Goal: Task Accomplishment & Management: Manage account settings

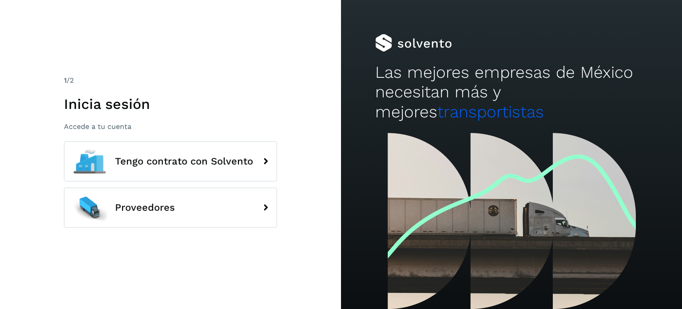
click at [196, 211] on button "Proveedores" at bounding box center [170, 207] width 213 height 40
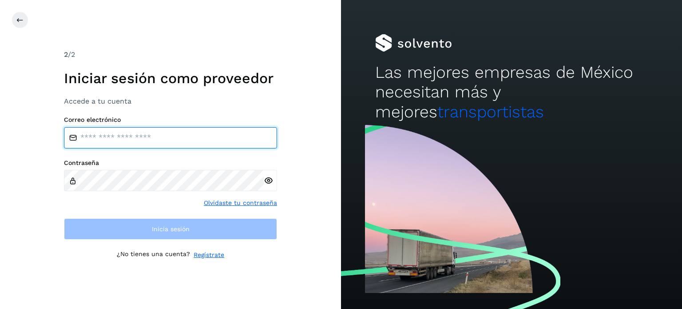
type input "**********"
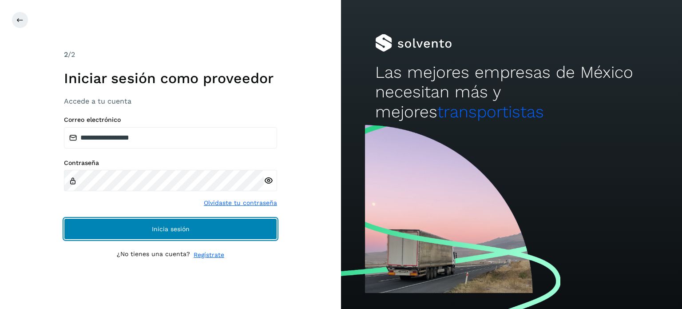
click at [238, 223] on button "Inicia sesión" at bounding box center [170, 228] width 213 height 21
click at [146, 227] on button "Inicia sesión" at bounding box center [170, 228] width 213 height 21
click at [237, 232] on button "Inicia sesión" at bounding box center [170, 228] width 213 height 21
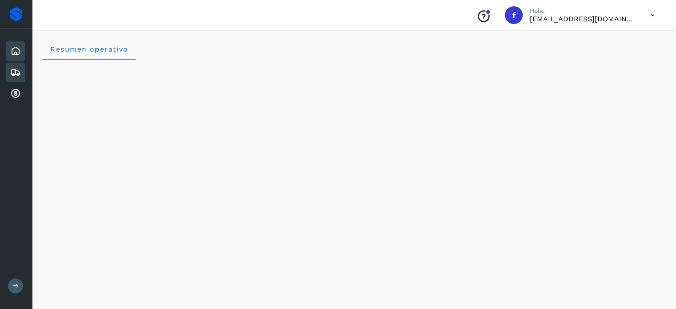
click at [16, 73] on icon at bounding box center [15, 72] width 11 height 11
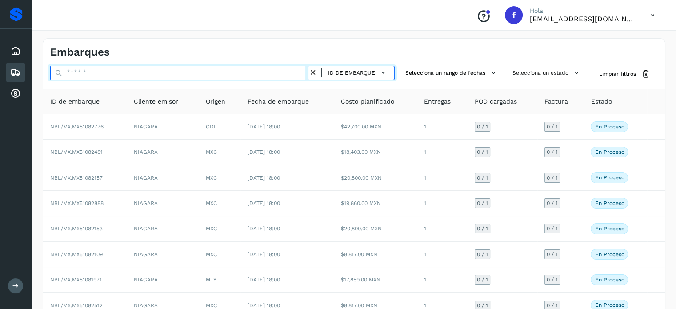
click at [93, 76] on input "text" at bounding box center [179, 73] width 258 height 14
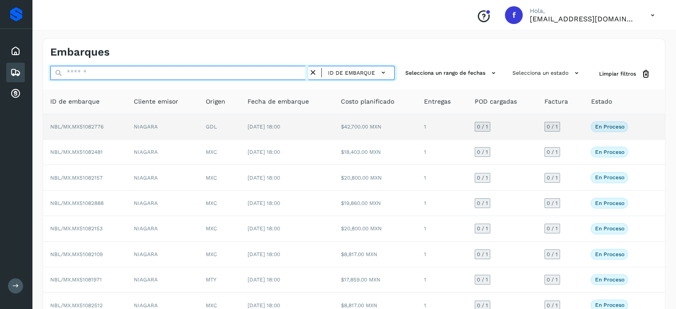
paste input "**********"
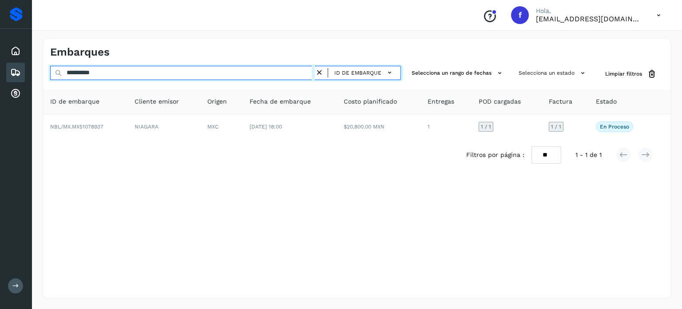
click at [80, 73] on input "**********" at bounding box center [182, 73] width 265 height 14
paste input "text"
click at [84, 74] on input "**********" at bounding box center [182, 73] width 265 height 14
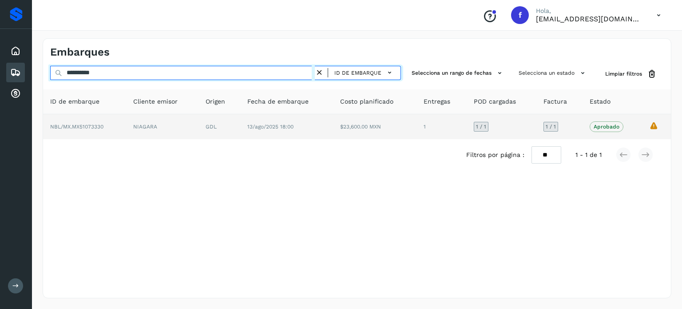
paste input "text"
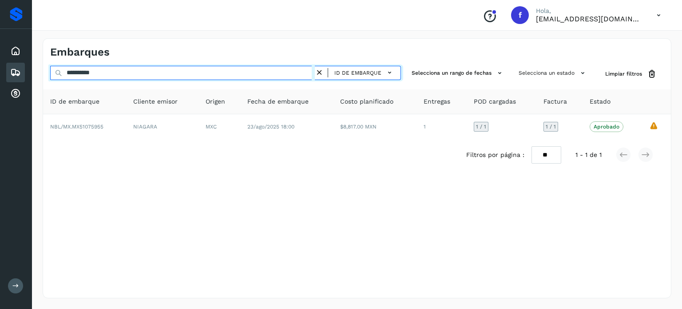
click at [83, 76] on input "**********" at bounding box center [182, 73] width 265 height 14
paste input "text"
click at [97, 76] on input "**********" at bounding box center [182, 73] width 265 height 14
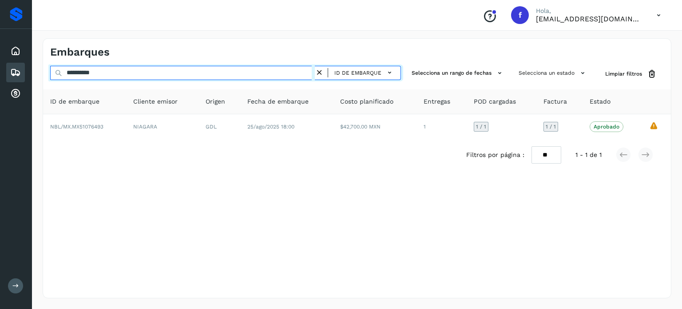
paste input "text"
click at [90, 76] on input "**********" at bounding box center [182, 73] width 265 height 14
paste input "text"
click at [86, 69] on input "**********" at bounding box center [182, 73] width 265 height 14
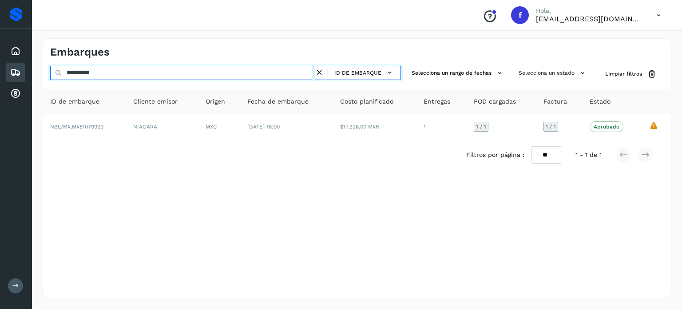
click at [86, 69] on input "**********" at bounding box center [182, 73] width 265 height 14
paste input "text"
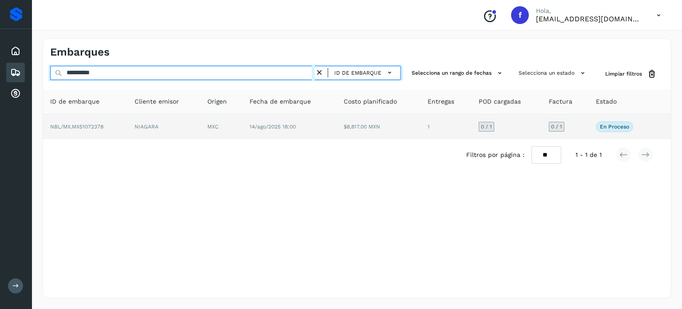
type input "**********"
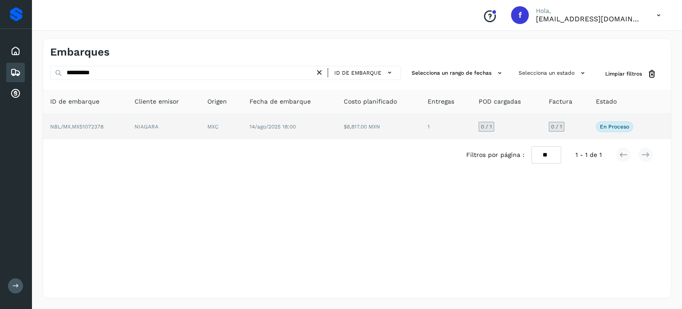
click at [351, 132] on td "$8,817.00 MXN" at bounding box center [379, 126] width 84 height 25
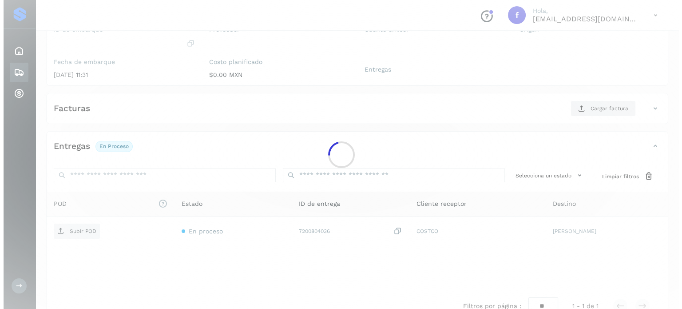
scroll to position [113, 0]
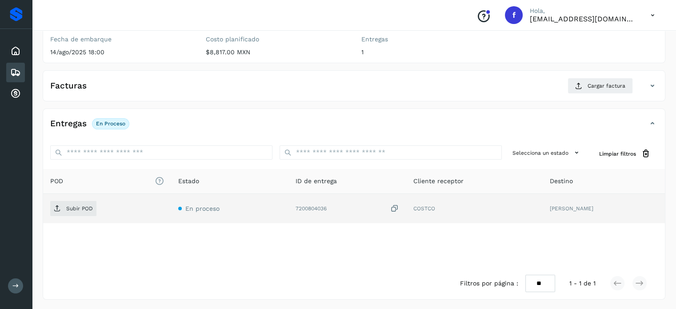
click at [391, 208] on icon at bounding box center [394, 208] width 9 height 9
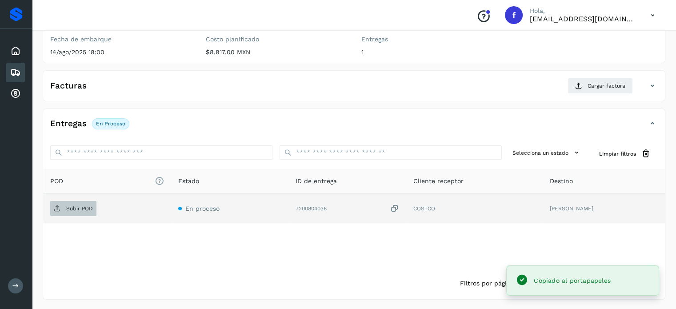
click at [85, 201] on span "Subir POD" at bounding box center [73, 208] width 46 height 14
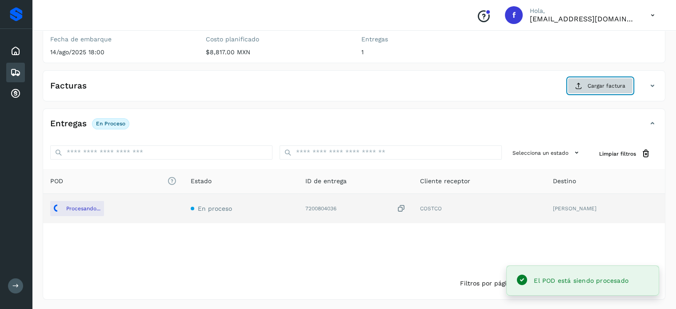
click at [595, 86] on span "Cargar factura" at bounding box center [606, 86] width 38 height 8
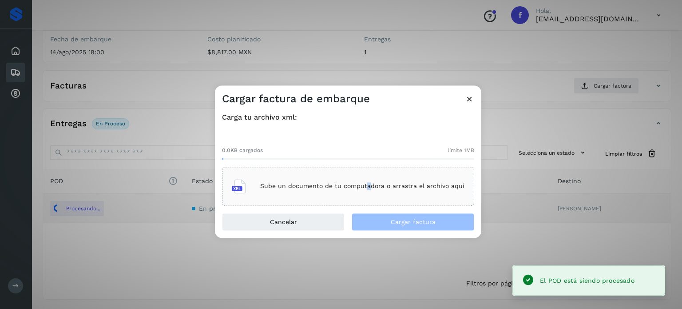
click at [368, 174] on div "Sube un documento de tu computadora o arrastra el archivo aquí" at bounding box center [348, 186] width 252 height 39
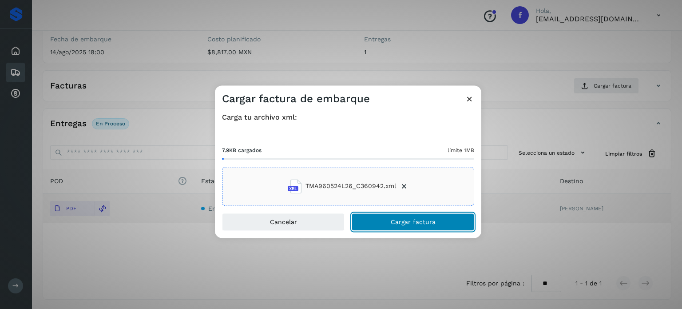
click at [431, 227] on button "Cargar factura" at bounding box center [413, 222] width 123 height 18
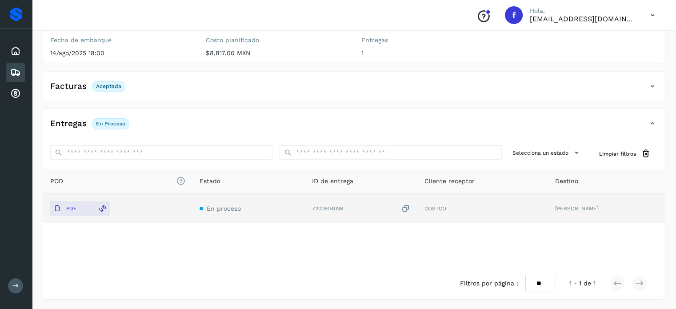
scroll to position [0, 0]
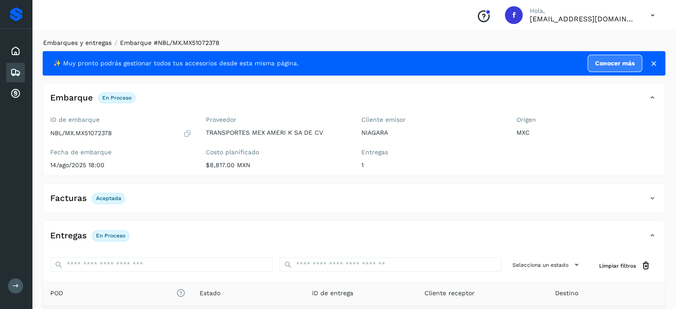
click at [89, 45] on link "Embarques y entregas" at bounding box center [77, 42] width 68 height 7
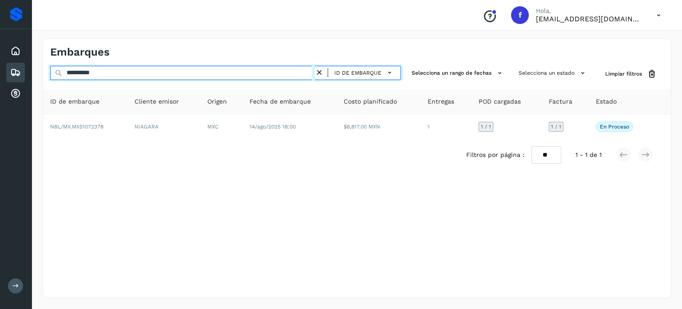
click at [80, 71] on input "**********" at bounding box center [182, 73] width 265 height 14
paste input "text"
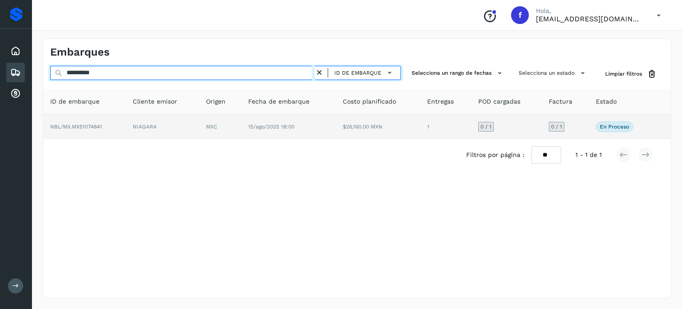
type input "**********"
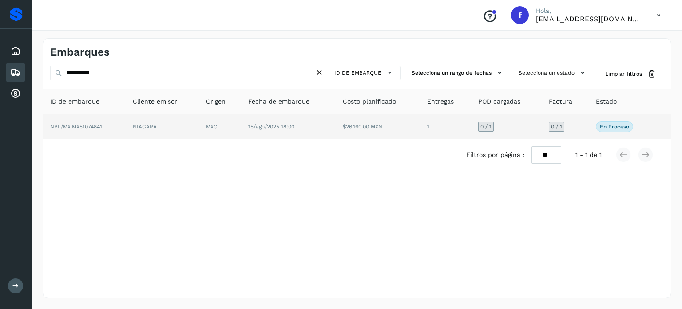
click at [267, 124] on span "15/ago/2025 18:00" at bounding box center [271, 127] width 46 height 6
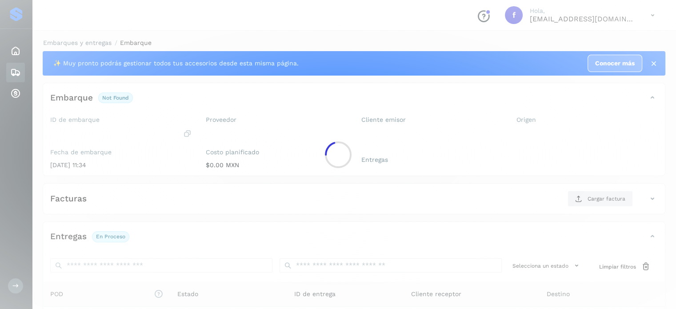
scroll to position [107, 0]
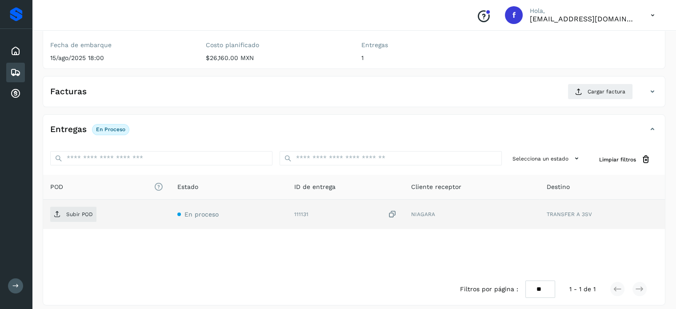
click at [394, 211] on icon at bounding box center [392, 214] width 9 height 9
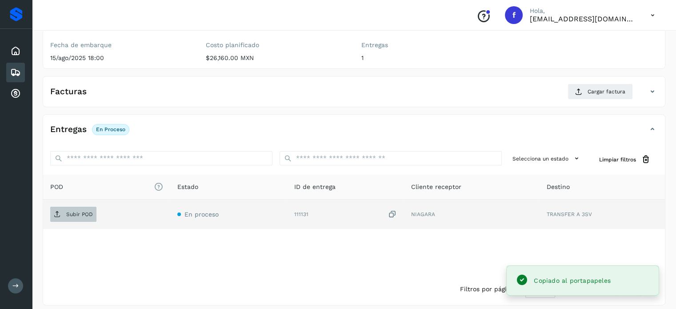
click at [86, 215] on p "Subir POD" at bounding box center [79, 214] width 27 height 6
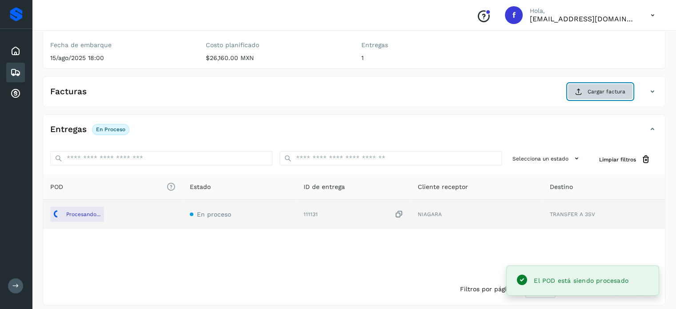
click at [590, 91] on span "Cargar factura" at bounding box center [606, 92] width 38 height 8
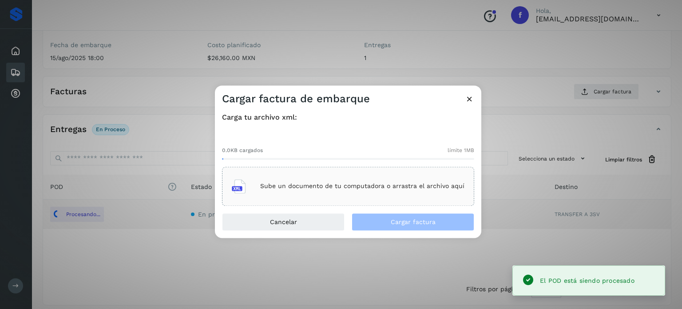
click at [363, 182] on div "Sube un documento de tu computadora o arrastra el archivo aquí" at bounding box center [348, 186] width 233 height 24
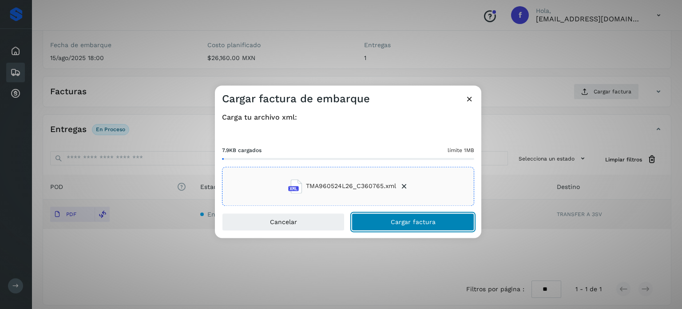
click at [386, 218] on button "Cargar factura" at bounding box center [413, 222] width 123 height 18
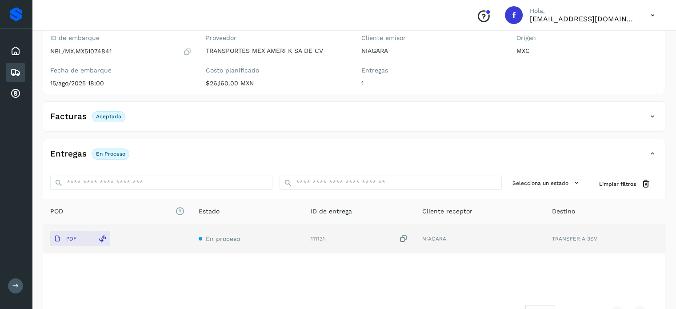
scroll to position [0, 0]
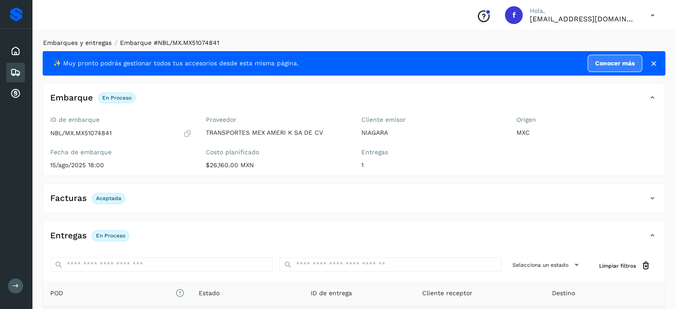
click at [98, 42] on link "Embarques y entregas" at bounding box center [77, 42] width 68 height 7
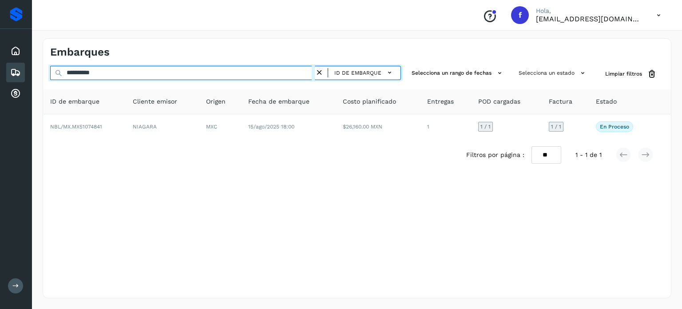
click at [100, 74] on input "**********" at bounding box center [182, 73] width 265 height 14
paste input "text"
type input "**********"
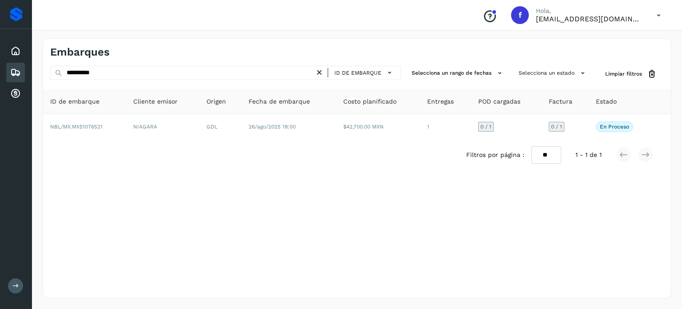
click at [329, 139] on div "Filtros por página : ** ** ** 1 - 1 de 1" at bounding box center [357, 155] width 628 height 32
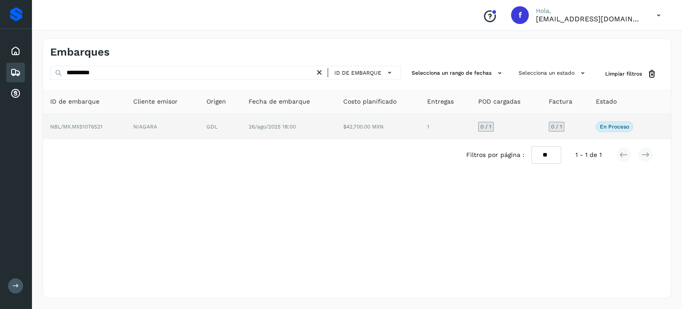
click at [329, 136] on td "26/ago/2025 18:00" at bounding box center [289, 126] width 94 height 25
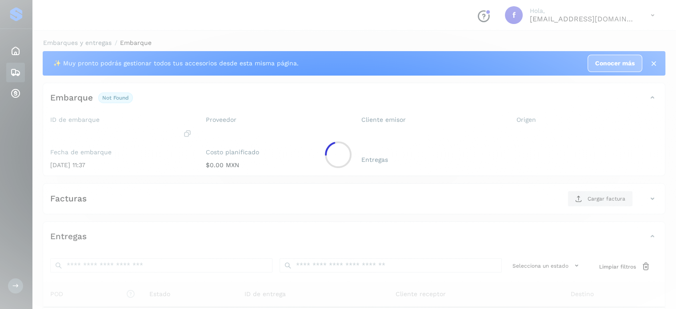
scroll to position [107, 0]
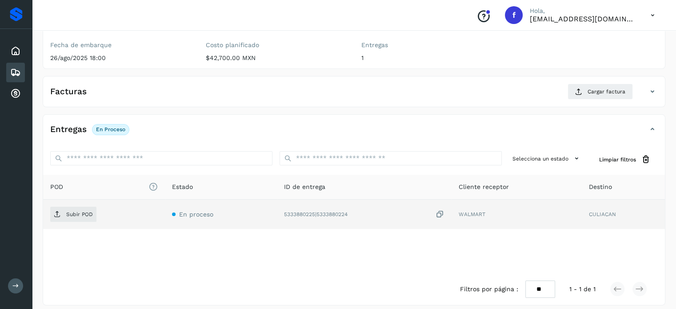
drag, startPoint x: 443, startPoint y: 211, endPoint x: 437, endPoint y: 212, distance: 5.8
click at [442, 212] on icon at bounding box center [439, 214] width 9 height 9
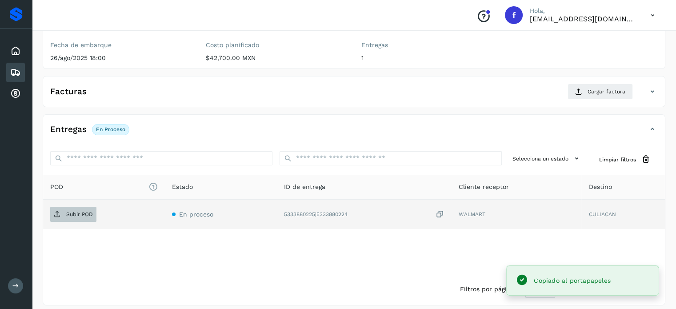
click at [78, 213] on p "Subir POD" at bounding box center [79, 214] width 27 height 6
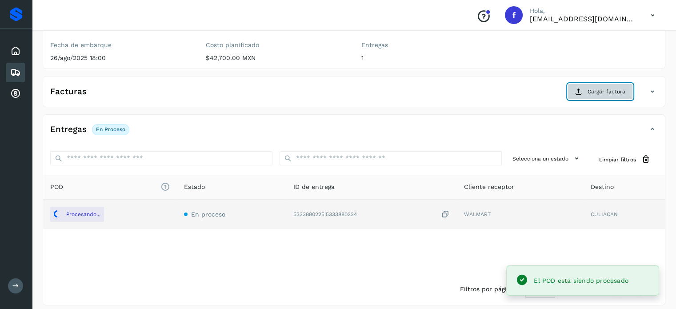
click at [584, 92] on button "Cargar factura" at bounding box center [599, 92] width 65 height 16
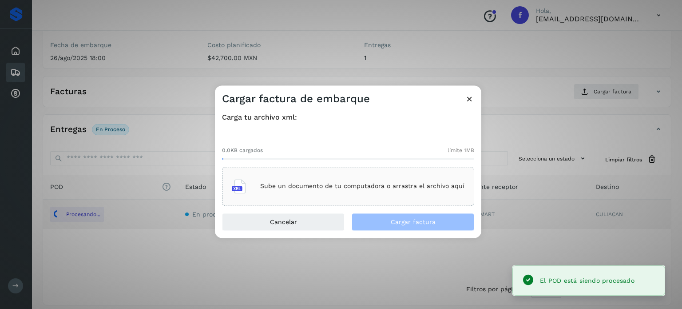
click at [327, 181] on div "Sube un documento de tu computadora o arrastra el archivo aquí" at bounding box center [348, 186] width 233 height 24
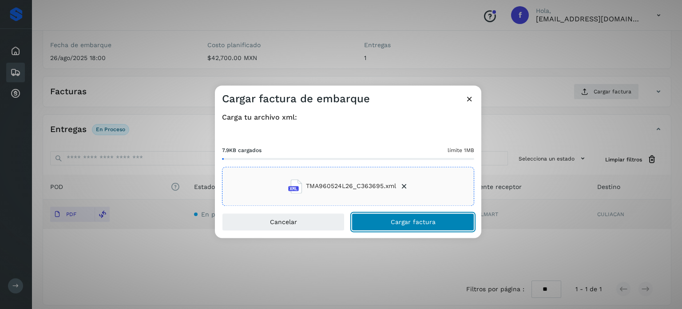
click at [393, 222] on span "Cargar factura" at bounding box center [413, 222] width 45 height 6
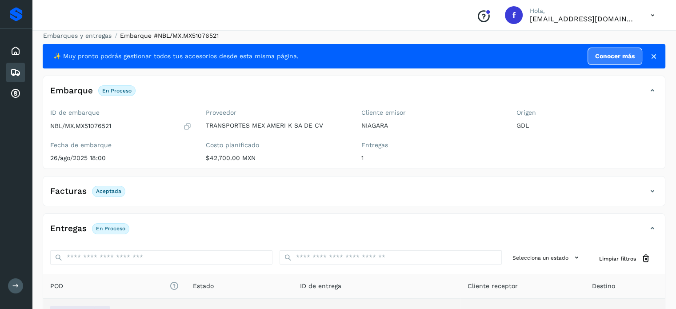
scroll to position [0, 0]
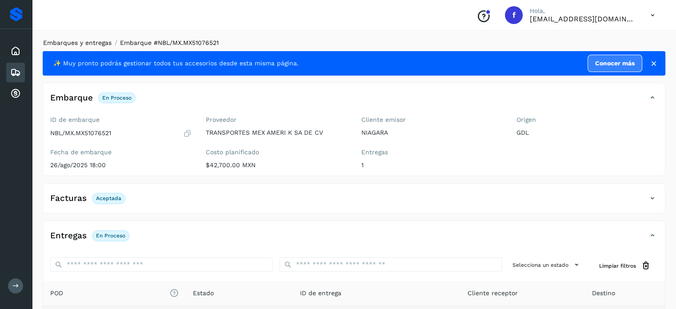
click at [80, 39] on link "Embarques y entregas" at bounding box center [77, 42] width 68 height 7
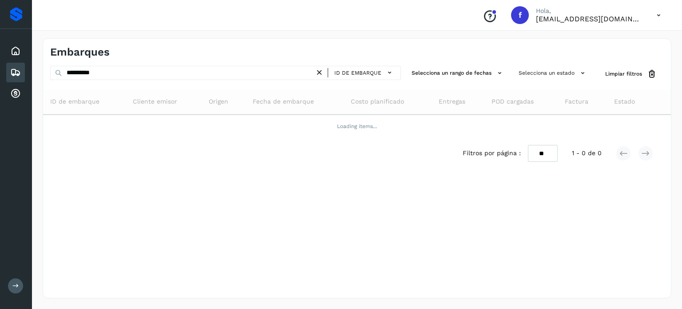
click at [81, 43] on div "Embarques" at bounding box center [357, 49] width 628 height 20
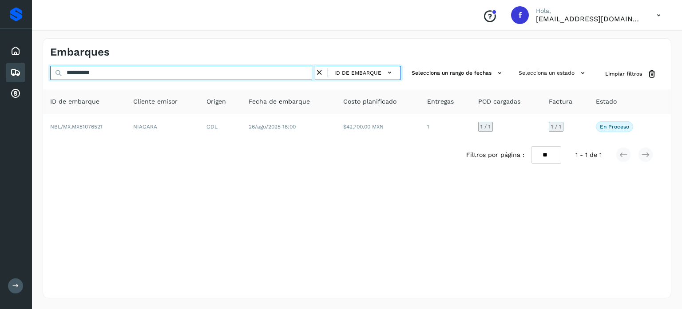
click at [82, 76] on input "**********" at bounding box center [182, 73] width 265 height 14
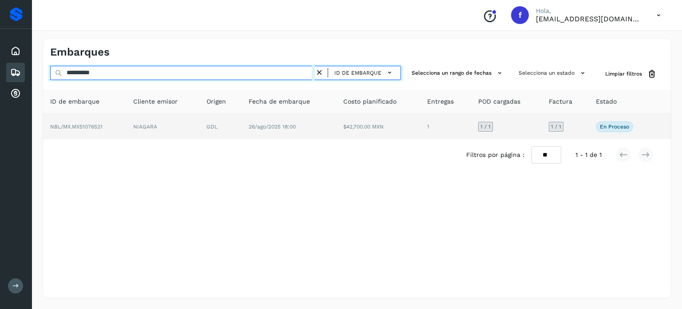
paste input "text"
type input "**********"
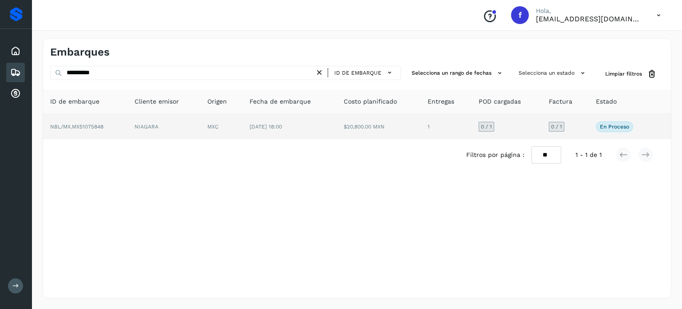
click at [282, 128] on span "[DATE] 18:00" at bounding box center [266, 127] width 32 height 6
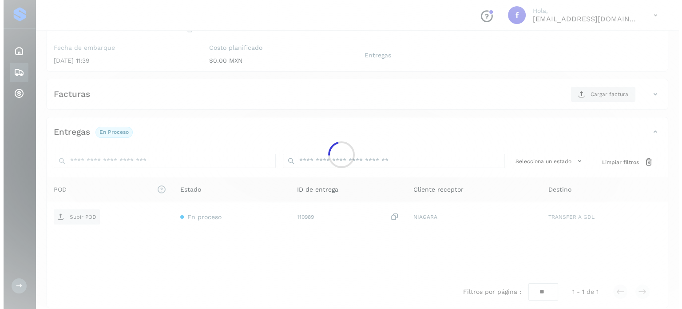
scroll to position [113, 0]
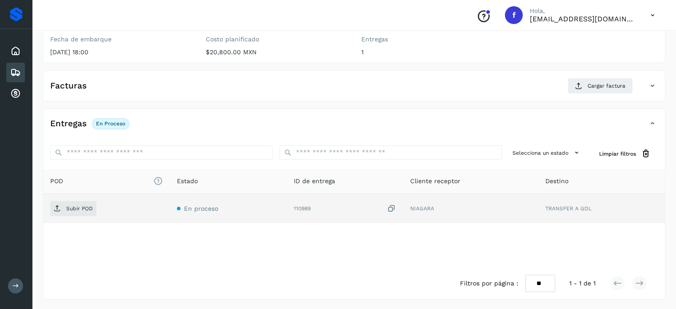
click at [390, 206] on icon at bounding box center [391, 208] width 9 height 9
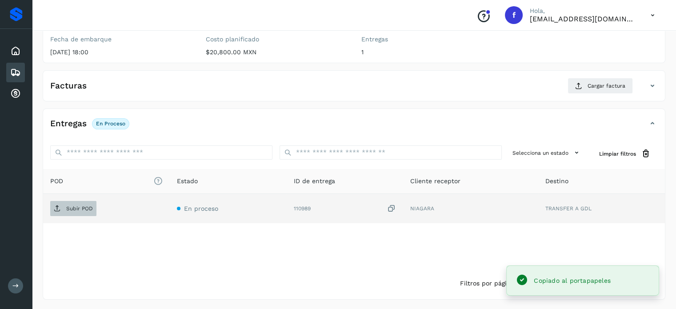
click at [56, 207] on icon at bounding box center [57, 208] width 7 height 7
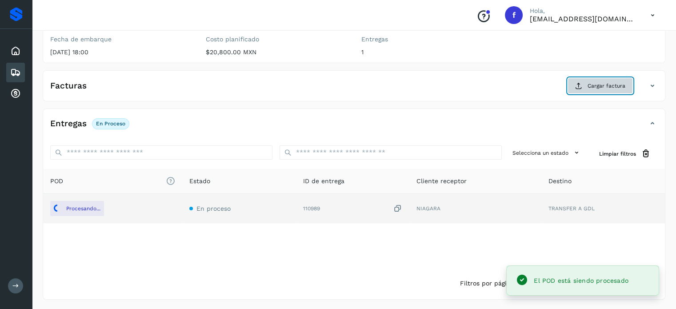
click at [593, 78] on button "Cargar factura" at bounding box center [599, 86] width 65 height 16
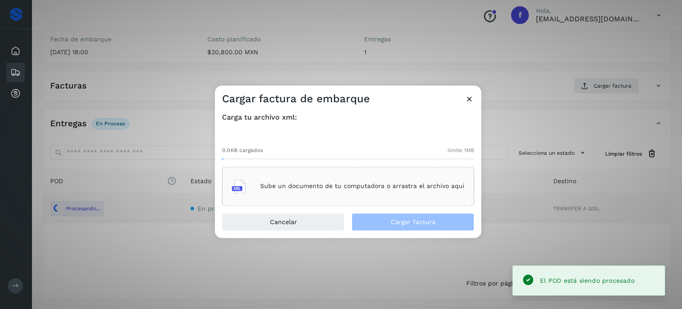
click at [365, 189] on p "Sube un documento de tu computadora o arrastra el archivo aquí" at bounding box center [362, 187] width 204 height 8
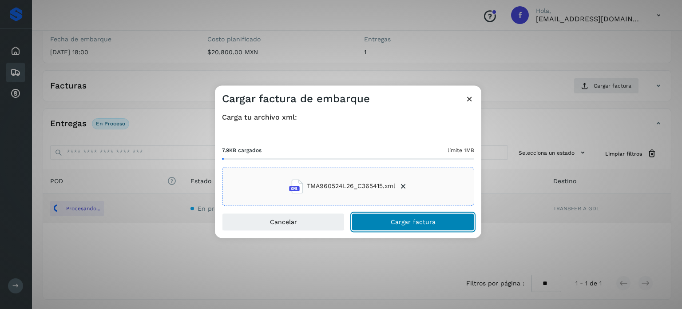
click at [383, 215] on button "Cargar factura" at bounding box center [413, 222] width 123 height 18
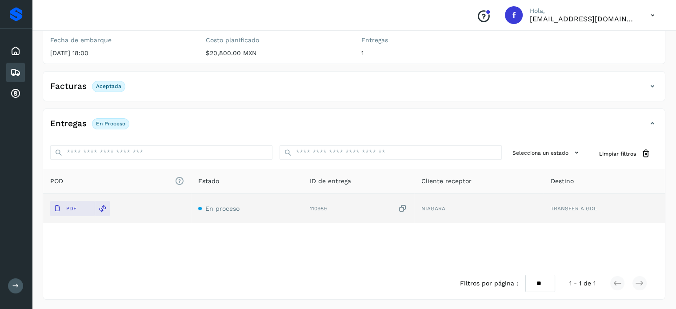
scroll to position [0, 0]
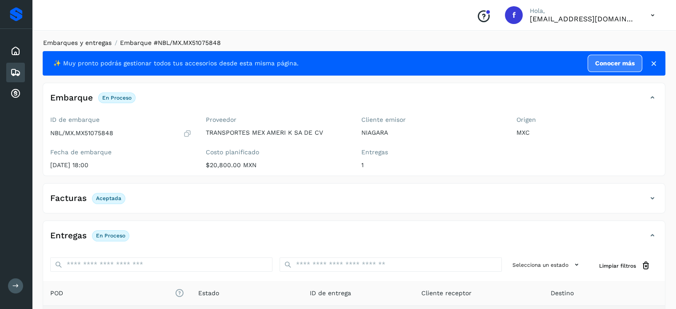
click at [101, 41] on link "Embarques y entregas" at bounding box center [77, 42] width 68 height 7
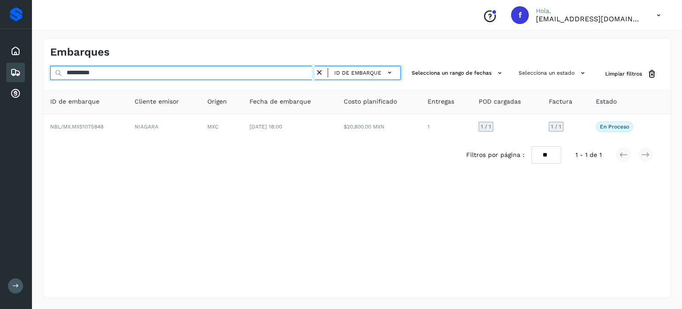
click at [85, 74] on input "**********" at bounding box center [182, 73] width 265 height 14
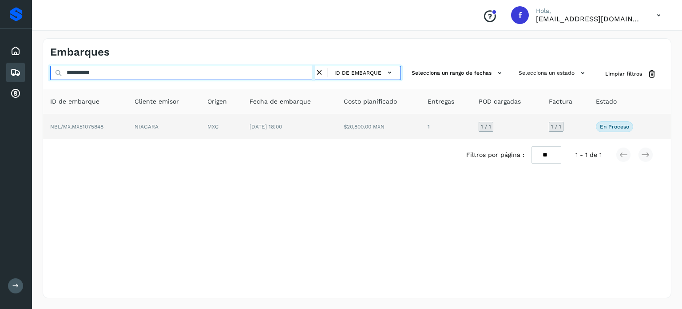
paste input "text"
type input "**********"
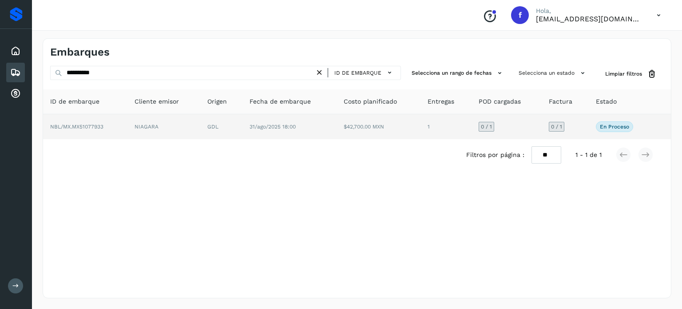
click at [315, 132] on td "31/ago/2025 18:00" at bounding box center [290, 126] width 94 height 25
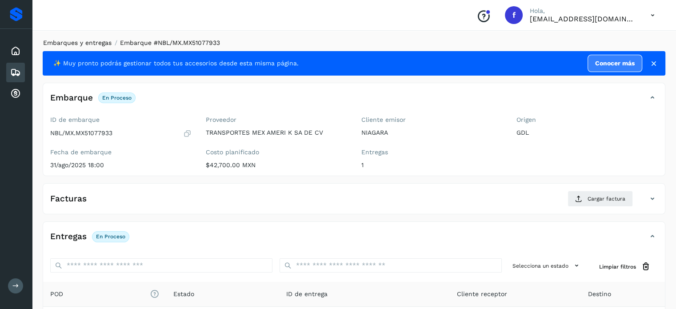
click at [97, 43] on link "Embarques y entregas" at bounding box center [77, 42] width 68 height 7
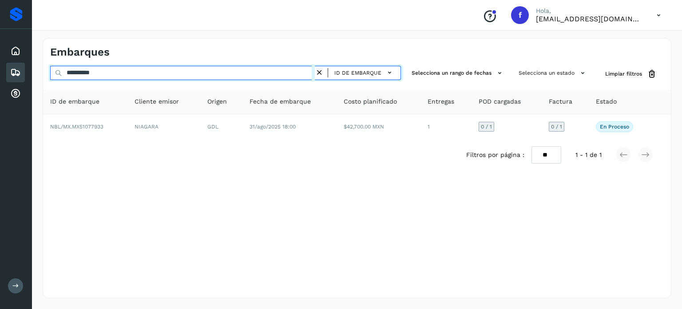
click at [88, 73] on input "**********" at bounding box center [182, 73] width 265 height 14
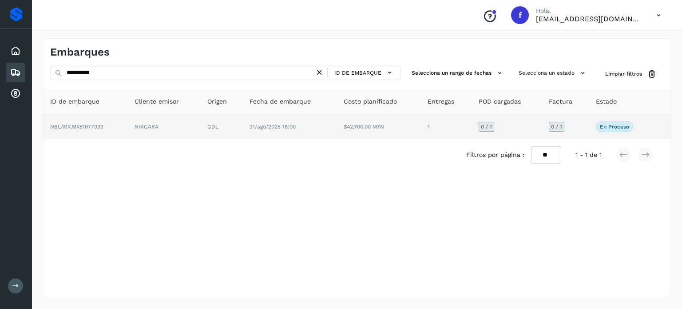
click at [139, 120] on td "NIAGARA" at bounding box center [164, 126] width 73 height 25
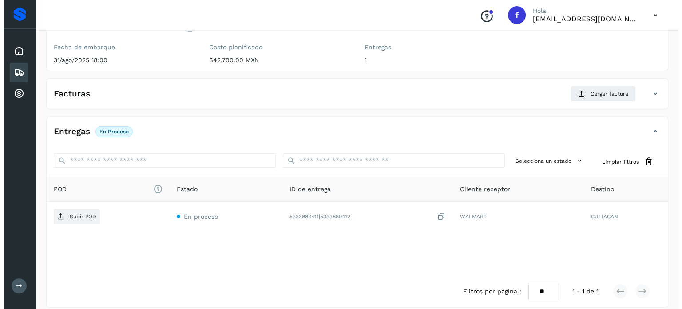
scroll to position [113, 0]
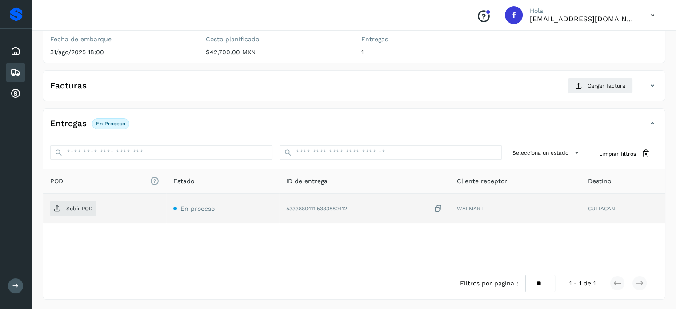
click at [437, 208] on icon at bounding box center [438, 208] width 9 height 9
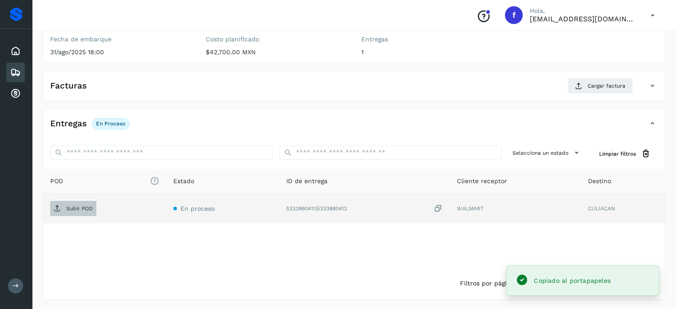
click at [84, 206] on p "Subir POD" at bounding box center [79, 208] width 27 height 6
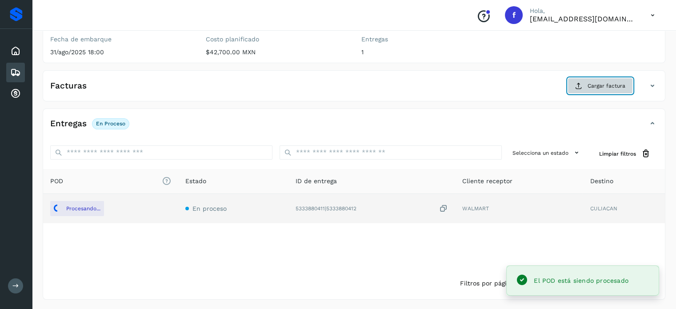
click at [598, 86] on span "Cargar factura" at bounding box center [606, 86] width 38 height 8
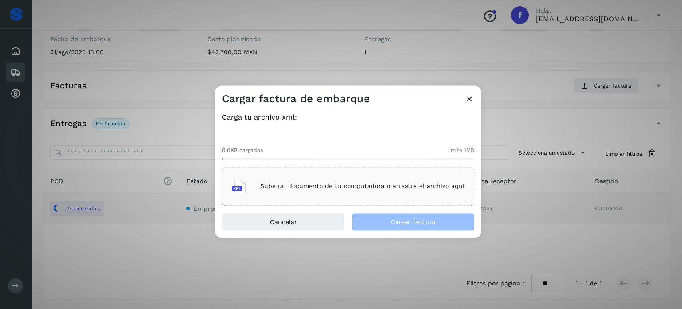
click at [375, 182] on div "Sube un documento de tu computadora o arrastra el archivo aquí" at bounding box center [348, 186] width 233 height 24
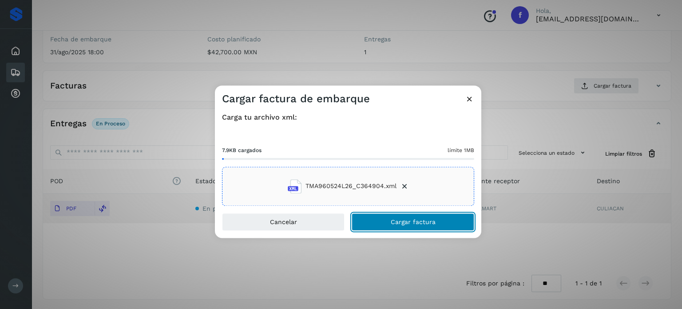
click at [423, 222] on span "Cargar factura" at bounding box center [413, 222] width 45 height 6
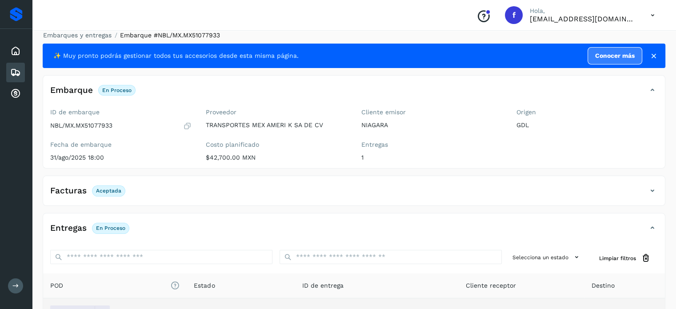
scroll to position [0, 0]
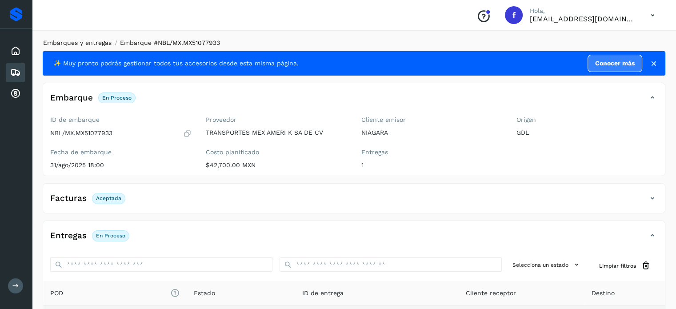
click at [84, 44] on link "Embarques y entregas" at bounding box center [77, 42] width 68 height 7
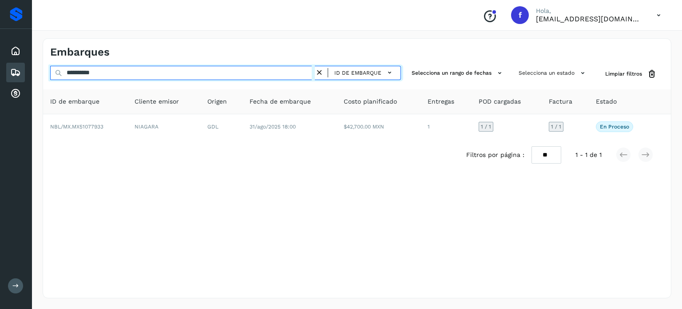
click at [100, 74] on input "**********" at bounding box center [182, 73] width 265 height 14
click at [100, 73] on input "**********" at bounding box center [182, 73] width 265 height 14
paste input "text"
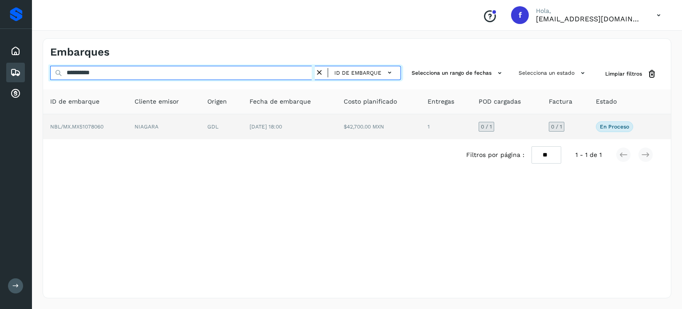
type input "**********"
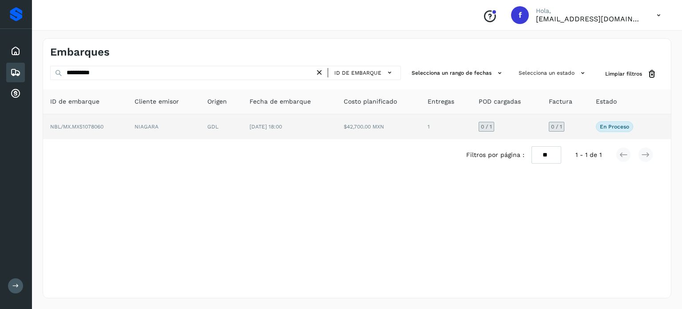
click at [259, 137] on td "[DATE] 18:00" at bounding box center [290, 126] width 94 height 25
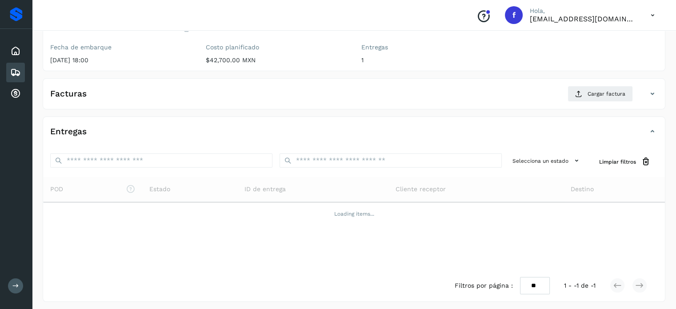
scroll to position [107, 0]
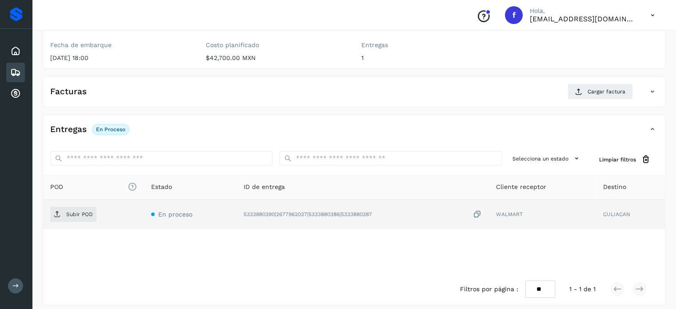
click at [477, 213] on icon at bounding box center [477, 214] width 9 height 9
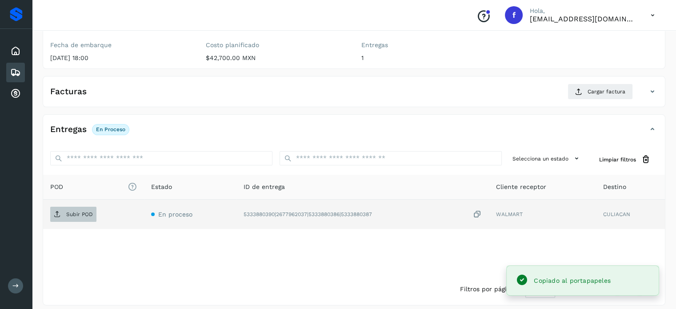
click at [67, 209] on span "Subir POD" at bounding box center [73, 214] width 46 height 14
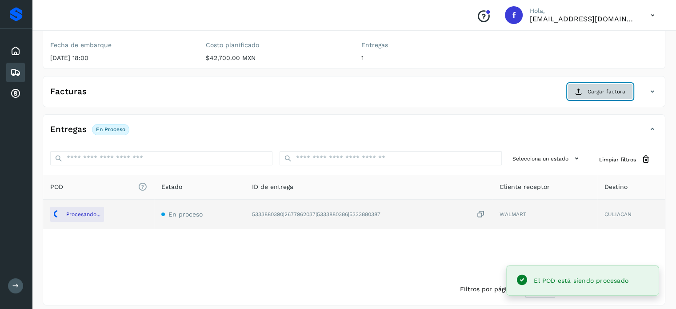
click at [594, 96] on button "Cargar factura" at bounding box center [599, 92] width 65 height 16
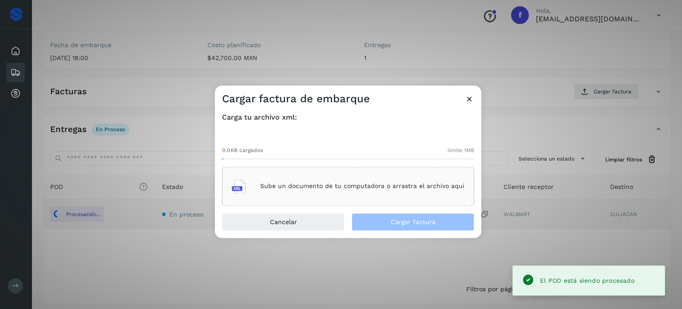
click at [335, 181] on div "Sube un documento de tu computadora o arrastra el archivo aquí" at bounding box center [348, 186] width 233 height 24
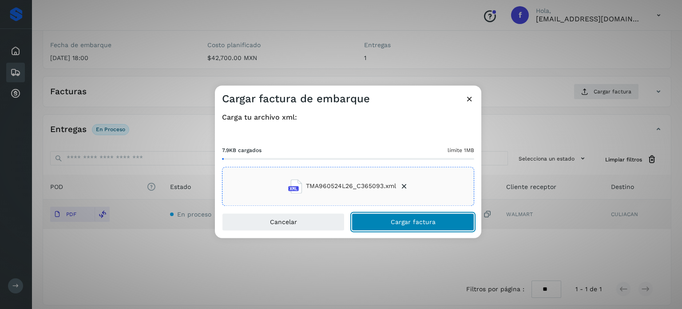
click at [411, 220] on span "Cargar factura" at bounding box center [413, 222] width 45 height 6
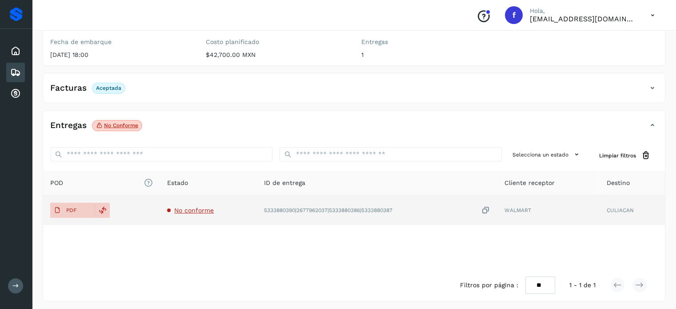
scroll to position [112, 0]
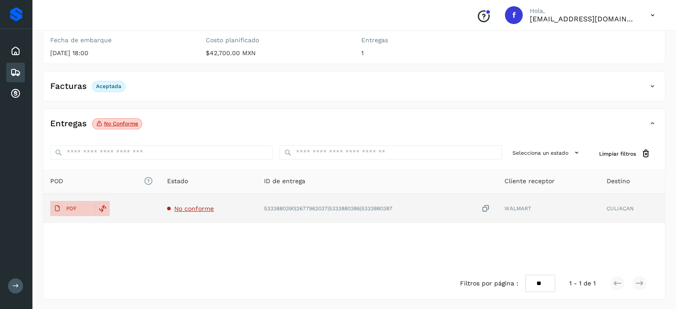
click at [187, 208] on span "No conforme" at bounding box center [194, 208] width 40 height 7
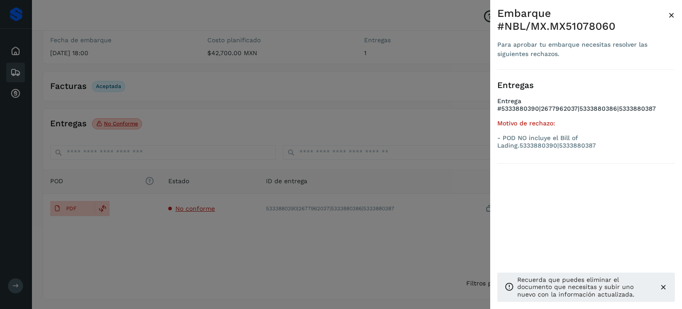
click at [670, 19] on span "×" at bounding box center [672, 15] width 7 height 12
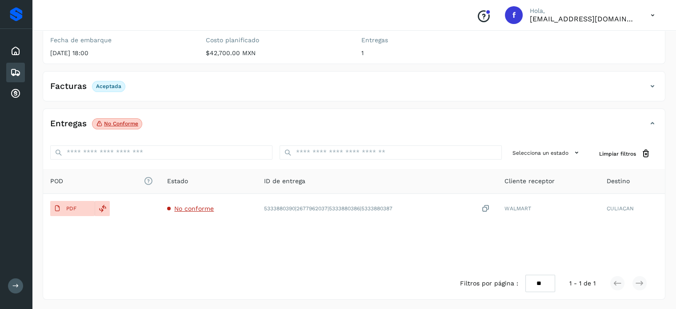
scroll to position [0, 0]
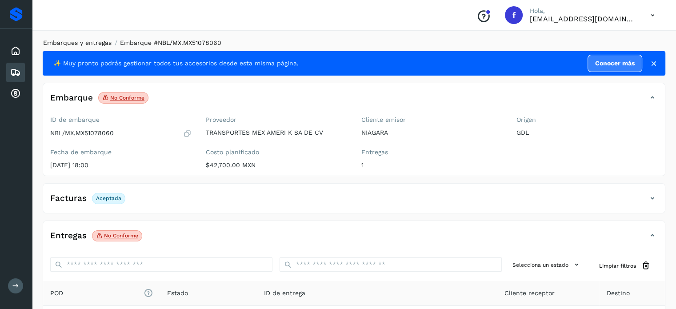
click at [83, 43] on link "Embarques y entregas" at bounding box center [77, 42] width 68 height 7
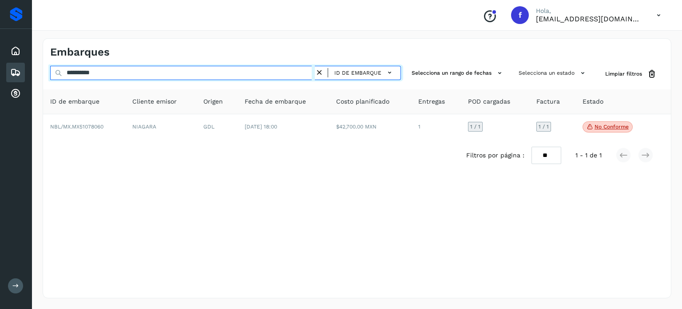
click at [82, 73] on input "**********" at bounding box center [182, 73] width 265 height 14
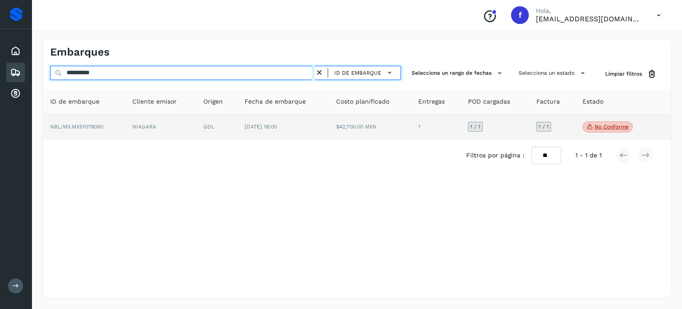
paste input "text"
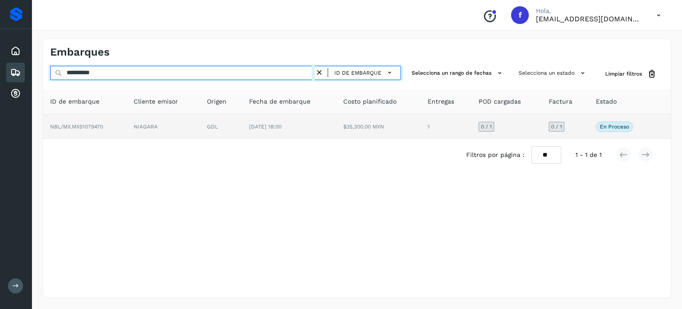
type input "**********"
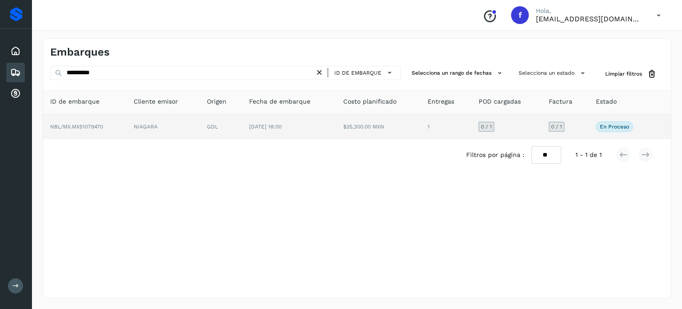
click at [207, 119] on td "GDL" at bounding box center [221, 126] width 42 height 25
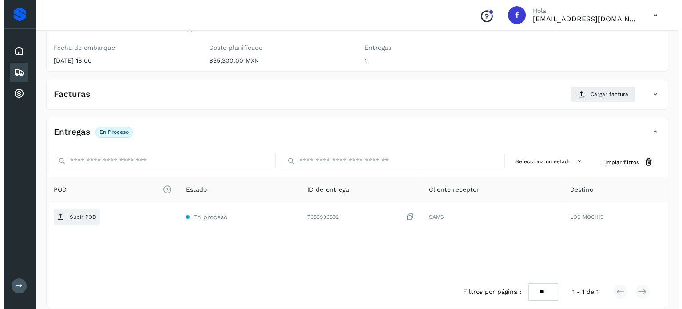
scroll to position [113, 0]
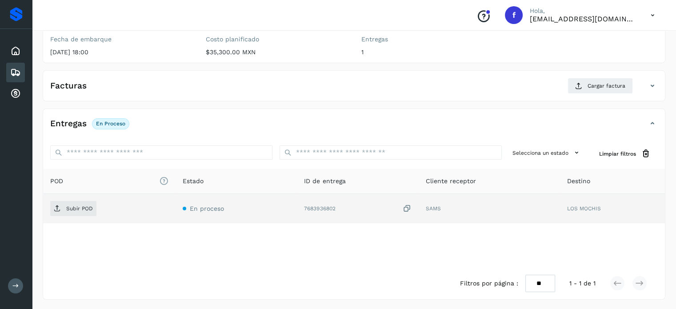
click at [408, 207] on icon at bounding box center [407, 208] width 9 height 9
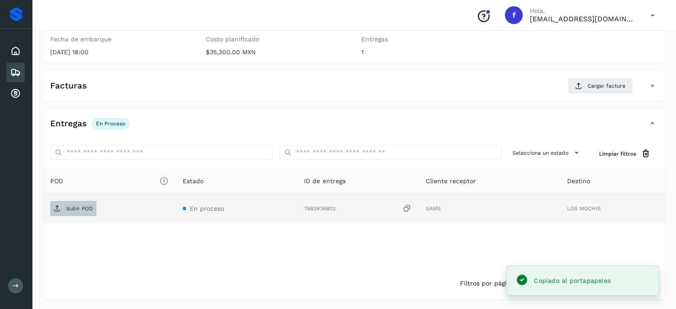
click at [79, 205] on p "Subir POD" at bounding box center [79, 208] width 27 height 6
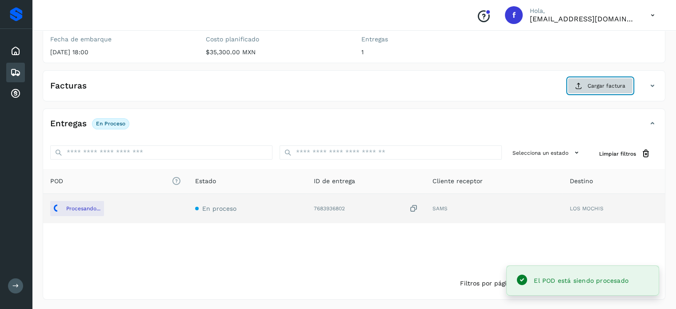
click at [598, 82] on span "Cargar factura" at bounding box center [606, 86] width 38 height 8
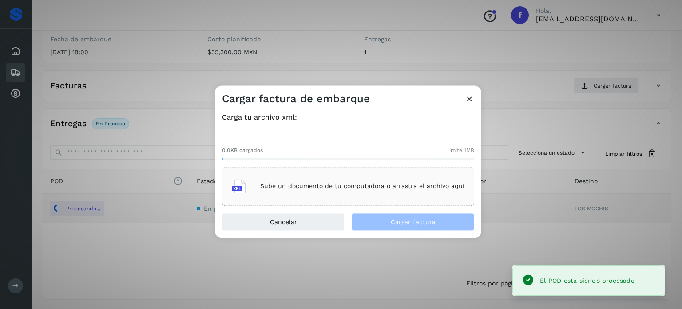
click at [336, 190] on div "Sube un documento de tu computadora o arrastra el archivo aquí" at bounding box center [348, 186] width 233 height 24
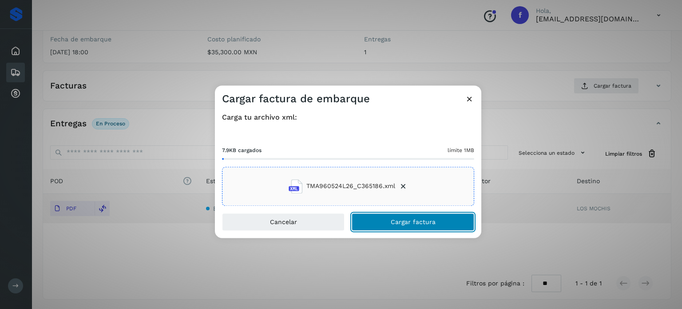
click at [390, 219] on button "Cargar factura" at bounding box center [413, 222] width 123 height 18
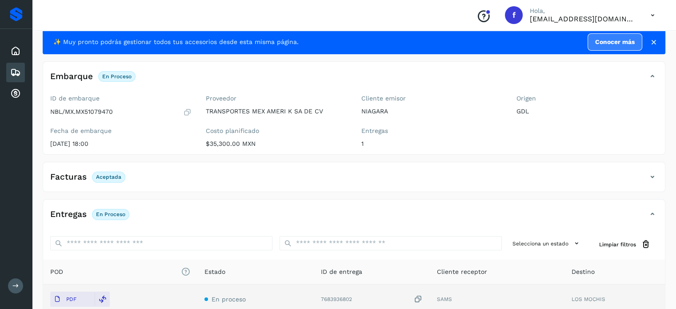
scroll to position [0, 0]
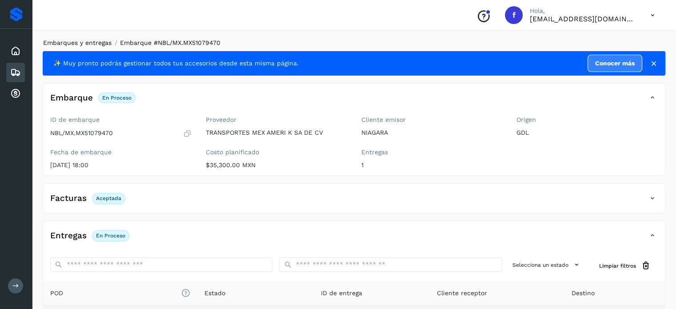
click at [91, 43] on link "Embarques y entregas" at bounding box center [77, 42] width 68 height 7
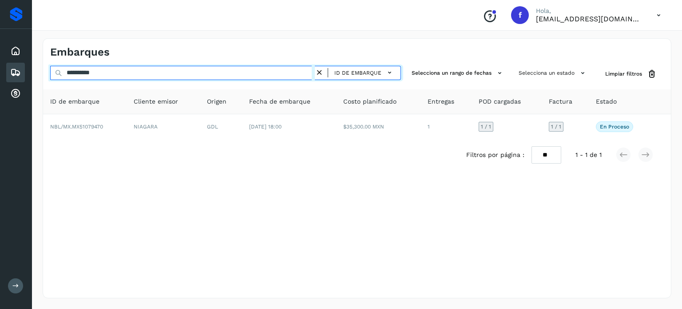
click at [85, 74] on input "**********" at bounding box center [182, 73] width 265 height 14
paste input "text"
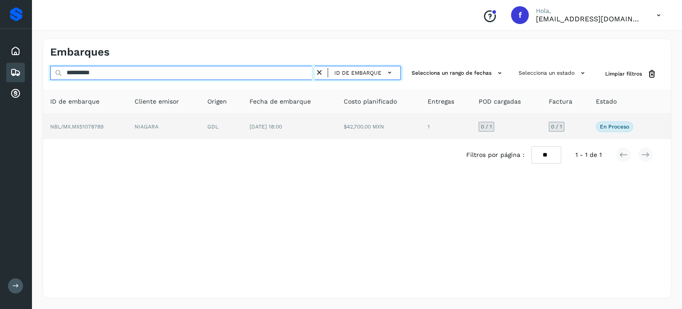
type input "**********"
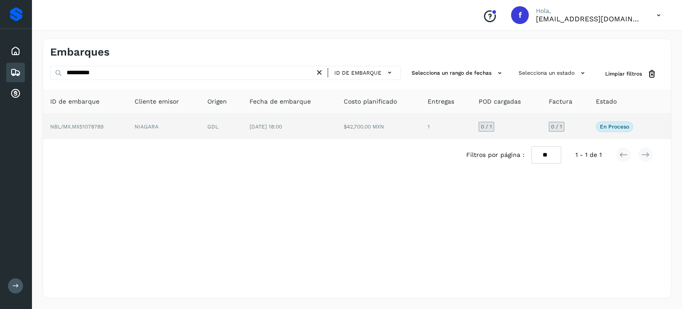
click at [219, 138] on td "GDL" at bounding box center [221, 126] width 42 height 25
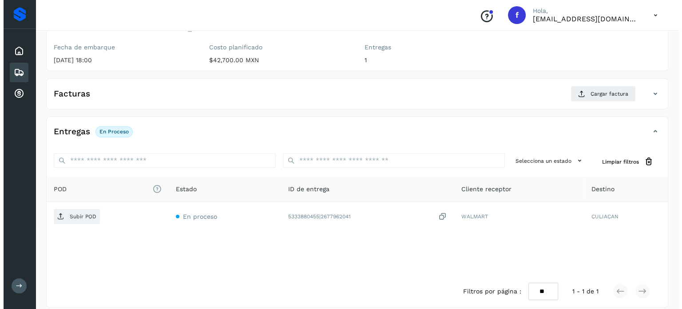
scroll to position [113, 0]
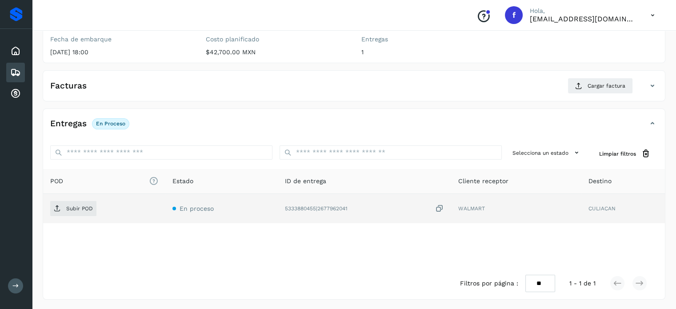
click at [438, 205] on icon at bounding box center [439, 208] width 9 height 9
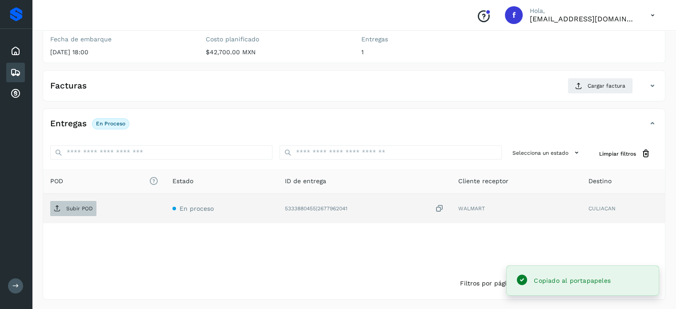
click at [75, 205] on p "Subir POD" at bounding box center [79, 208] width 27 height 6
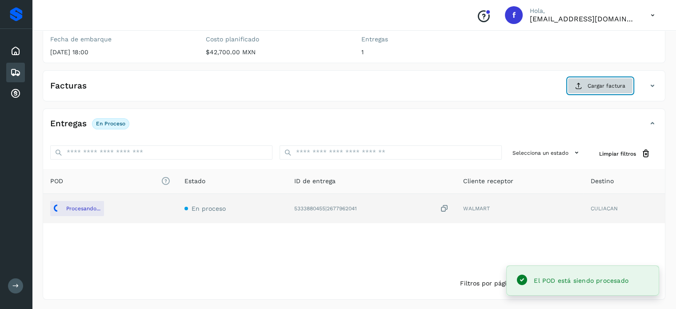
click at [582, 79] on button "Cargar factura" at bounding box center [599, 86] width 65 height 16
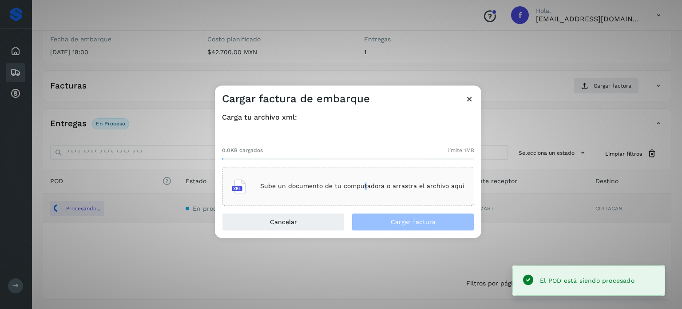
click at [365, 183] on div "Sube un documento de tu computadora o arrastra el archivo aquí" at bounding box center [348, 186] width 233 height 24
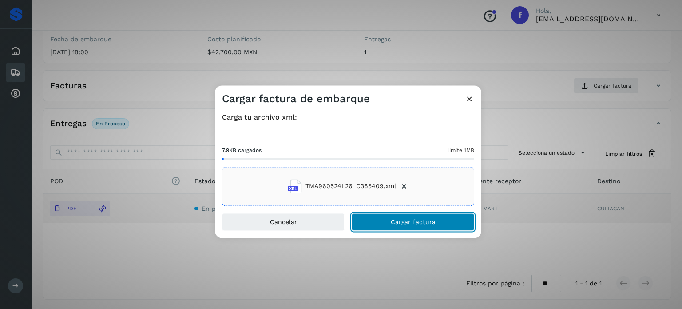
click at [386, 215] on button "Cargar factura" at bounding box center [413, 222] width 123 height 18
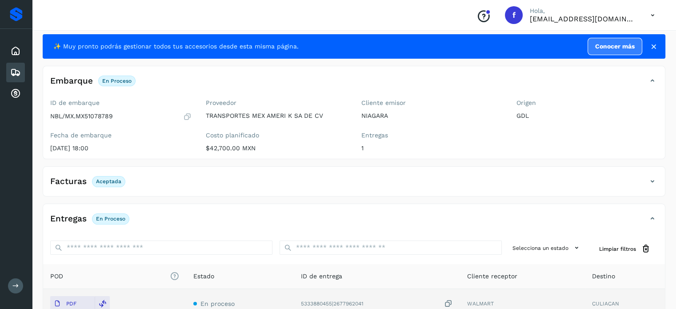
scroll to position [0, 0]
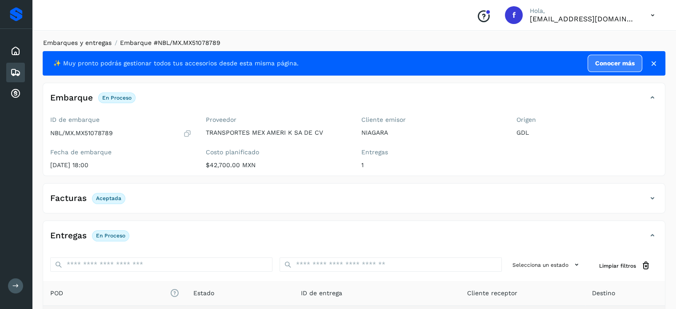
click at [92, 45] on link "Embarques y entregas" at bounding box center [77, 42] width 68 height 7
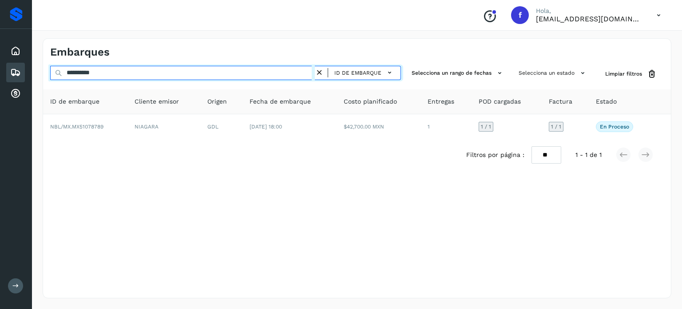
click at [74, 77] on input "**********" at bounding box center [182, 73] width 265 height 14
paste input "text"
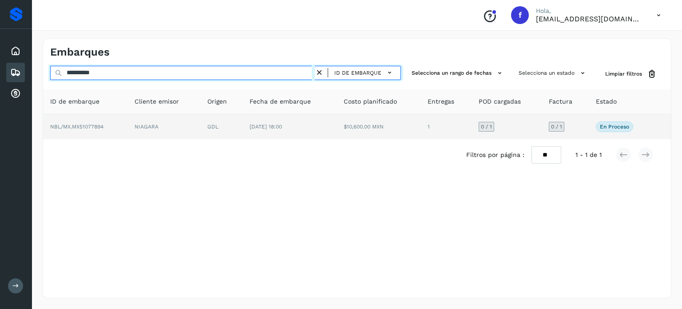
type input "**********"
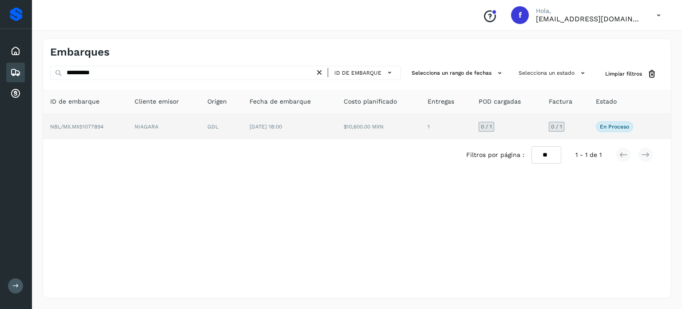
click at [282, 126] on span "[DATE] 18:00" at bounding box center [266, 127] width 32 height 6
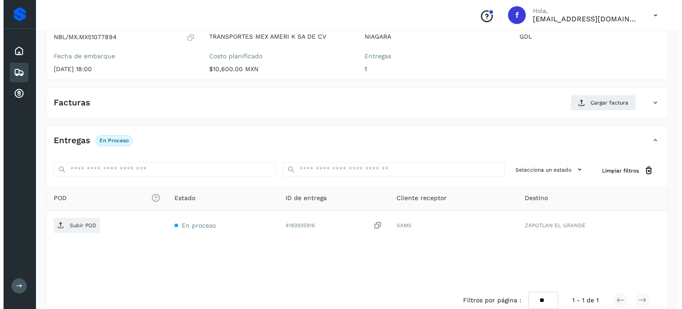
scroll to position [113, 0]
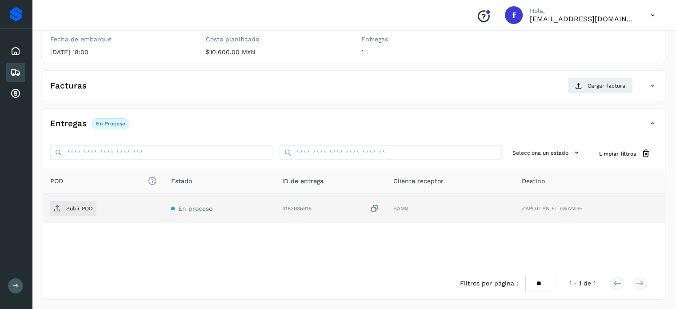
click at [376, 208] on icon at bounding box center [374, 208] width 9 height 9
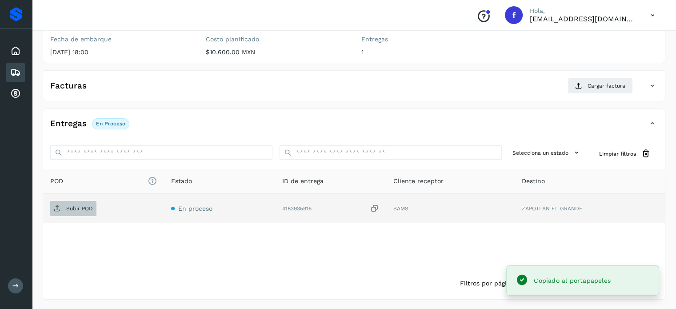
click at [85, 211] on span "Subir POD" at bounding box center [73, 208] width 46 height 14
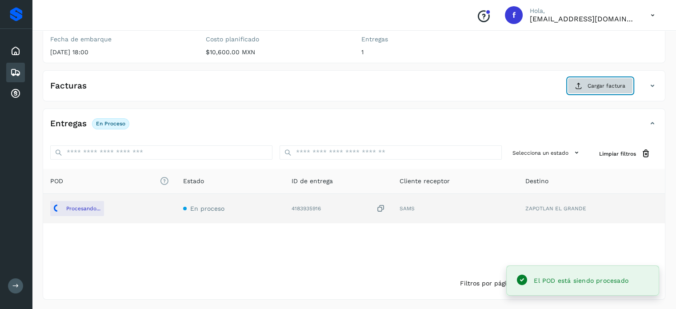
click at [604, 88] on span "Cargar factura" at bounding box center [606, 86] width 38 height 8
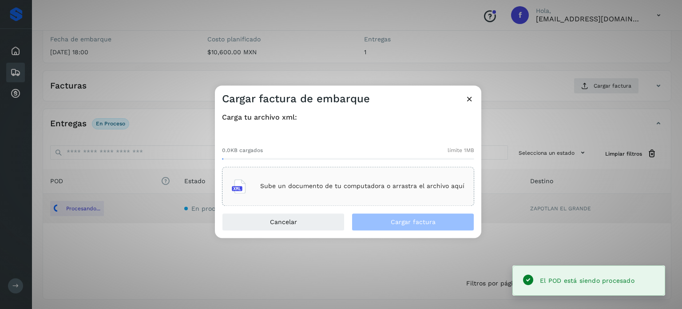
click at [371, 187] on p "Sube un documento de tu computadora o arrastra el archivo aquí" at bounding box center [362, 187] width 204 height 8
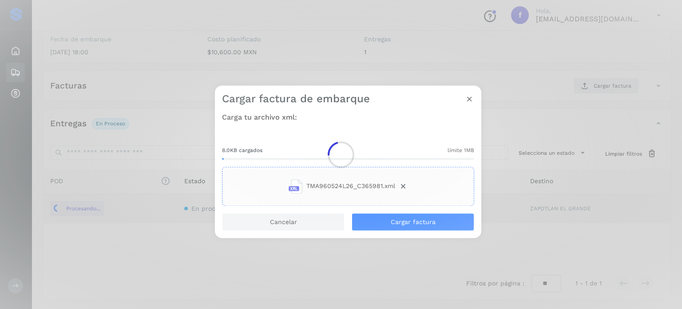
click at [393, 224] on div at bounding box center [341, 154] width 682 height 309
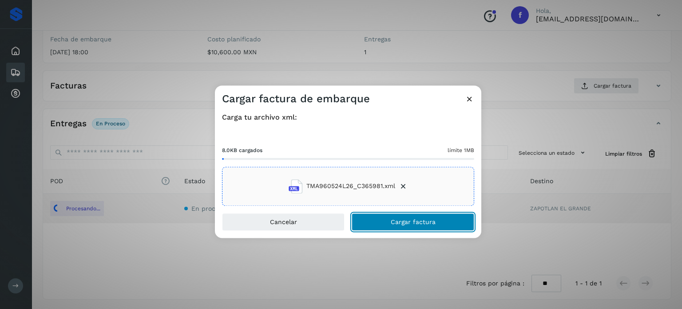
click at [391, 222] on span "Cargar factura" at bounding box center [413, 222] width 45 height 6
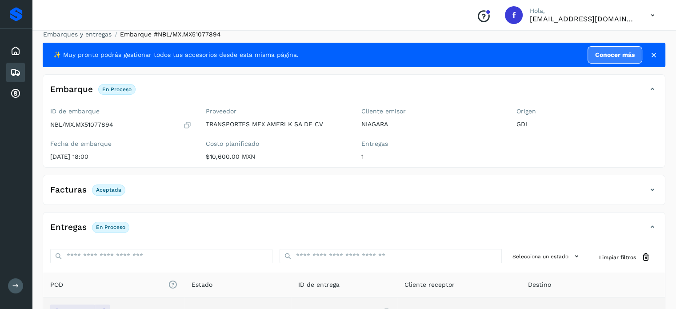
scroll to position [0, 0]
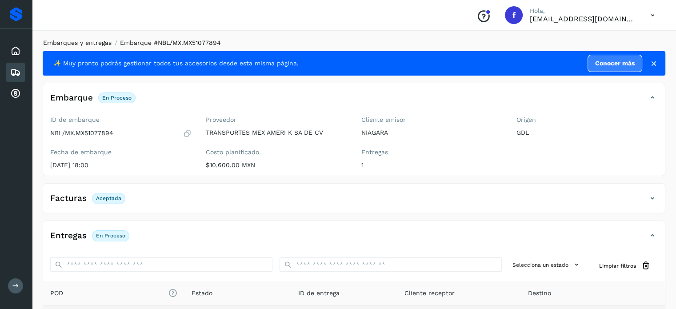
click at [96, 46] on link "Embarques y entregas" at bounding box center [77, 42] width 68 height 7
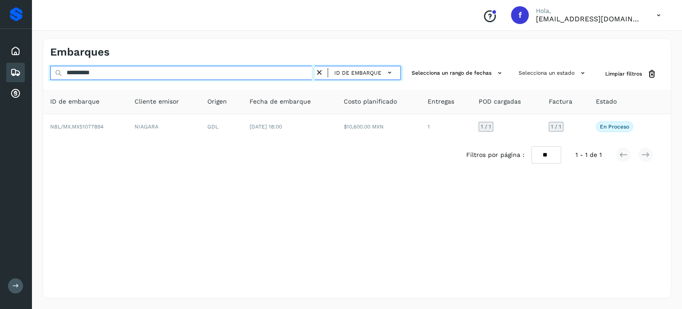
click at [88, 72] on input "**********" at bounding box center [182, 73] width 265 height 14
paste input "text"
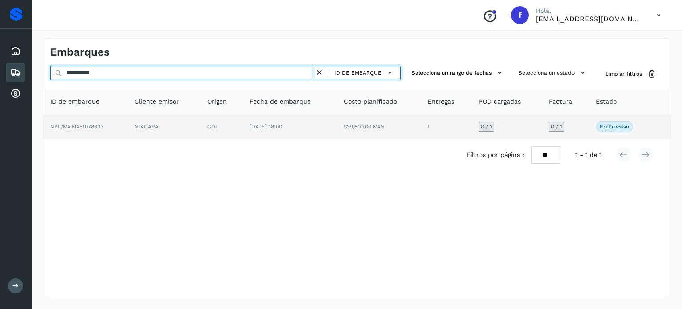
type input "**********"
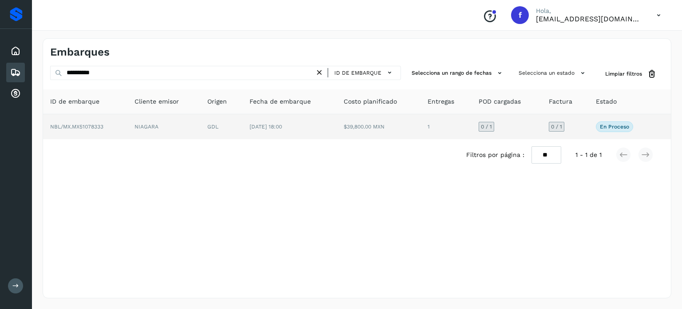
click at [270, 128] on span "[DATE] 18:00" at bounding box center [266, 127] width 32 height 6
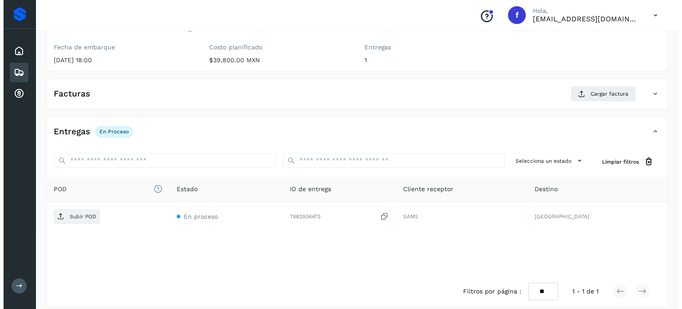
scroll to position [113, 0]
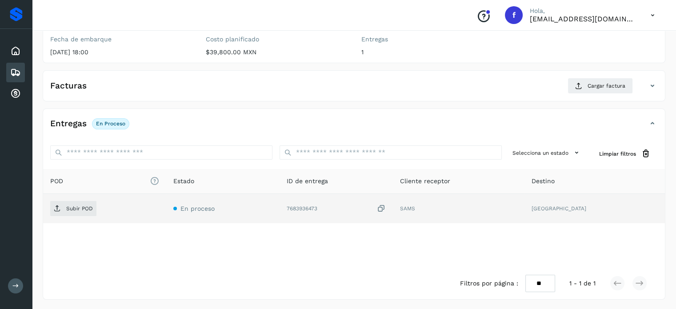
click at [386, 208] on icon at bounding box center [381, 208] width 9 height 9
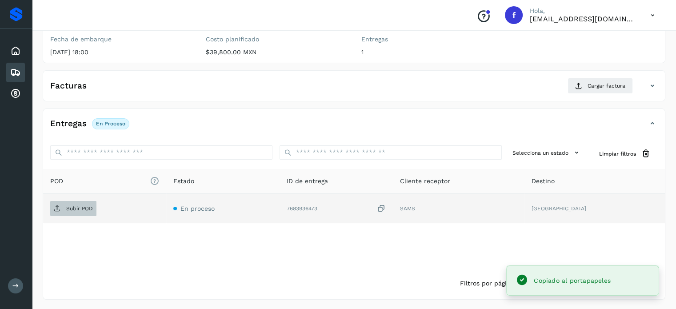
click at [90, 205] on p "Subir POD" at bounding box center [79, 208] width 27 height 6
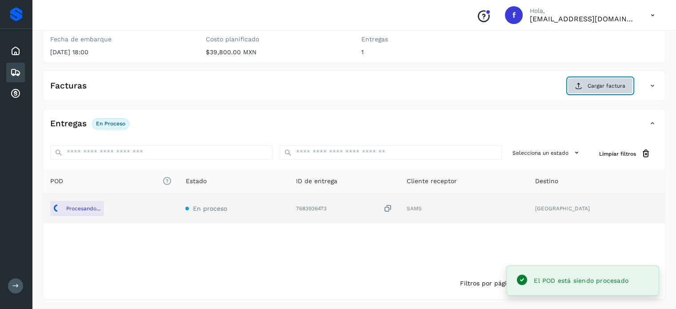
click at [593, 88] on span "Cargar factura" at bounding box center [606, 86] width 38 height 8
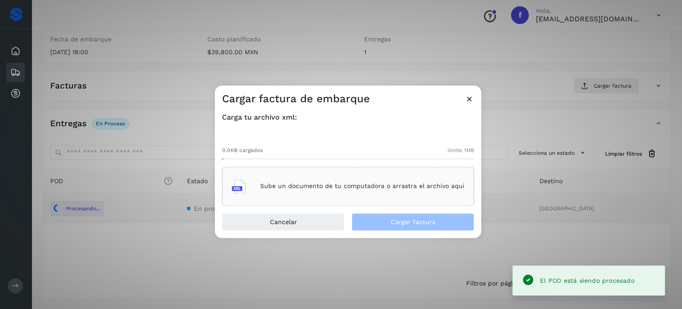
click at [365, 196] on div "Sube un documento de tu computadora o arrastra el archivo aquí" at bounding box center [348, 186] width 233 height 24
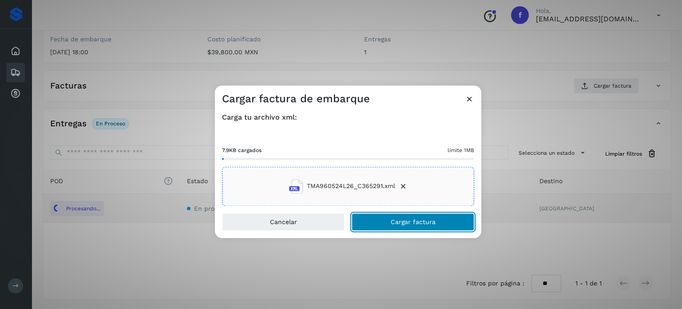
click at [387, 227] on button "Cargar factura" at bounding box center [413, 222] width 123 height 18
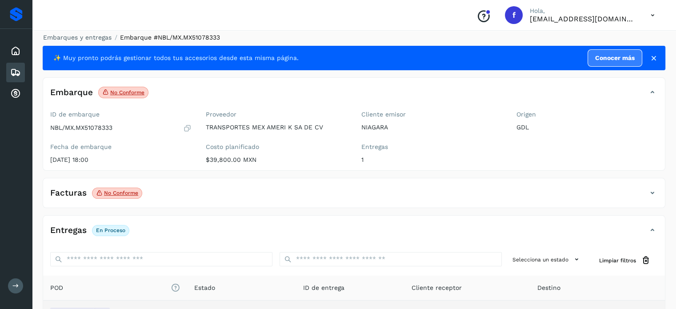
scroll to position [0, 0]
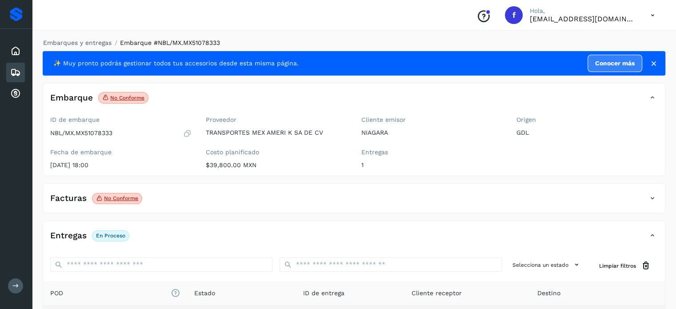
click at [239, 189] on div "Facturas No conforme Estado No conforme" at bounding box center [354, 198] width 622 height 30
click at [275, 199] on div "Facturas No conforme" at bounding box center [345, 198] width 604 height 15
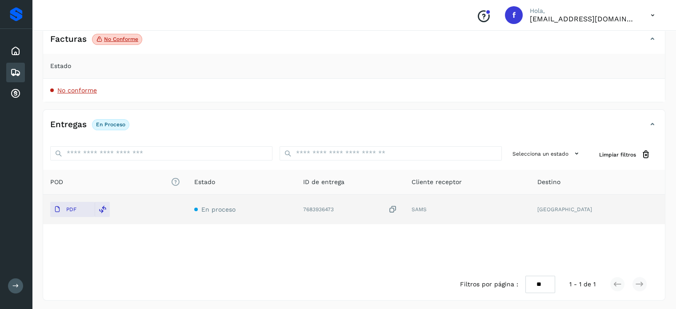
scroll to position [160, 0]
click at [88, 88] on span "No conforme" at bounding box center [77, 89] width 40 height 7
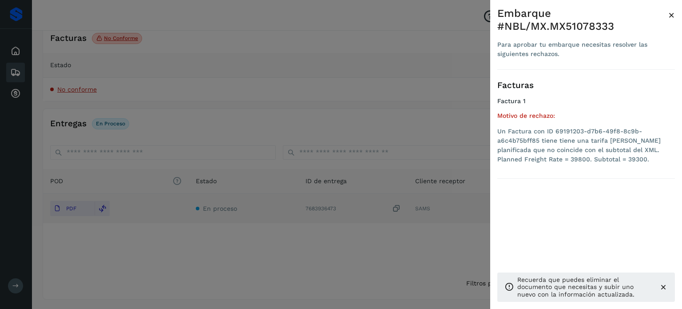
click at [672, 14] on span "×" at bounding box center [672, 15] width 7 height 12
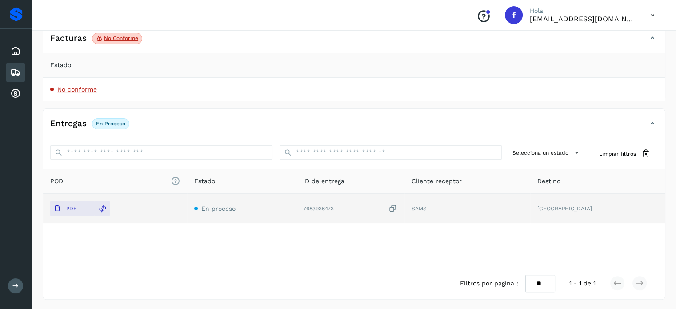
click at [90, 90] on span "No conforme" at bounding box center [77, 89] width 40 height 7
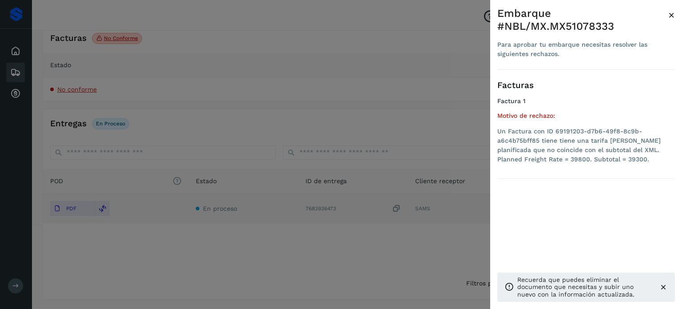
click at [110, 56] on div at bounding box center [341, 154] width 682 height 309
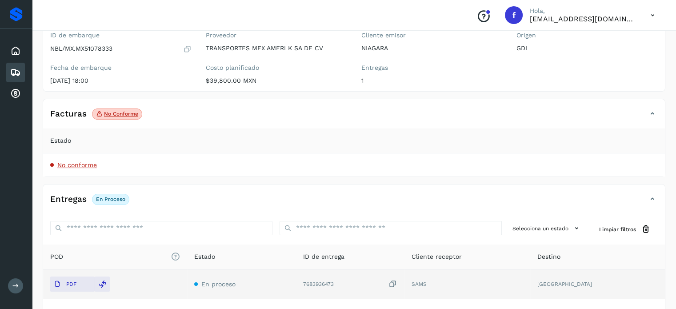
scroll to position [110, 0]
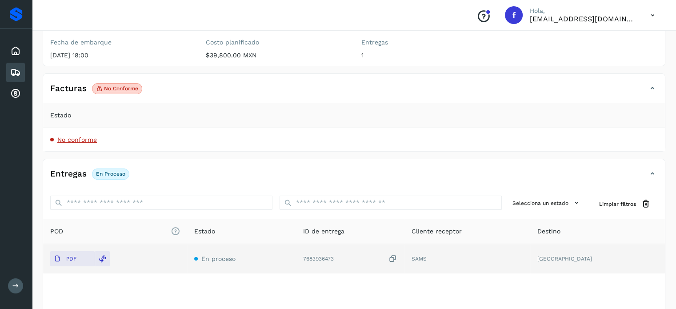
click at [648, 88] on icon at bounding box center [652, 88] width 11 height 11
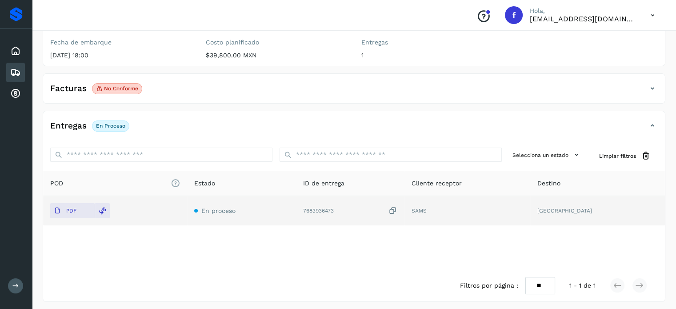
click at [648, 88] on icon at bounding box center [652, 88] width 11 height 11
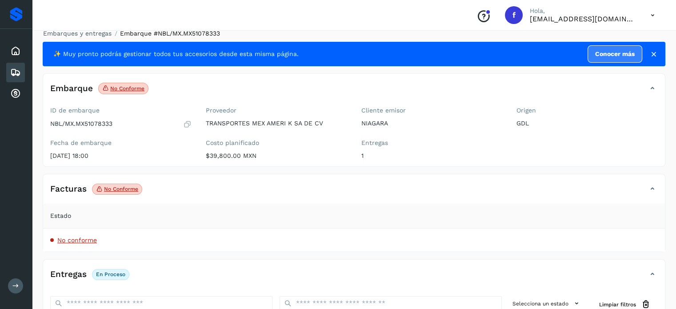
scroll to position [0, 0]
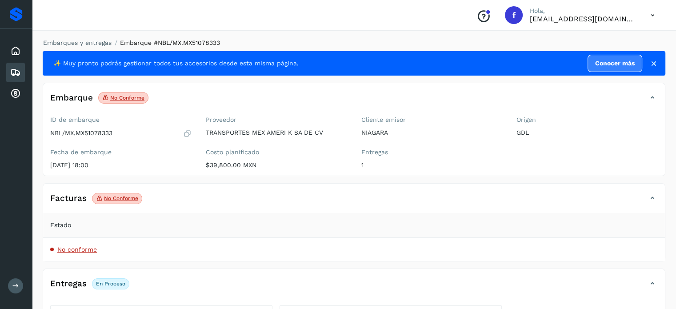
click at [62, 245] on table "Estado No conforme" at bounding box center [354, 237] width 622 height 48
click at [81, 248] on span "No conforme" at bounding box center [77, 249] width 40 height 7
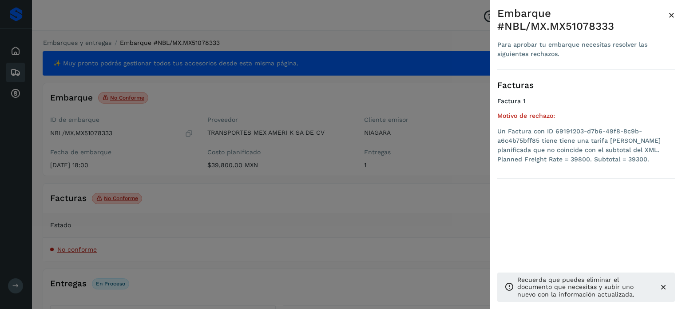
drag, startPoint x: 82, startPoint y: 248, endPoint x: 144, endPoint y: 248, distance: 61.8
click at [83, 248] on div at bounding box center [341, 154] width 682 height 309
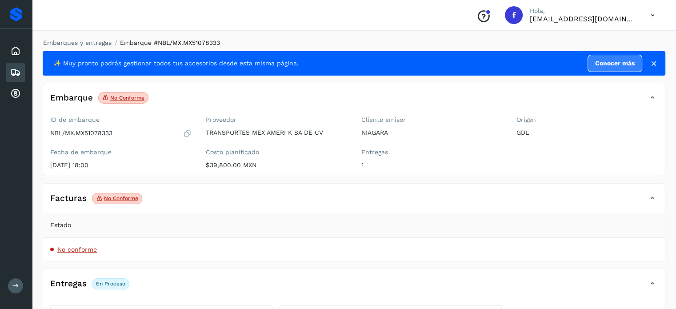
click at [155, 248] on div at bounding box center [338, 154] width 676 height 309
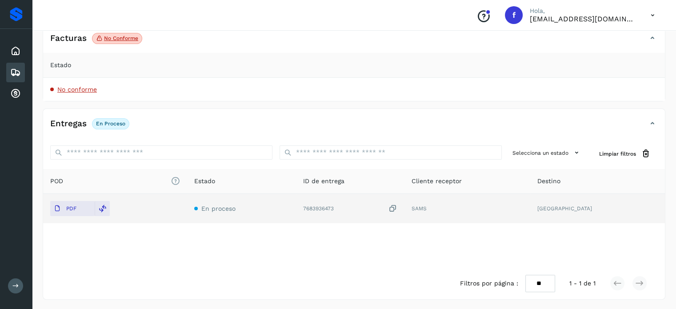
click at [652, 35] on icon at bounding box center [652, 38] width 11 height 11
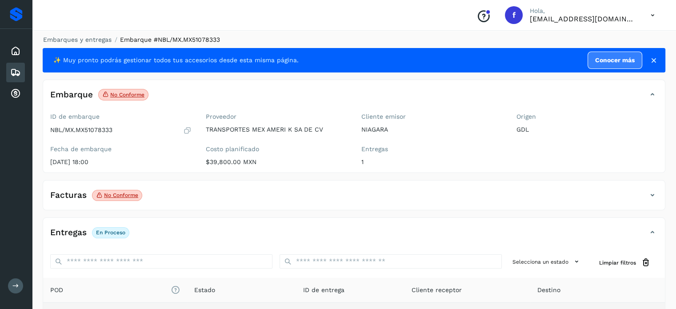
scroll to position [0, 0]
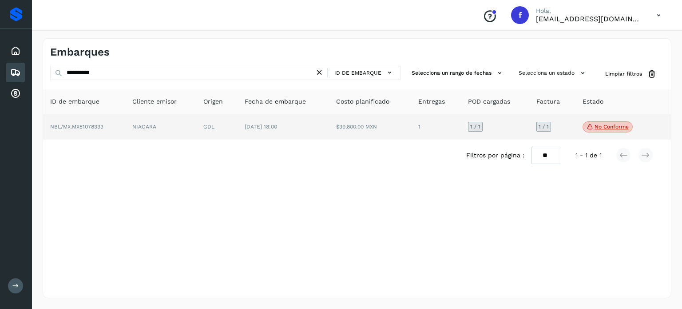
click at [239, 125] on td "[DATE] 18:00" at bounding box center [284, 127] width 92 height 26
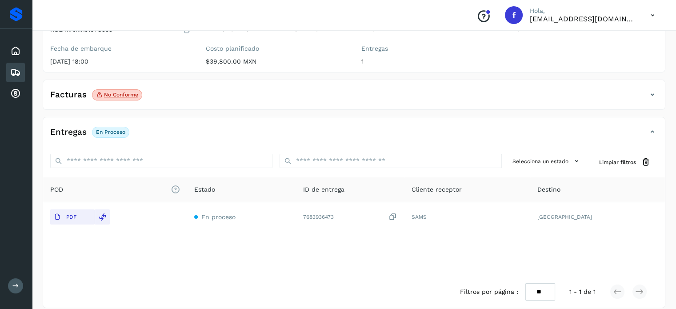
scroll to position [112, 0]
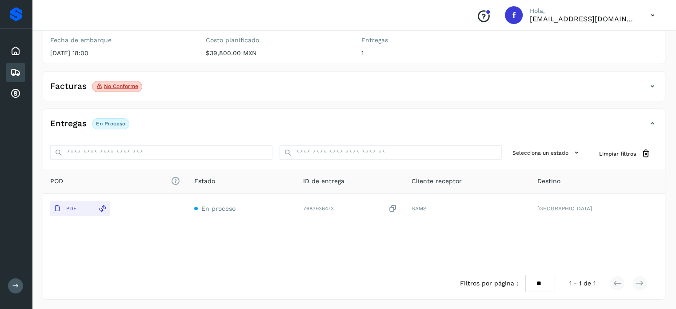
click at [136, 88] on p "No conforme" at bounding box center [121, 86] width 34 height 6
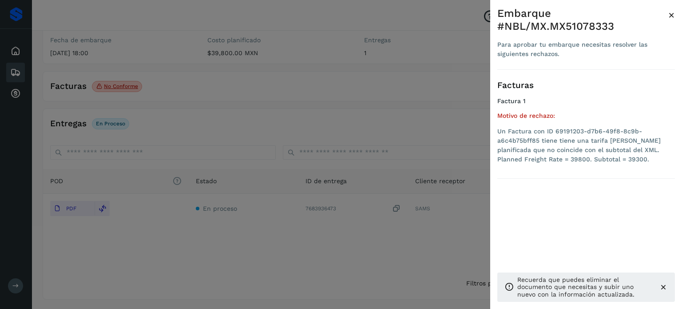
click at [669, 16] on span "×" at bounding box center [672, 15] width 7 height 12
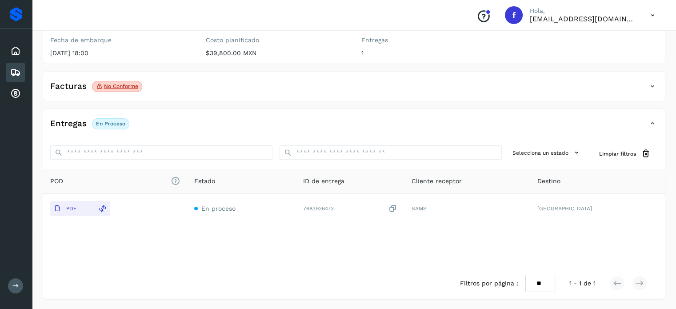
click at [649, 88] on icon at bounding box center [652, 86] width 11 height 11
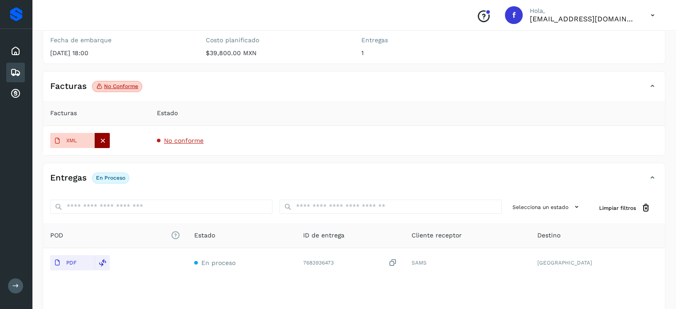
click at [101, 136] on icon at bounding box center [103, 140] width 8 height 8
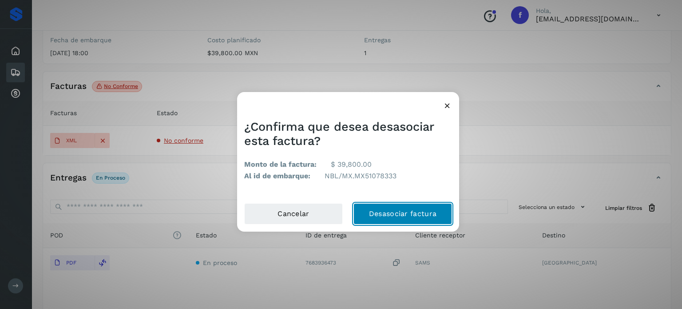
click at [389, 210] on button "Desasociar factura" at bounding box center [403, 213] width 99 height 21
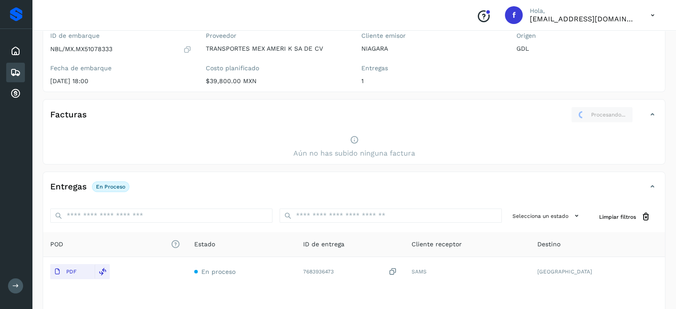
scroll to position [0, 0]
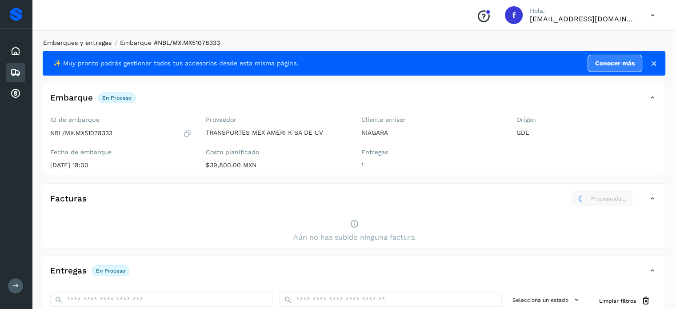
click at [92, 46] on link "Embarques y entregas" at bounding box center [77, 42] width 68 height 7
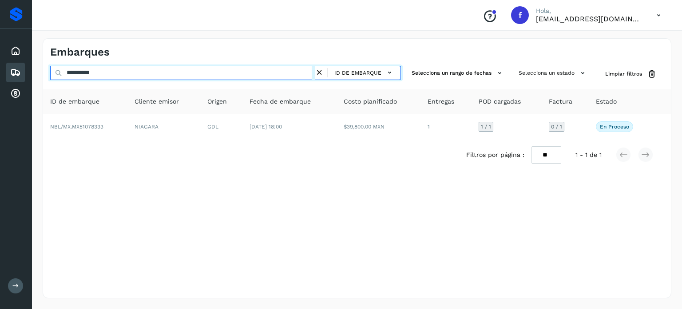
click at [81, 74] on input "**********" at bounding box center [182, 73] width 265 height 14
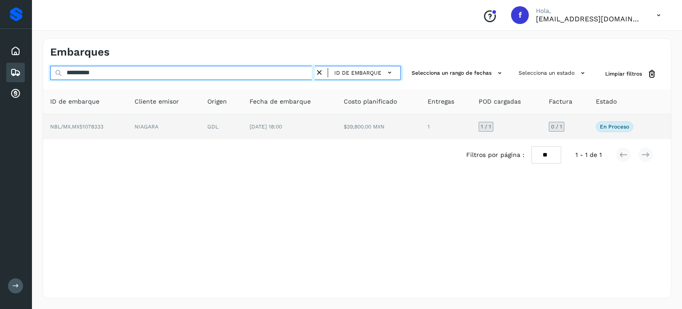
paste input "text"
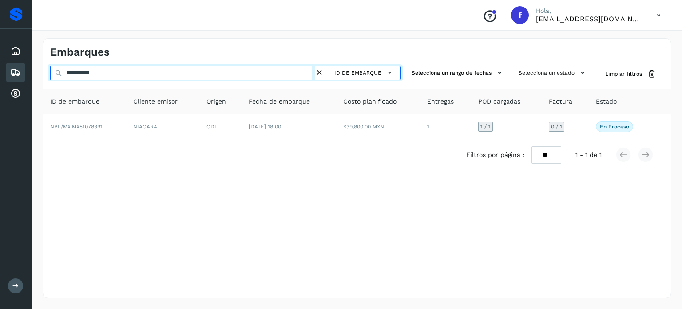
type input "**********"
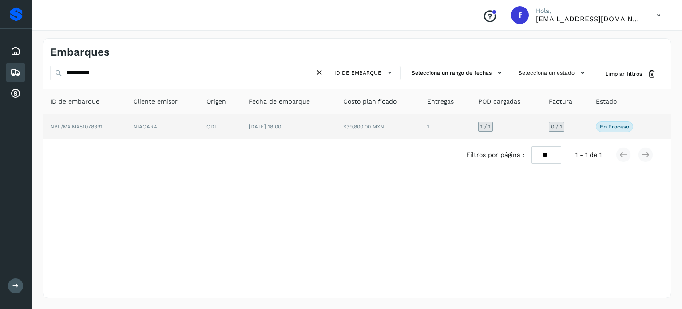
click at [128, 132] on td "NIAGARA" at bounding box center [162, 126] width 73 height 25
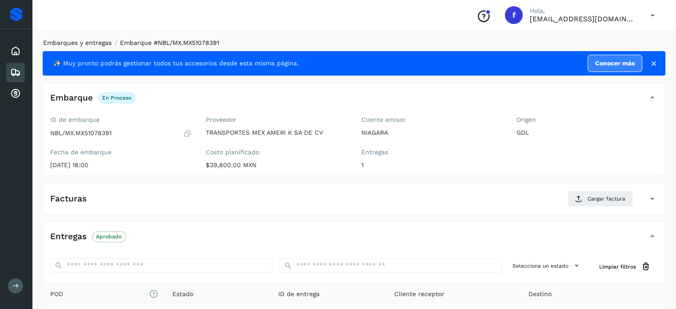
click at [87, 39] on link "Embarques y entregas" at bounding box center [77, 42] width 68 height 7
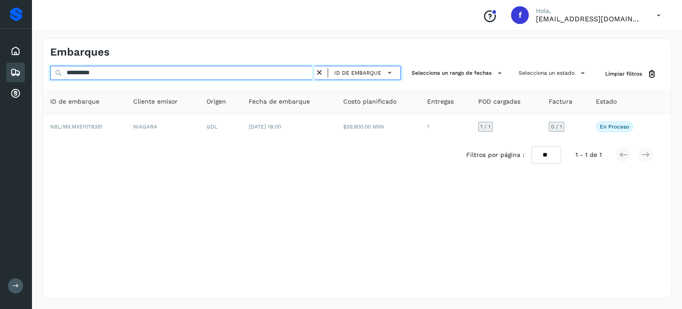
click at [89, 71] on input "**********" at bounding box center [182, 73] width 265 height 14
paste input "text"
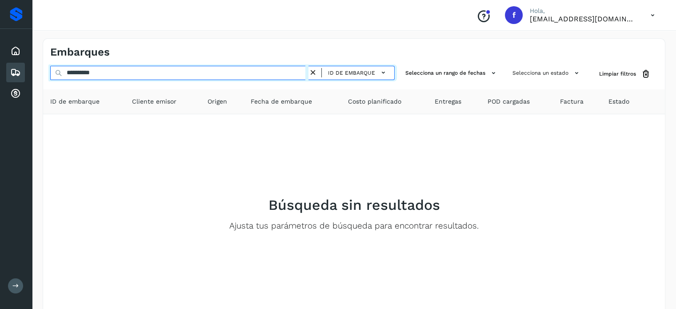
click at [91, 71] on input "**********" at bounding box center [179, 73] width 258 height 14
click at [86, 76] on input "**********" at bounding box center [179, 73] width 258 height 14
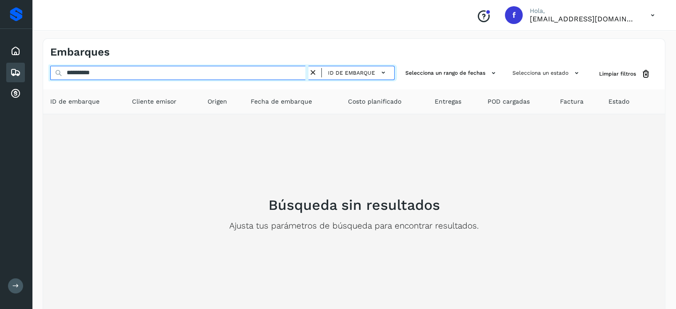
paste input "text"
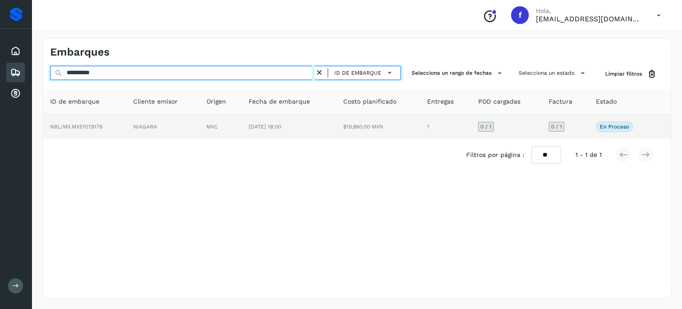
type input "**********"
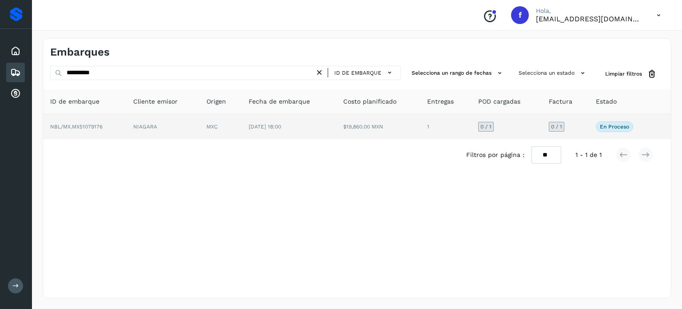
click at [327, 131] on td "[DATE] 18:00" at bounding box center [289, 126] width 94 height 25
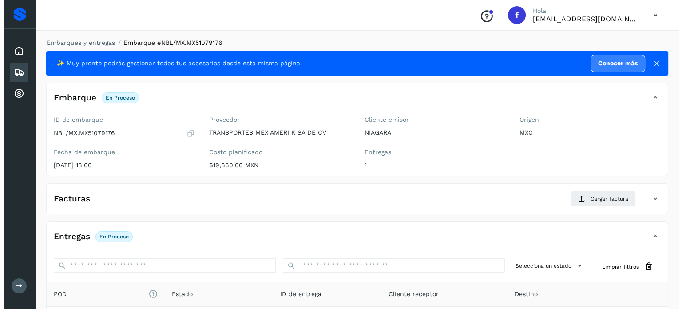
scroll to position [113, 0]
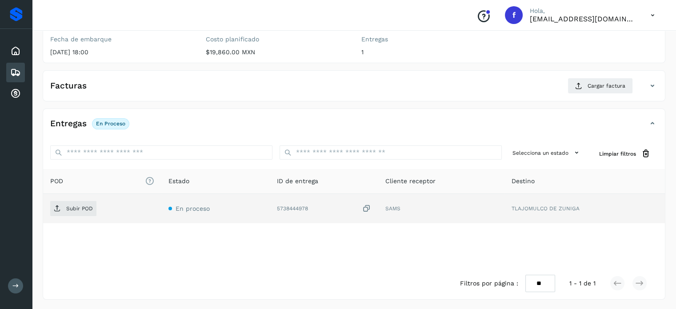
drag, startPoint x: 366, startPoint y: 206, endPoint x: 304, endPoint y: 215, distance: 62.0
click at [365, 206] on icon at bounding box center [366, 208] width 9 height 9
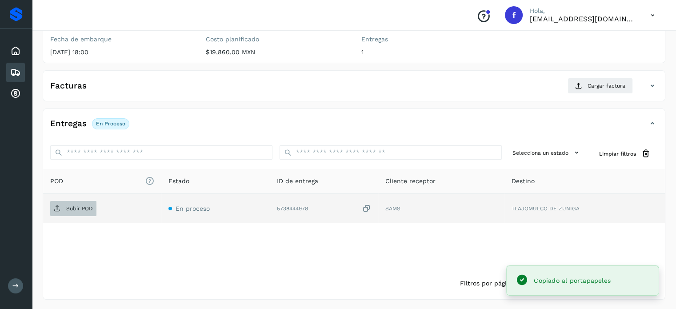
click at [72, 205] on p "Subir POD" at bounding box center [79, 208] width 27 height 6
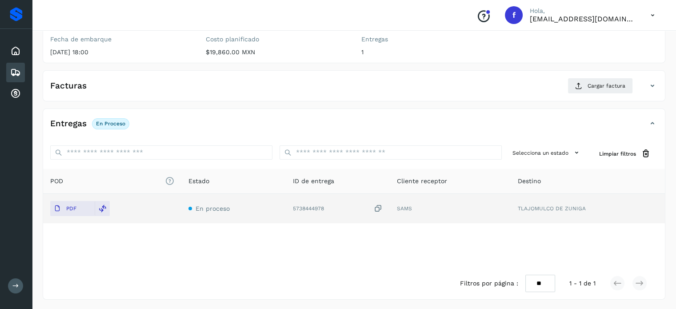
drag, startPoint x: 379, startPoint y: 208, endPoint x: 372, endPoint y: 211, distance: 7.4
click at [379, 208] on icon at bounding box center [378, 208] width 9 height 9
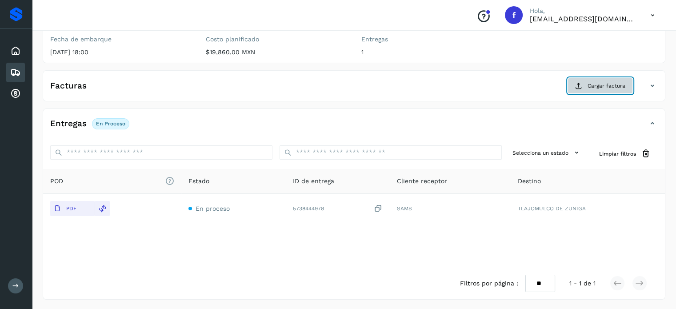
click at [594, 84] on span "Cargar factura" at bounding box center [606, 86] width 38 height 8
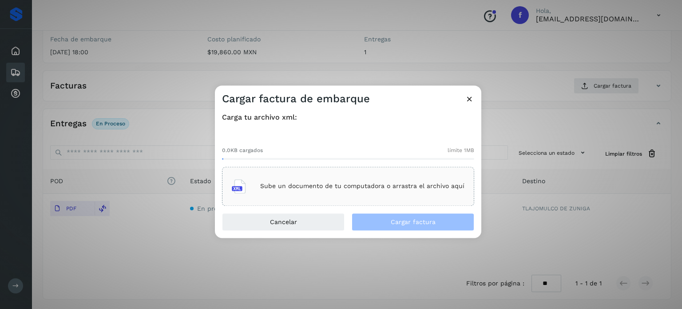
click at [321, 193] on div "Sube un documento de tu computadora o arrastra el archivo aquí" at bounding box center [348, 186] width 233 height 24
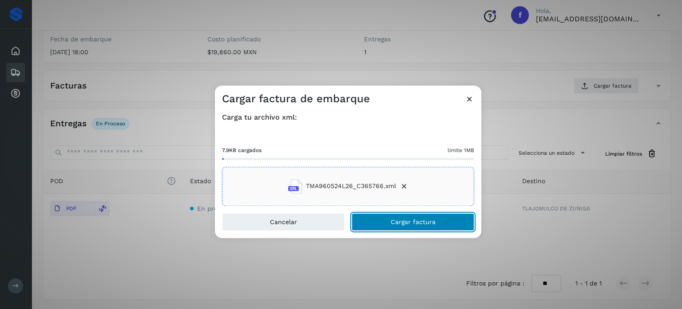
click at [401, 222] on span "Cargar factura" at bounding box center [413, 222] width 45 height 6
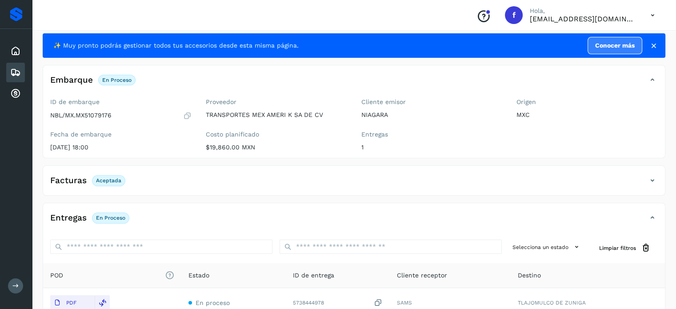
scroll to position [0, 0]
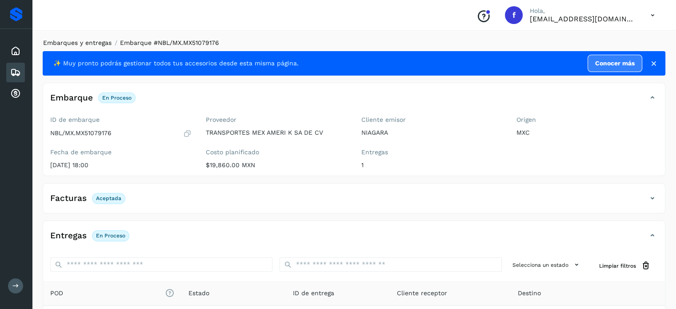
click at [100, 43] on link "Embarques y entregas" at bounding box center [77, 42] width 68 height 7
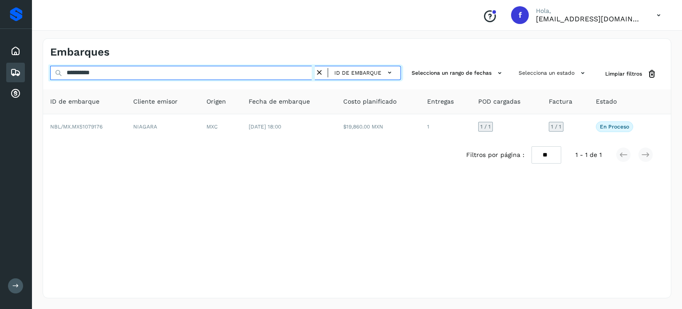
click at [92, 74] on input "**********" at bounding box center [182, 73] width 265 height 14
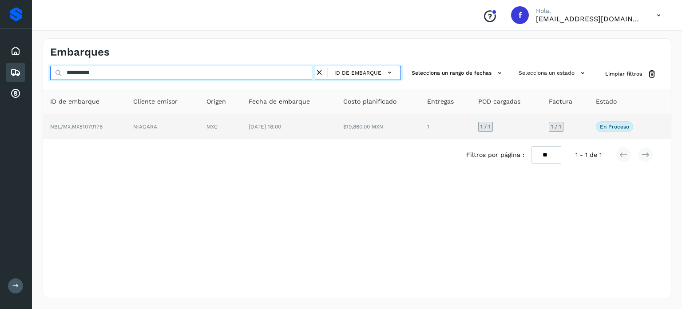
paste input "text"
type input "**********"
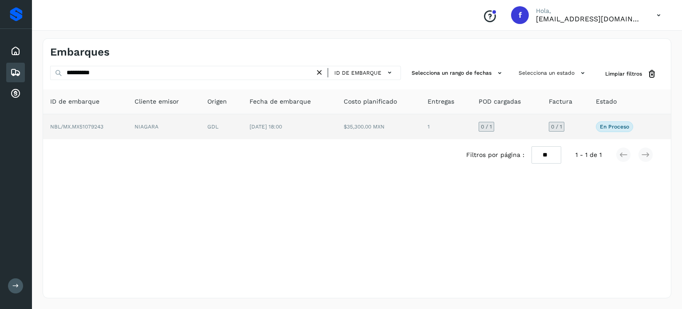
click at [249, 136] on td "[DATE] 18:00" at bounding box center [290, 126] width 94 height 25
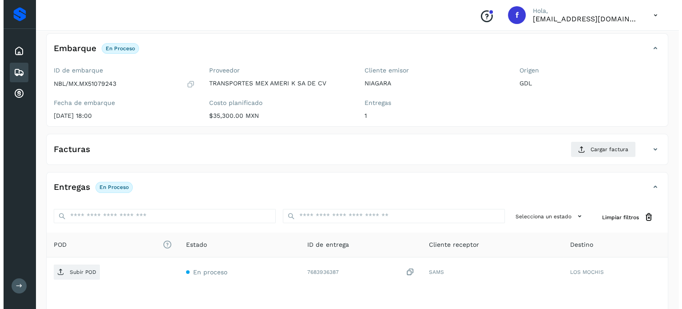
scroll to position [113, 0]
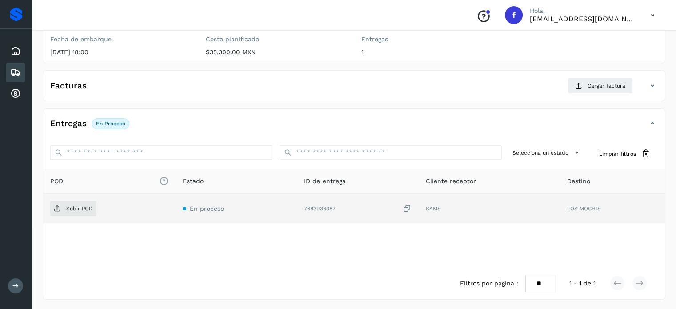
click at [405, 207] on icon at bounding box center [407, 208] width 9 height 9
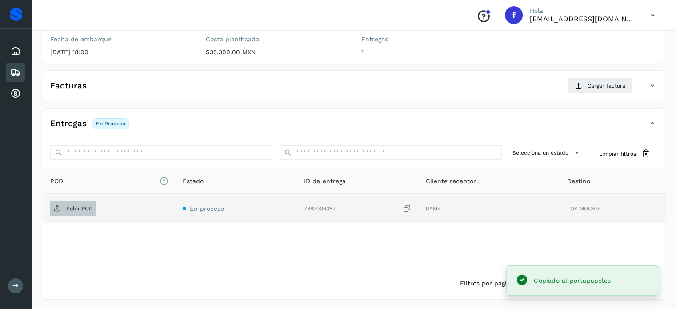
click at [63, 211] on span "Subir POD" at bounding box center [73, 208] width 46 height 14
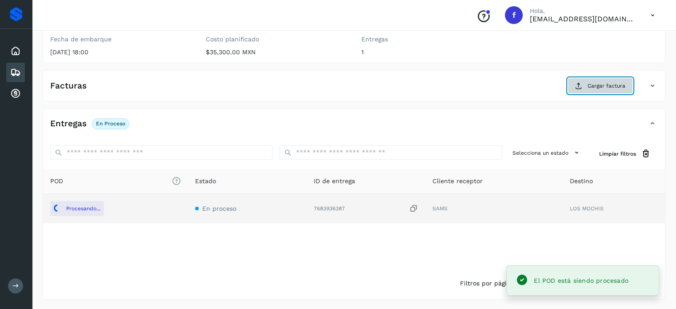
click at [586, 81] on button "Cargar factura" at bounding box center [599, 86] width 65 height 16
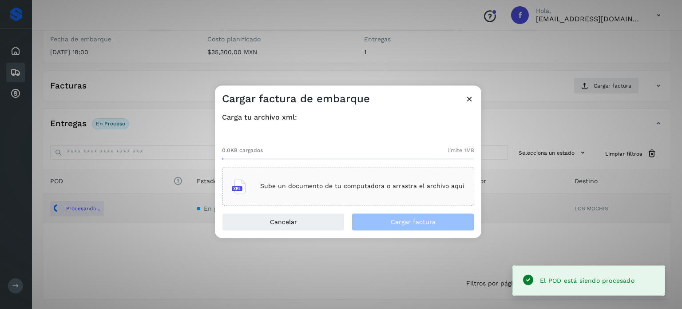
click at [350, 182] on div "Sube un documento de tu computadora o arrastra el archivo aquí" at bounding box center [348, 186] width 233 height 24
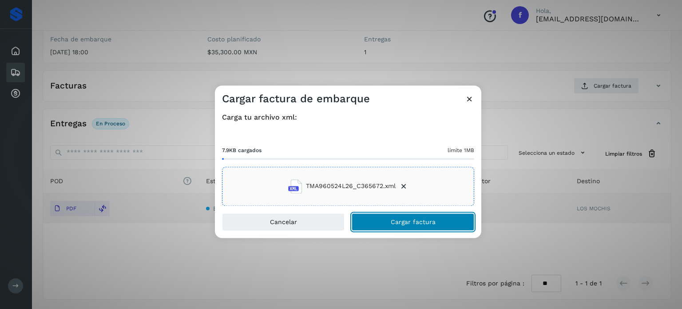
click at [370, 219] on button "Cargar factura" at bounding box center [413, 222] width 123 height 18
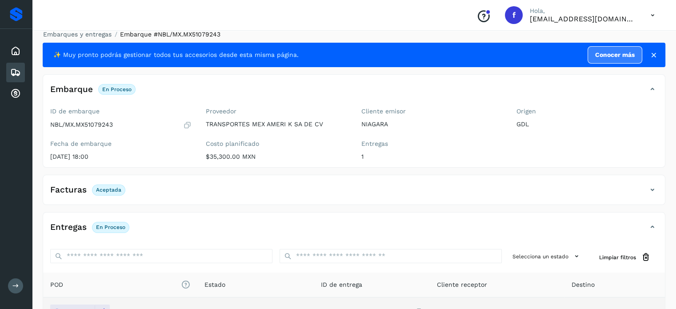
scroll to position [0, 0]
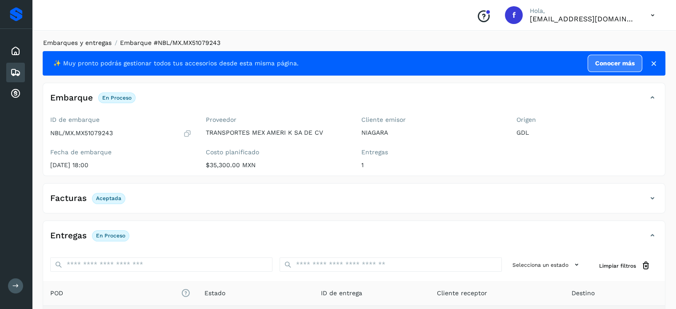
click at [76, 42] on link "Embarques y entregas" at bounding box center [77, 42] width 68 height 7
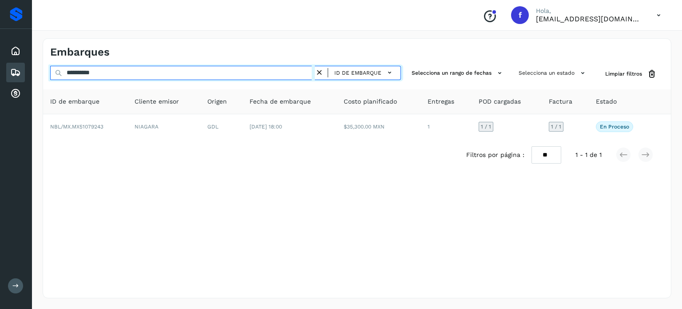
click at [87, 76] on input "**********" at bounding box center [182, 73] width 265 height 14
paste input "text"
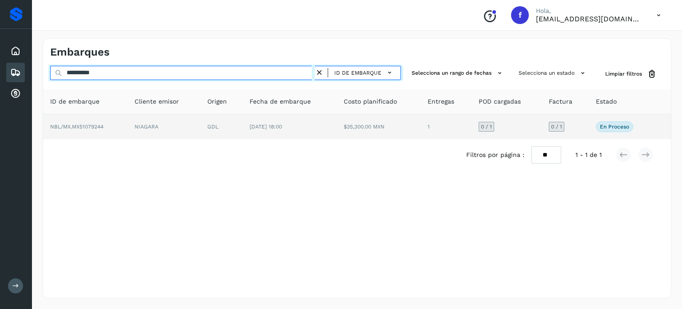
type input "**********"
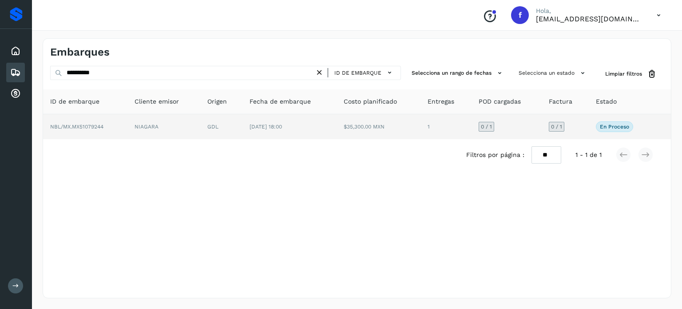
click at [220, 129] on td "GDL" at bounding box center [221, 126] width 42 height 25
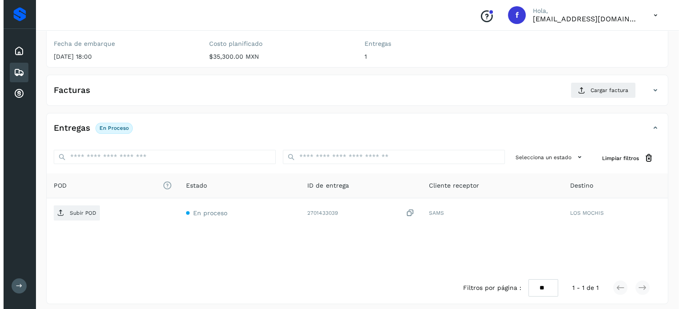
scroll to position [113, 0]
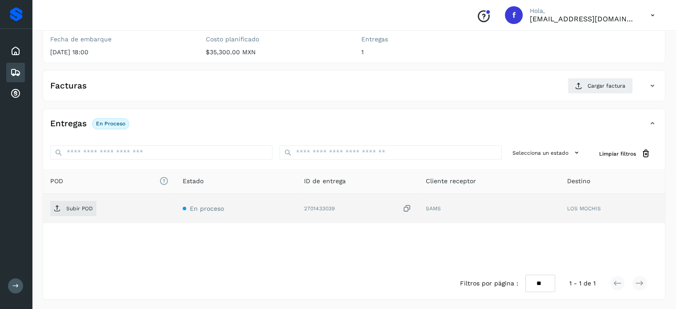
click at [405, 206] on icon at bounding box center [407, 208] width 9 height 9
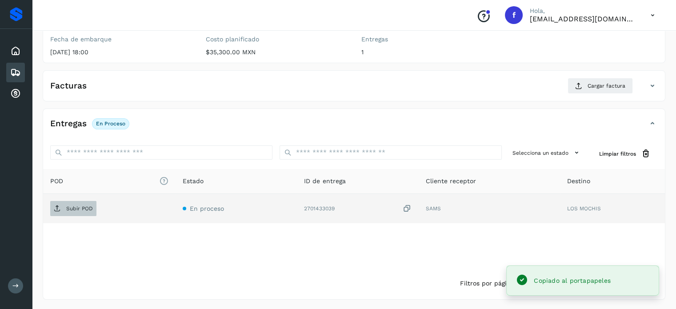
click at [76, 209] on p "Subir POD" at bounding box center [79, 208] width 27 height 6
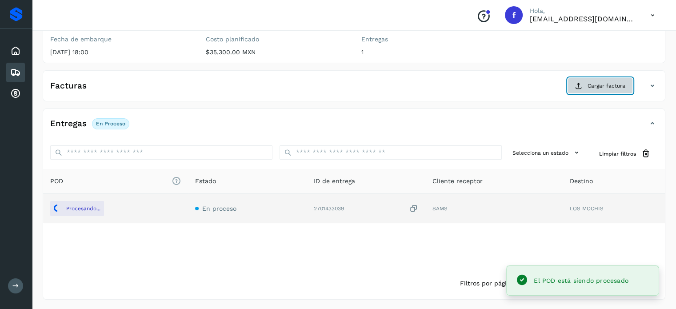
click at [596, 87] on span "Cargar factura" at bounding box center [606, 86] width 38 height 8
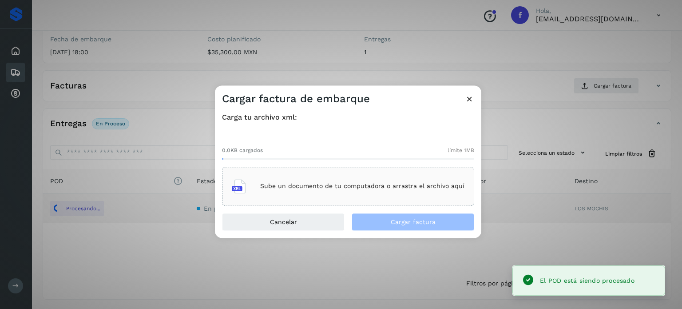
click at [371, 188] on p "Sube un documento de tu computadora o arrastra el archivo aquí" at bounding box center [362, 187] width 204 height 8
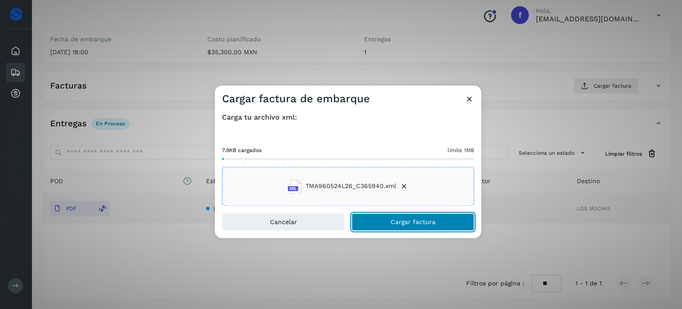
click at [393, 224] on span "Cargar factura" at bounding box center [413, 222] width 45 height 6
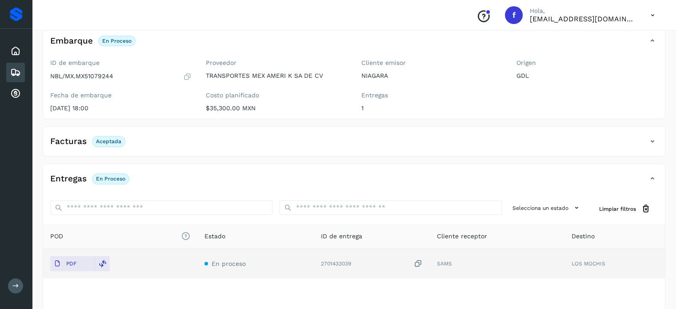
scroll to position [0, 0]
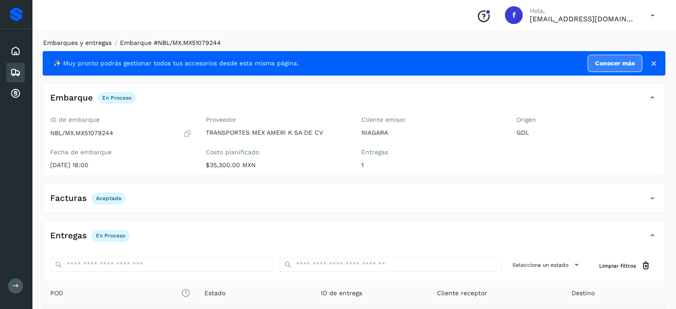
click at [91, 42] on link "Embarques y entregas" at bounding box center [77, 42] width 68 height 7
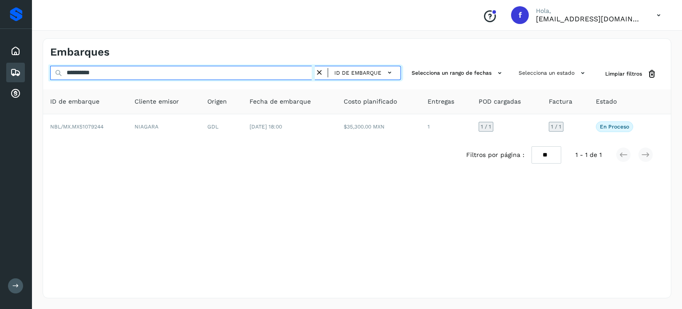
click at [96, 75] on input "**********" at bounding box center [182, 73] width 265 height 14
paste input "text"
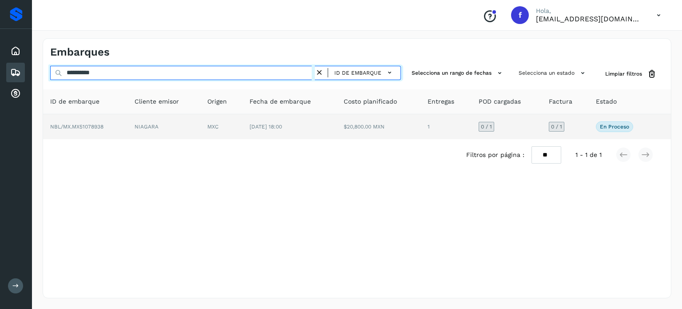
type input "**********"
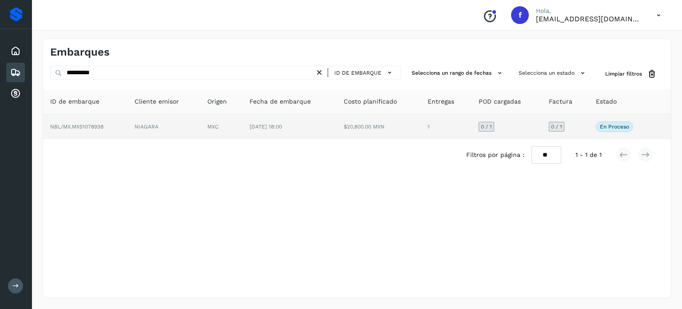
click at [248, 129] on td "[DATE] 18:00" at bounding box center [290, 126] width 94 height 25
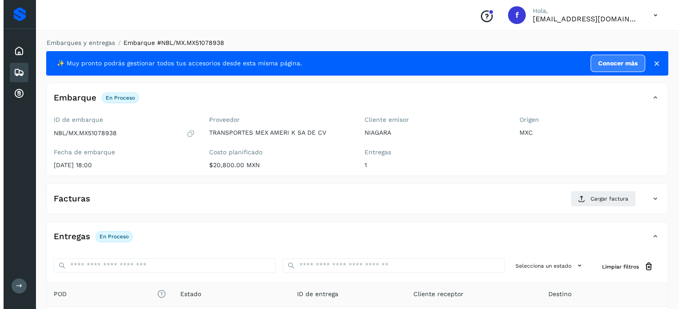
scroll to position [113, 0]
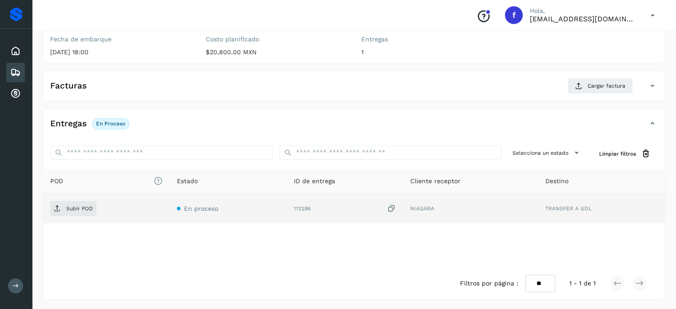
click at [390, 206] on icon at bounding box center [391, 208] width 9 height 9
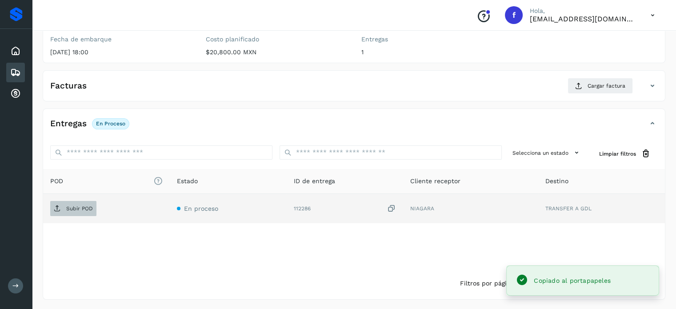
drag, startPoint x: 80, startPoint y: 215, endPoint x: 95, endPoint y: 214, distance: 15.2
click at [80, 215] on td "Subir POD" at bounding box center [106, 208] width 127 height 29
click at [82, 211] on span "Subir POD" at bounding box center [73, 208] width 46 height 14
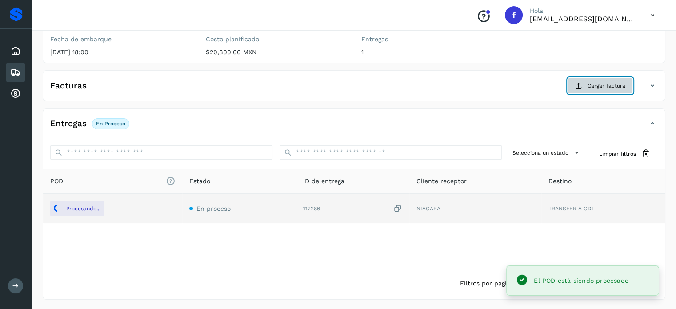
click at [609, 88] on span "Cargar factura" at bounding box center [606, 86] width 38 height 8
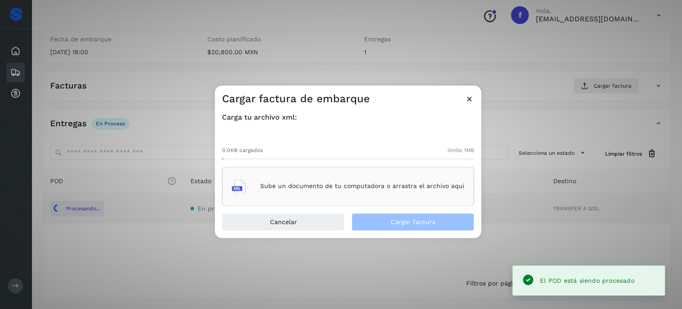
click at [353, 184] on p "Sube un documento de tu computadora o arrastra el archivo aquí" at bounding box center [362, 187] width 204 height 8
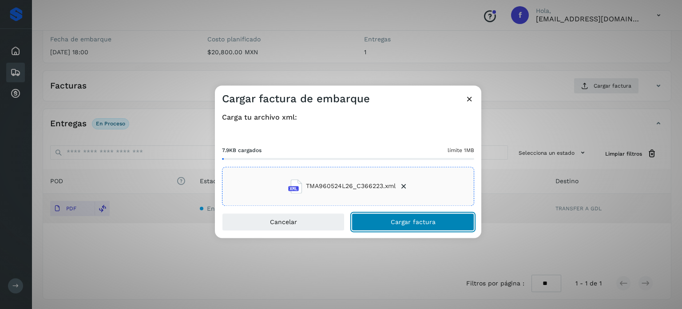
click at [391, 222] on button "Cargar factura" at bounding box center [413, 222] width 123 height 18
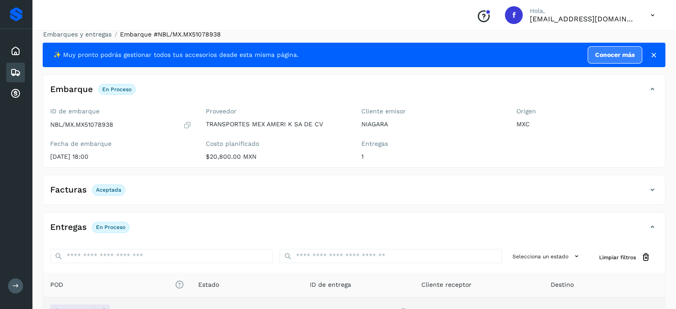
scroll to position [0, 0]
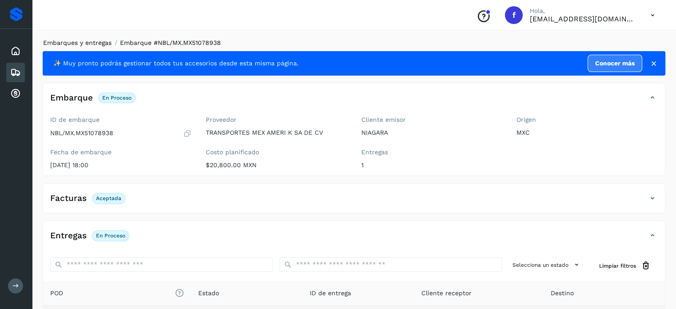
click at [88, 45] on link "Embarques y entregas" at bounding box center [77, 42] width 68 height 7
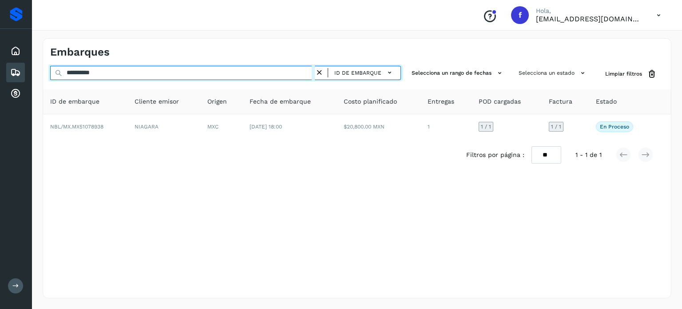
click at [94, 76] on input "**********" at bounding box center [182, 73] width 265 height 14
paste input "text"
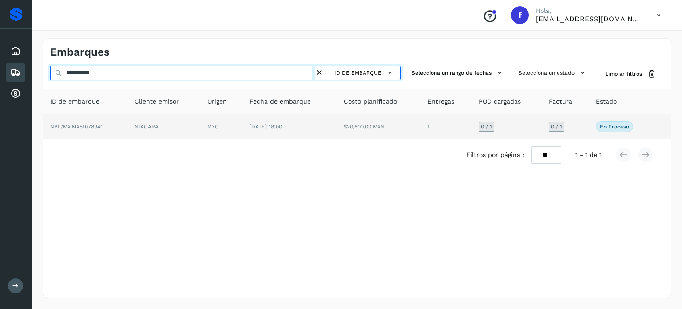
type input "**********"
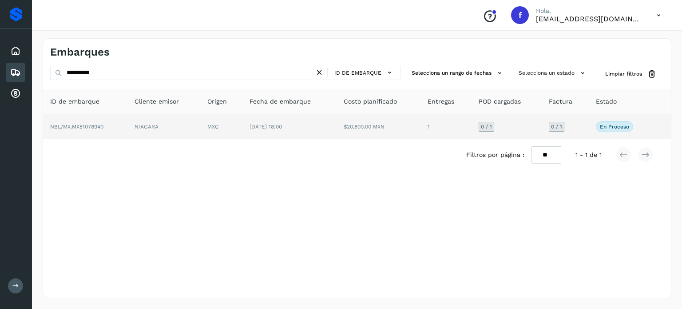
click at [140, 131] on td "NIAGARA" at bounding box center [164, 126] width 73 height 25
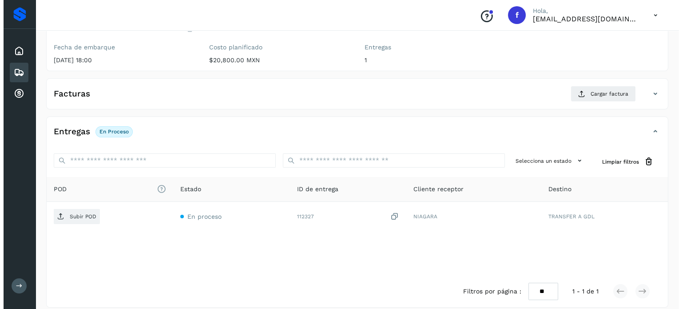
scroll to position [113, 0]
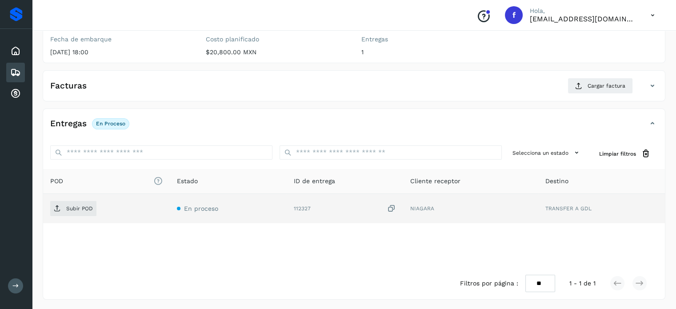
click at [390, 208] on icon at bounding box center [391, 208] width 9 height 9
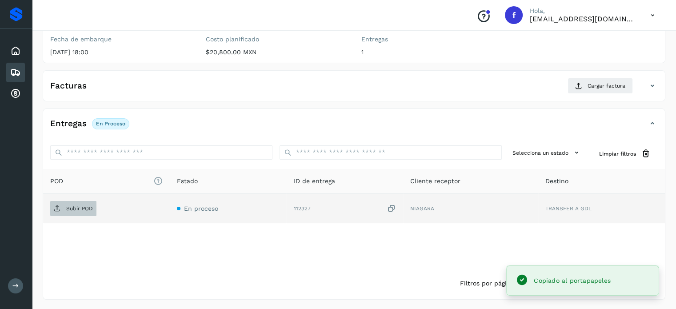
click at [73, 206] on p "Subir POD" at bounding box center [79, 208] width 27 height 6
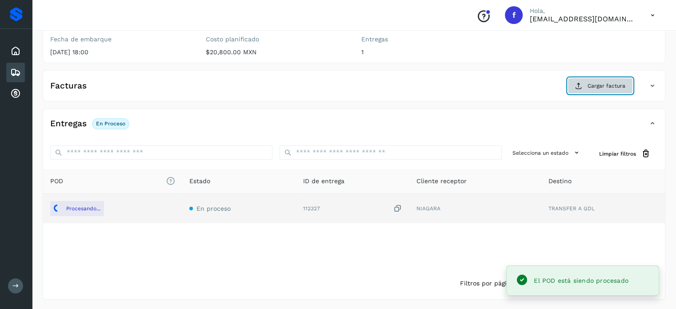
click at [584, 87] on button "Cargar factura" at bounding box center [599, 86] width 65 height 16
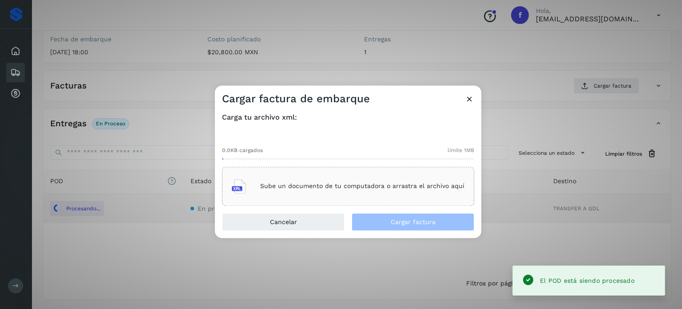
click at [283, 186] on p "Sube un documento de tu computadora o arrastra el archivo aquí" at bounding box center [362, 187] width 204 height 8
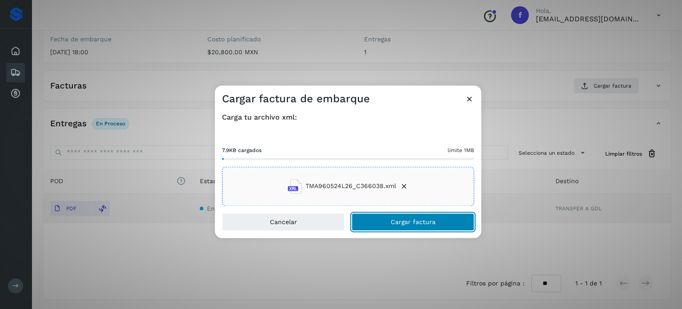
click at [394, 223] on span "Cargar factura" at bounding box center [413, 222] width 45 height 6
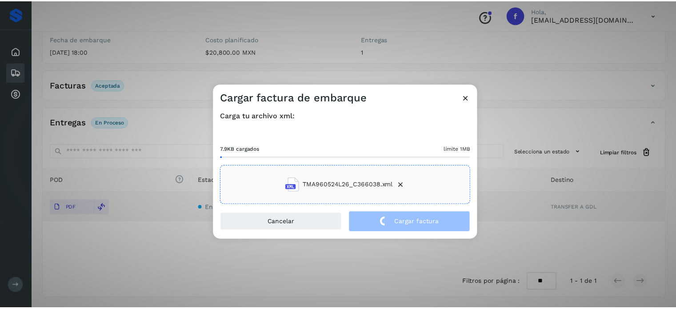
scroll to position [112, 0]
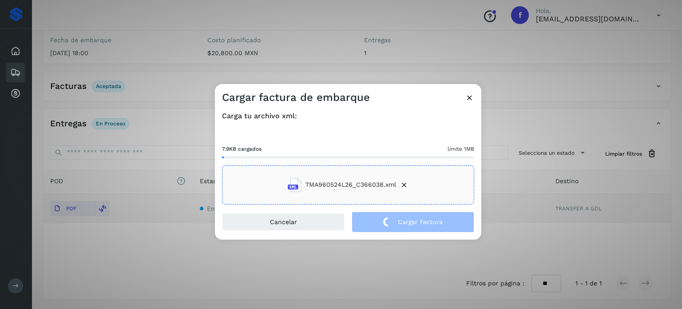
click at [469, 92] on div "Cargar factura de embarque" at bounding box center [348, 94] width 267 height 20
click at [468, 96] on icon at bounding box center [469, 97] width 9 height 9
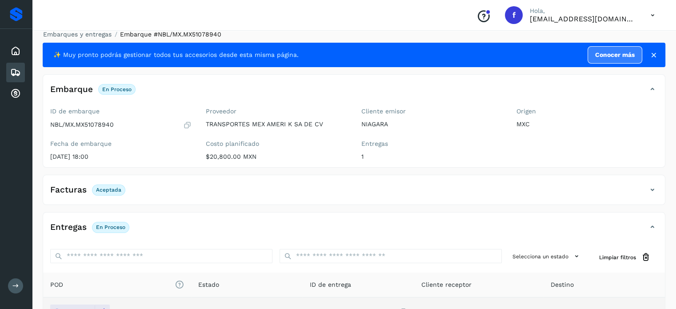
scroll to position [0, 0]
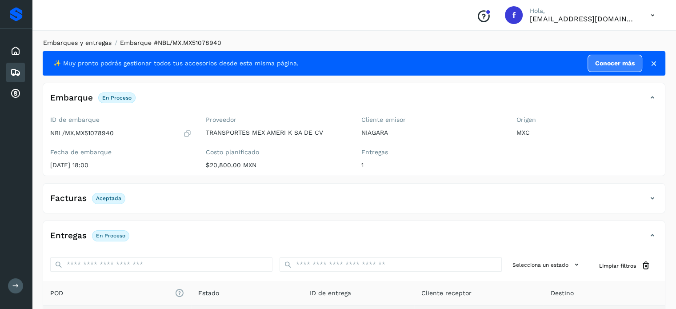
click at [85, 42] on link "Embarques y entregas" at bounding box center [77, 42] width 68 height 7
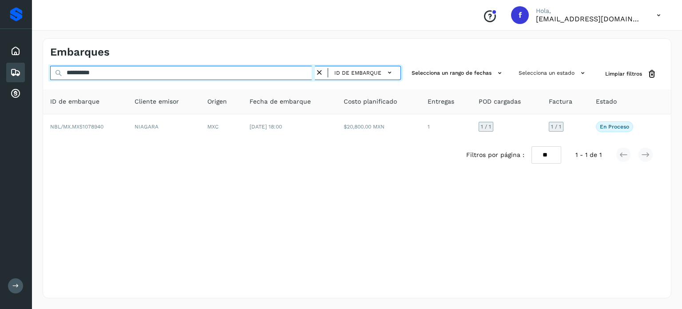
click at [88, 74] on input "**********" at bounding box center [182, 73] width 265 height 14
paste input "text"
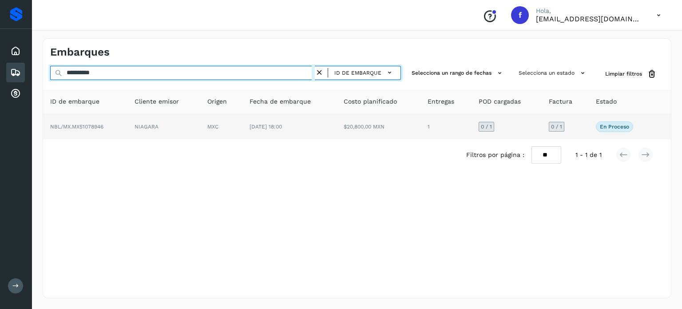
type input "**********"
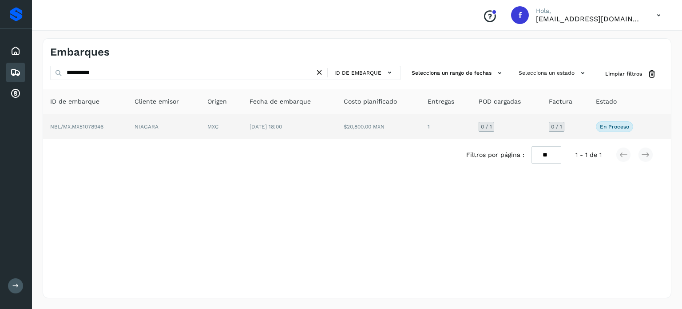
click at [209, 122] on td "MXC" at bounding box center [221, 126] width 42 height 25
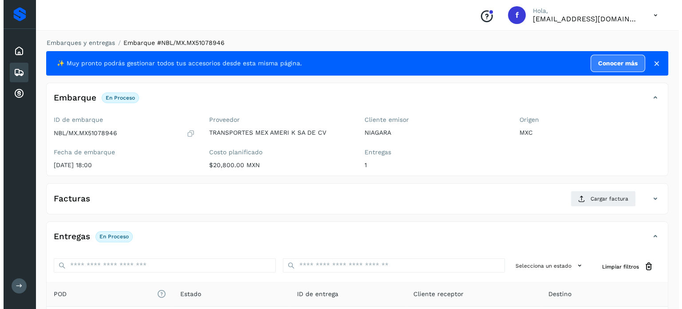
scroll to position [113, 0]
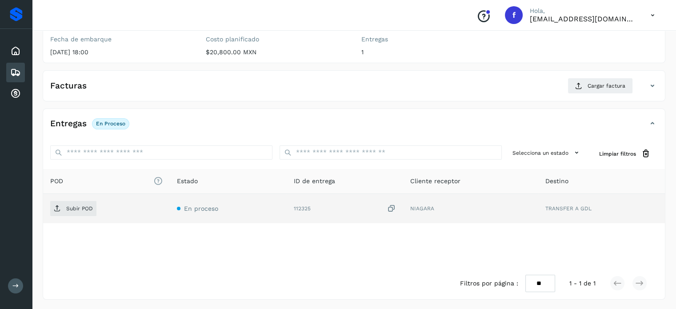
click at [392, 209] on icon at bounding box center [391, 208] width 9 height 9
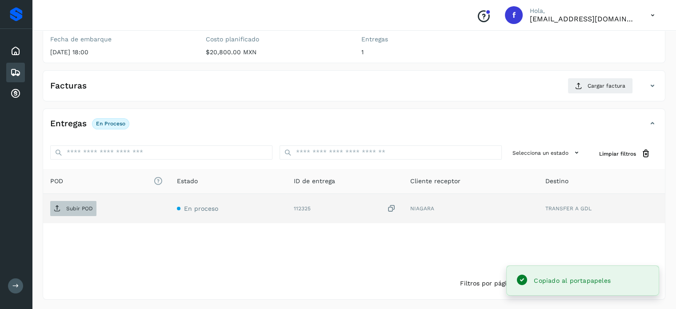
click at [55, 211] on icon at bounding box center [57, 208] width 7 height 7
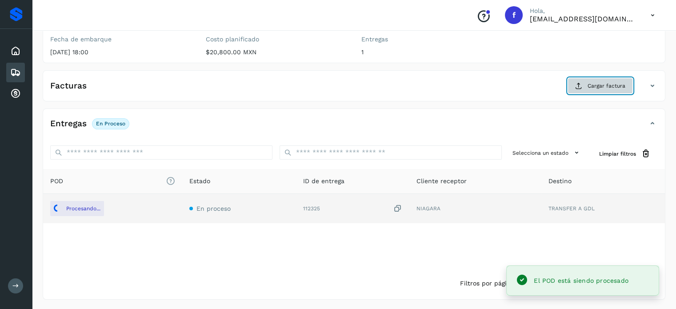
click at [582, 80] on button "Cargar factura" at bounding box center [599, 86] width 65 height 16
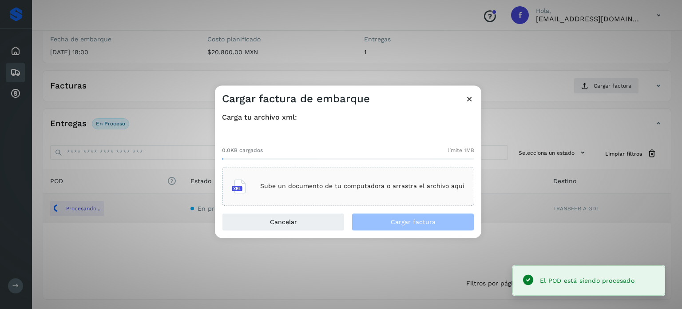
click at [311, 179] on div "Sube un documento de tu computadora o arrastra el archivo aquí" at bounding box center [348, 186] width 233 height 24
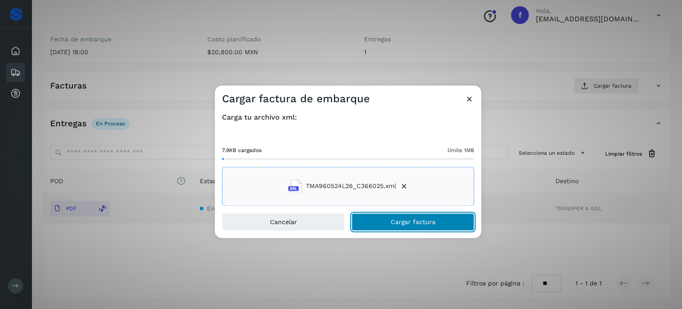
click at [398, 222] on span "Cargar factura" at bounding box center [413, 222] width 45 height 6
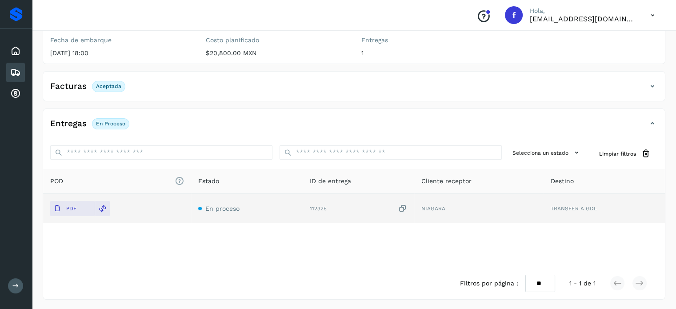
scroll to position [0, 0]
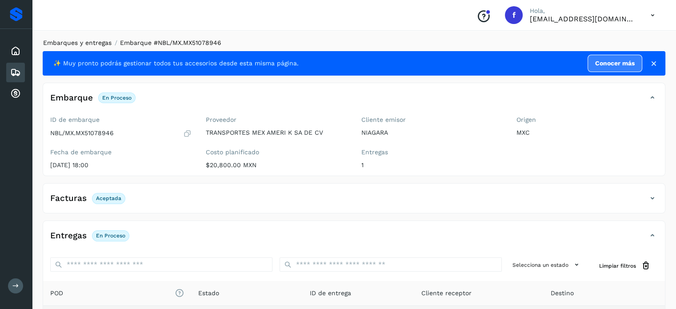
click at [76, 44] on link "Embarques y entregas" at bounding box center [77, 42] width 68 height 7
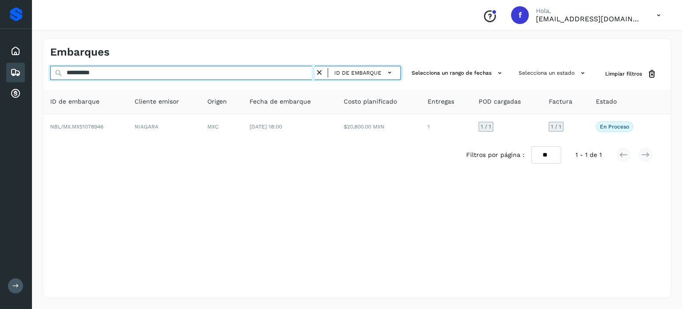
click at [77, 74] on input "**********" at bounding box center [182, 73] width 265 height 14
paste input "text"
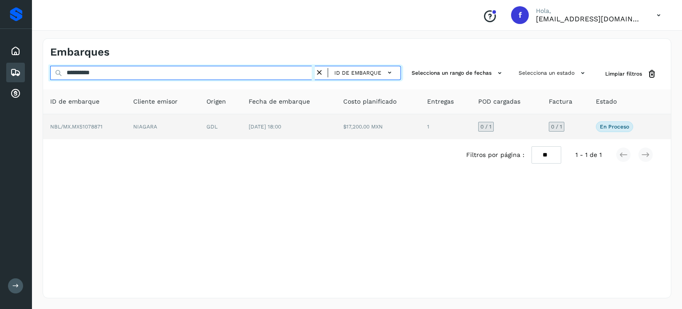
type input "**********"
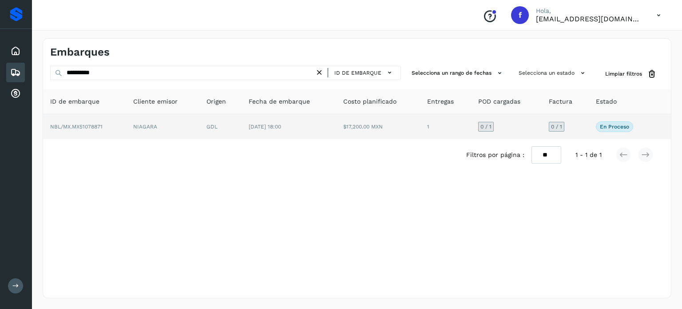
click at [185, 129] on td "NIAGARA" at bounding box center [162, 126] width 73 height 25
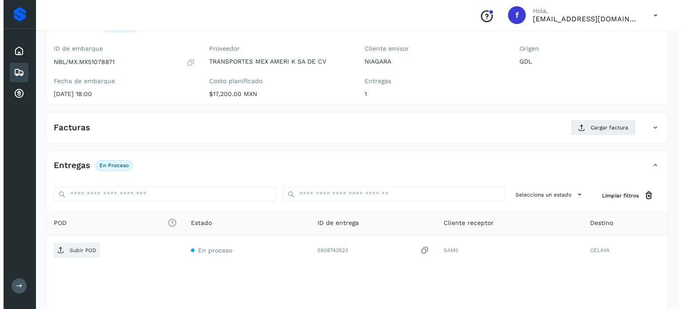
scroll to position [113, 0]
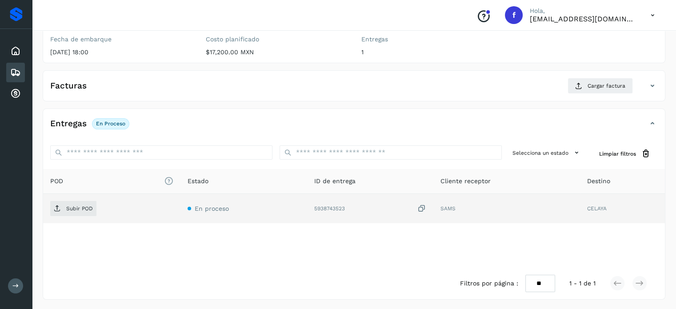
click at [420, 207] on icon at bounding box center [421, 208] width 9 height 9
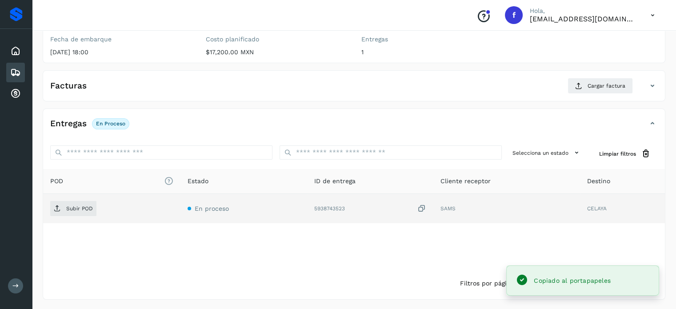
click at [48, 215] on td "Subir POD" at bounding box center [111, 208] width 137 height 29
click at [56, 211] on span "Subir POD" at bounding box center [73, 208] width 46 height 14
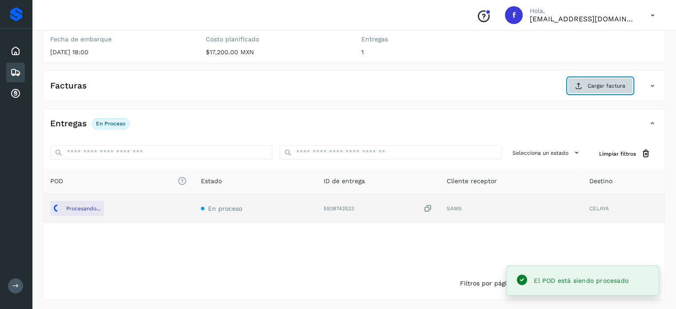
click at [598, 83] on span "Cargar factura" at bounding box center [606, 86] width 38 height 8
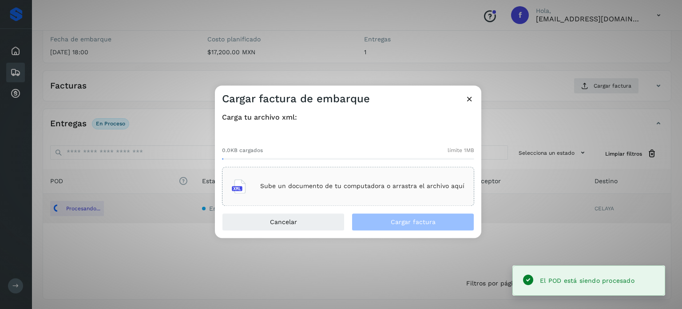
click at [395, 190] on div "Sube un documento de tu computadora o arrastra el archivo aquí" at bounding box center [348, 186] width 233 height 24
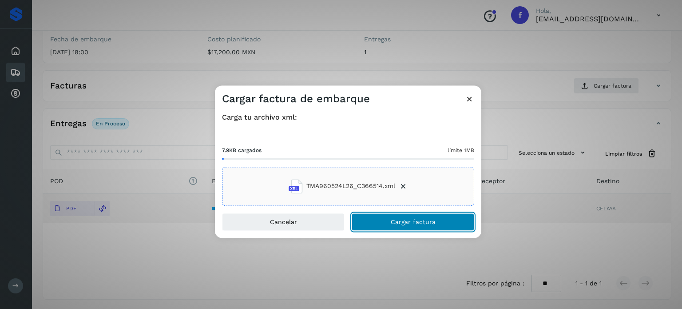
click at [387, 218] on button "Cargar factura" at bounding box center [413, 222] width 123 height 18
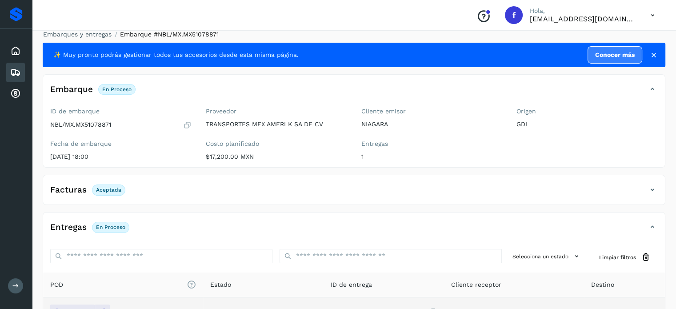
scroll to position [0, 0]
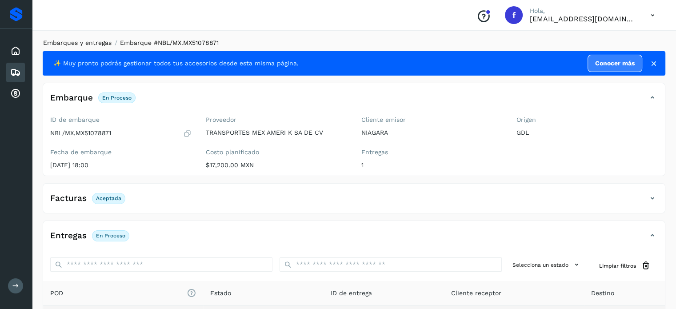
click at [106, 42] on link "Embarques y entregas" at bounding box center [77, 42] width 68 height 7
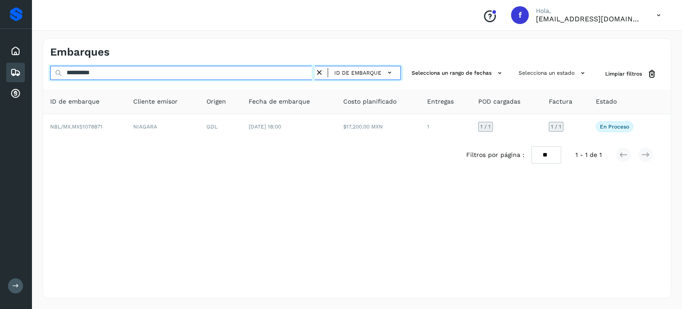
click at [92, 71] on input "**********" at bounding box center [182, 73] width 265 height 14
paste input "text"
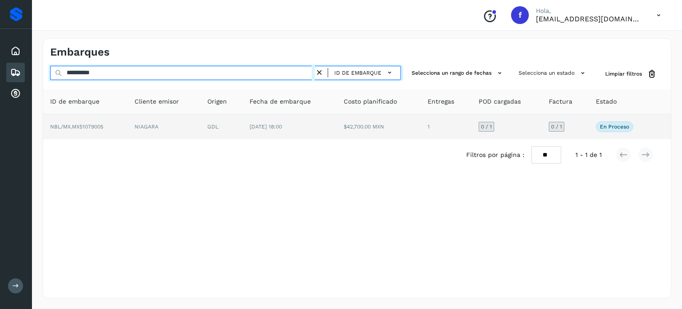
type input "**********"
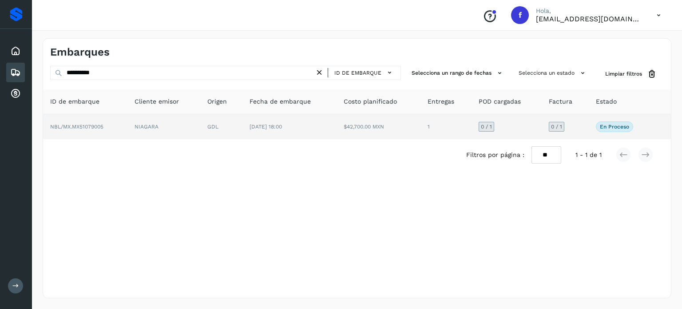
click at [245, 135] on td "[DATE] 18:00" at bounding box center [290, 126] width 94 height 25
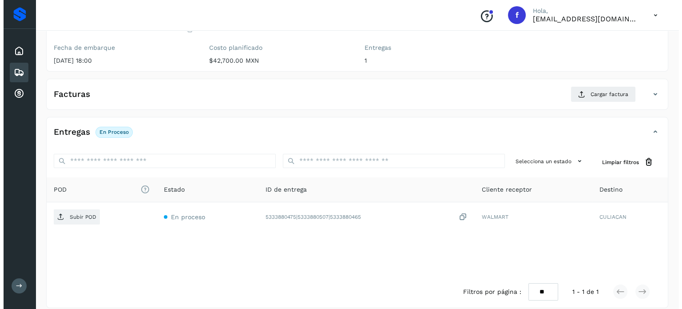
scroll to position [113, 0]
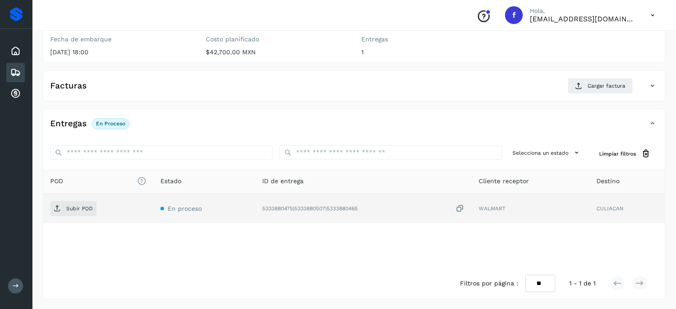
click at [460, 207] on icon at bounding box center [459, 208] width 9 height 9
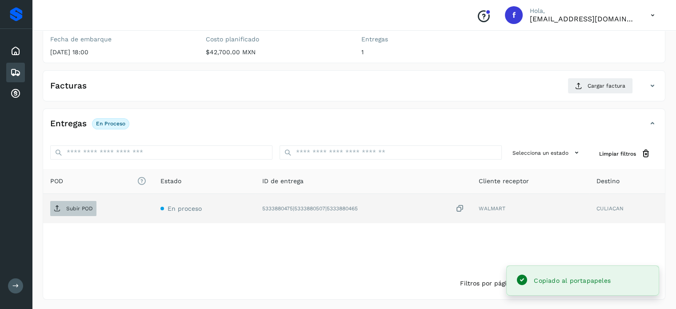
click at [69, 215] on button "Subir POD" at bounding box center [73, 208] width 46 height 15
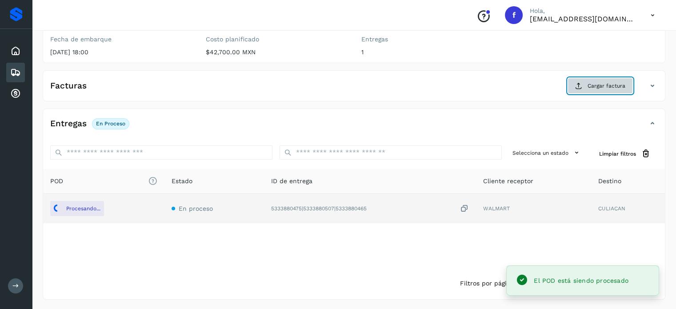
click at [599, 87] on span "Cargar factura" at bounding box center [606, 86] width 38 height 8
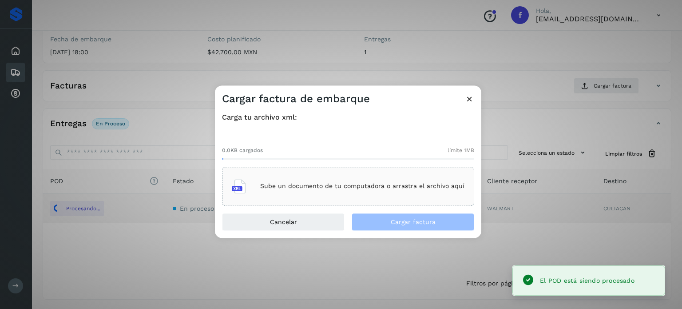
click at [275, 192] on div "Sube un documento de tu computadora o arrastra el archivo aquí" at bounding box center [348, 186] width 233 height 24
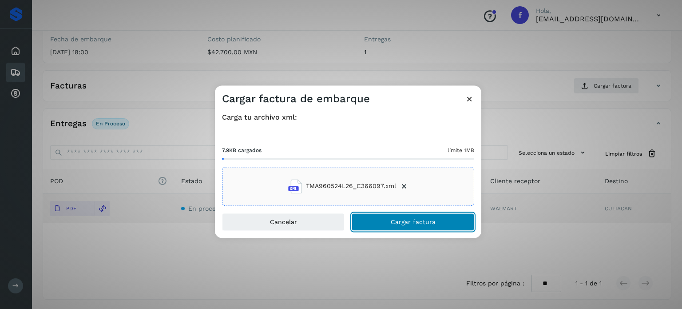
click at [395, 223] on span "Cargar factura" at bounding box center [413, 222] width 45 height 6
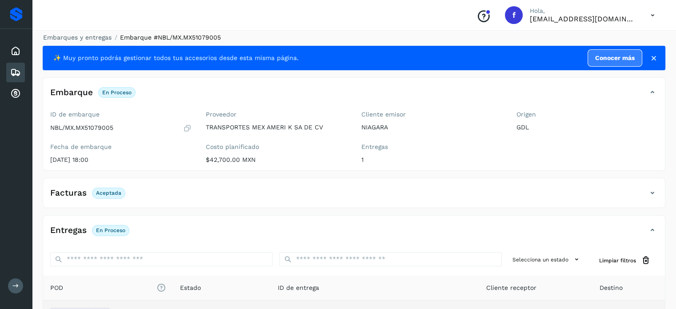
scroll to position [0, 0]
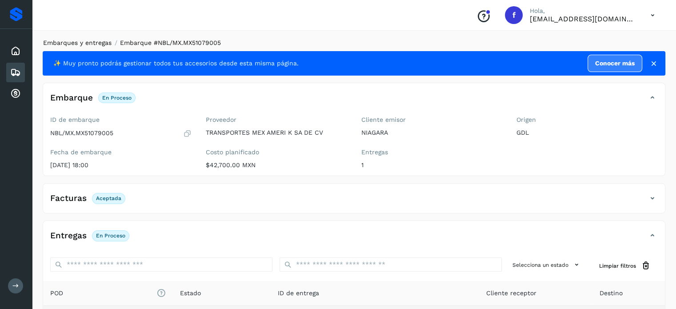
click at [76, 40] on link "Embarques y entregas" at bounding box center [77, 42] width 68 height 7
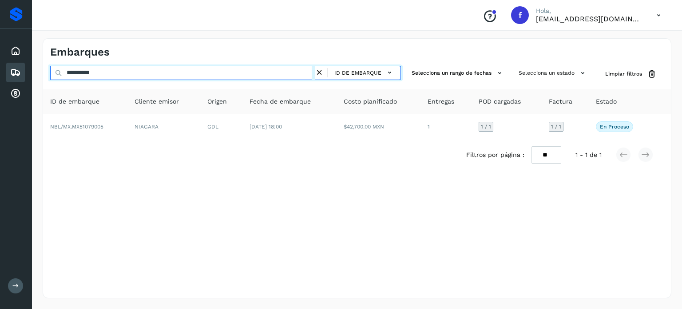
click at [91, 75] on input "**********" at bounding box center [182, 73] width 265 height 14
paste input "text"
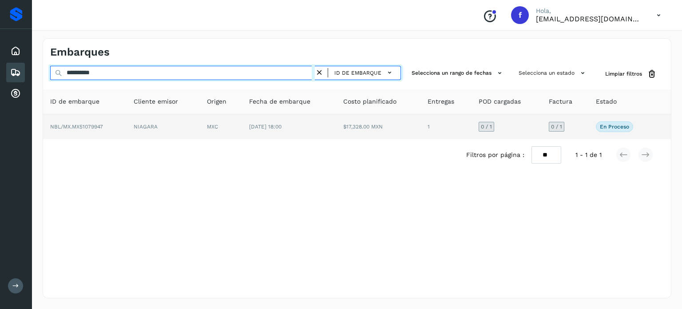
type input "**********"
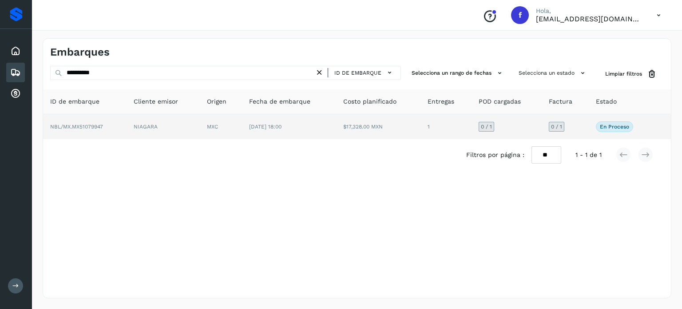
click at [358, 131] on td "$17,328.00 MXN" at bounding box center [378, 126] width 84 height 25
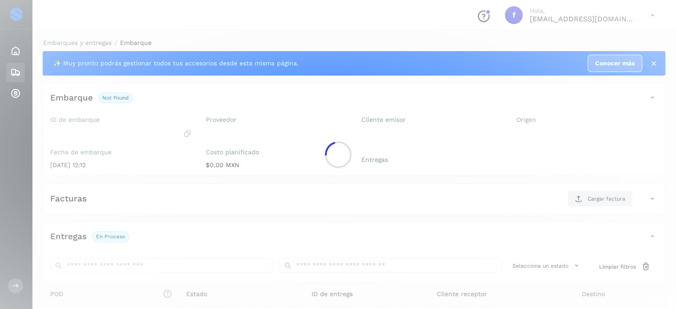
scroll to position [113, 0]
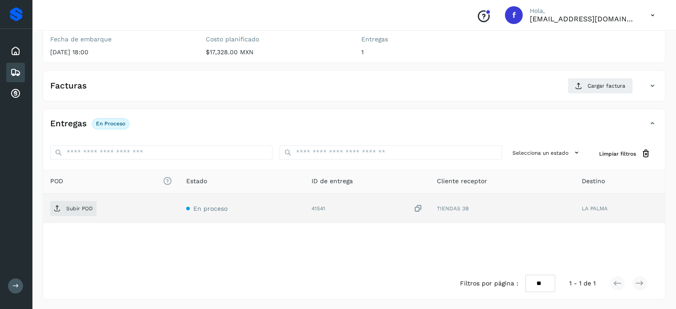
click at [416, 207] on icon at bounding box center [418, 208] width 9 height 9
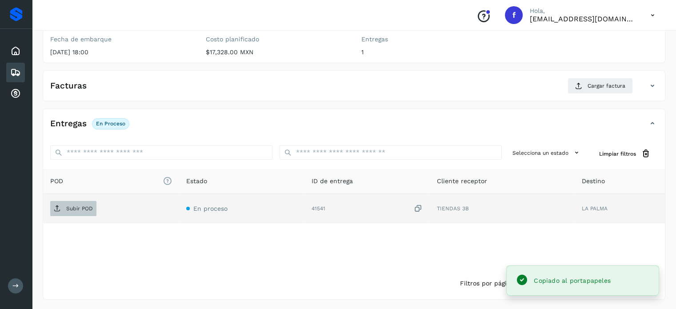
click at [88, 207] on p "Subir POD" at bounding box center [79, 208] width 27 height 6
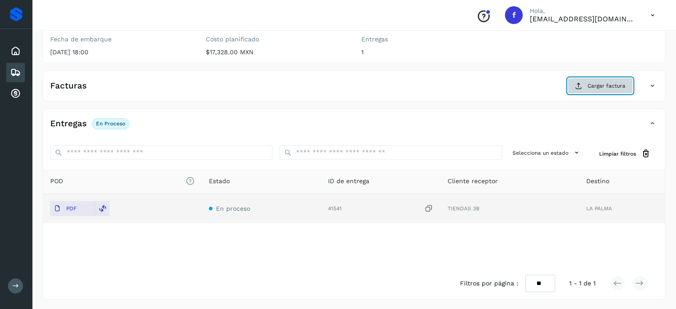
click at [590, 88] on span "Cargar factura" at bounding box center [606, 86] width 38 height 8
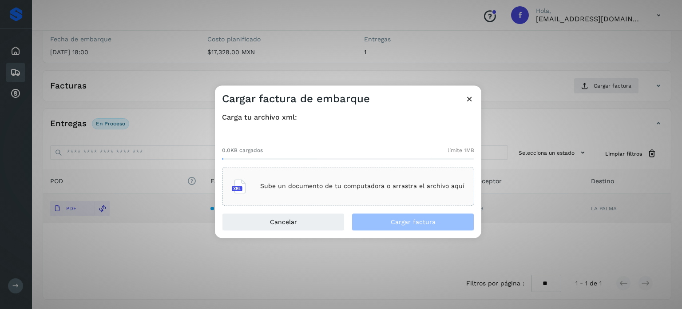
click at [351, 184] on p "Sube un documento de tu computadora o arrastra el archivo aquí" at bounding box center [362, 187] width 204 height 8
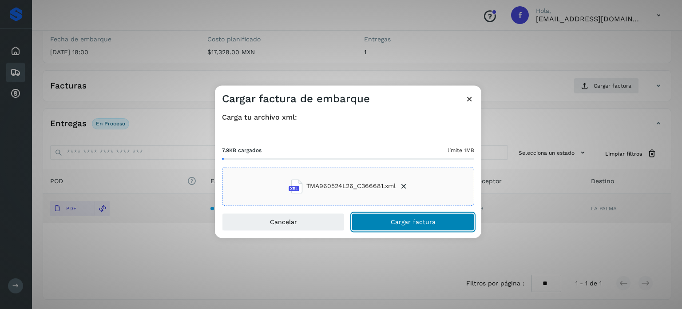
click at [384, 219] on button "Cargar factura" at bounding box center [413, 222] width 123 height 18
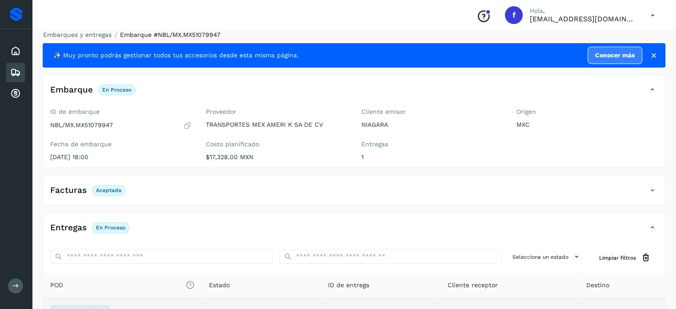
scroll to position [0, 0]
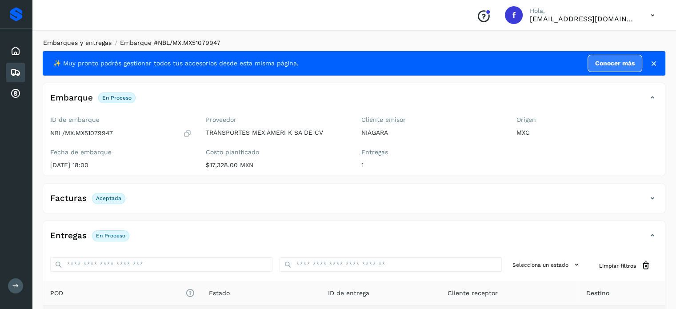
click at [96, 46] on link "Embarques y entregas" at bounding box center [77, 42] width 68 height 7
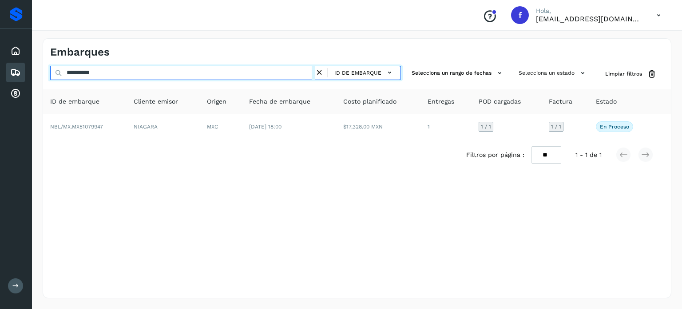
click at [89, 72] on input "**********" at bounding box center [182, 73] width 265 height 14
paste input "text"
type input "**********"
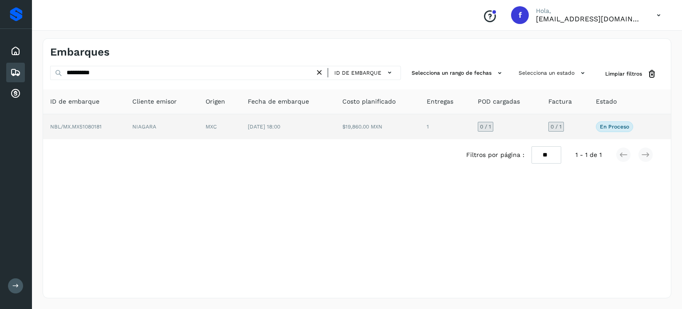
click at [280, 128] on span "[DATE] 18:00" at bounding box center [264, 127] width 32 height 6
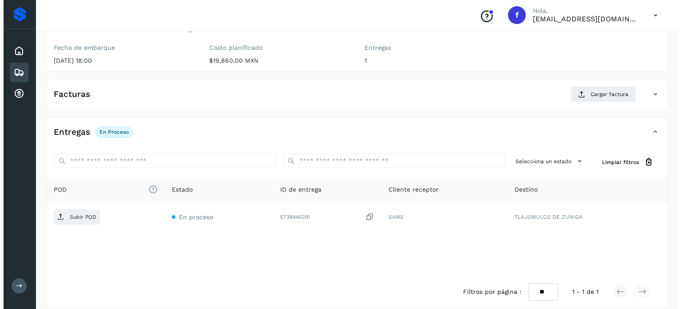
scroll to position [113, 0]
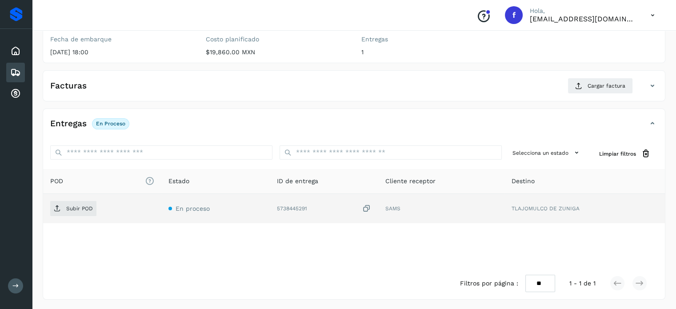
drag, startPoint x: 368, startPoint y: 208, endPoint x: 301, endPoint y: 202, distance: 67.4
click at [368, 209] on icon at bounding box center [366, 208] width 9 height 9
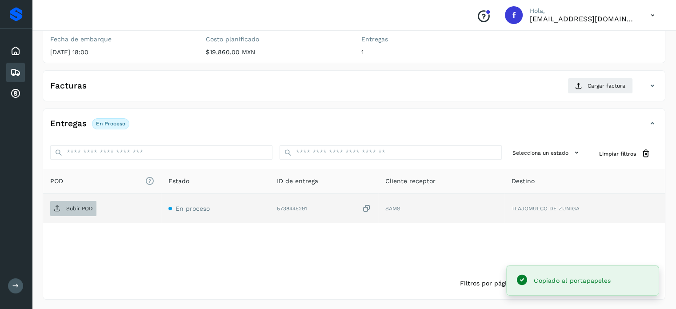
click at [60, 207] on icon at bounding box center [57, 208] width 7 height 7
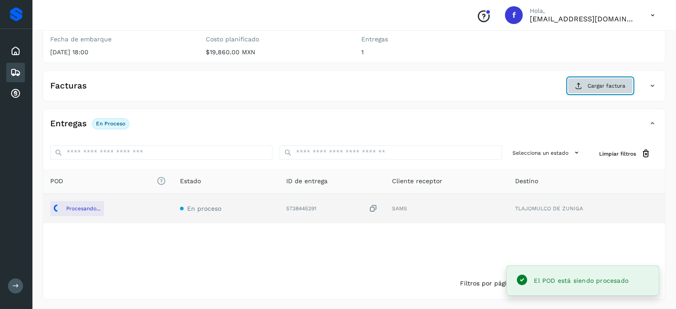
click at [589, 85] on span "Cargar factura" at bounding box center [606, 86] width 38 height 8
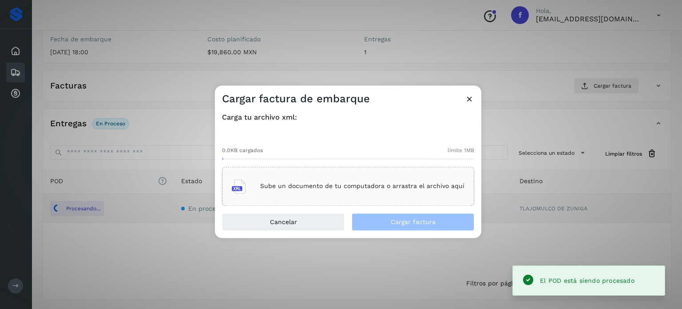
click at [351, 182] on div "Sube un documento de tu computadora o arrastra el archivo aquí" at bounding box center [348, 186] width 233 height 24
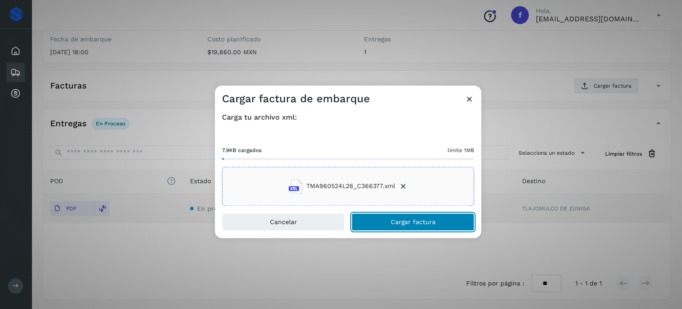
drag, startPoint x: 361, startPoint y: 218, endPoint x: 366, endPoint y: 219, distance: 5.1
click at [363, 218] on button "Cargar factura" at bounding box center [413, 222] width 123 height 18
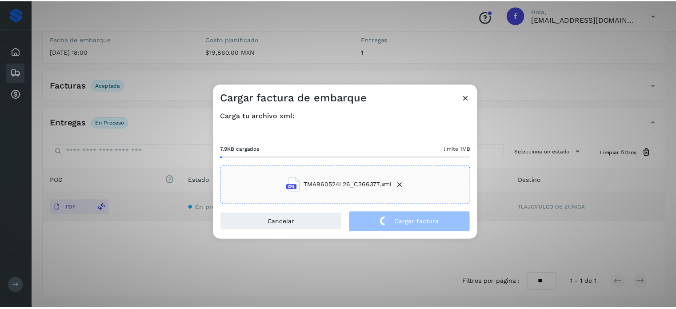
scroll to position [112, 0]
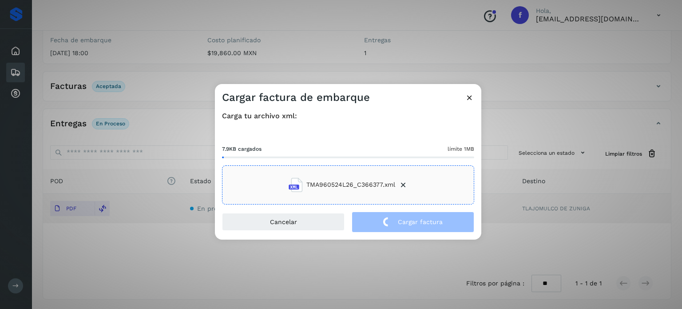
click at [448, 44] on div "Cargar factura de embarque Carga tu archivo xml: 7.9KB cargados límite 1MB TMA9…" at bounding box center [341, 154] width 682 height 309
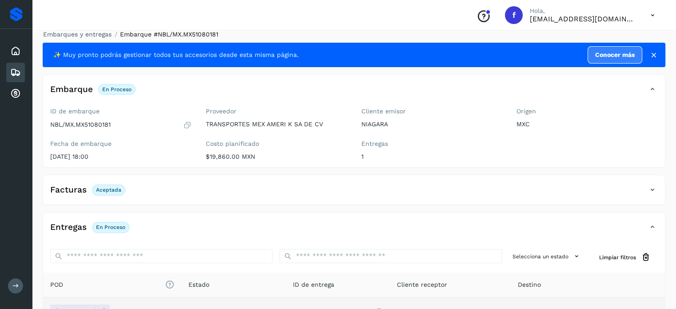
scroll to position [0, 0]
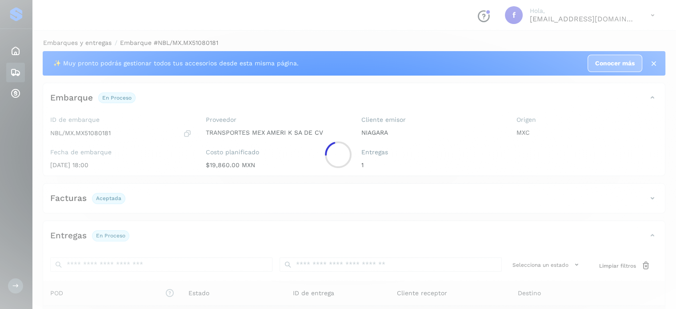
click at [90, 40] on main "Proveedores Inicio Embarques Cuentas por cobrar Salir Conoce nuestros beneficio…" at bounding box center [338, 211] width 676 height 422
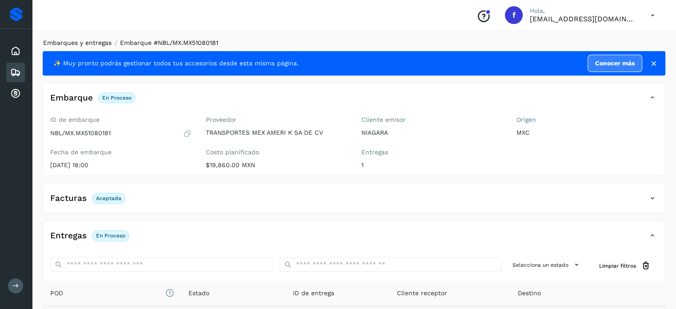
click at [91, 43] on link "Embarques y entregas" at bounding box center [77, 42] width 68 height 7
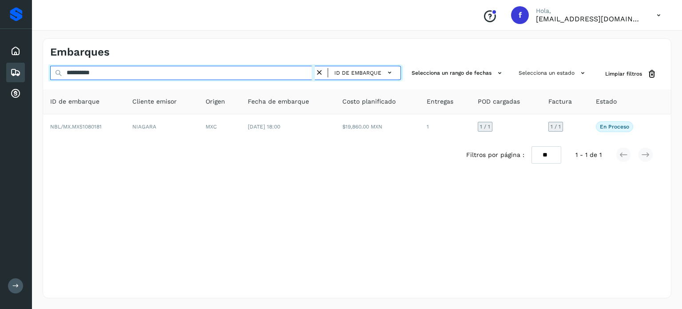
click at [88, 76] on input "**********" at bounding box center [182, 73] width 265 height 14
paste input "text"
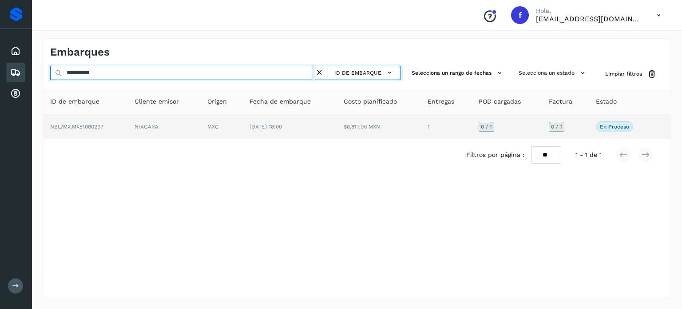
type input "**********"
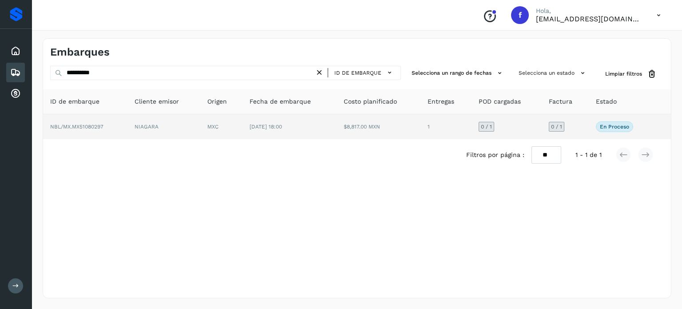
click at [208, 129] on td "MXC" at bounding box center [221, 126] width 42 height 25
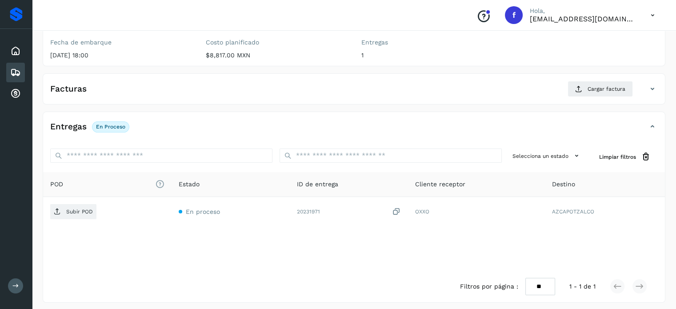
scroll to position [113, 0]
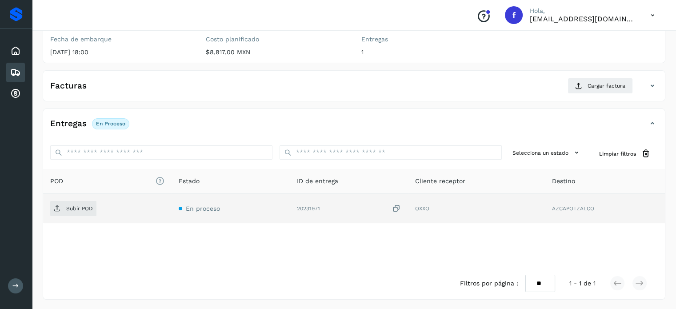
click at [396, 207] on icon at bounding box center [396, 208] width 9 height 9
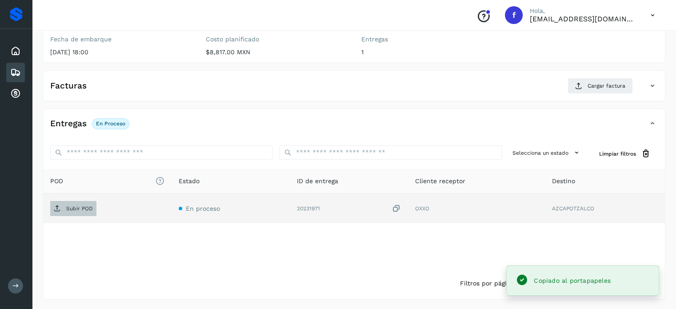
click at [80, 215] on td "Subir POD" at bounding box center [107, 208] width 128 height 29
click at [87, 207] on p "Subir POD" at bounding box center [79, 208] width 27 height 6
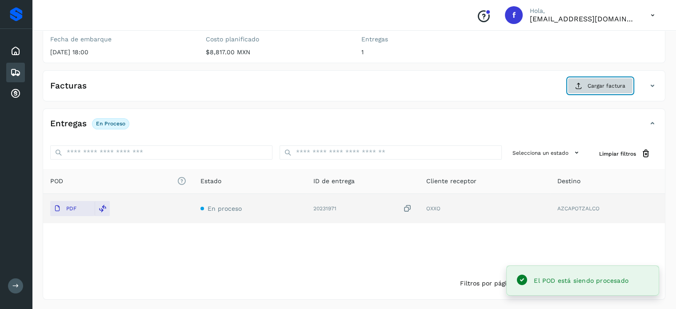
click at [583, 79] on button "Cargar factura" at bounding box center [599, 86] width 65 height 16
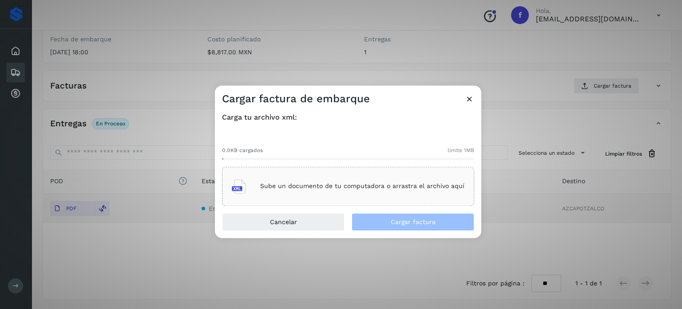
click at [341, 196] on div "Sube un documento de tu computadora o arrastra el archivo aquí" at bounding box center [348, 186] width 233 height 24
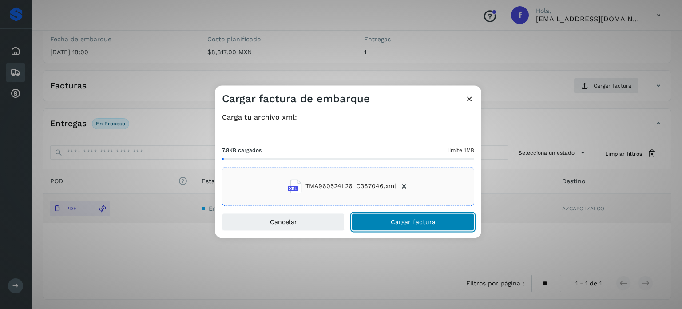
click at [405, 221] on span "Cargar factura" at bounding box center [413, 222] width 45 height 6
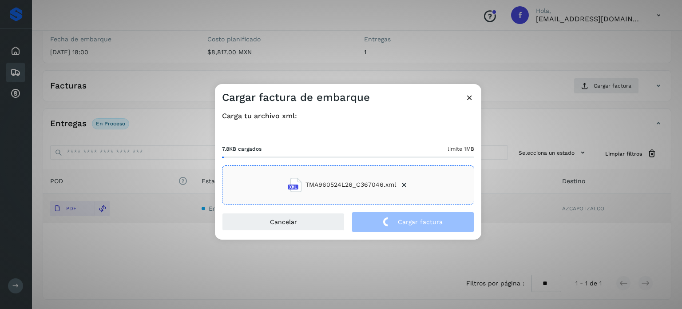
click at [253, 53] on div "Cargar factura de embarque Carga tu archivo xml: 7.8KB cargados límite 1MB TMA9…" at bounding box center [341, 154] width 682 height 309
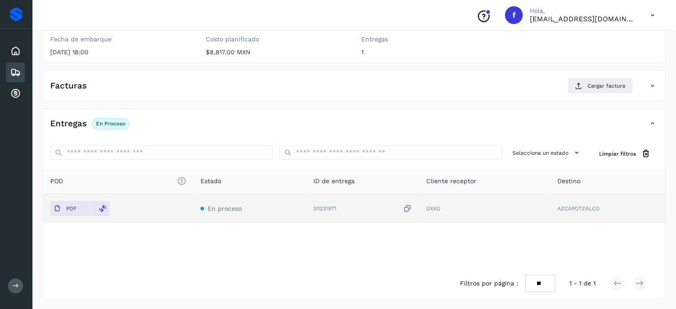
scroll to position [0, 0]
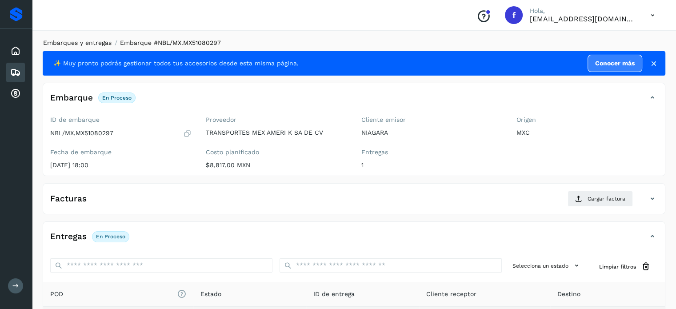
click at [89, 45] on link "Embarques y entregas" at bounding box center [77, 42] width 68 height 7
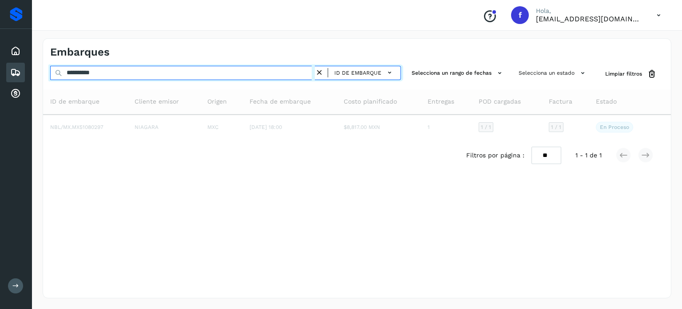
click at [75, 75] on input "**********" at bounding box center [182, 73] width 265 height 14
paste input "text"
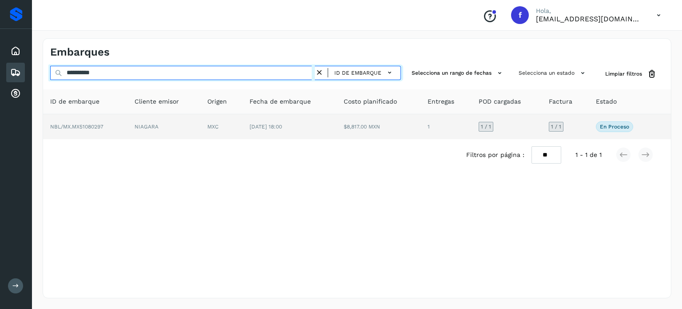
type input "**********"
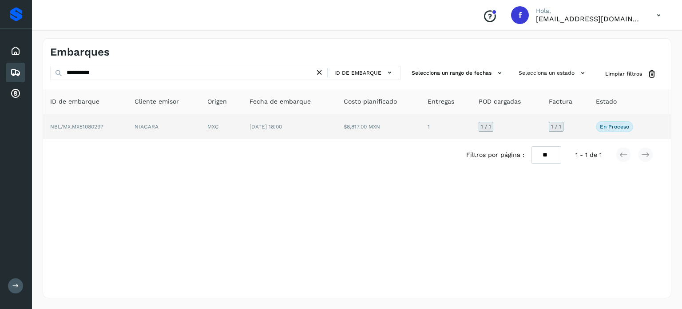
click at [253, 128] on span "[DATE] 18:00" at bounding box center [266, 127] width 32 height 6
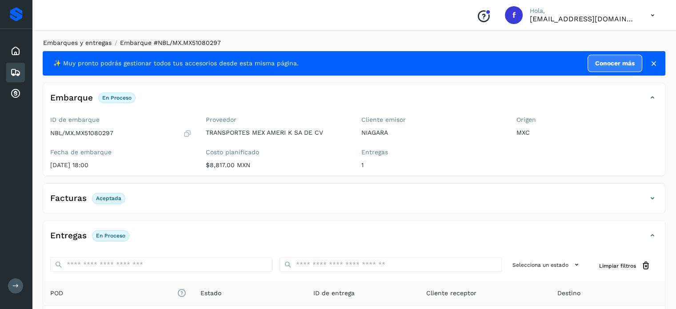
click at [75, 42] on link "Embarques y entregas" at bounding box center [77, 42] width 68 height 7
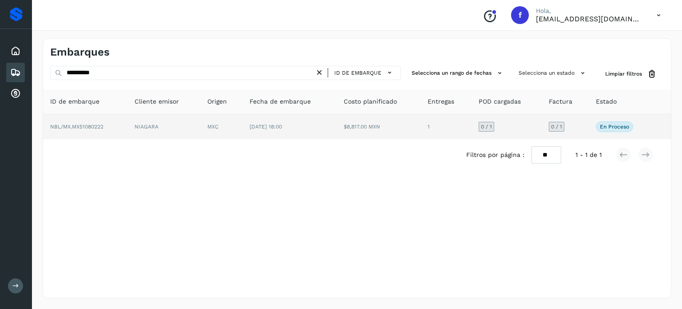
click at [126, 120] on td "NBL/MX.MX51080222" at bounding box center [85, 126] width 84 height 25
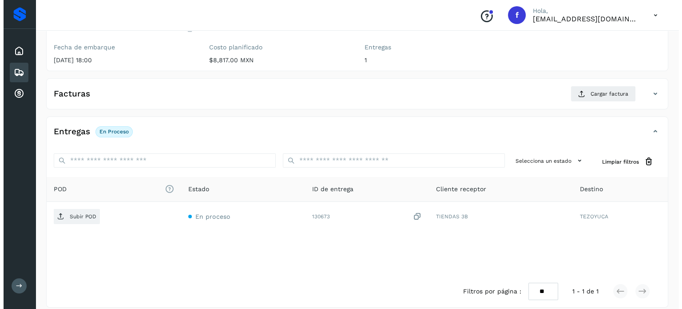
scroll to position [113, 0]
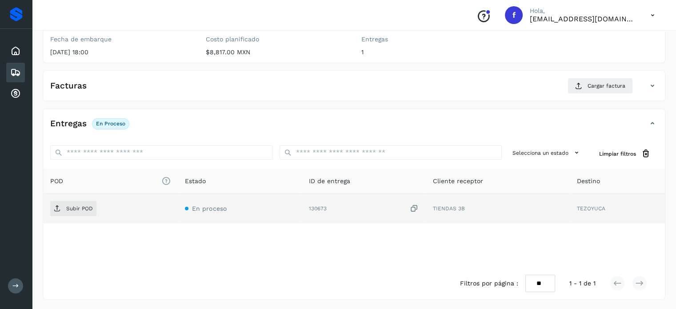
click at [414, 208] on icon at bounding box center [414, 208] width 9 height 9
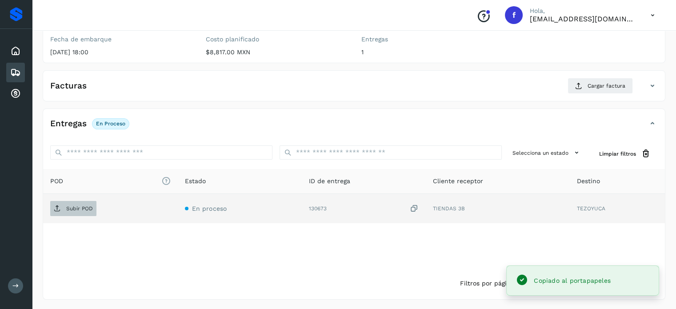
click at [91, 209] on p "Subir POD" at bounding box center [79, 208] width 27 height 6
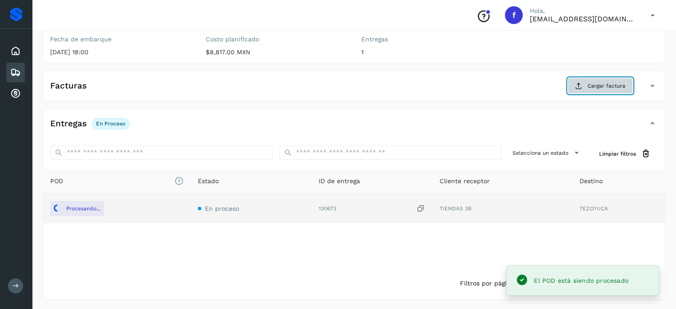
click at [597, 88] on span "Cargar factura" at bounding box center [606, 86] width 38 height 8
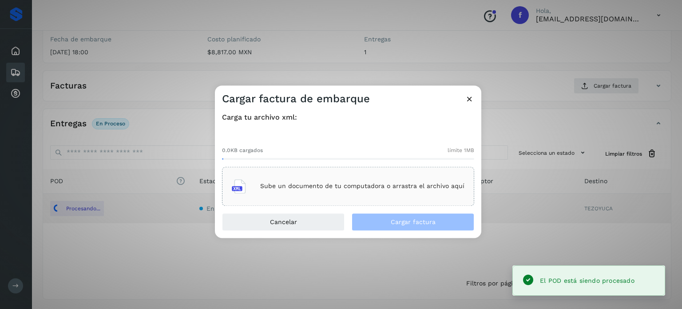
click at [397, 195] on div "Sube un documento de tu computadora o arrastra el archivo aquí" at bounding box center [348, 186] width 233 height 24
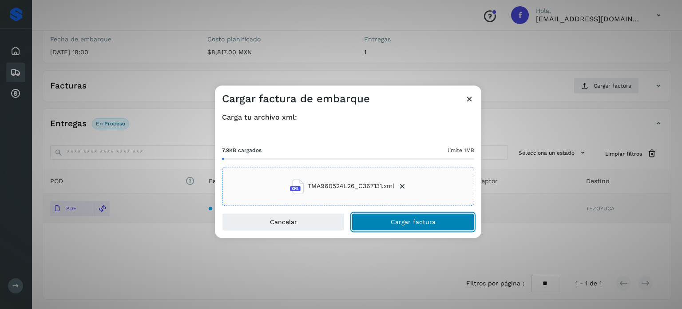
click at [407, 220] on span "Cargar factura" at bounding box center [413, 222] width 45 height 6
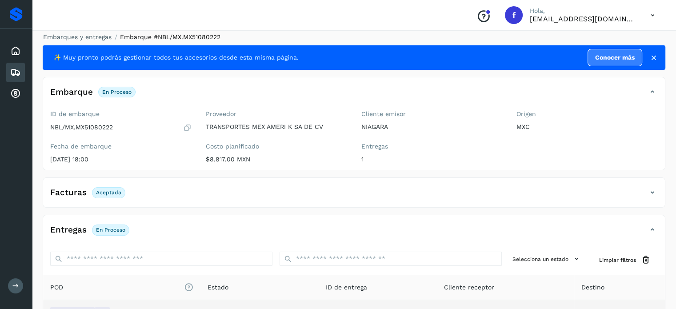
scroll to position [0, 0]
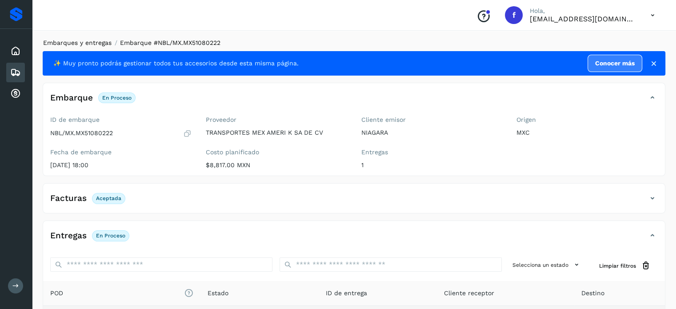
click at [89, 40] on link "Embarques y entregas" at bounding box center [77, 42] width 68 height 7
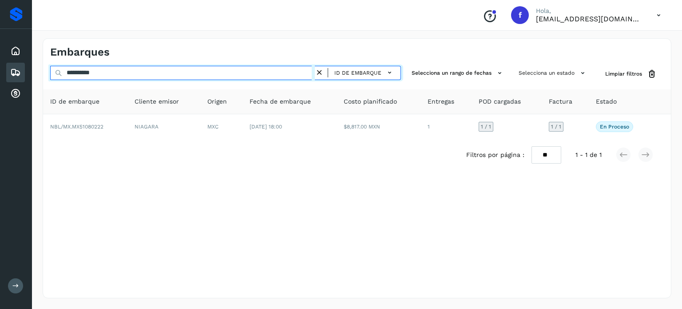
click at [92, 71] on input "**********" at bounding box center [182, 73] width 265 height 14
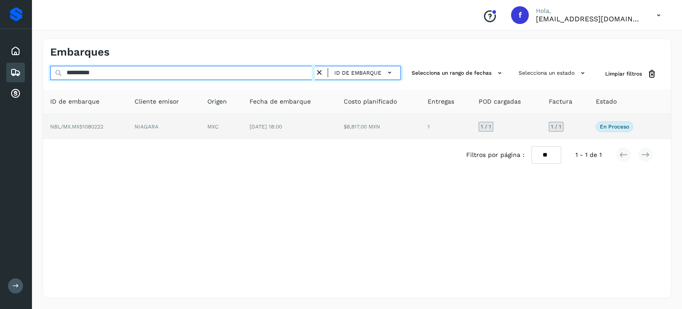
paste input "text"
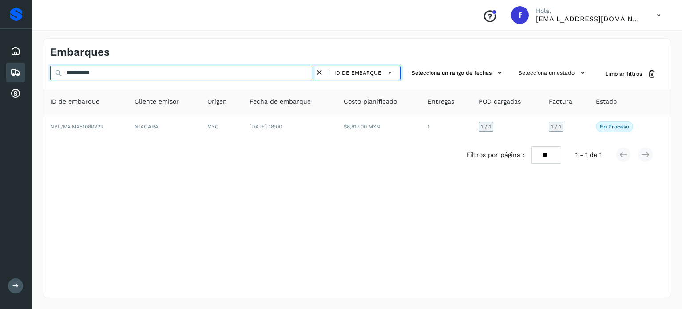
type input "**********"
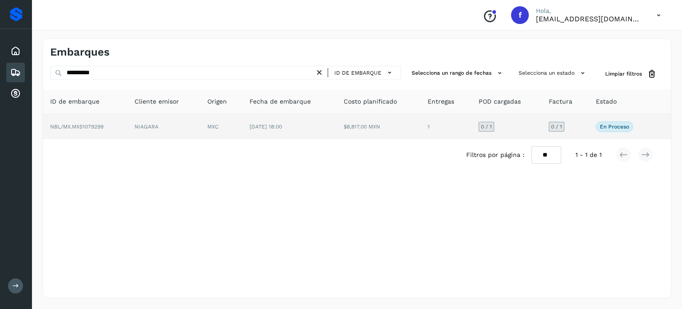
click at [154, 129] on td "NIAGARA" at bounding box center [164, 126] width 73 height 25
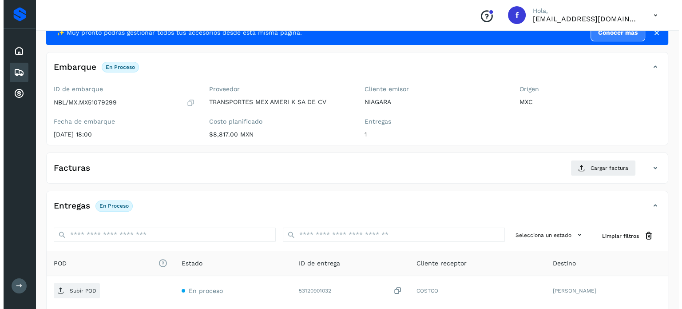
scroll to position [113, 0]
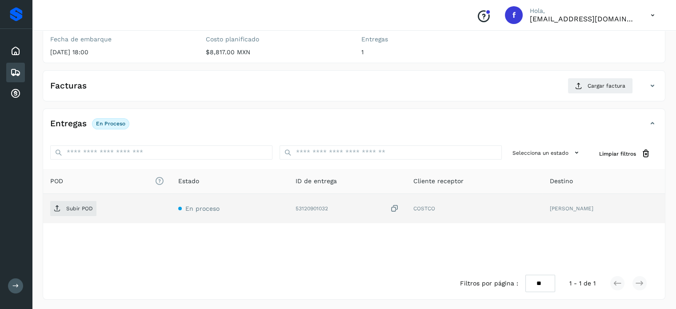
click at [390, 207] on icon at bounding box center [394, 208] width 9 height 9
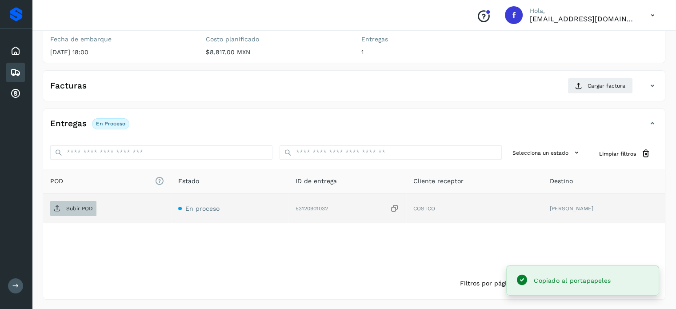
click at [68, 206] on p "Subir POD" at bounding box center [79, 208] width 27 height 6
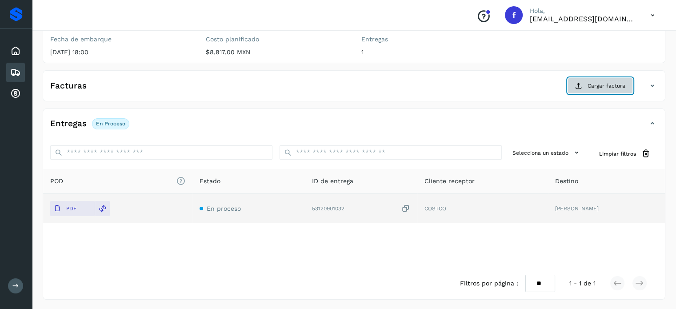
click at [598, 85] on span "Cargar factura" at bounding box center [606, 86] width 38 height 8
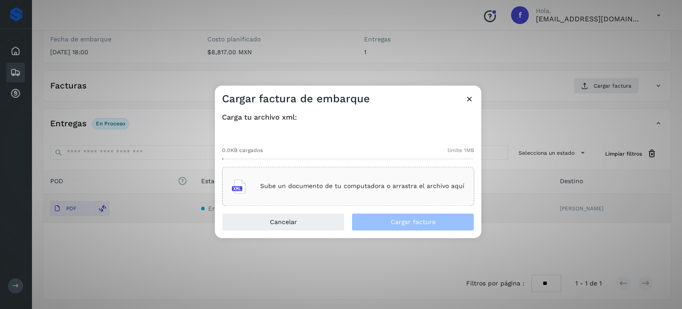
click at [337, 182] on div "Sube un documento de tu computadora o arrastra el archivo aquí" at bounding box center [348, 186] width 233 height 24
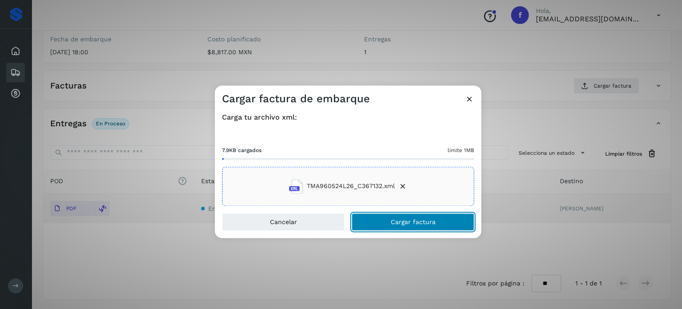
click at [389, 222] on button "Cargar factura" at bounding box center [413, 222] width 123 height 18
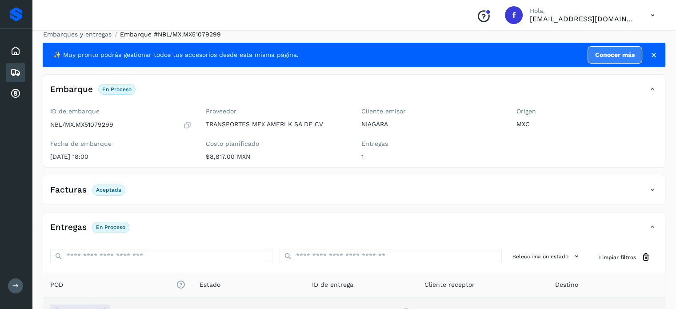
scroll to position [0, 0]
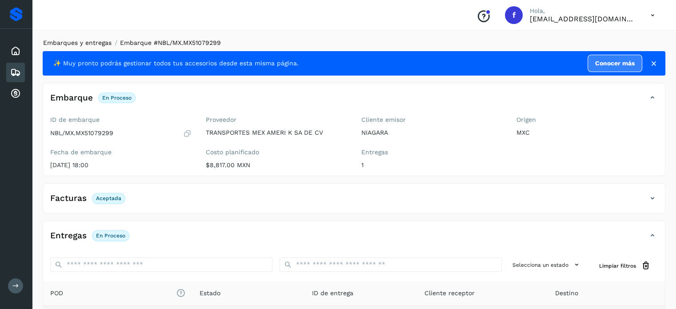
click at [87, 42] on link "Embarques y entregas" at bounding box center [77, 42] width 68 height 7
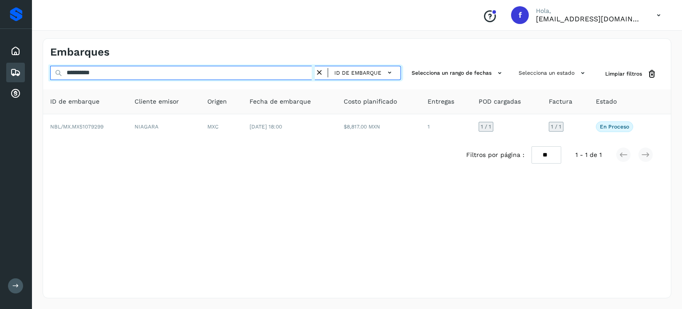
click at [91, 74] on input "**********" at bounding box center [182, 73] width 265 height 14
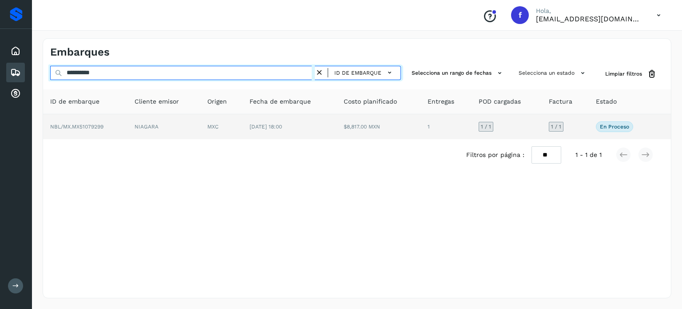
paste input "text"
type input "**********"
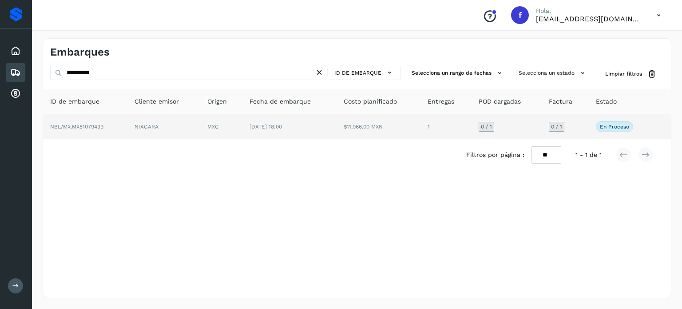
click at [336, 126] on td "[DATE] 18:00" at bounding box center [290, 126] width 94 height 25
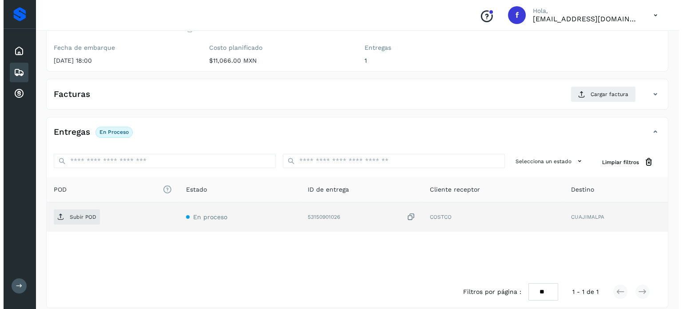
scroll to position [113, 0]
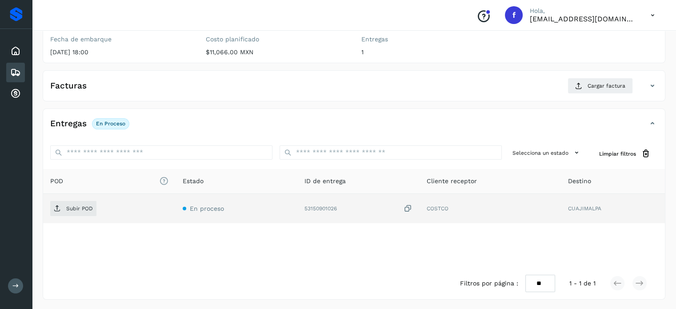
click at [410, 209] on icon at bounding box center [407, 208] width 9 height 9
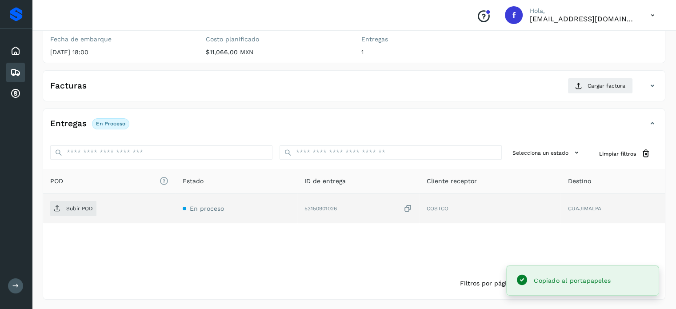
click at [411, 206] on icon at bounding box center [407, 208] width 9 height 9
click at [71, 214] on span "Subir POD" at bounding box center [73, 208] width 46 height 14
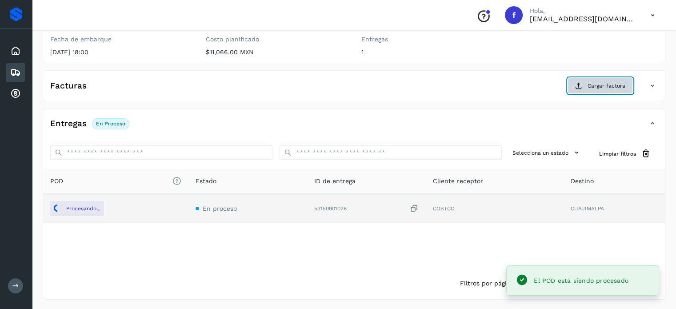
click at [595, 88] on span "Cargar factura" at bounding box center [606, 86] width 38 height 8
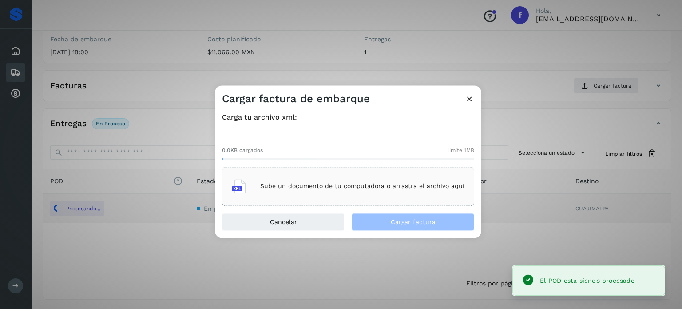
click at [377, 188] on p "Sube un documento de tu computadora o arrastra el archivo aquí" at bounding box center [362, 187] width 204 height 8
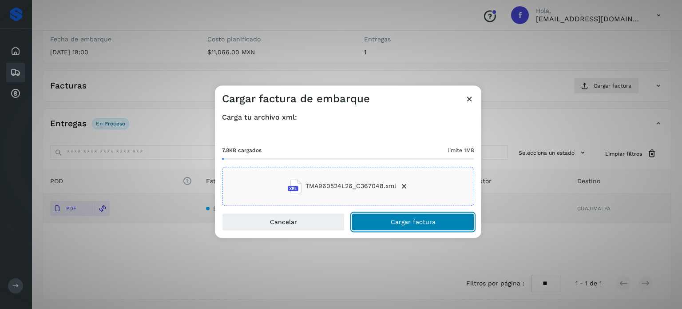
click at [383, 222] on button "Cargar factura" at bounding box center [413, 222] width 123 height 18
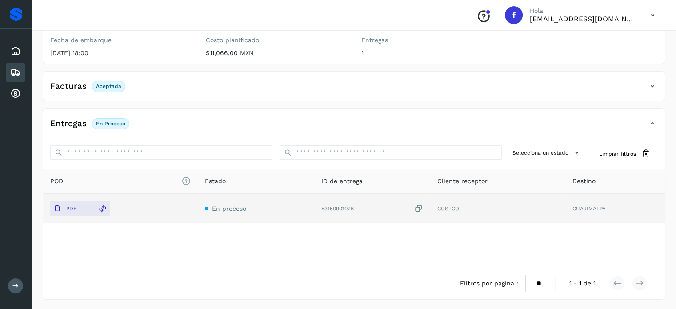
scroll to position [0, 0]
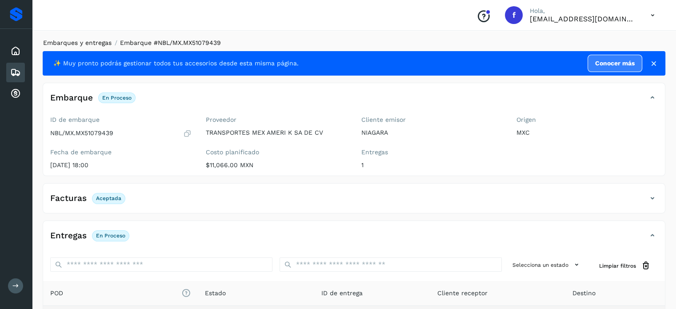
click at [97, 40] on link "Embarques y entregas" at bounding box center [77, 42] width 68 height 7
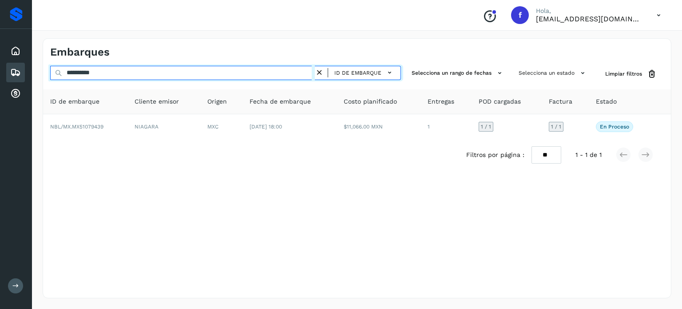
click at [81, 74] on input "**********" at bounding box center [182, 73] width 265 height 14
paste input "text"
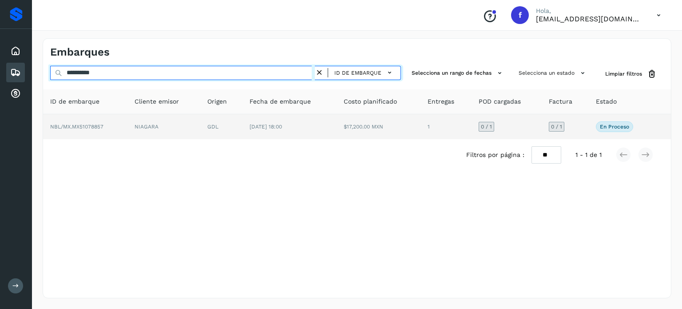
type input "**********"
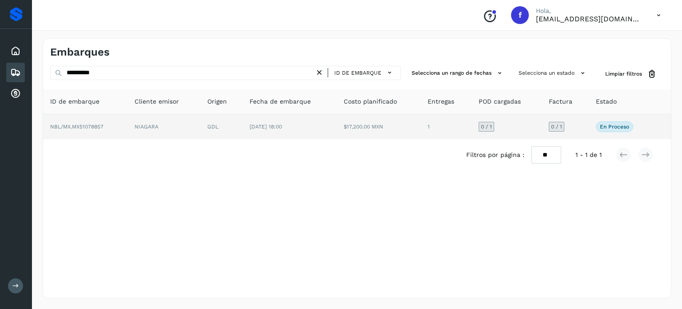
click at [207, 130] on td "GDL" at bounding box center [221, 126] width 42 height 25
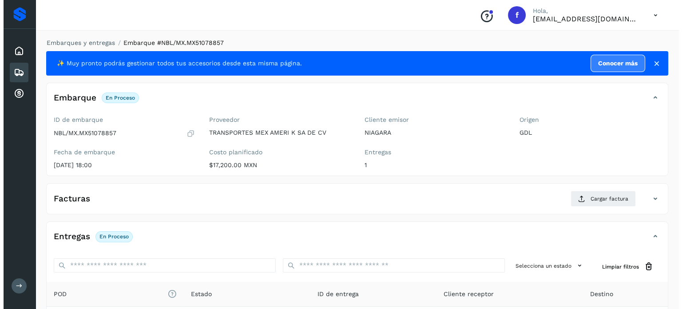
scroll to position [113, 0]
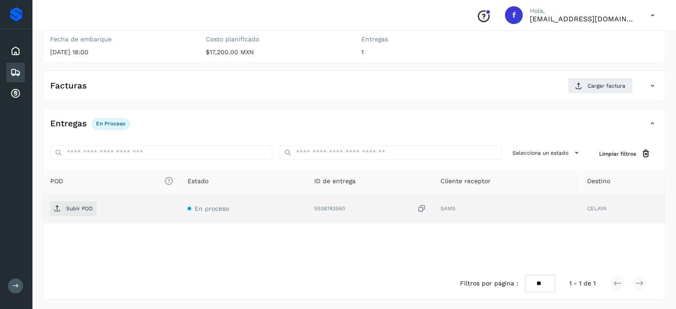
click at [423, 206] on icon at bounding box center [421, 208] width 9 height 9
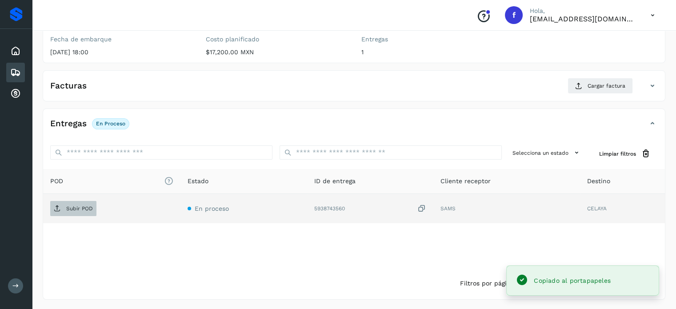
click at [92, 207] on span "Subir POD" at bounding box center [73, 208] width 46 height 14
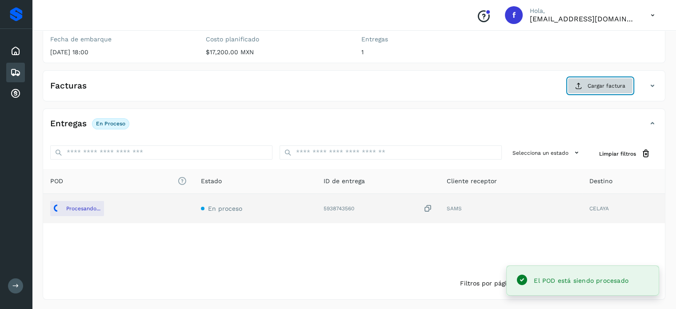
click at [606, 89] on span "Cargar factura" at bounding box center [606, 86] width 38 height 8
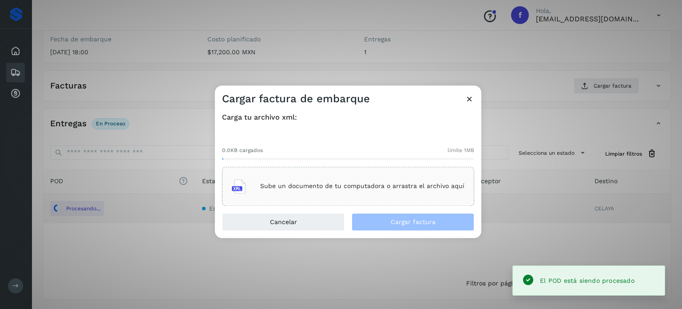
click at [346, 186] on p "Sube un documento de tu computadora o arrastra el archivo aquí" at bounding box center [362, 187] width 204 height 8
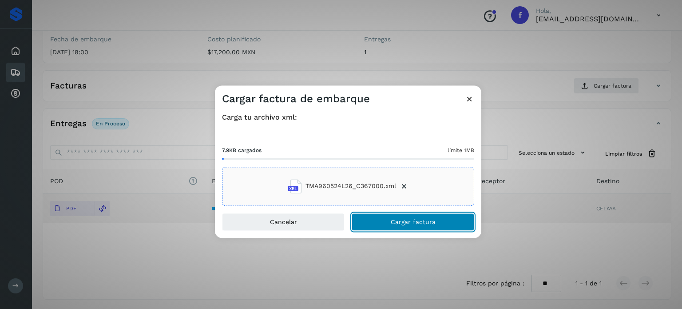
click at [402, 224] on span "Cargar factura" at bounding box center [413, 222] width 45 height 6
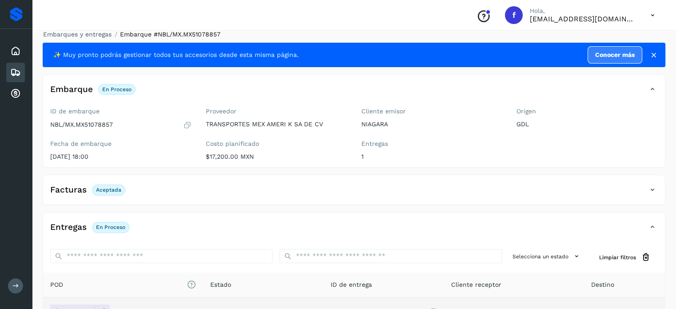
scroll to position [0, 0]
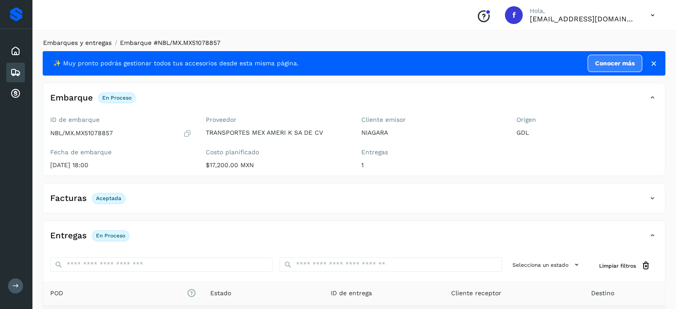
click at [78, 41] on link "Embarques y entregas" at bounding box center [77, 42] width 68 height 7
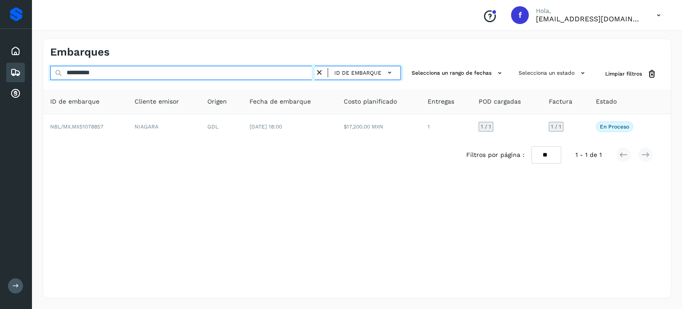
click at [91, 73] on input "**********" at bounding box center [182, 73] width 265 height 14
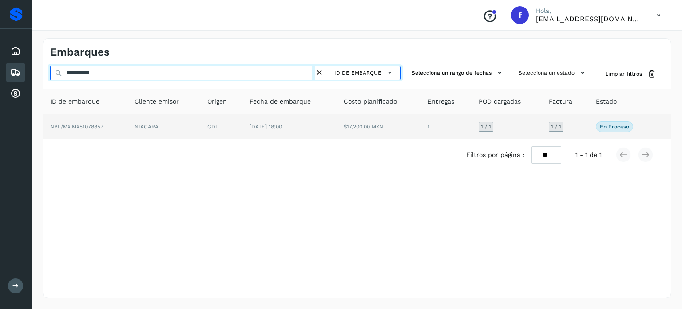
paste input "text"
type input "**********"
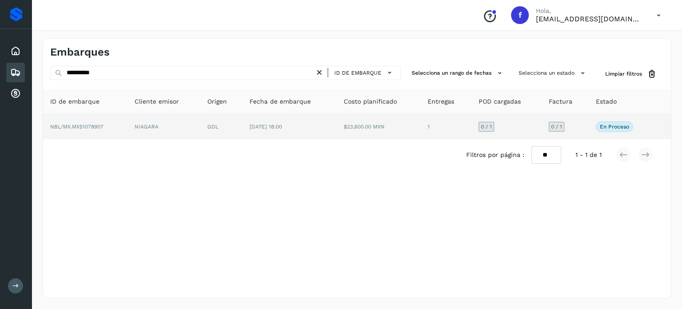
click at [282, 126] on span "[DATE] 18:00" at bounding box center [266, 127] width 32 height 6
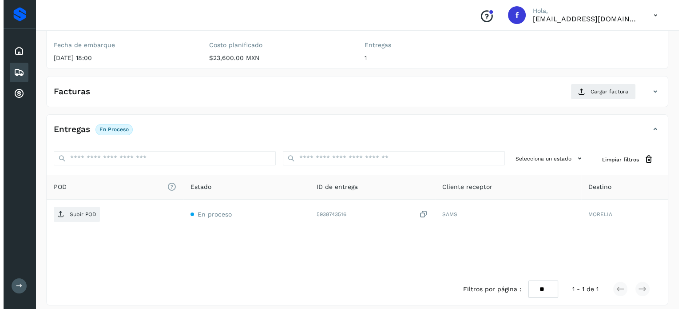
scroll to position [113, 0]
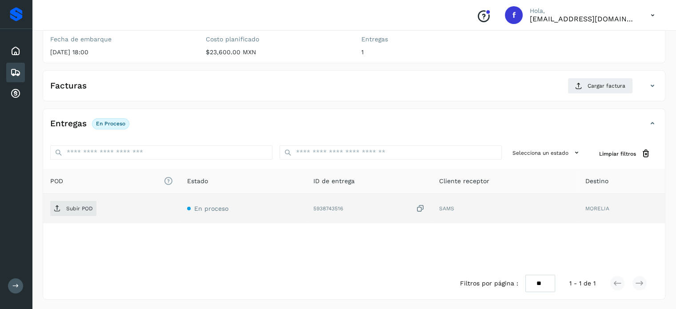
click at [421, 206] on icon at bounding box center [420, 208] width 9 height 9
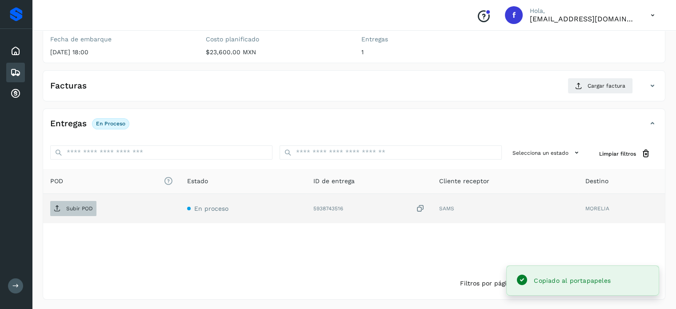
click at [66, 211] on span "Subir POD" at bounding box center [73, 208] width 46 height 14
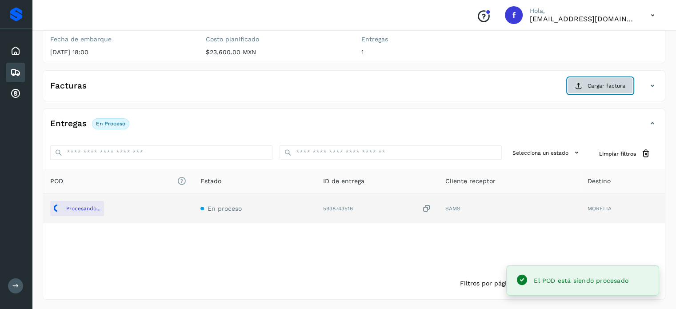
click at [594, 86] on span "Cargar factura" at bounding box center [606, 86] width 38 height 8
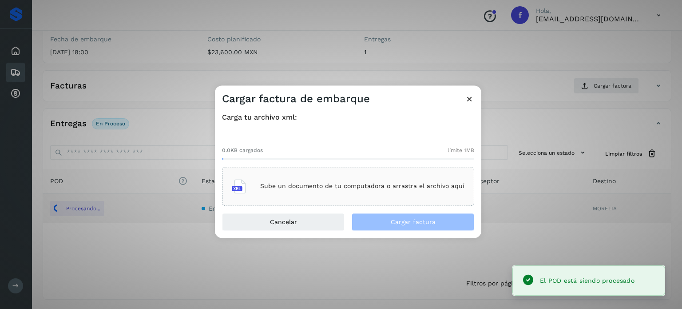
click at [351, 184] on p "Sube un documento de tu computadora o arrastra el archivo aquí" at bounding box center [362, 187] width 204 height 8
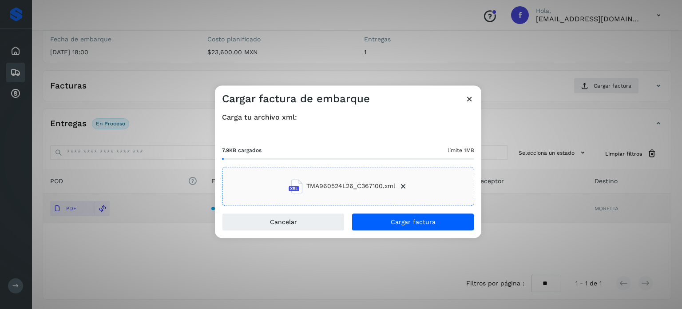
click at [386, 207] on div "Carga tu archivo xml: 7.9KB cargados límite 1MB TMA960524L26_C367100.xml" at bounding box center [348, 159] width 267 height 107
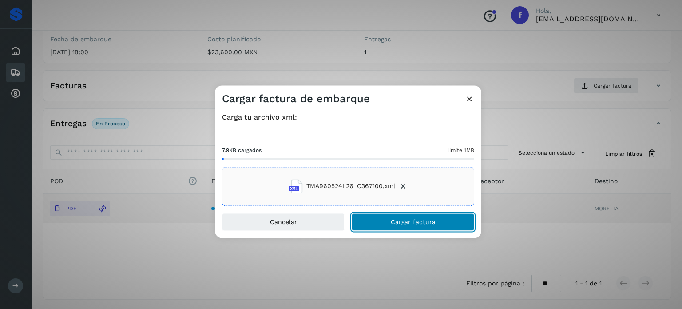
click at [386, 219] on button "Cargar factura" at bounding box center [413, 222] width 123 height 18
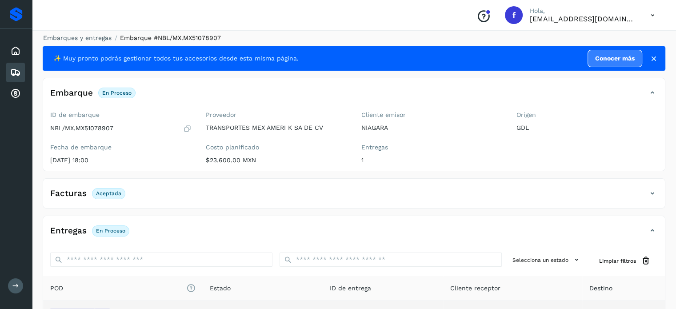
scroll to position [0, 0]
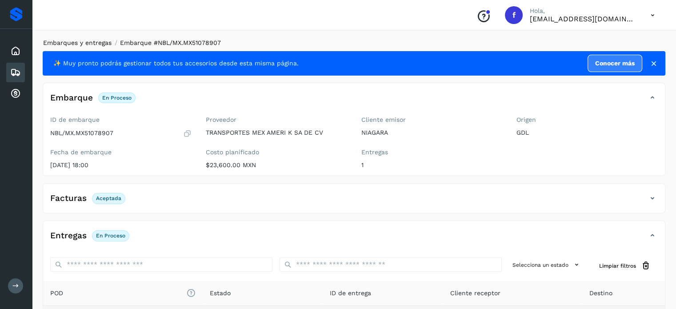
click at [91, 44] on link "Embarques y entregas" at bounding box center [77, 42] width 68 height 7
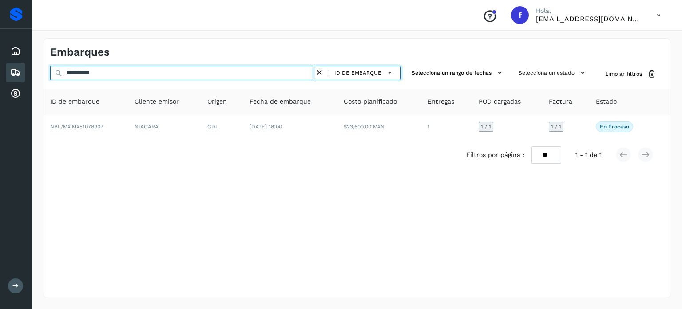
click at [88, 71] on input "**********" at bounding box center [182, 73] width 265 height 14
paste input "text"
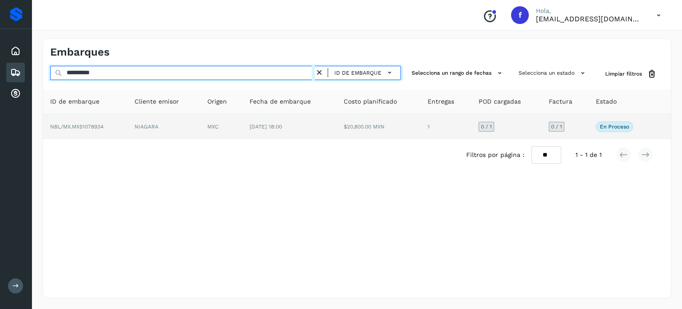
type input "**********"
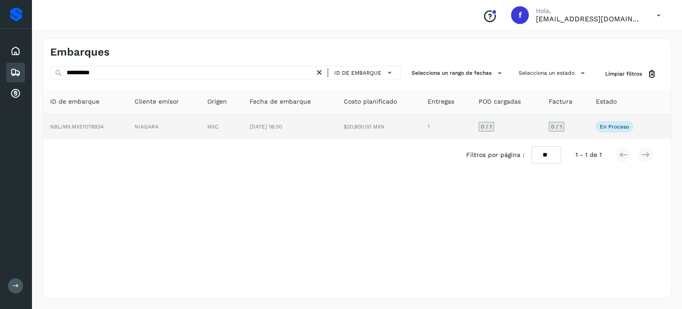
click at [282, 124] on span "[DATE] 18:00" at bounding box center [266, 127] width 32 height 6
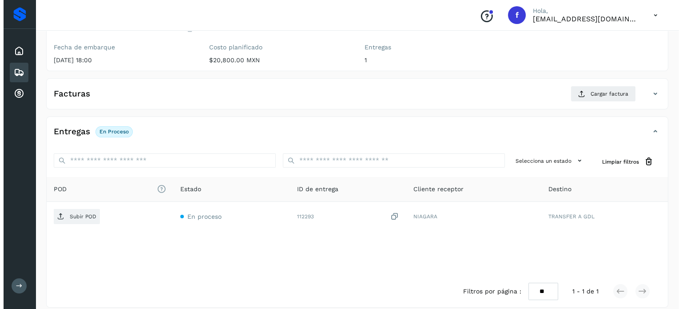
scroll to position [113, 0]
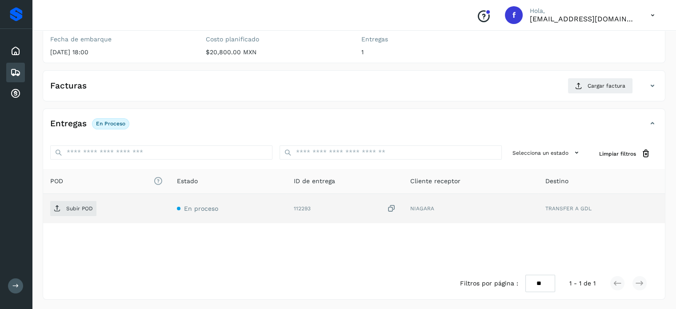
click at [391, 207] on icon at bounding box center [391, 208] width 9 height 9
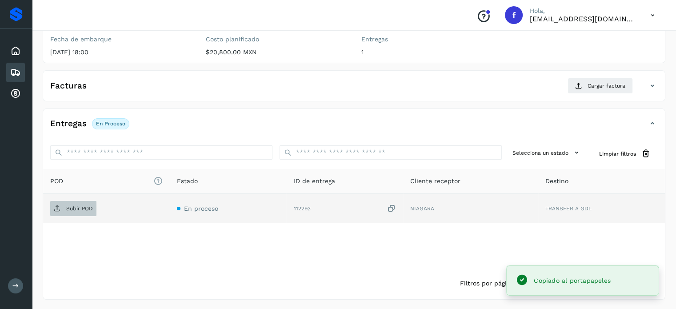
click at [90, 207] on p "Subir POD" at bounding box center [79, 208] width 27 height 6
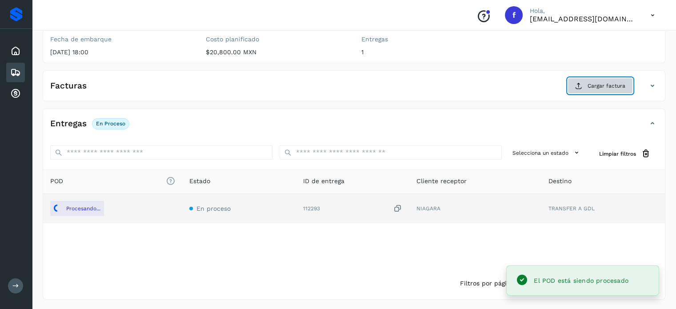
click at [600, 88] on span "Cargar factura" at bounding box center [606, 86] width 38 height 8
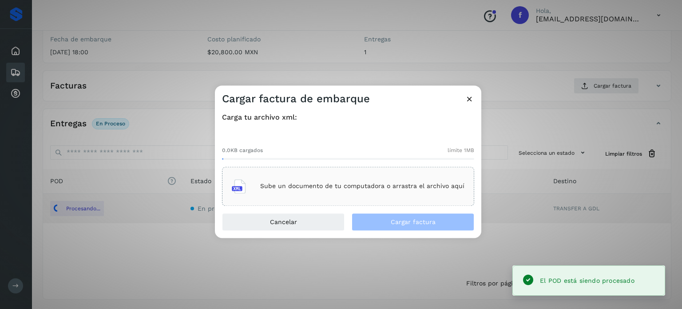
click at [370, 182] on div "Sube un documento de tu computadora o arrastra el archivo aquí" at bounding box center [348, 186] width 233 height 24
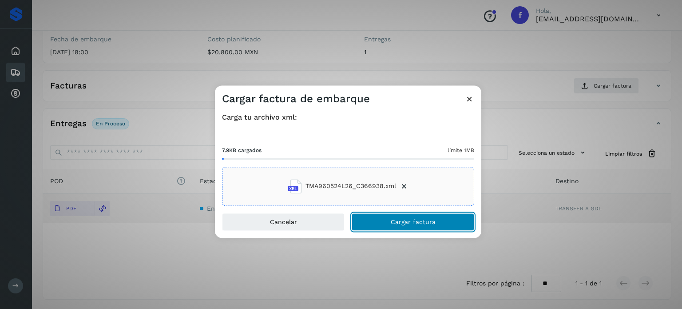
click at [386, 229] on button "Cargar factura" at bounding box center [413, 222] width 123 height 18
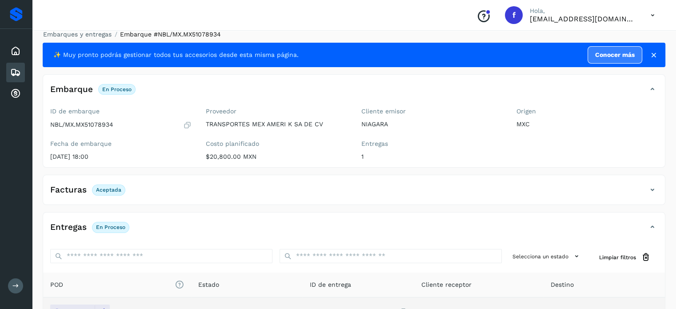
scroll to position [0, 0]
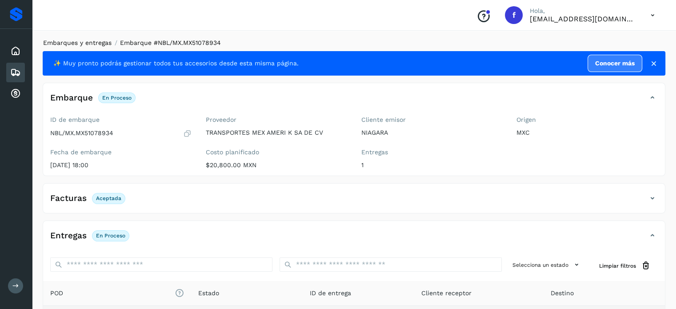
click at [88, 42] on link "Embarques y entregas" at bounding box center [77, 42] width 68 height 7
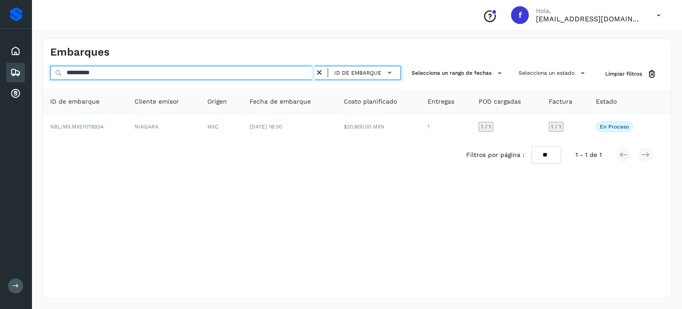
click at [94, 73] on input "**********" at bounding box center [182, 73] width 265 height 14
paste input "text"
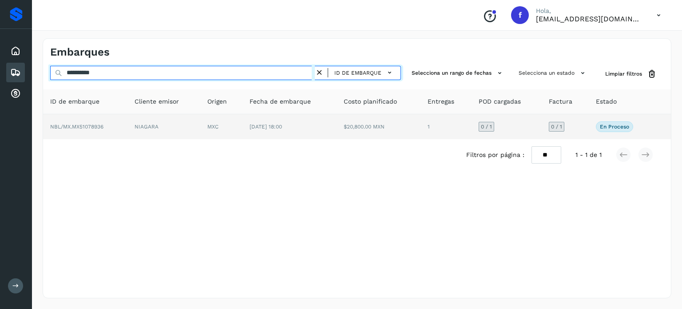
type input "**********"
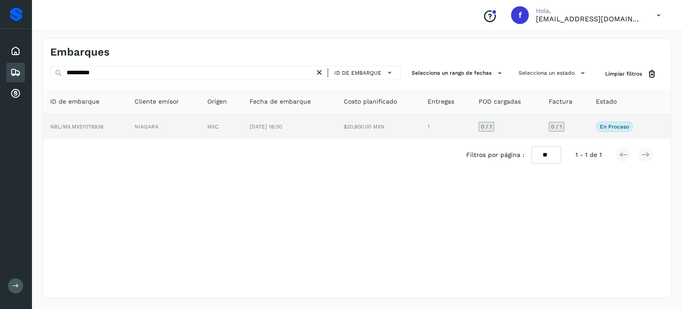
click at [202, 127] on td "MXC" at bounding box center [221, 126] width 42 height 25
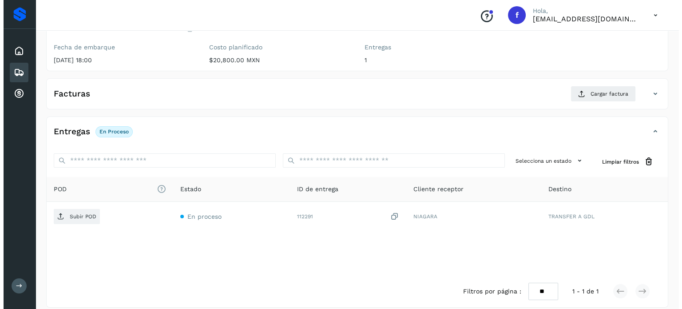
scroll to position [113, 0]
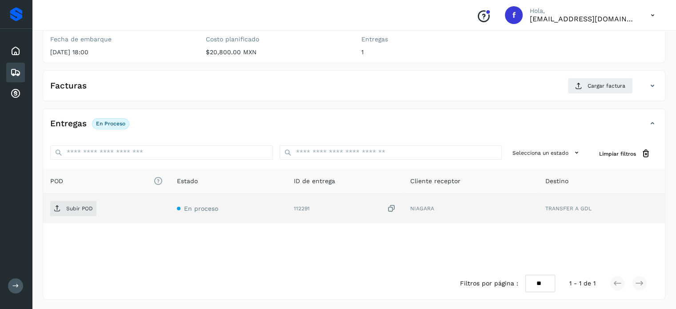
click at [390, 211] on icon at bounding box center [391, 208] width 9 height 9
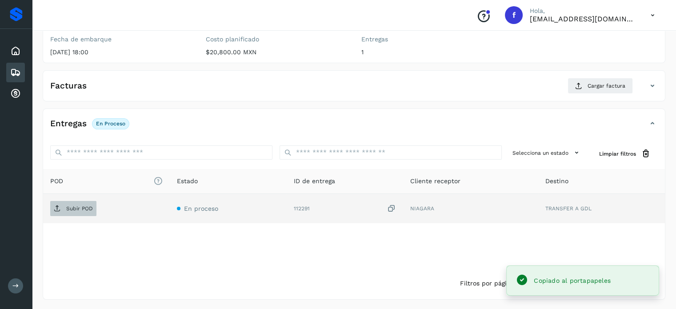
click at [69, 214] on span "Subir POD" at bounding box center [73, 208] width 46 height 14
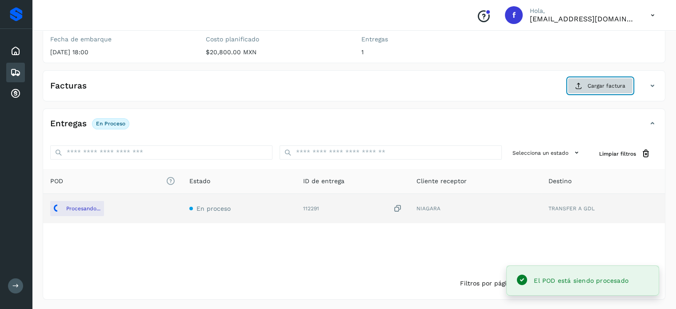
click at [590, 86] on span "Cargar factura" at bounding box center [606, 86] width 38 height 8
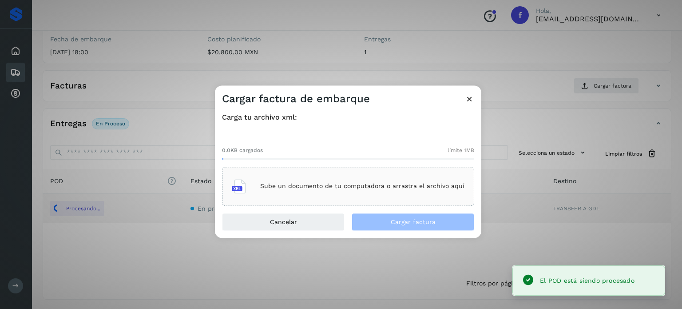
click at [403, 199] on div "Sube un documento de tu computadora o arrastra el archivo aquí" at bounding box center [348, 186] width 252 height 39
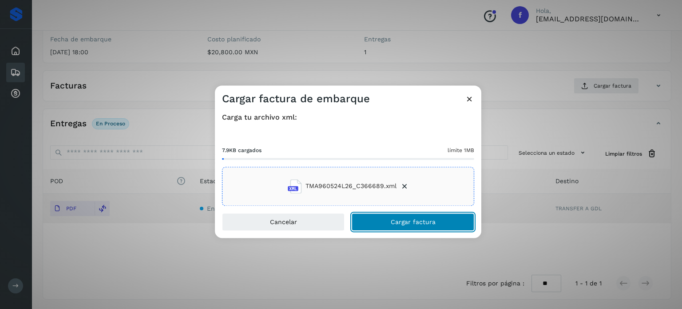
click at [387, 218] on button "Cargar factura" at bounding box center [413, 222] width 123 height 18
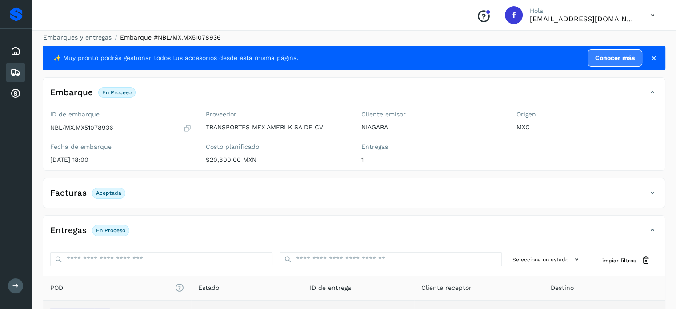
scroll to position [0, 0]
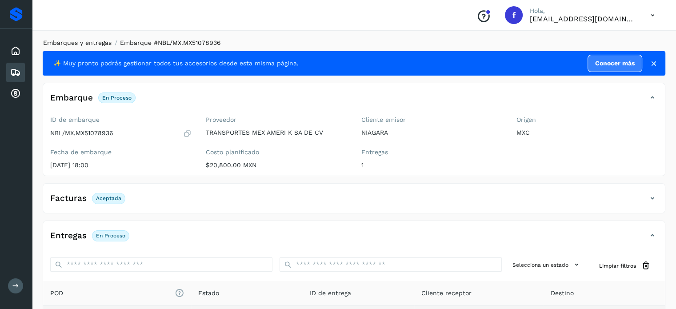
click at [89, 40] on link "Embarques y entregas" at bounding box center [77, 42] width 68 height 7
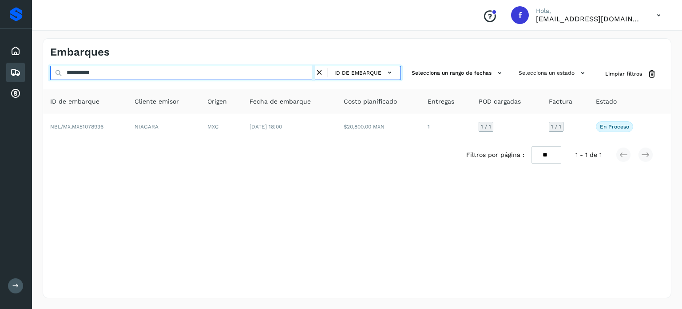
click at [84, 72] on input "**********" at bounding box center [182, 73] width 265 height 14
paste input "text"
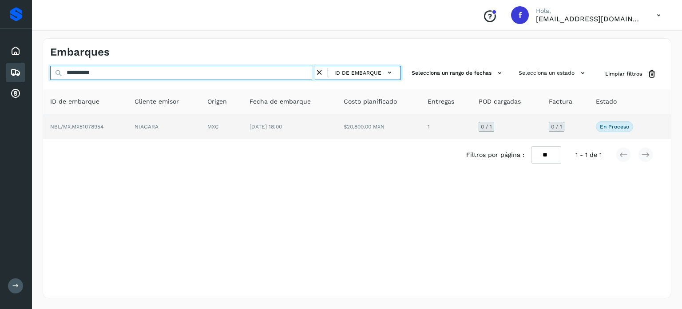
type input "**********"
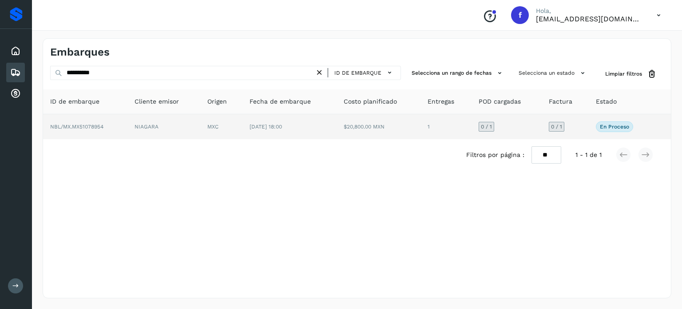
click at [271, 129] on span "[DATE] 18:00" at bounding box center [266, 127] width 32 height 6
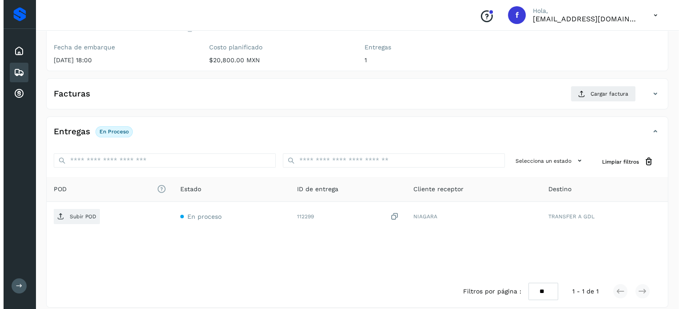
scroll to position [113, 0]
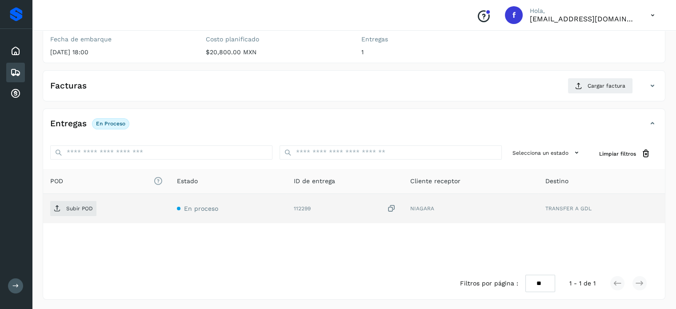
drag, startPoint x: 391, startPoint y: 207, endPoint x: 363, endPoint y: 215, distance: 29.0
click at [391, 207] on icon at bounding box center [391, 208] width 9 height 9
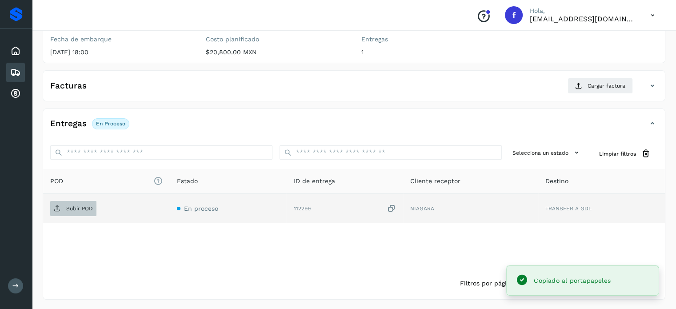
click at [63, 208] on span "Subir POD" at bounding box center [73, 208] width 46 height 14
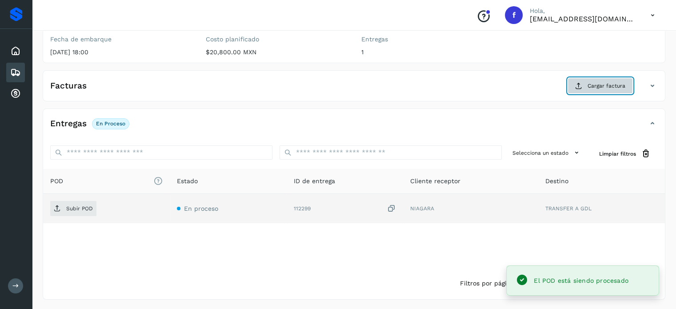
click at [590, 88] on span "Cargar factura" at bounding box center [606, 86] width 38 height 8
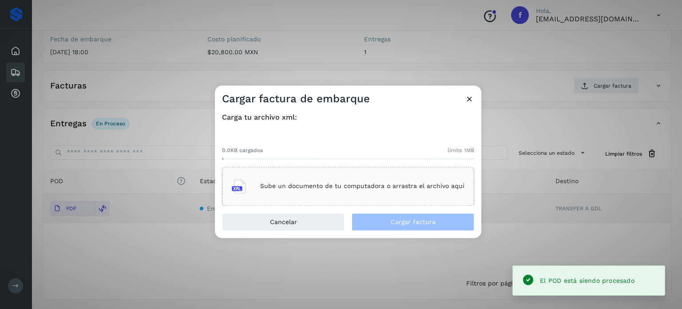
click at [340, 193] on div "Sube un documento de tu computadora o arrastra el archivo aquí" at bounding box center [348, 186] width 233 height 24
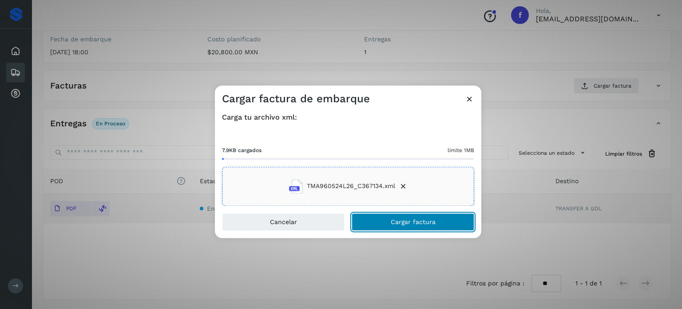
click at [387, 224] on button "Cargar factura" at bounding box center [413, 222] width 123 height 18
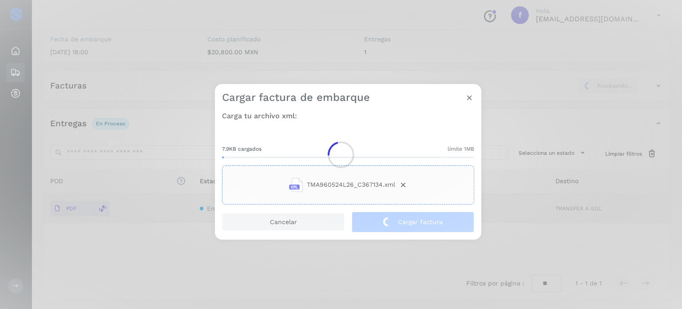
click at [219, 56] on div at bounding box center [341, 154] width 682 height 309
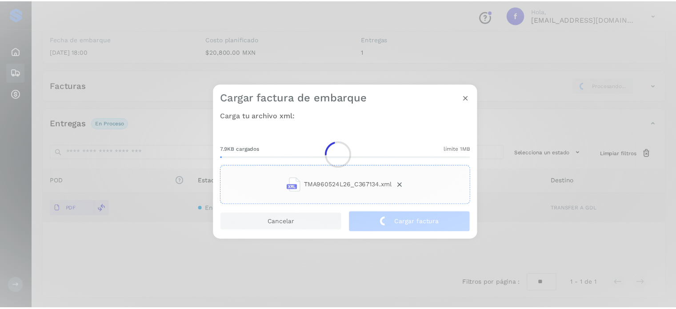
scroll to position [112, 0]
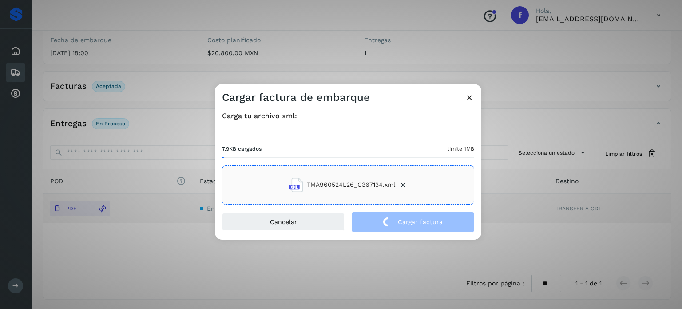
click at [427, 48] on div "Cargar factura de embarque Carga tu archivo xml: 7.9KB cargados límite 1MB TMA9…" at bounding box center [341, 154] width 682 height 309
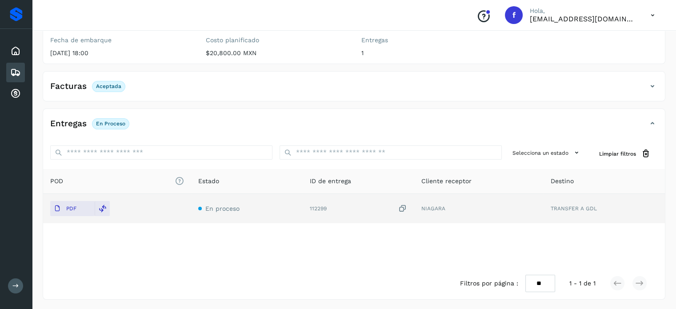
scroll to position [0, 0]
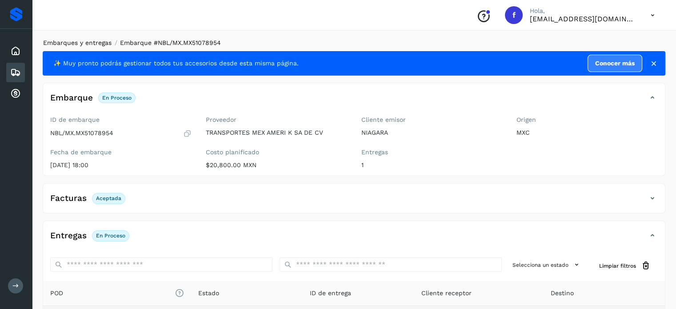
click at [68, 41] on link "Embarques y entregas" at bounding box center [77, 42] width 68 height 7
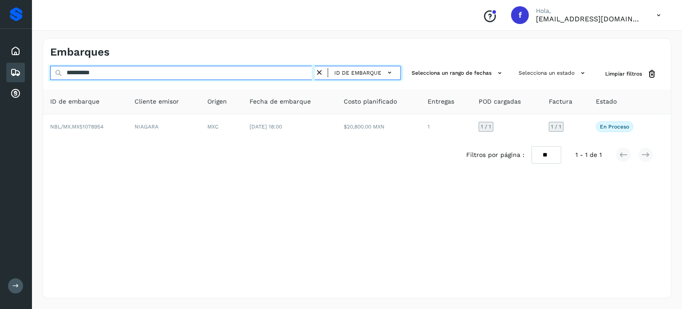
click at [91, 71] on input "**********" at bounding box center [182, 73] width 265 height 14
drag, startPoint x: 91, startPoint y: 71, endPoint x: 105, endPoint y: 77, distance: 14.9
click at [91, 71] on input "**********" at bounding box center [182, 73] width 265 height 14
paste input "text"
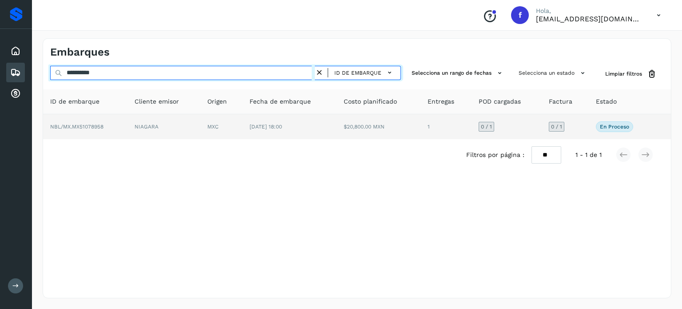
type input "**********"
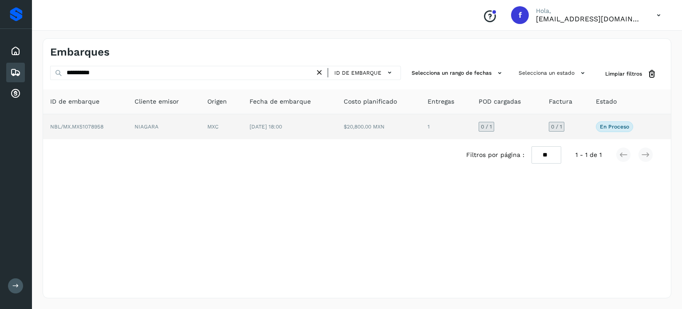
click at [382, 128] on td "$20,800.00 MXN" at bounding box center [379, 126] width 84 height 25
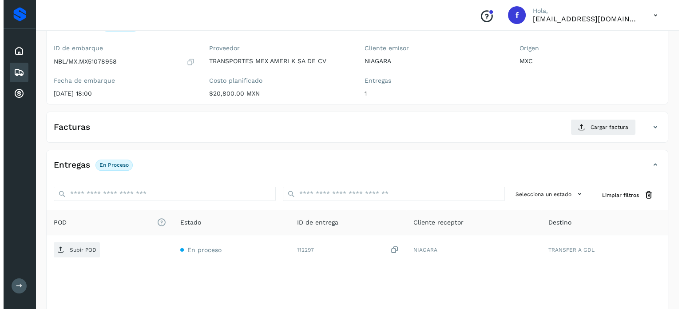
scroll to position [113, 0]
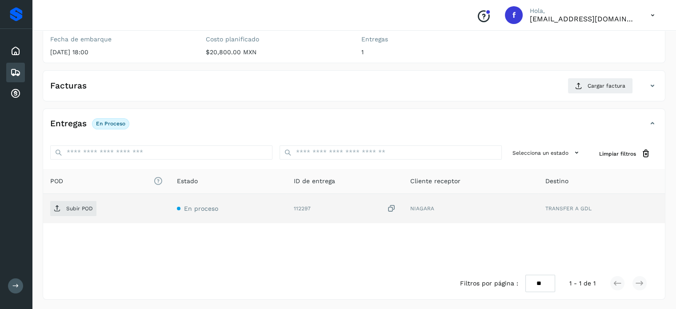
click at [392, 207] on icon at bounding box center [391, 208] width 9 height 9
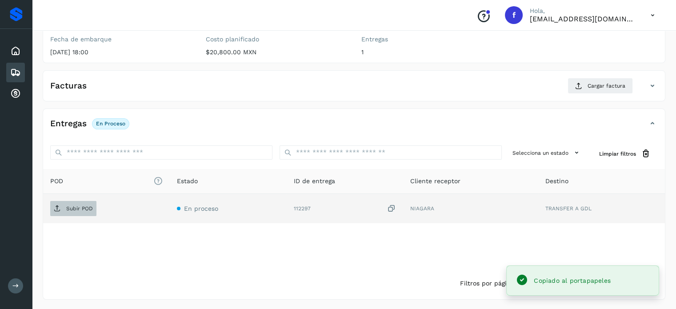
click at [88, 211] on span "Subir POD" at bounding box center [73, 208] width 46 height 14
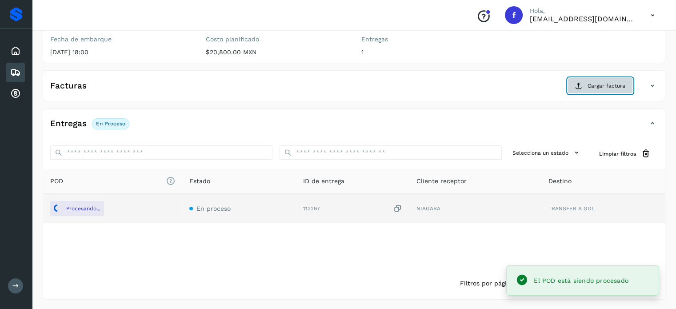
click at [584, 83] on button "Cargar factura" at bounding box center [599, 86] width 65 height 16
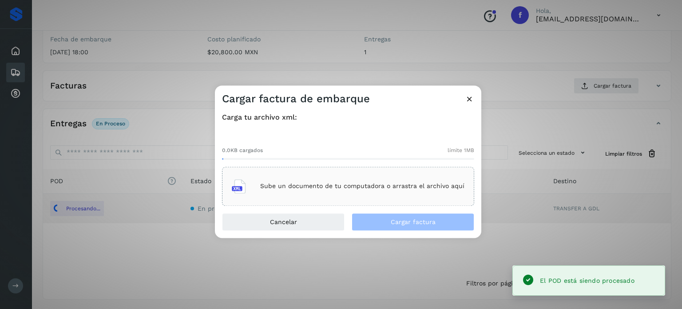
click at [320, 174] on div "Sube un documento de tu computadora o arrastra el archivo aquí" at bounding box center [348, 186] width 252 height 39
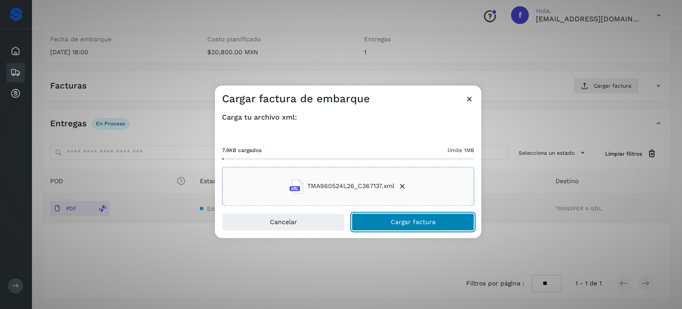
click at [411, 223] on span "Cargar factura" at bounding box center [413, 222] width 45 height 6
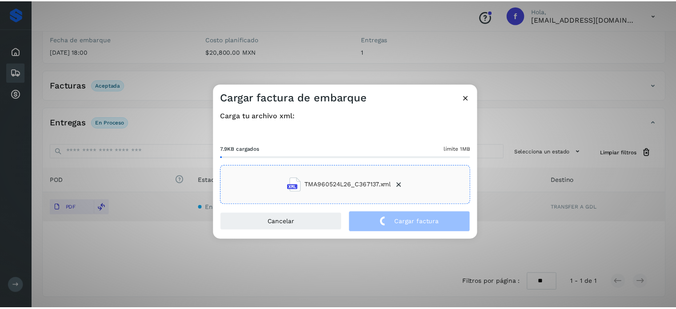
scroll to position [112, 0]
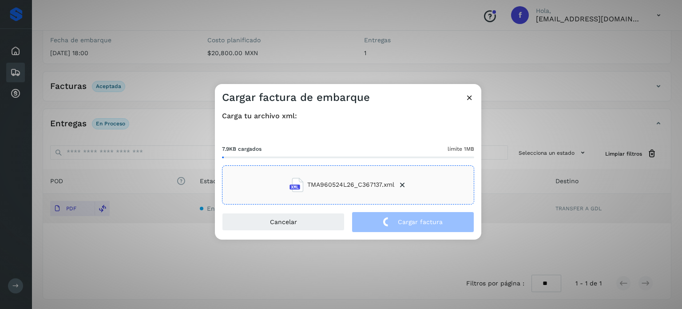
click at [145, 33] on div "Cargar factura de embarque Carga tu archivo xml: 7.9KB cargados límite 1MB TMA9…" at bounding box center [341, 154] width 682 height 309
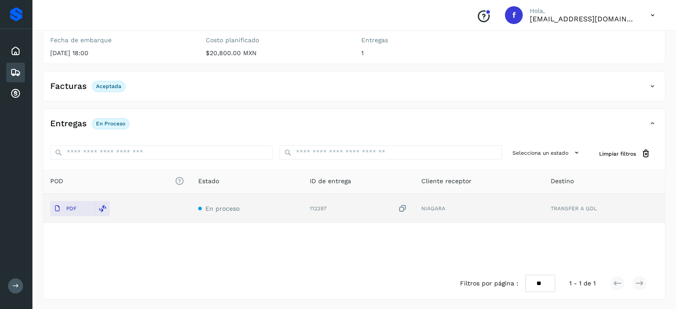
scroll to position [0, 0]
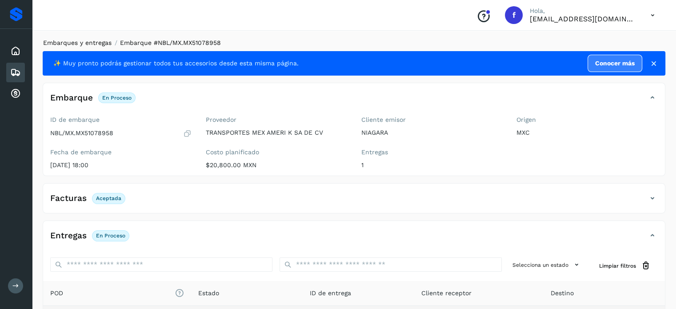
click at [95, 43] on link "Embarques y entregas" at bounding box center [77, 42] width 68 height 7
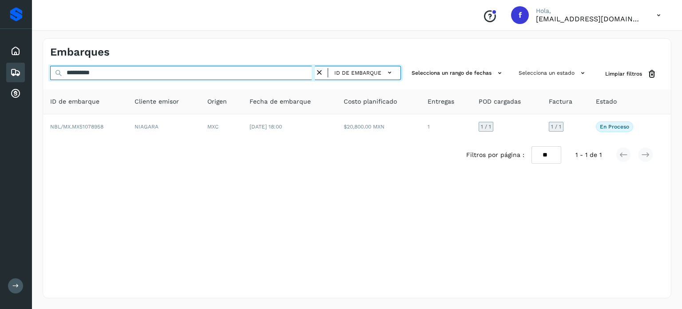
click at [91, 74] on input "**********" at bounding box center [182, 73] width 265 height 14
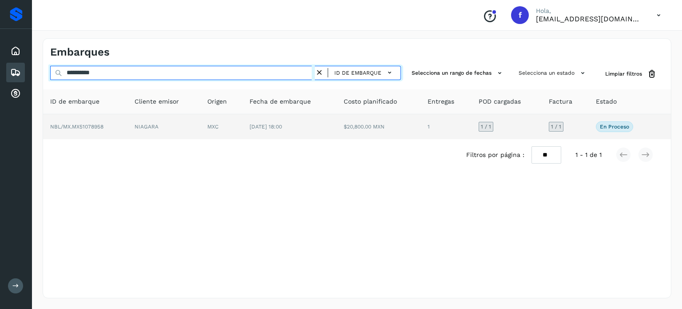
paste input "text"
type input "**********"
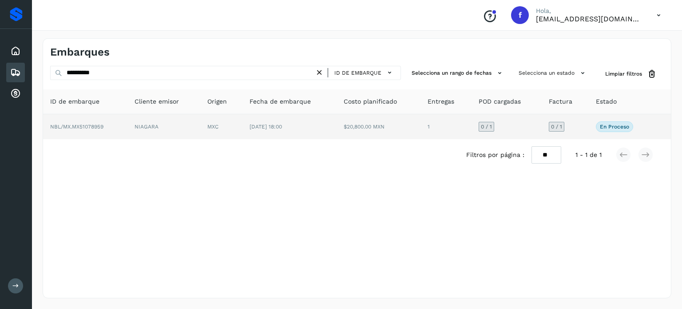
click at [339, 130] on td "$20,800.00 MXN" at bounding box center [379, 126] width 84 height 25
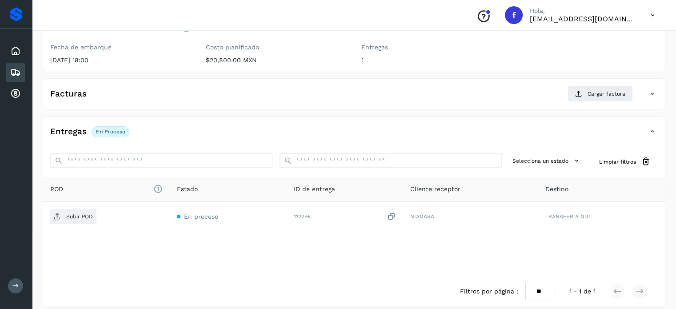
scroll to position [113, 0]
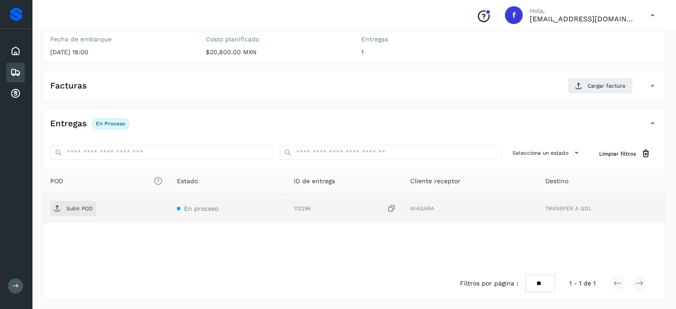
click at [394, 209] on icon at bounding box center [391, 208] width 9 height 9
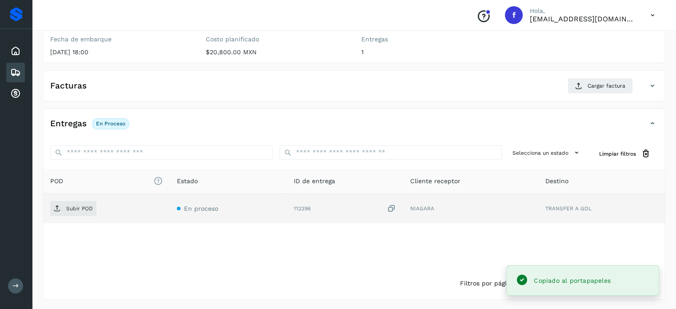
click at [49, 208] on td "Subir POD" at bounding box center [106, 208] width 127 height 29
click at [64, 207] on span "Subir POD" at bounding box center [73, 208] width 46 height 14
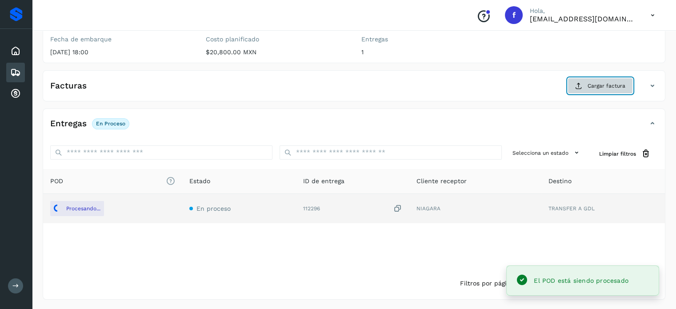
click at [611, 87] on span "Cargar factura" at bounding box center [606, 86] width 38 height 8
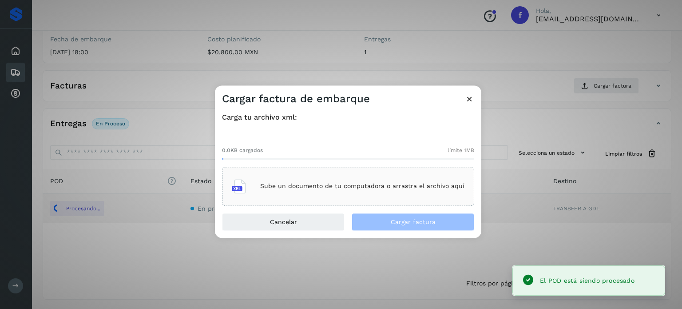
click at [354, 190] on div "Sube un documento de tu computadora o arrastra el archivo aquí" at bounding box center [348, 186] width 233 height 24
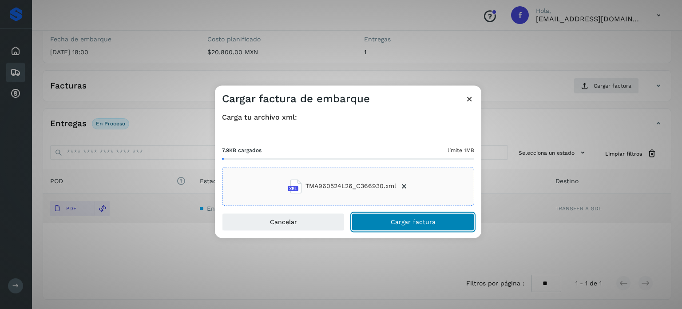
click at [379, 222] on button "Cargar factura" at bounding box center [413, 222] width 123 height 18
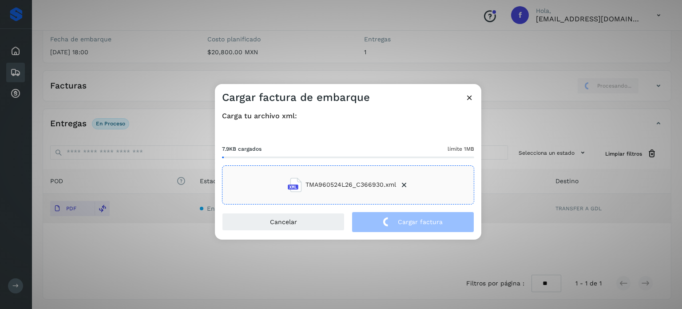
click at [352, 30] on div "Cargar factura de embarque Carga tu archivo xml: 7.9KB cargados límite 1MB TMA9…" at bounding box center [341, 154] width 682 height 309
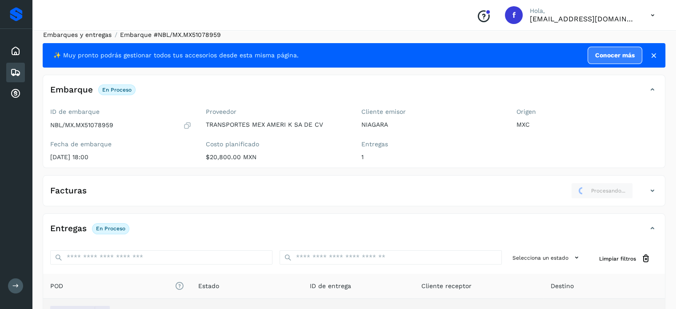
scroll to position [0, 0]
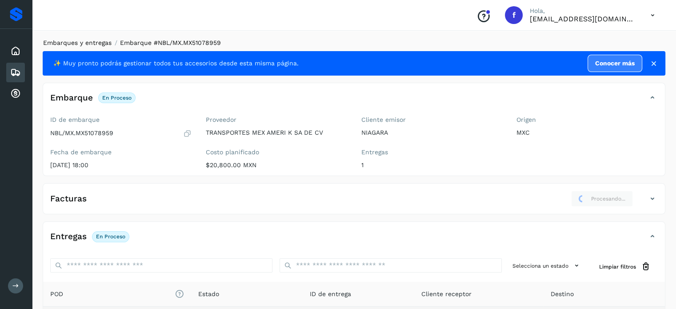
click at [93, 42] on link "Embarques y entregas" at bounding box center [77, 42] width 68 height 7
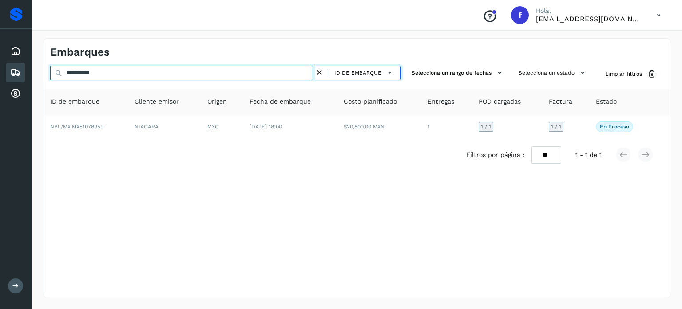
click at [96, 74] on input "**********" at bounding box center [182, 73] width 265 height 14
paste input "text"
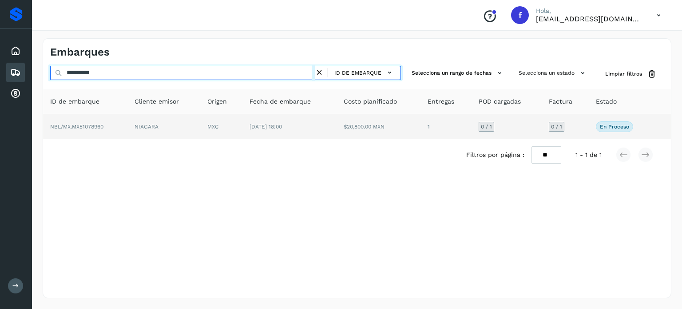
type input "**********"
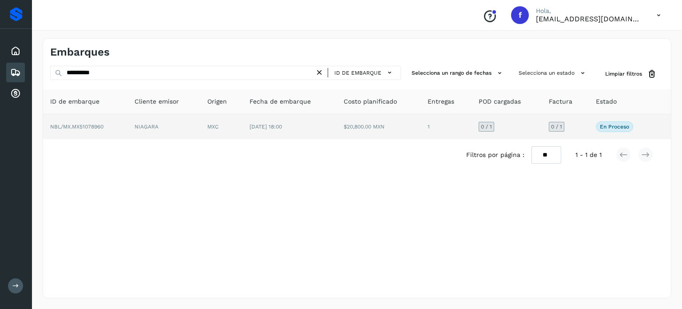
click at [317, 133] on td "[DATE] 18:00" at bounding box center [290, 126] width 94 height 25
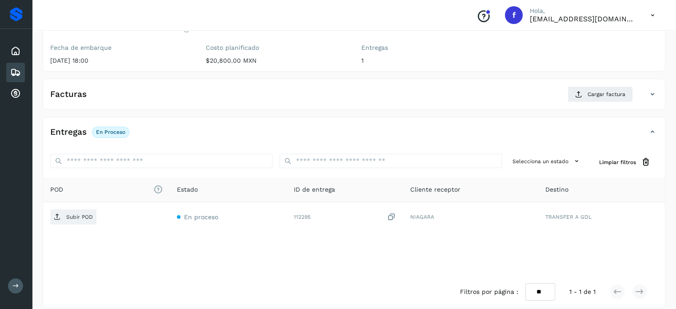
scroll to position [113, 0]
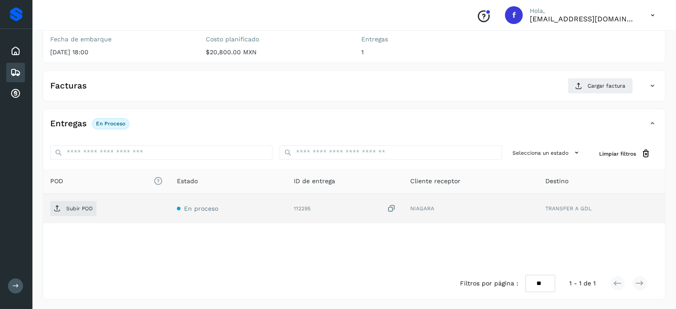
click at [392, 206] on icon at bounding box center [391, 208] width 9 height 9
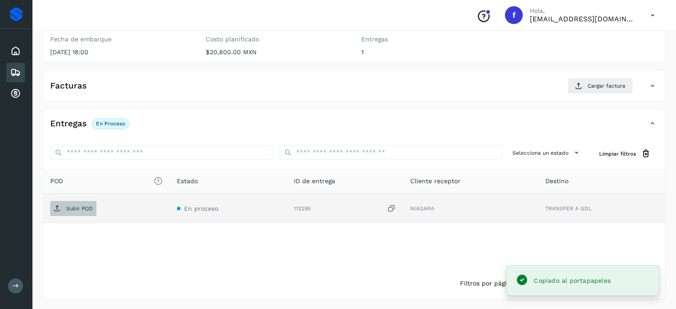
click at [71, 208] on p "Subir POD" at bounding box center [79, 208] width 27 height 6
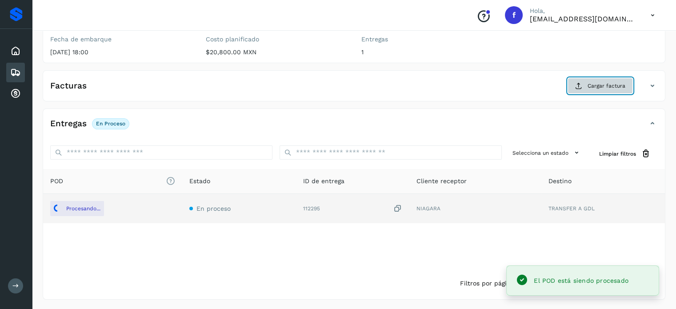
click at [613, 85] on span "Cargar factura" at bounding box center [606, 86] width 38 height 8
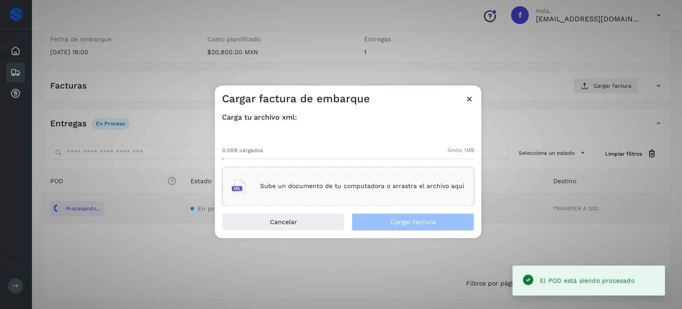
click at [358, 176] on div "Sube un documento de tu computadora o arrastra el archivo aquí" at bounding box center [348, 186] width 233 height 24
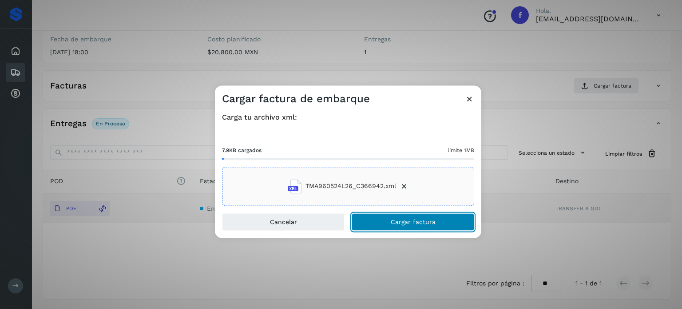
click at [409, 224] on span "Cargar factura" at bounding box center [413, 222] width 45 height 6
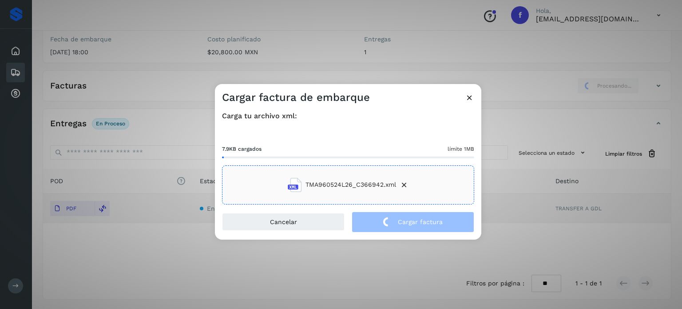
click at [307, 40] on div "Cargar factura de embarque Carga tu archivo xml: 7.9KB cargados límite 1MB TMA9…" at bounding box center [341, 154] width 682 height 309
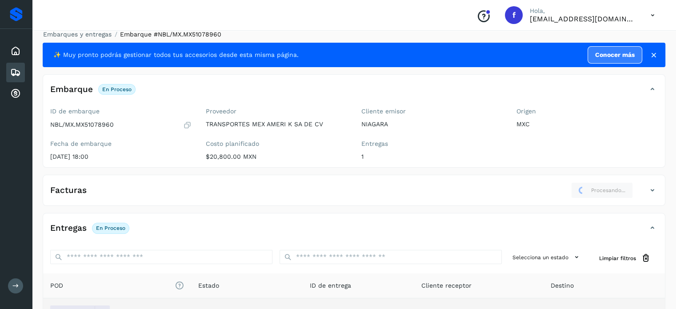
scroll to position [0, 0]
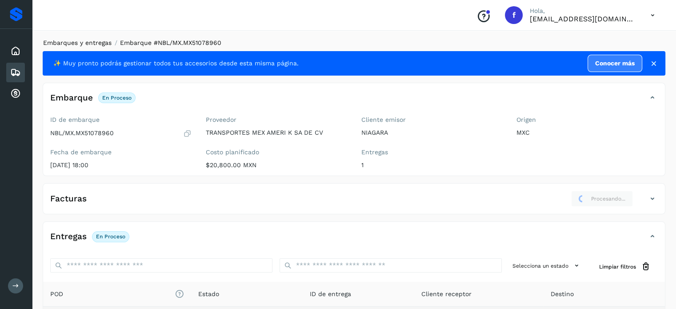
click at [85, 42] on link "Embarques y entregas" at bounding box center [77, 42] width 68 height 7
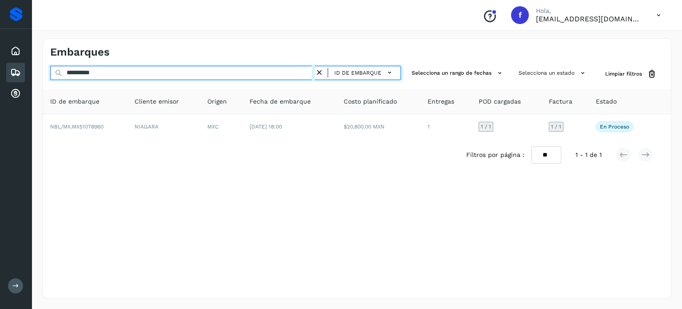
click at [97, 76] on input "**********" at bounding box center [182, 73] width 265 height 14
paste input "text"
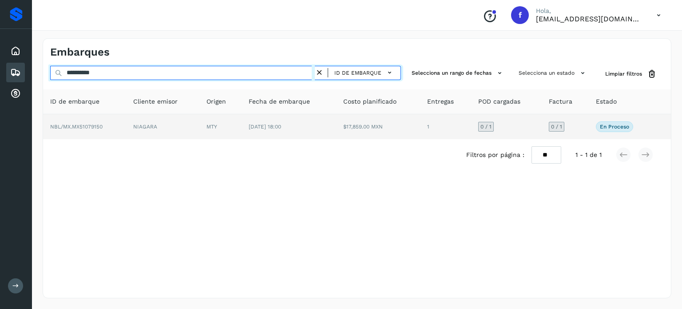
type input "**********"
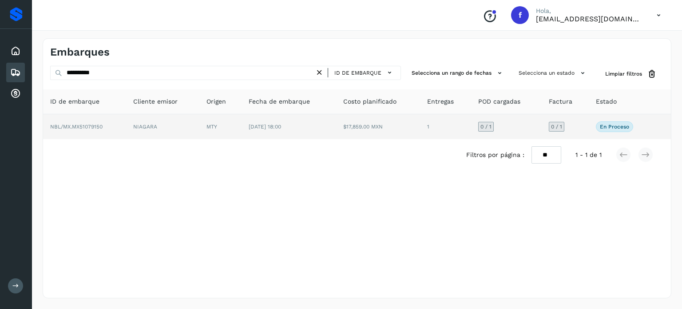
click at [355, 130] on td "$17,859.00 MXN" at bounding box center [378, 126] width 84 height 25
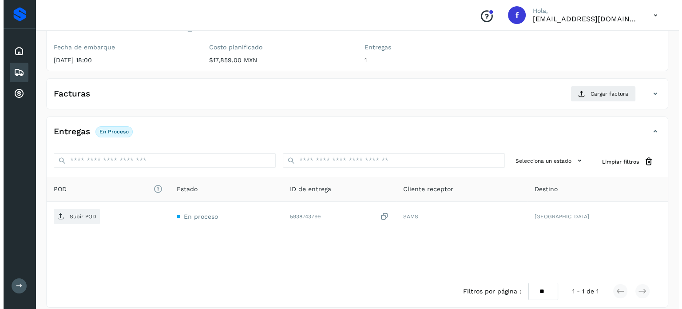
scroll to position [113, 0]
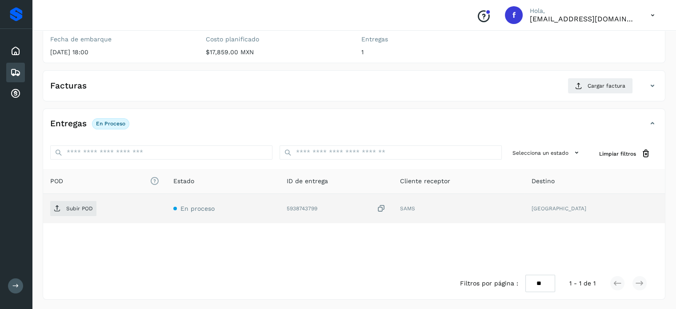
click at [386, 209] on icon at bounding box center [381, 208] width 9 height 9
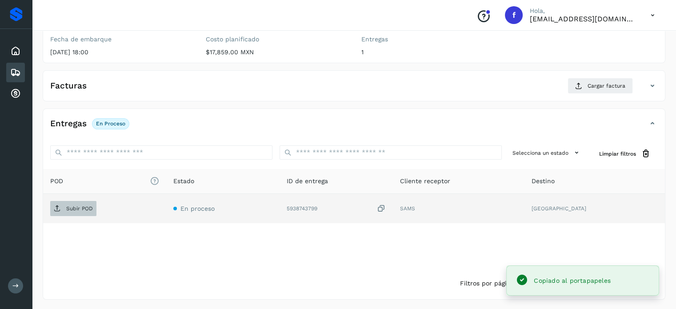
click at [66, 205] on p "Subir POD" at bounding box center [79, 208] width 27 height 6
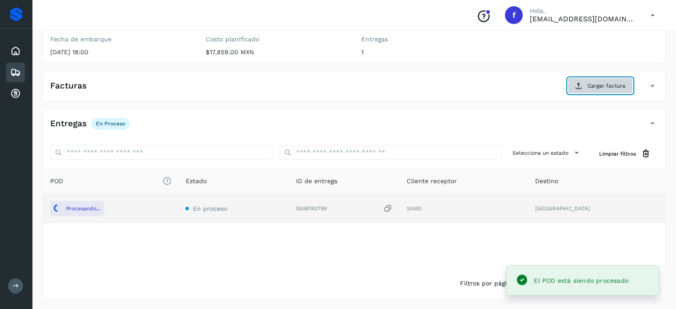
click at [595, 88] on span "Cargar factura" at bounding box center [606, 86] width 38 height 8
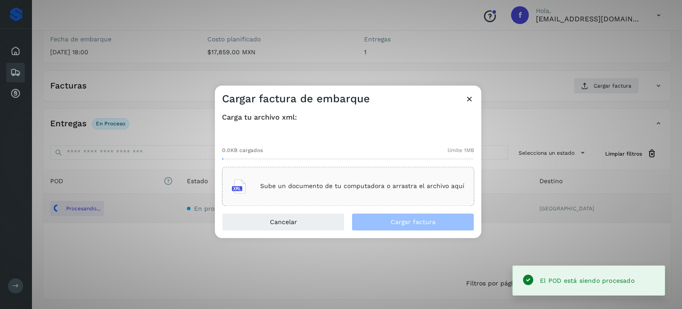
click at [381, 192] on div "Sube un documento de tu computadora o arrastra el archivo aquí" at bounding box center [348, 186] width 233 height 24
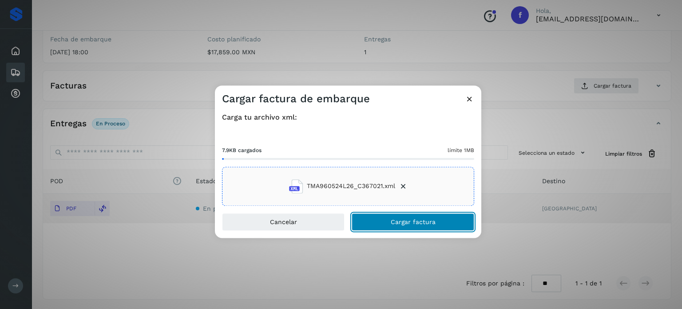
click at [382, 221] on button "Cargar factura" at bounding box center [413, 222] width 123 height 18
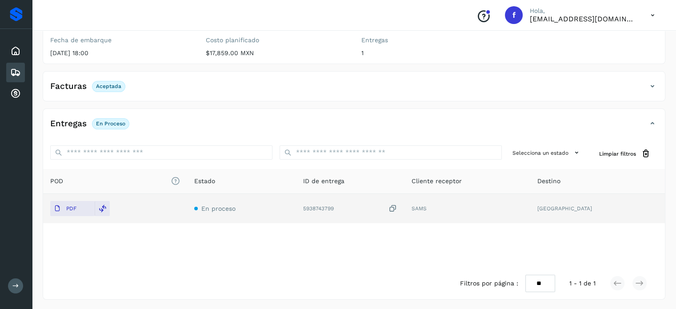
scroll to position [0, 0]
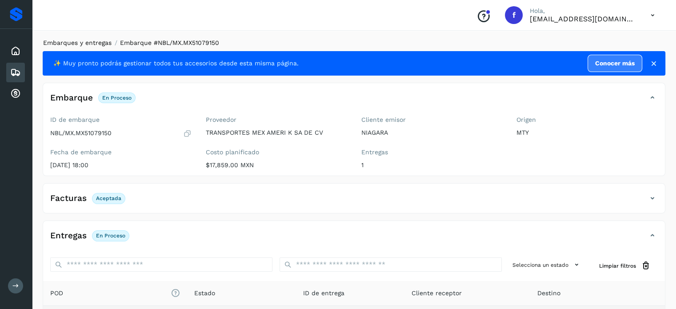
click at [99, 40] on link "Embarques y entregas" at bounding box center [77, 42] width 68 height 7
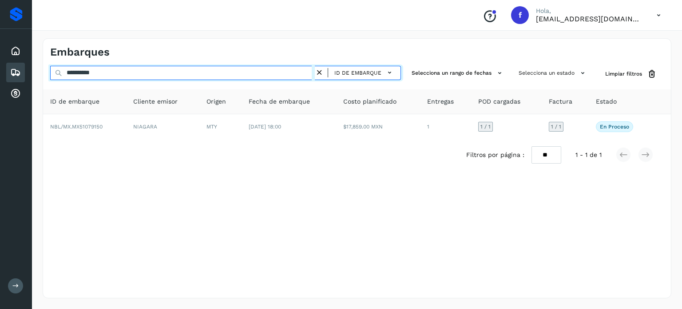
click at [91, 73] on input "**********" at bounding box center [182, 73] width 265 height 14
paste input "text"
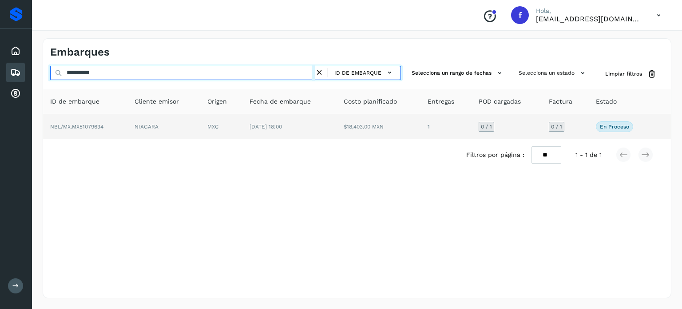
type input "**********"
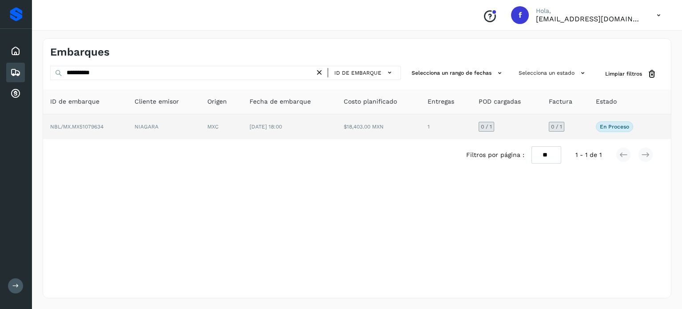
click at [183, 132] on td "NIAGARA" at bounding box center [164, 126] width 73 height 25
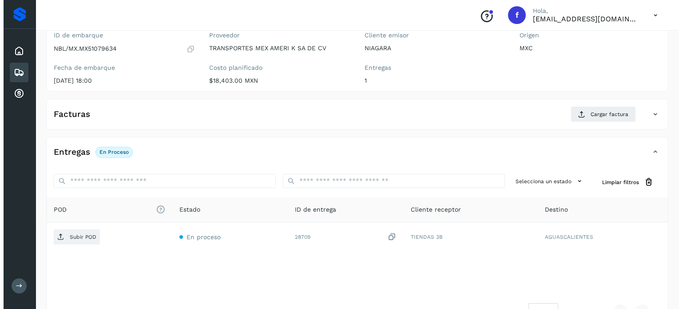
scroll to position [113, 0]
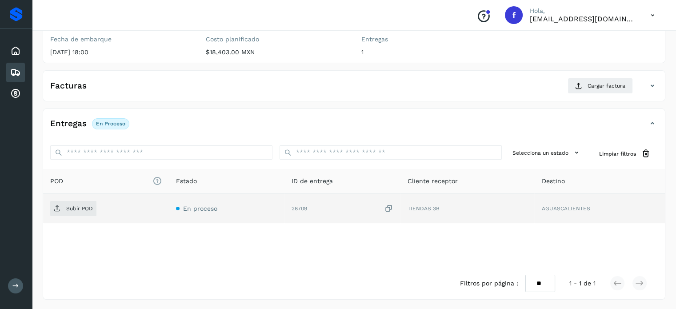
click at [391, 207] on icon at bounding box center [388, 208] width 9 height 9
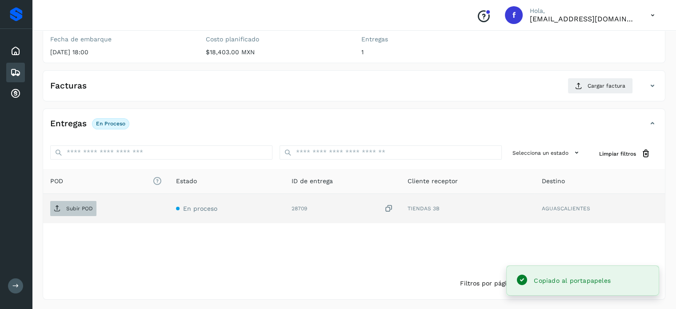
click at [82, 205] on p "Subir POD" at bounding box center [79, 208] width 27 height 6
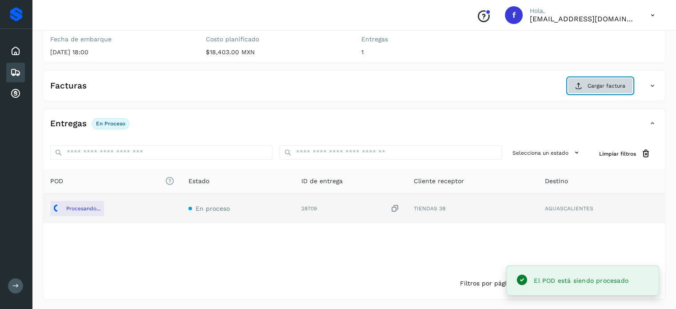
click at [600, 85] on span "Cargar factura" at bounding box center [606, 86] width 38 height 8
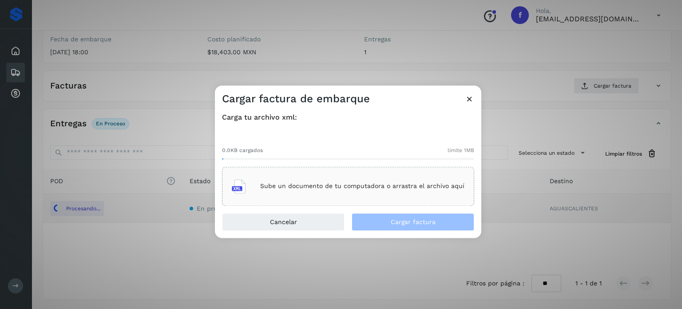
click at [370, 197] on div "Sube un documento de tu computadora o arrastra el archivo aquí" at bounding box center [348, 186] width 233 height 24
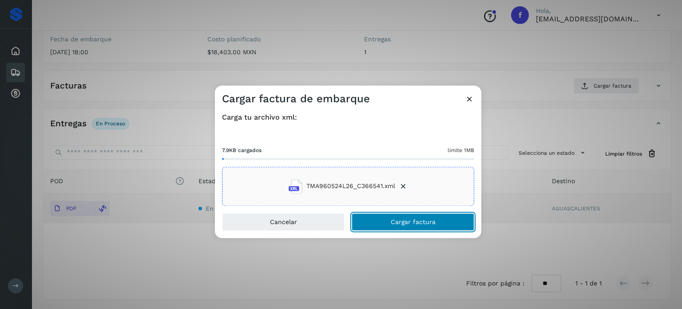
click at [407, 222] on span "Cargar factura" at bounding box center [413, 222] width 45 height 6
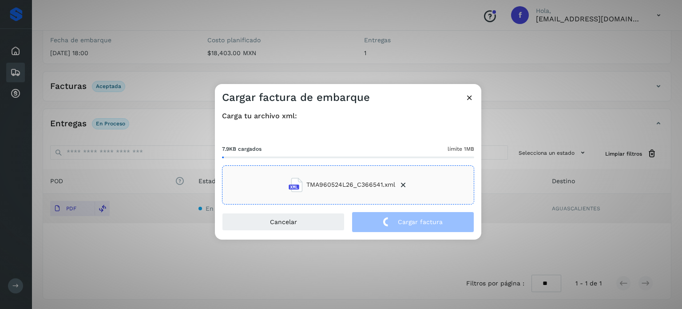
drag, startPoint x: 118, startPoint y: 82, endPoint x: 122, endPoint y: 80, distance: 4.8
click at [118, 82] on div "Cargar factura de embarque Carga tu archivo xml: 7.9KB cargados límite 1MB TMA9…" at bounding box center [341, 154] width 682 height 309
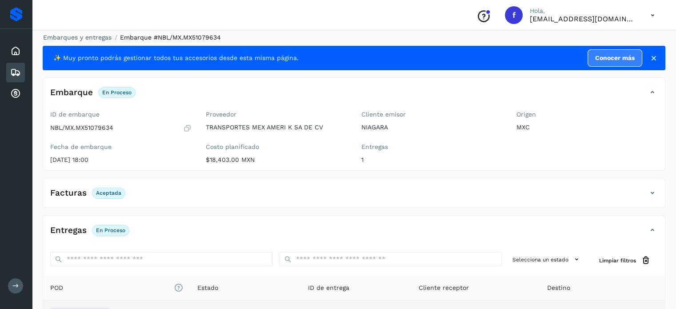
scroll to position [0, 0]
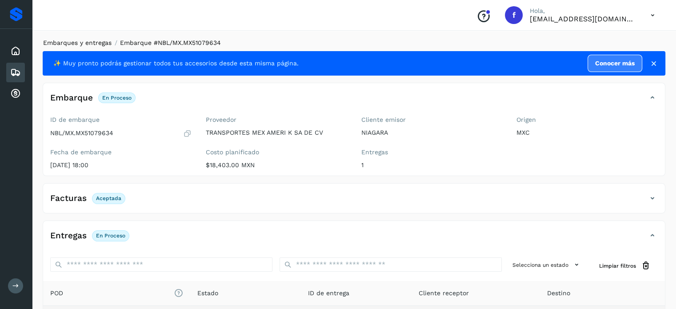
click at [94, 44] on link "Embarques y entregas" at bounding box center [77, 42] width 68 height 7
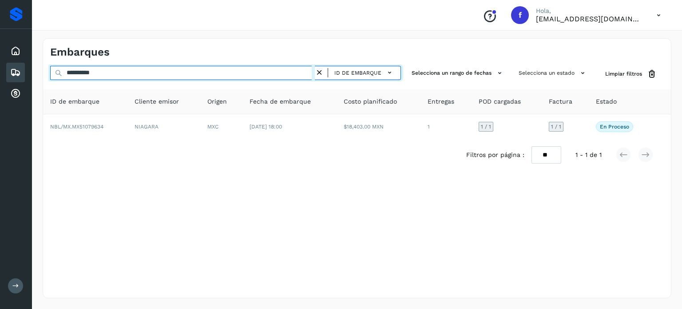
click at [86, 70] on input "**********" at bounding box center [182, 73] width 265 height 14
paste input "text"
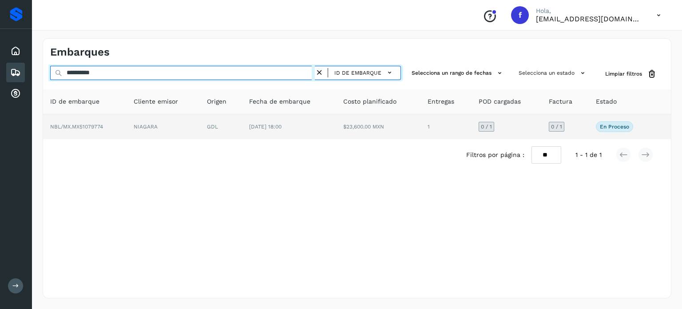
type input "**********"
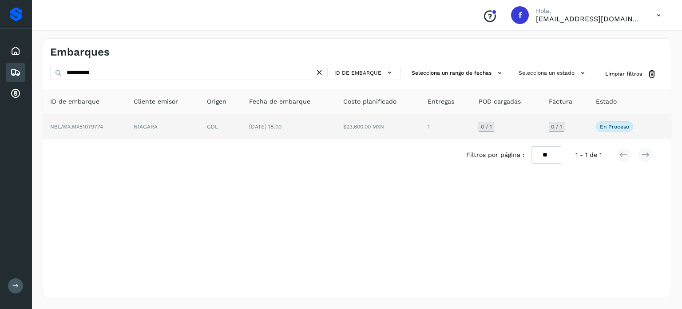
click at [307, 131] on td "[DATE] 18:00" at bounding box center [289, 126] width 94 height 25
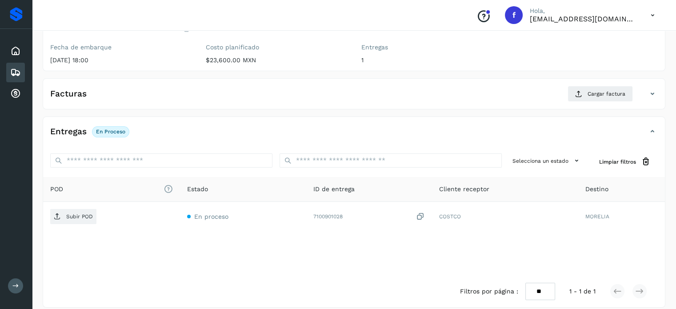
scroll to position [113, 0]
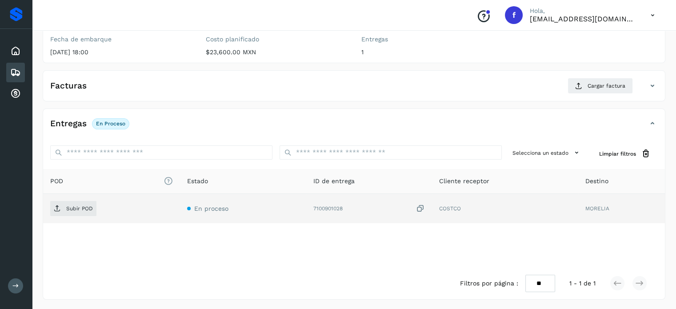
click at [419, 208] on icon at bounding box center [420, 208] width 9 height 9
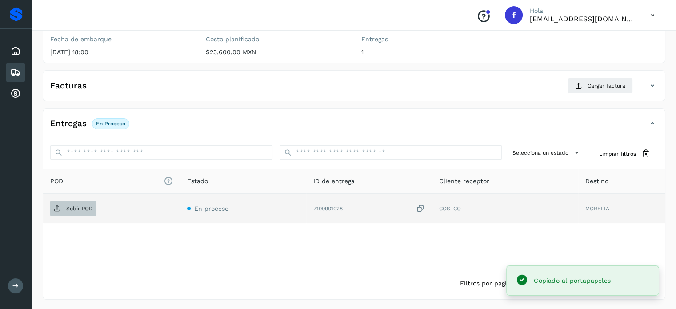
click at [56, 215] on button "Subir POD" at bounding box center [73, 208] width 46 height 15
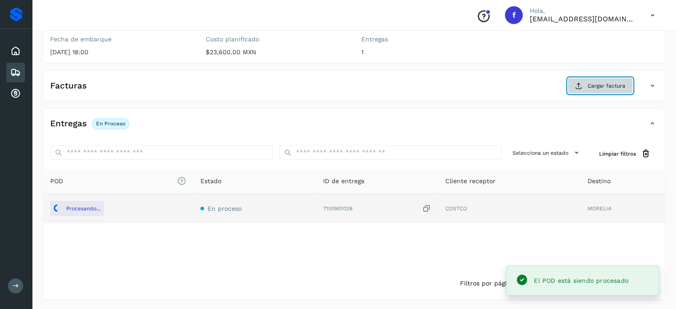
click at [582, 81] on button "Cargar factura" at bounding box center [599, 86] width 65 height 16
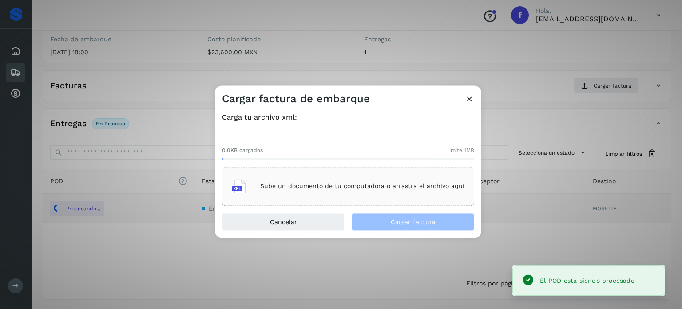
click at [375, 190] on div "Sube un documento de tu computadora o arrastra el archivo aquí" at bounding box center [348, 186] width 233 height 24
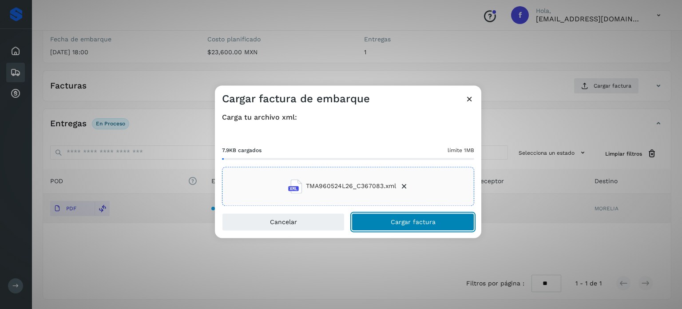
click at [395, 222] on span "Cargar factura" at bounding box center [413, 222] width 45 height 6
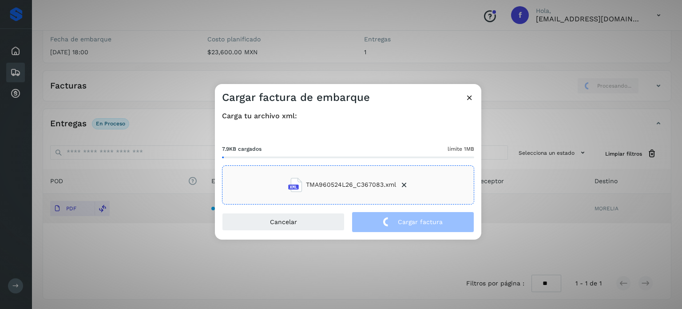
click at [153, 46] on div "Cargar factura de embarque Carga tu archivo xml: 7.9KB cargados límite 1MB TMA9…" at bounding box center [341, 154] width 682 height 309
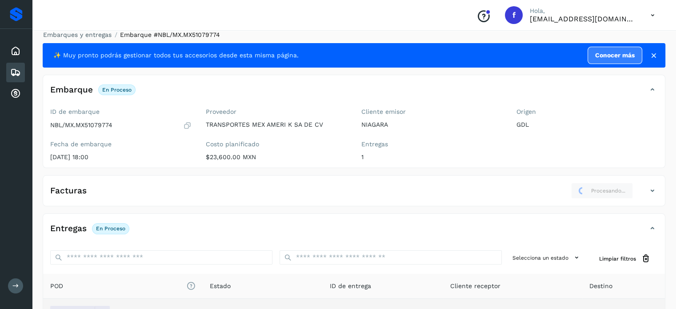
scroll to position [0, 0]
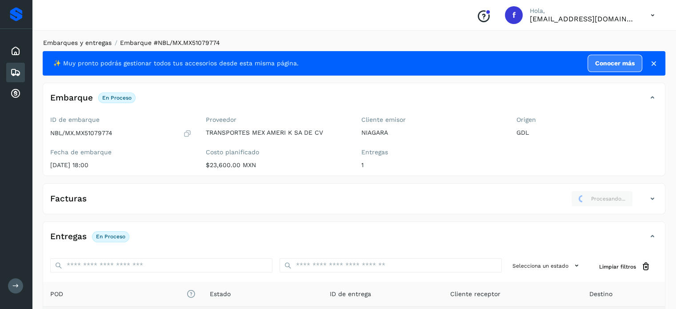
click at [91, 42] on link "Embarques y entregas" at bounding box center [77, 42] width 68 height 7
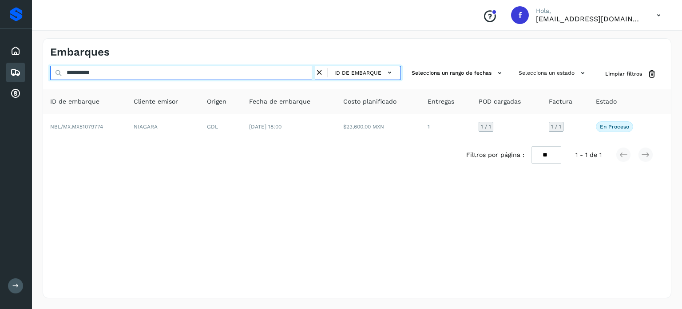
click at [95, 74] on input "**********" at bounding box center [182, 73] width 265 height 14
paste input "text"
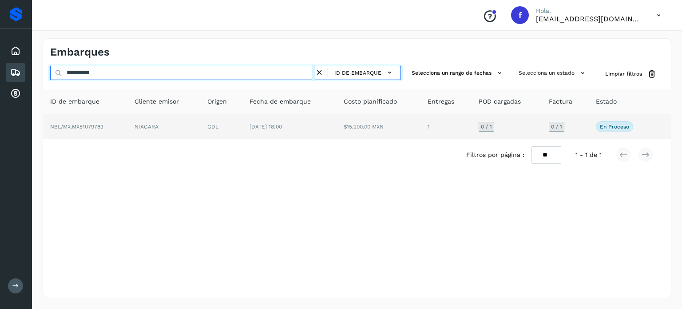
type input "**********"
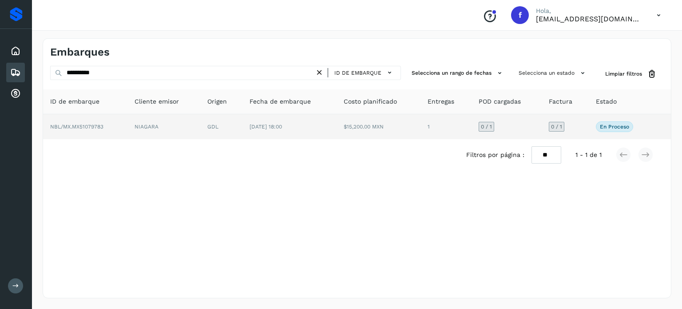
click at [262, 126] on span "[DATE] 18:00" at bounding box center [266, 127] width 32 height 6
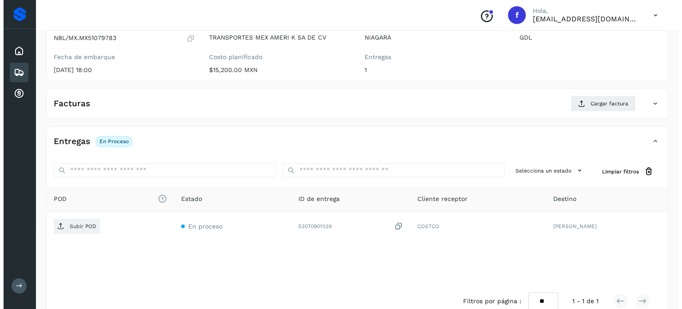
scroll to position [113, 0]
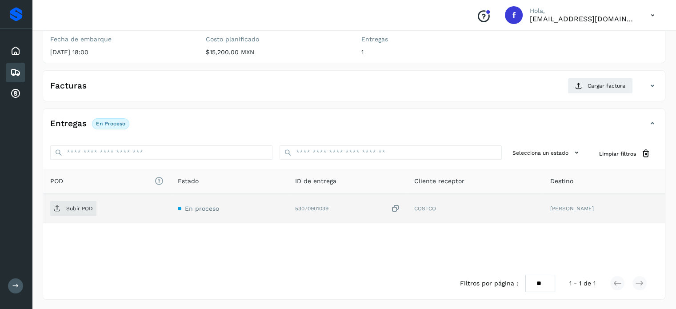
click at [400, 209] on icon at bounding box center [395, 208] width 9 height 9
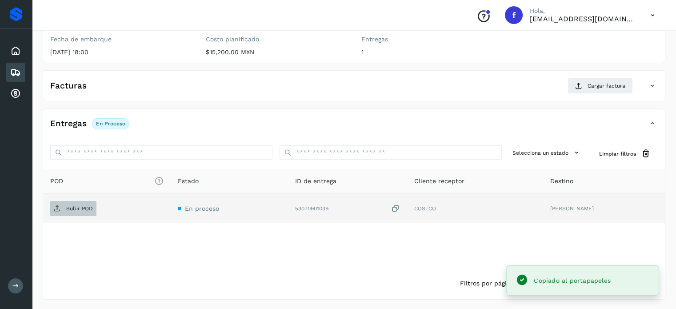
click at [65, 204] on span "Subir POD" at bounding box center [73, 208] width 46 height 14
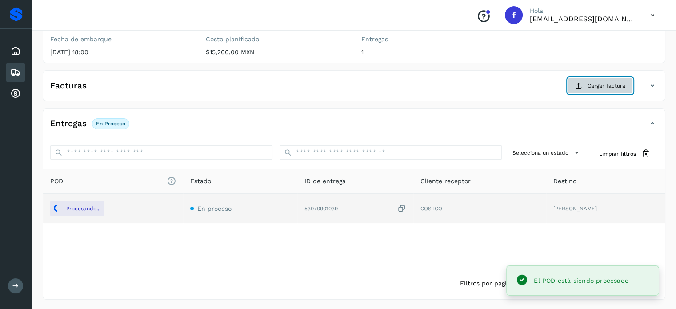
click at [593, 88] on span "Cargar factura" at bounding box center [606, 86] width 38 height 8
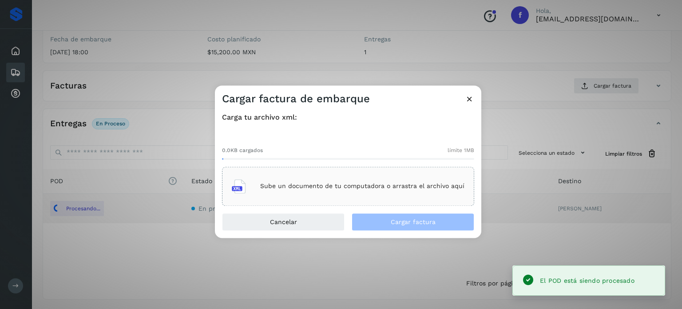
click at [317, 191] on div "Sube un documento de tu computadora o arrastra el archivo aquí" at bounding box center [348, 186] width 233 height 24
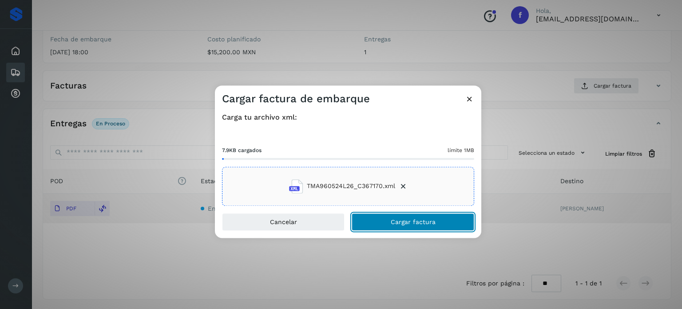
drag, startPoint x: 394, startPoint y: 219, endPoint x: 402, endPoint y: 140, distance: 79.9
click at [394, 219] on span "Cargar factura" at bounding box center [413, 222] width 45 height 6
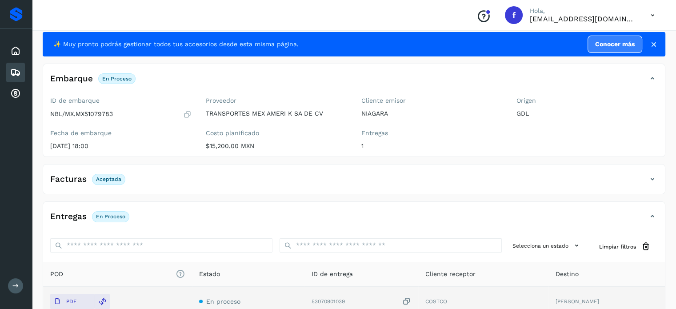
scroll to position [0, 0]
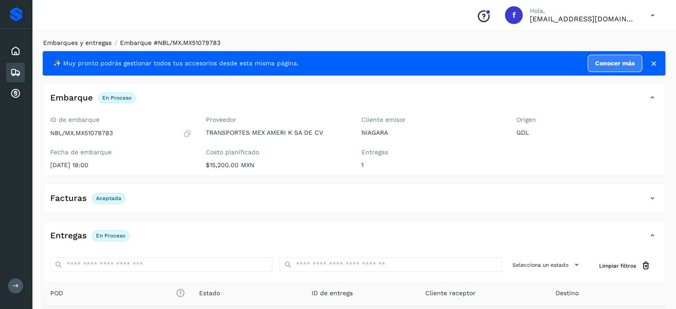
click at [104, 42] on link "Embarques y entregas" at bounding box center [77, 42] width 68 height 7
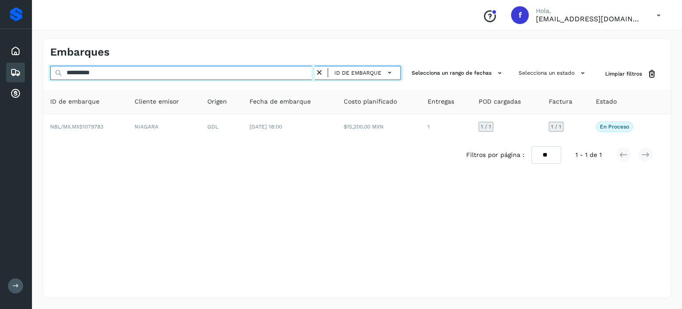
click at [95, 74] on input "**********" at bounding box center [182, 73] width 265 height 14
paste input "text"
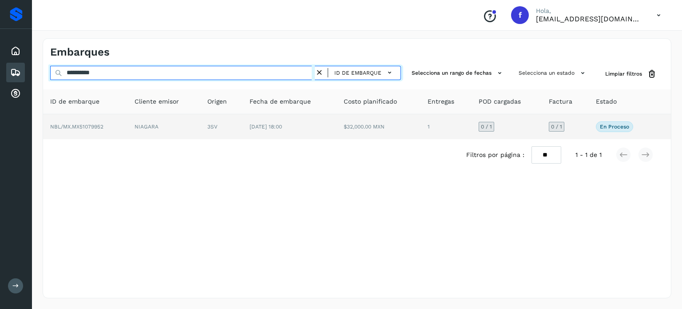
type input "**********"
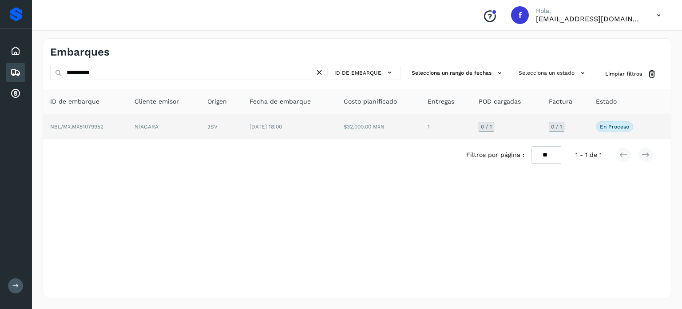
click at [311, 131] on td "[DATE] 18:00" at bounding box center [290, 126] width 94 height 25
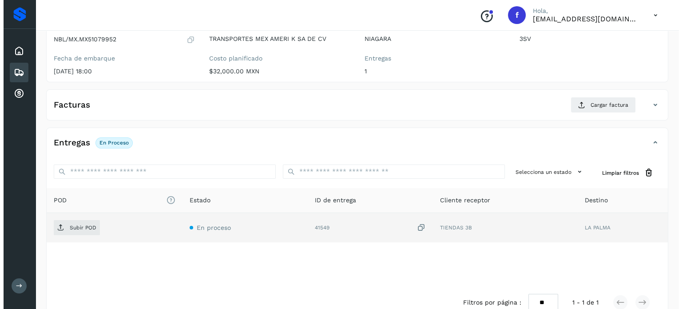
scroll to position [113, 0]
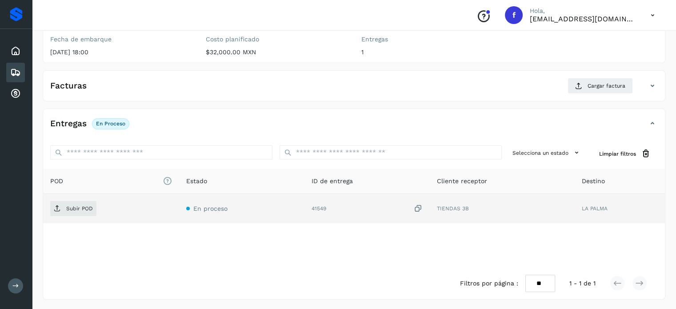
click at [418, 207] on icon at bounding box center [418, 208] width 9 height 9
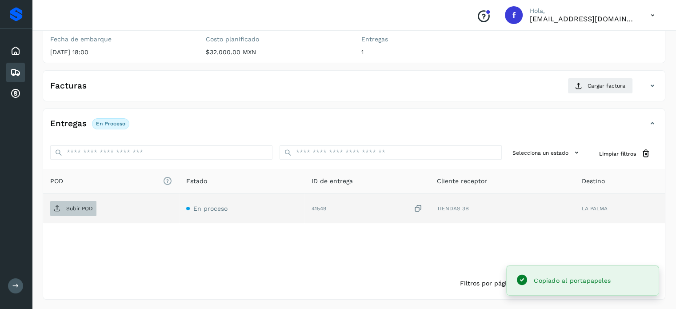
click at [73, 205] on p "Subir POD" at bounding box center [79, 208] width 27 height 6
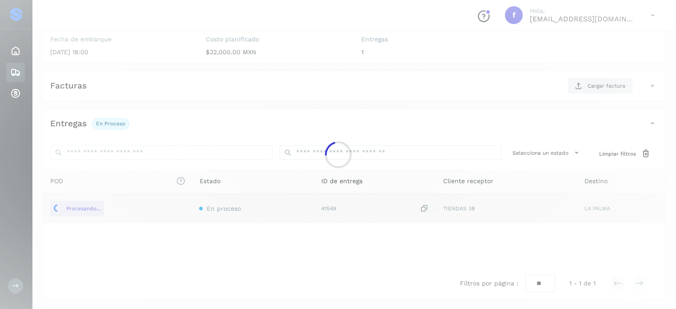
click at [594, 83] on div at bounding box center [338, 154] width 676 height 309
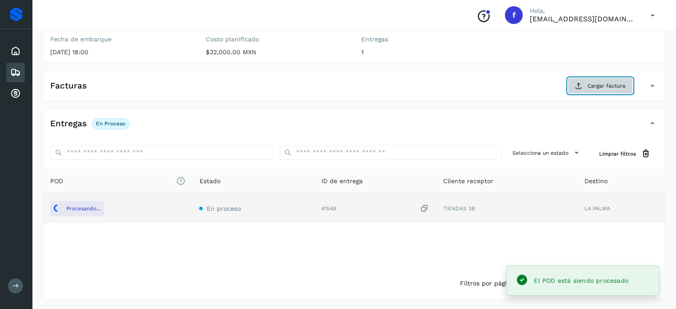
click at [597, 87] on span "Cargar factura" at bounding box center [606, 86] width 38 height 8
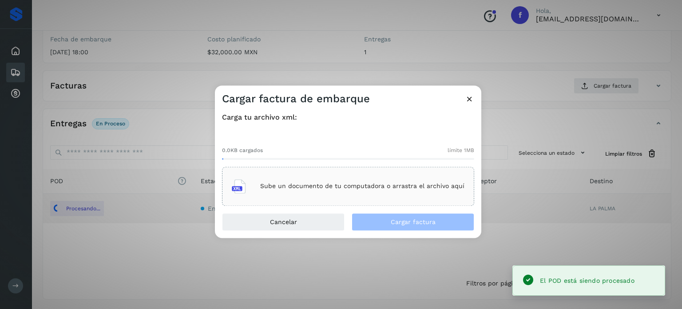
click at [372, 189] on p "Sube un documento de tu computadora o arrastra el archivo aquí" at bounding box center [362, 187] width 204 height 8
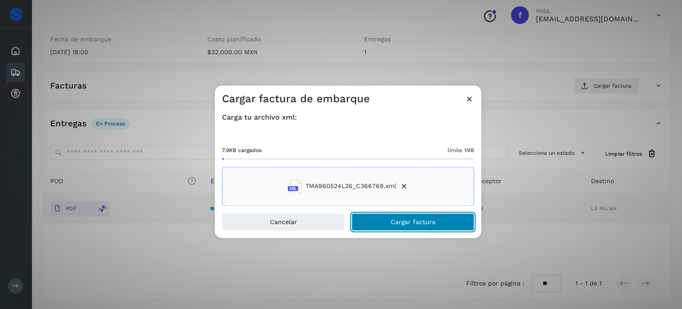
click at [398, 222] on span "Cargar factura" at bounding box center [413, 222] width 45 height 6
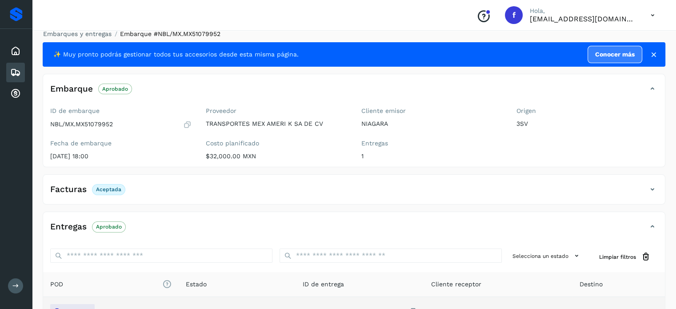
scroll to position [0, 0]
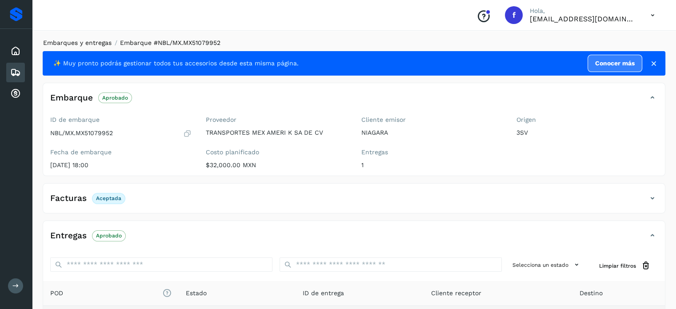
click at [98, 42] on link "Embarques y entregas" at bounding box center [77, 42] width 68 height 7
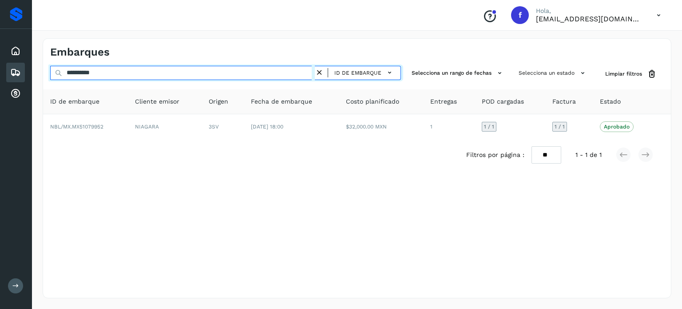
click at [94, 74] on input "**********" at bounding box center [182, 73] width 265 height 14
click at [77, 74] on input "**********" at bounding box center [182, 73] width 265 height 14
paste input "text"
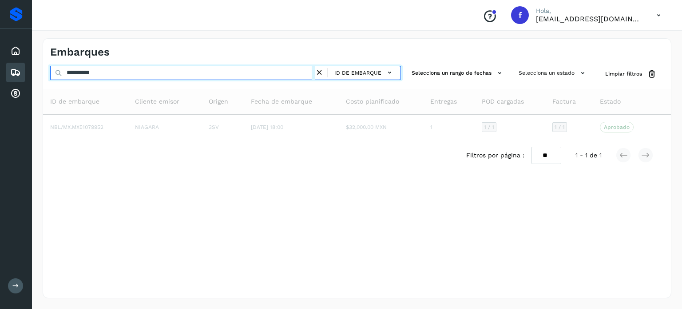
type input "**********"
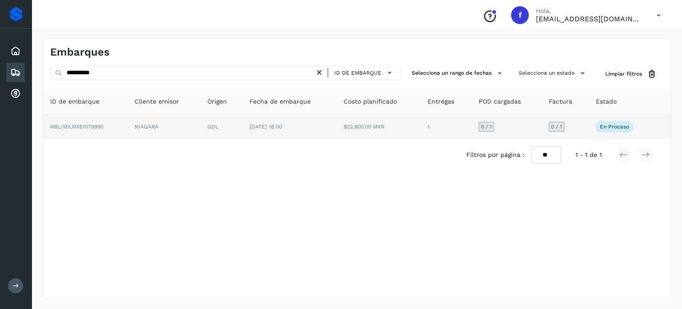
click at [316, 128] on td "[DATE] 18:00" at bounding box center [290, 126] width 94 height 25
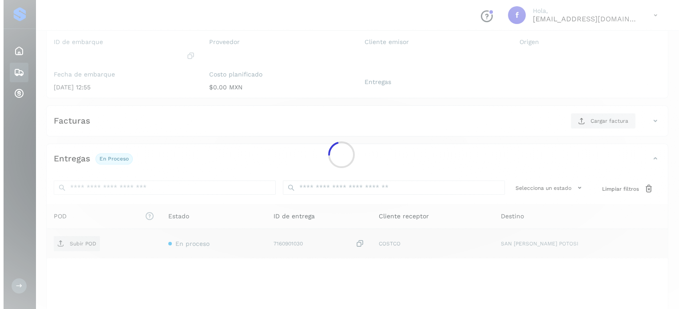
scroll to position [113, 0]
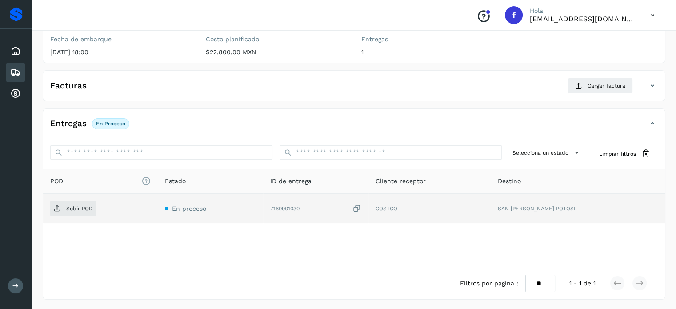
click at [361, 206] on icon at bounding box center [356, 208] width 9 height 9
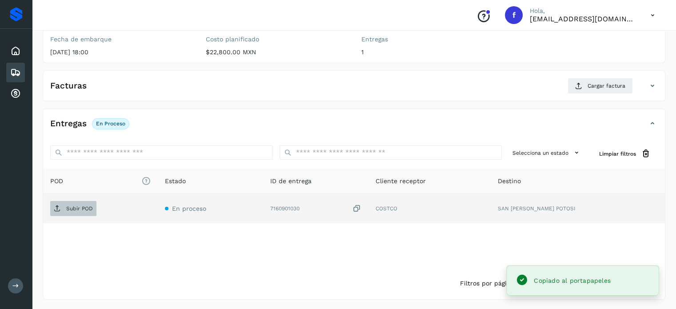
click at [93, 206] on span "Subir POD" at bounding box center [73, 208] width 46 height 14
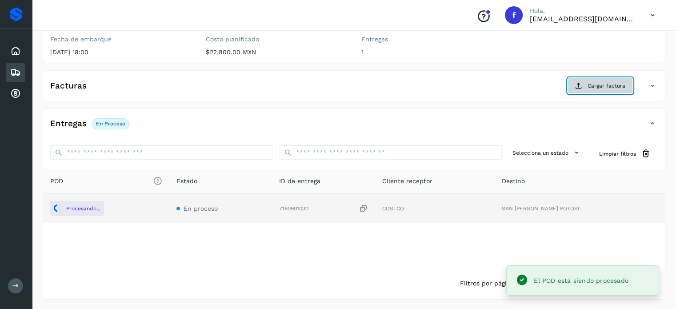
click at [582, 84] on icon at bounding box center [578, 85] width 7 height 7
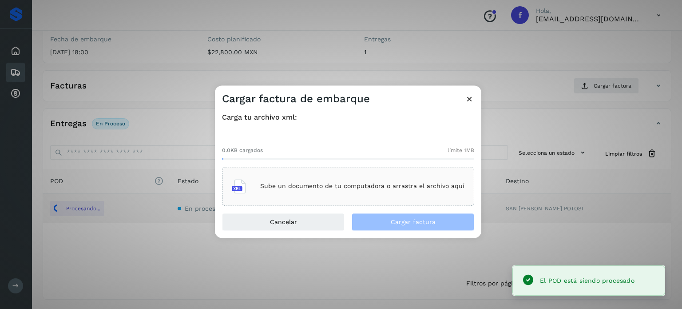
click at [332, 191] on div "Sube un documento de tu computadora o arrastra el archivo aquí" at bounding box center [348, 186] width 233 height 24
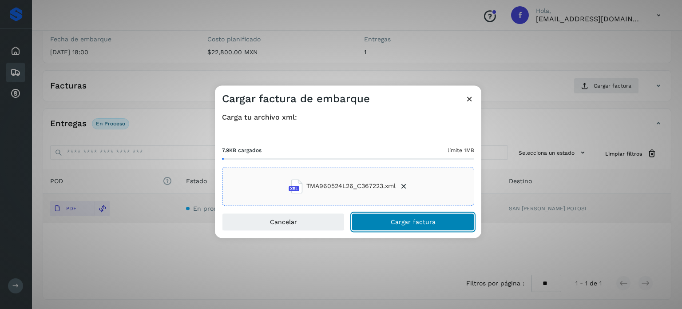
click at [390, 221] on button "Cargar factura" at bounding box center [413, 222] width 123 height 18
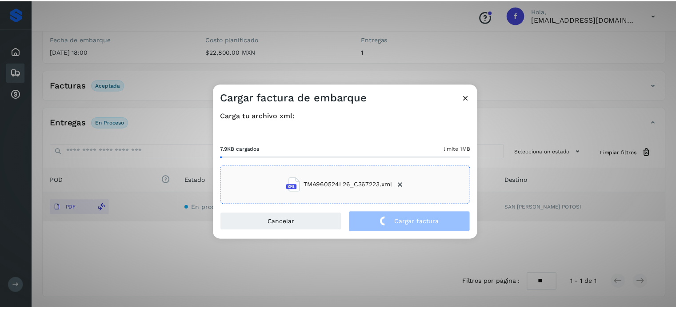
scroll to position [112, 0]
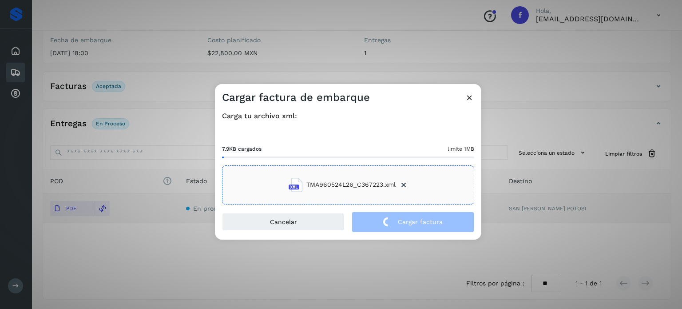
click at [78, 44] on div "Cargar factura de embarque Carga tu archivo xml: 7.9KB cargados límite 1MB TMA9…" at bounding box center [341, 154] width 682 height 309
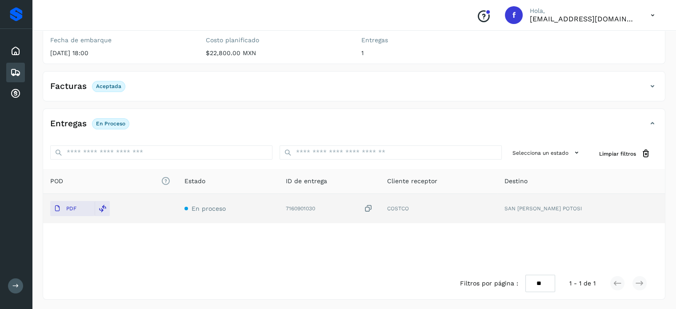
scroll to position [0, 0]
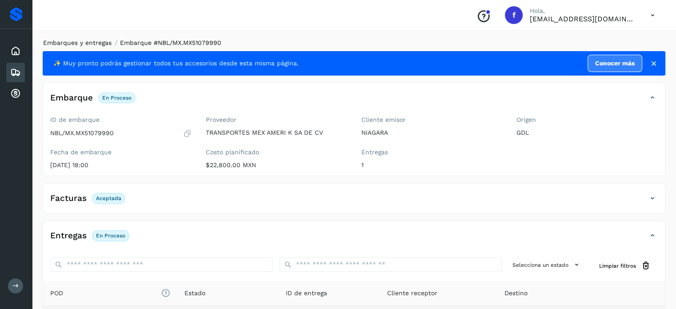
click at [75, 45] on link "Embarques y entregas" at bounding box center [77, 42] width 68 height 7
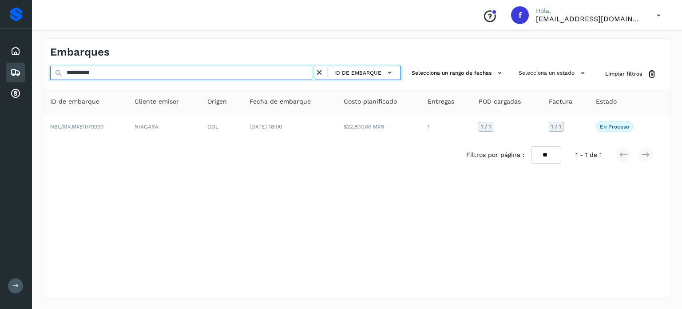
click at [94, 71] on input "**********" at bounding box center [182, 73] width 265 height 14
paste input "text"
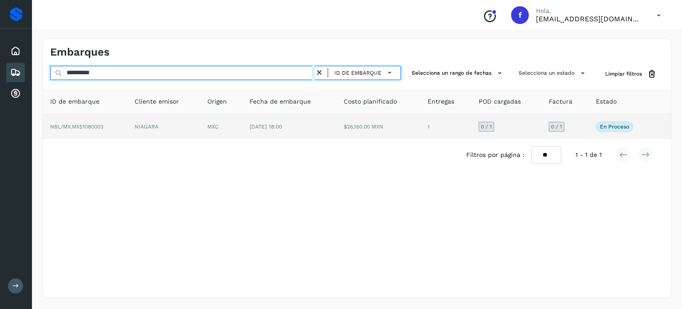
type input "**********"
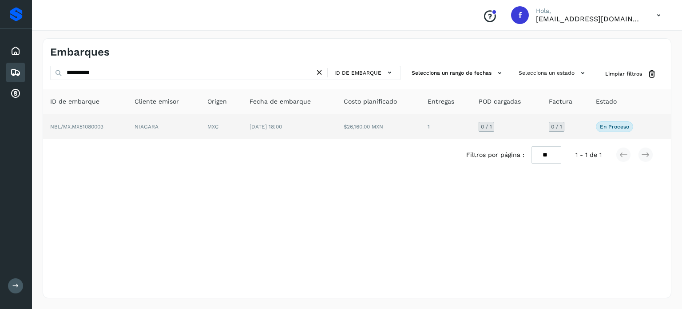
click at [230, 125] on td "MXC" at bounding box center [221, 126] width 42 height 25
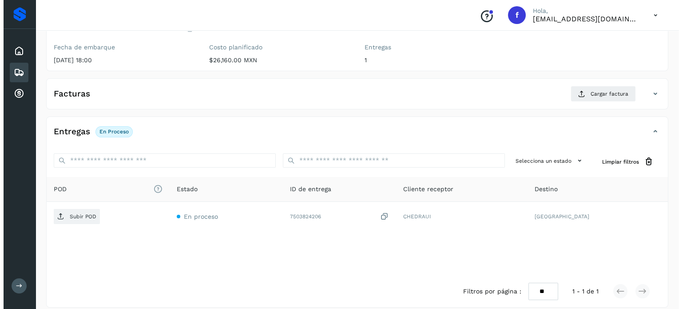
scroll to position [113, 0]
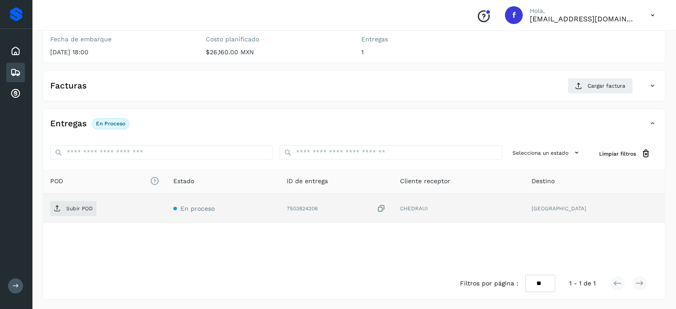
click at [386, 207] on icon at bounding box center [381, 208] width 9 height 9
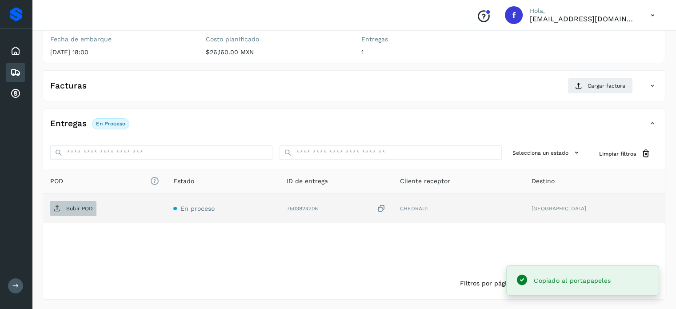
click at [62, 211] on span "Subir POD" at bounding box center [73, 208] width 46 height 14
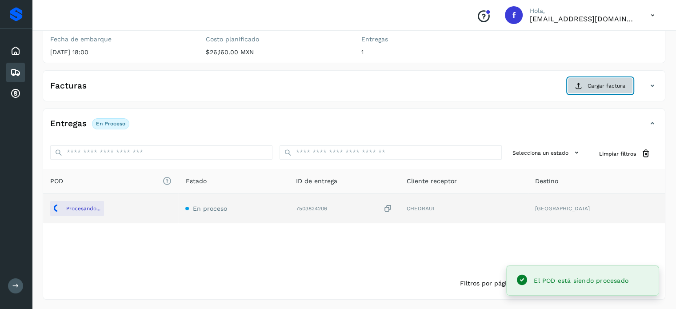
click at [611, 83] on span "Cargar factura" at bounding box center [606, 86] width 38 height 8
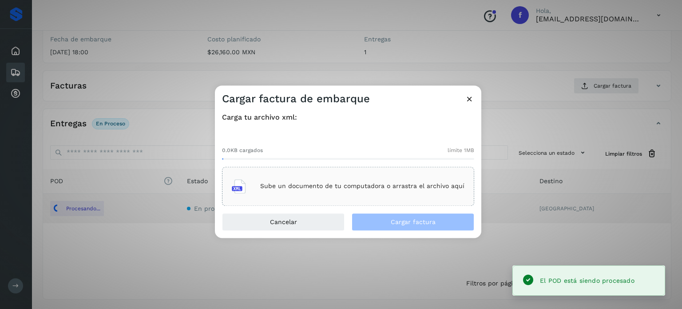
click at [361, 183] on p "Sube un documento de tu computadora o arrastra el archivo aquí" at bounding box center [362, 187] width 204 height 8
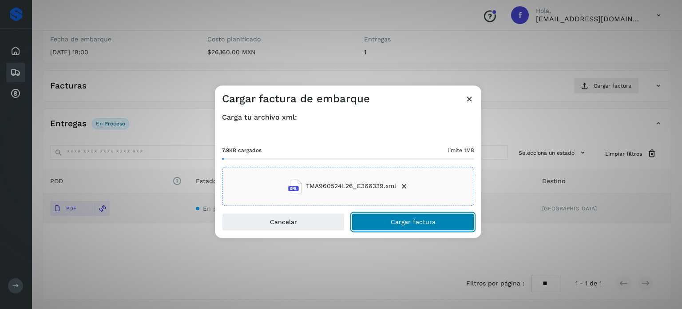
click at [390, 218] on button "Cargar factura" at bounding box center [413, 222] width 123 height 18
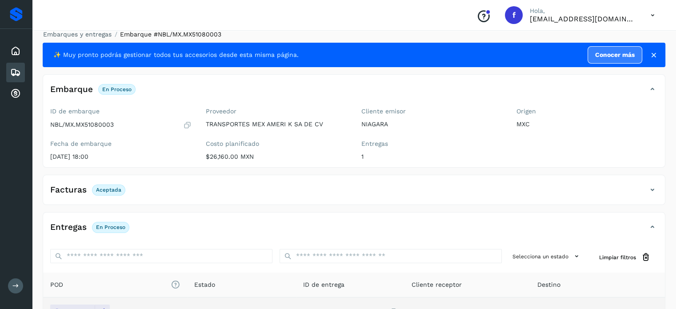
scroll to position [0, 0]
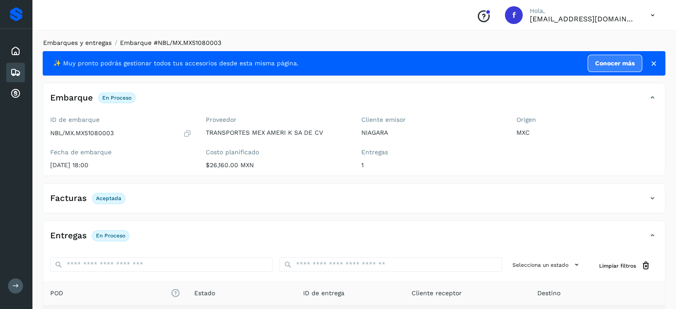
click at [78, 43] on link "Embarques y entregas" at bounding box center [77, 42] width 68 height 7
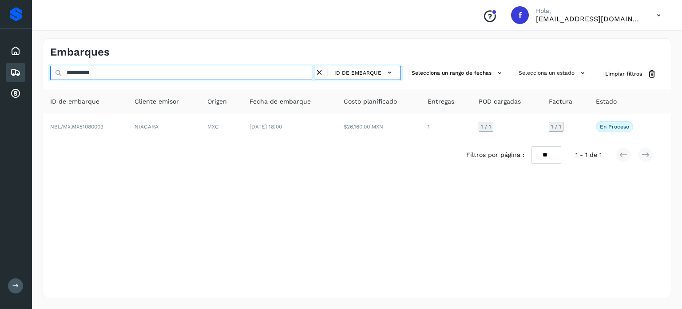
click at [92, 76] on input "**********" at bounding box center [182, 73] width 265 height 14
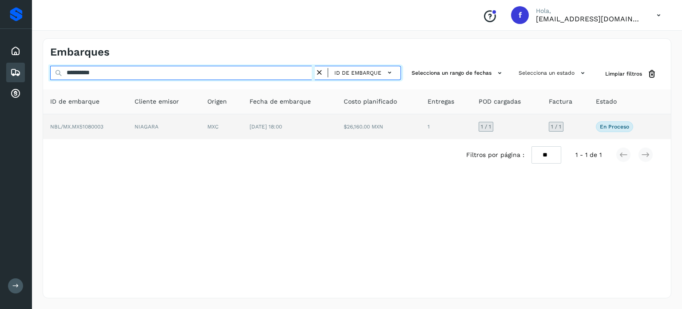
paste input "text"
type input "**********"
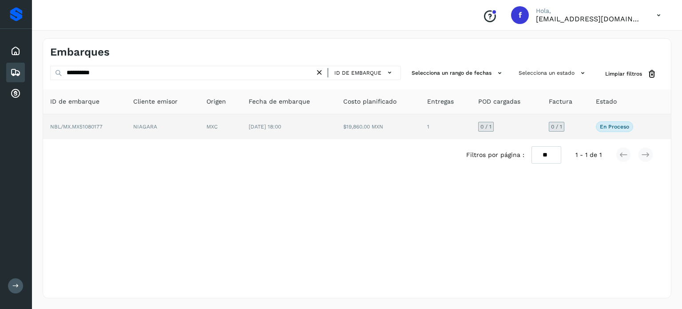
click at [169, 136] on td "NIAGARA" at bounding box center [162, 126] width 73 height 25
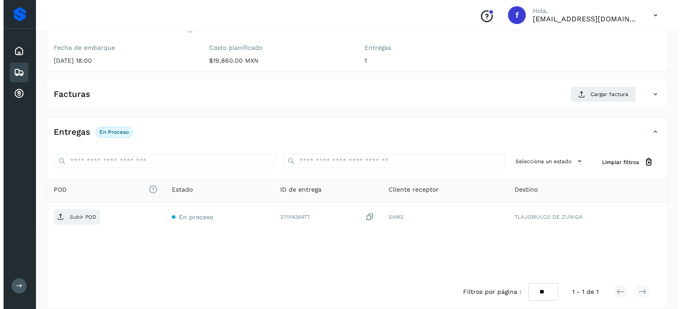
scroll to position [113, 0]
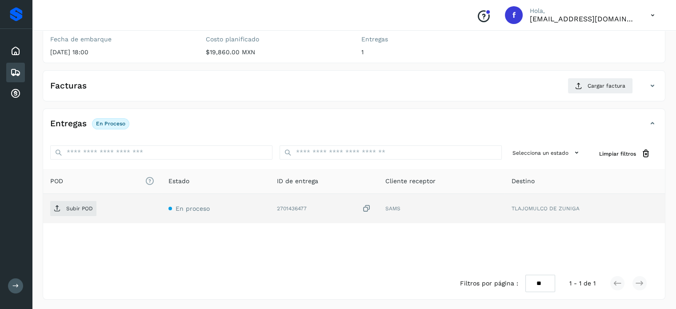
click at [367, 207] on icon at bounding box center [366, 208] width 9 height 9
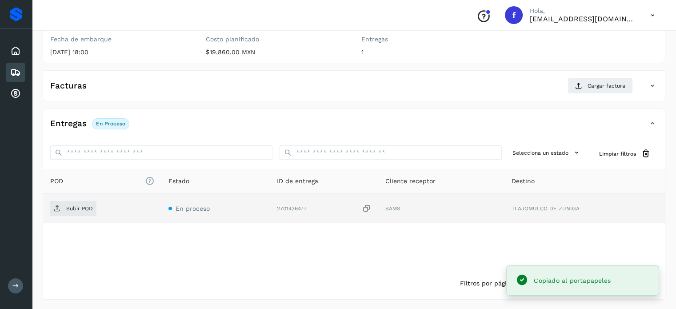
drag, startPoint x: 52, startPoint y: 218, endPoint x: 103, endPoint y: 203, distance: 52.9
click at [55, 218] on td "Subir POD" at bounding box center [102, 208] width 118 height 29
click at [101, 203] on div "Subir POD" at bounding box center [102, 208] width 104 height 15
click at [89, 207] on p "Subir POD" at bounding box center [79, 208] width 27 height 6
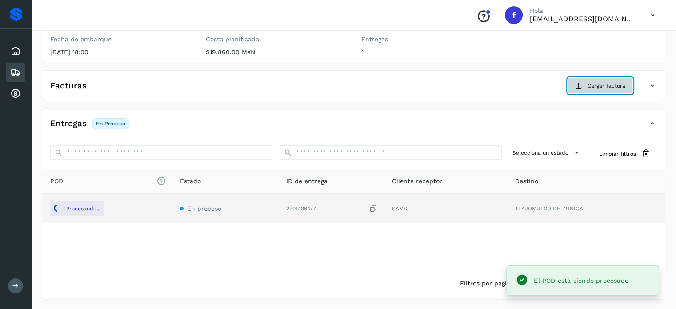
click at [601, 91] on button "Cargar factura" at bounding box center [599, 86] width 65 height 16
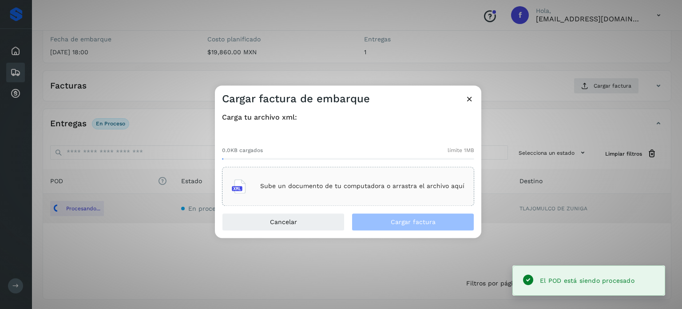
click at [381, 181] on div "Sube un documento de tu computadora o arrastra el archivo aquí" at bounding box center [348, 186] width 233 height 24
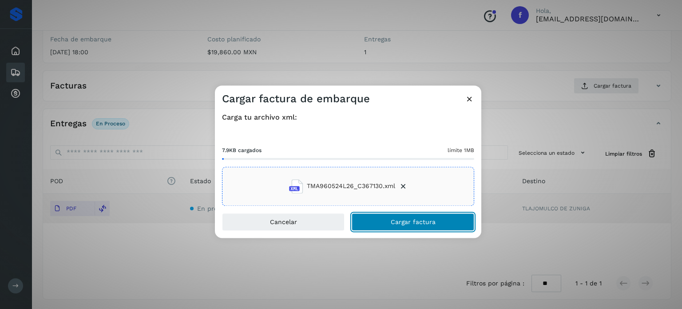
click at [403, 223] on span "Cargar factura" at bounding box center [413, 222] width 45 height 6
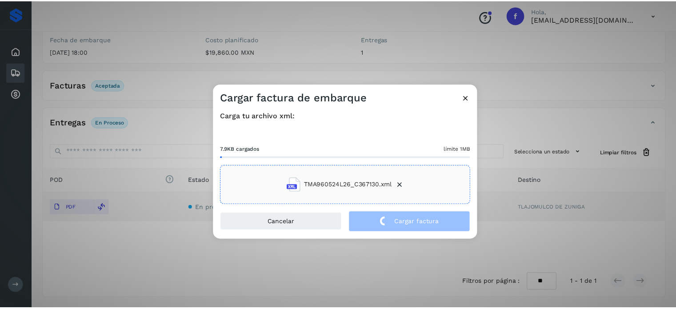
scroll to position [112, 0]
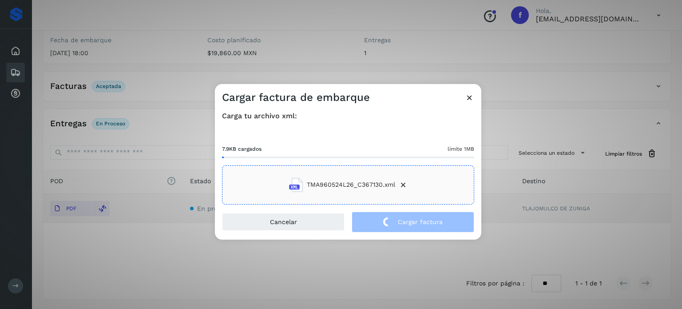
click at [92, 37] on div "Cargar factura de embarque Carga tu archivo xml: 7.9KB cargados límite 1MB TMA9…" at bounding box center [341, 154] width 682 height 309
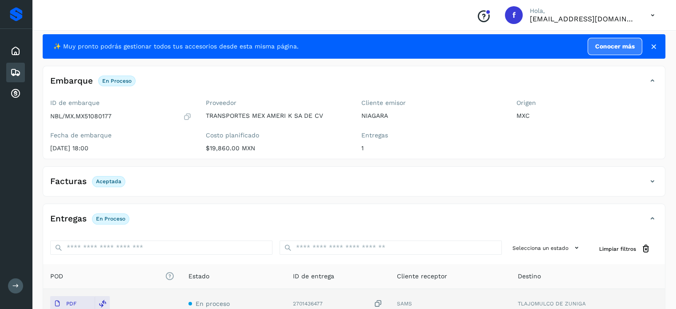
scroll to position [0, 0]
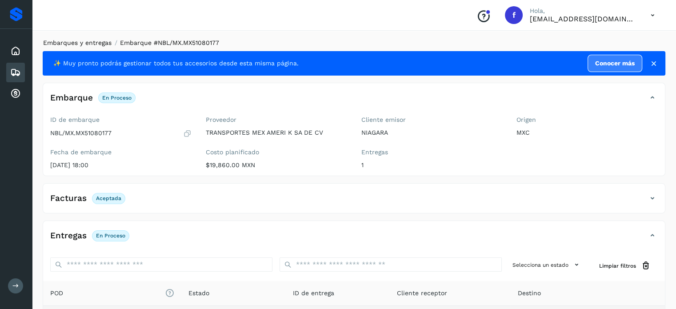
click at [88, 40] on link "Embarques y entregas" at bounding box center [77, 42] width 68 height 7
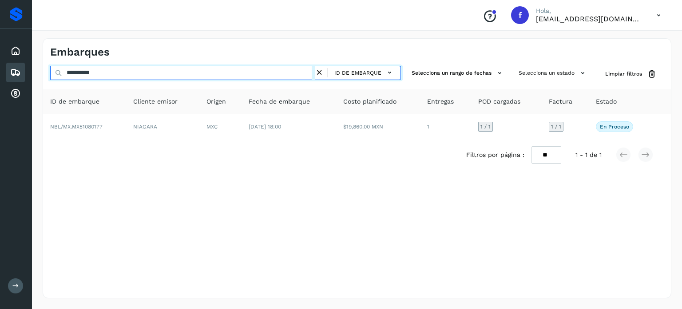
click at [92, 74] on input "**********" at bounding box center [182, 73] width 265 height 14
paste input "text"
type input "**********"
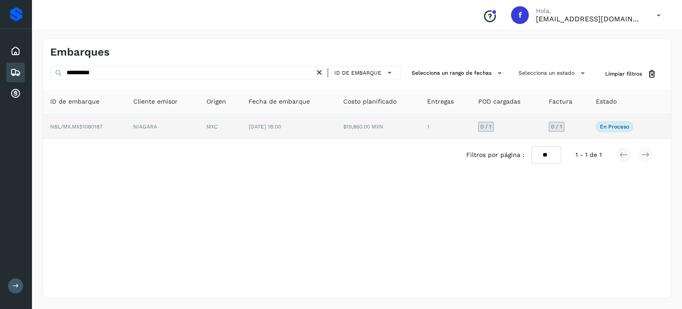
click at [231, 128] on td "MXC" at bounding box center [220, 126] width 42 height 25
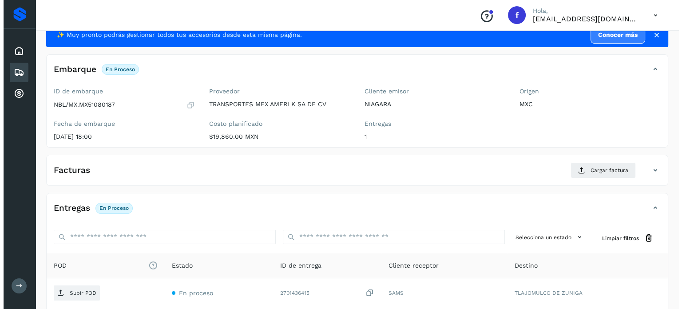
scroll to position [113, 0]
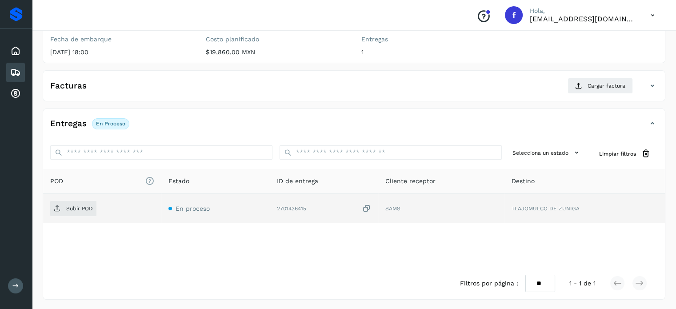
click at [370, 209] on icon at bounding box center [366, 208] width 9 height 9
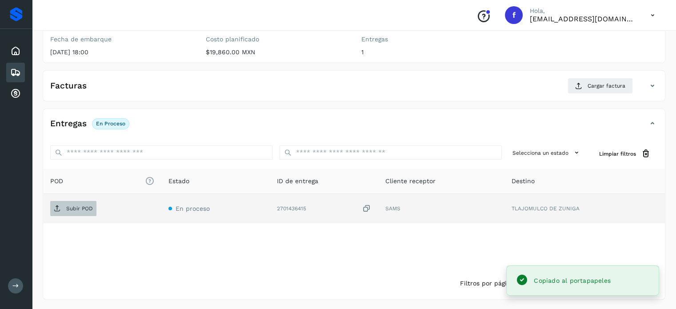
click at [82, 210] on p "Subir POD" at bounding box center [79, 208] width 27 height 6
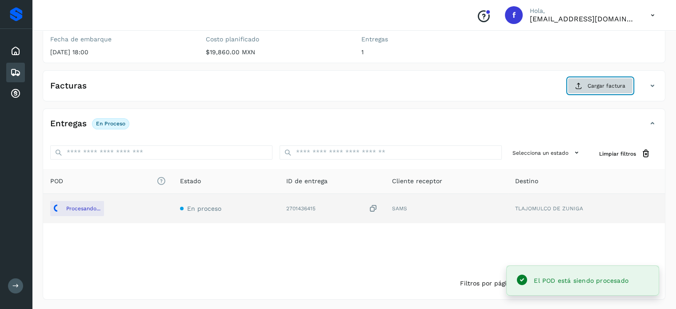
click at [581, 84] on icon at bounding box center [578, 85] width 7 height 7
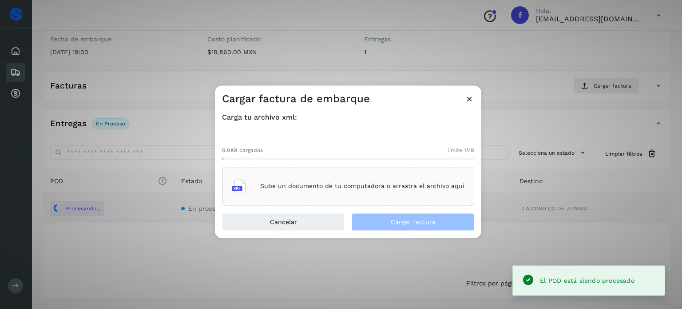
click at [348, 190] on div "Sube un documento de tu computadora o arrastra el archivo aquí" at bounding box center [348, 186] width 233 height 24
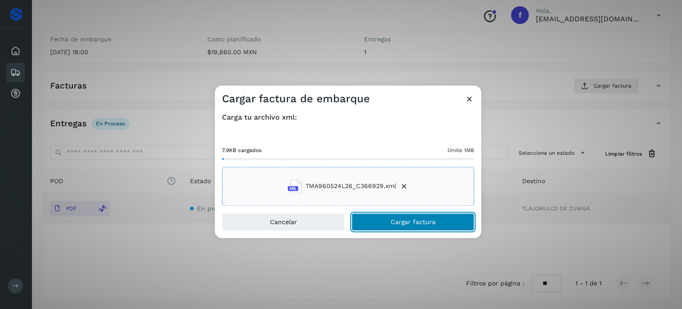
click at [402, 216] on button "Cargar factura" at bounding box center [413, 222] width 123 height 18
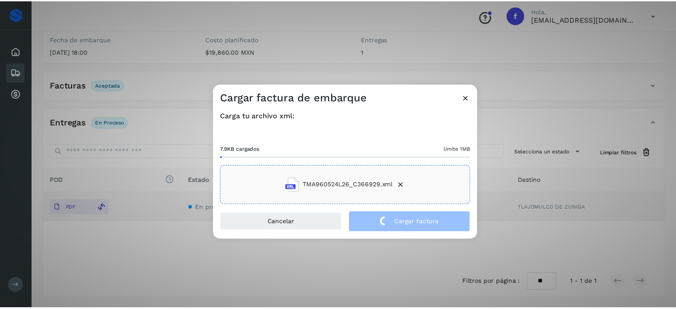
scroll to position [112, 0]
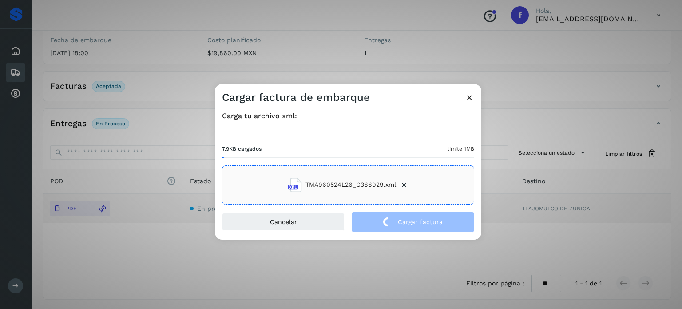
drag, startPoint x: 310, startPoint y: 28, endPoint x: 311, endPoint y: 2, distance: 25.8
click at [309, 28] on div "Cargar factura de embarque Carga tu archivo xml: 7.9KB cargados límite 1MB TMA9…" at bounding box center [341, 154] width 682 height 309
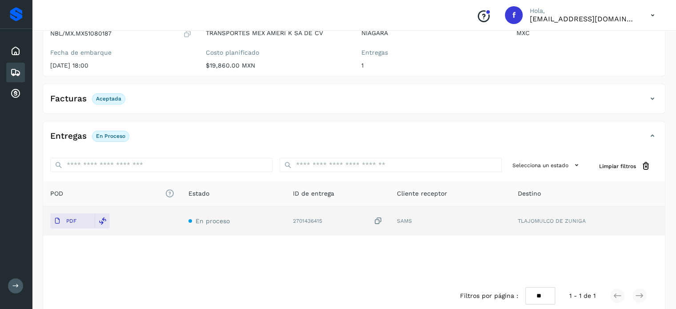
scroll to position [0, 0]
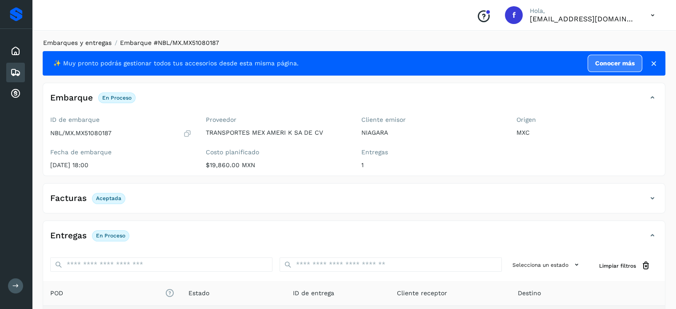
click at [83, 40] on link "Embarques y entregas" at bounding box center [77, 42] width 68 height 7
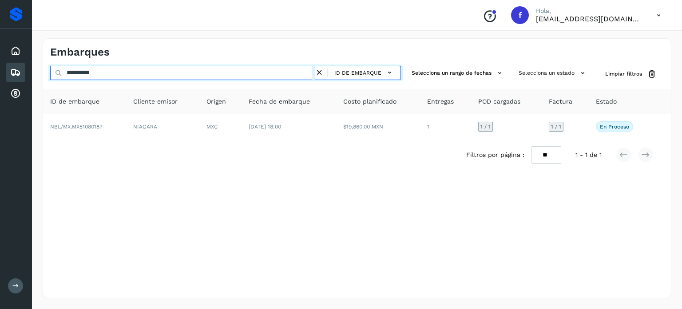
click at [88, 72] on input "**********" at bounding box center [182, 73] width 265 height 14
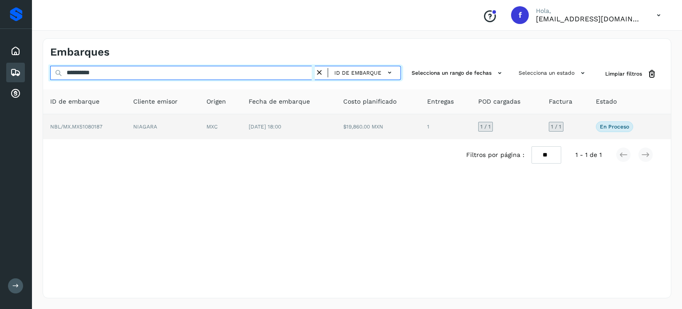
paste input "text"
type input "**********"
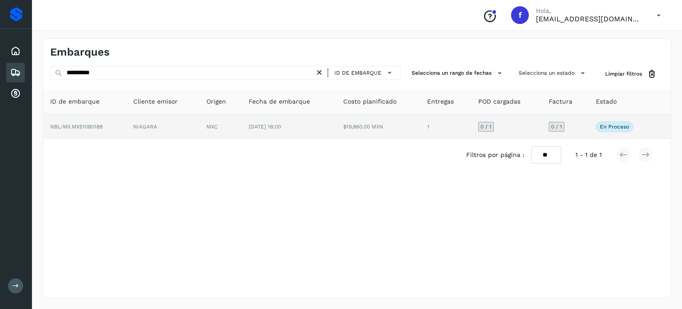
click at [214, 137] on td "MXC" at bounding box center [220, 126] width 42 height 25
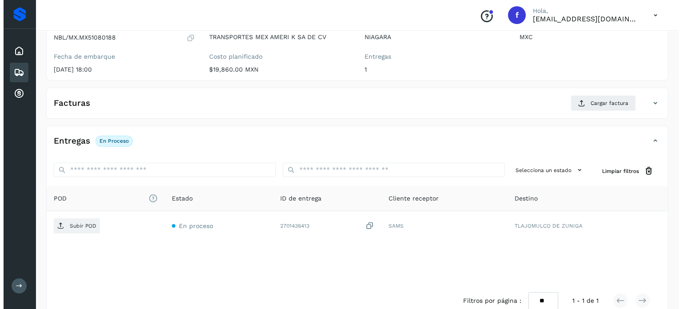
scroll to position [113, 0]
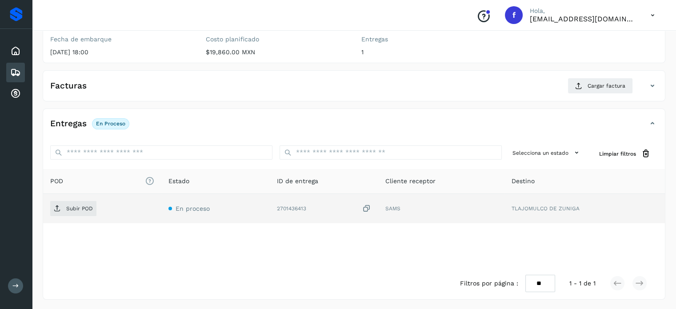
click at [366, 206] on icon at bounding box center [366, 208] width 9 height 9
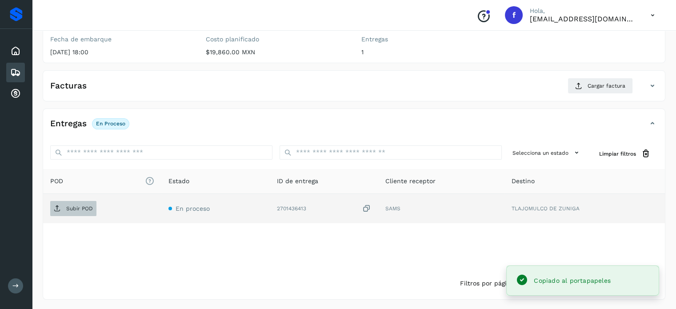
click at [89, 206] on p "Subir POD" at bounding box center [79, 208] width 27 height 6
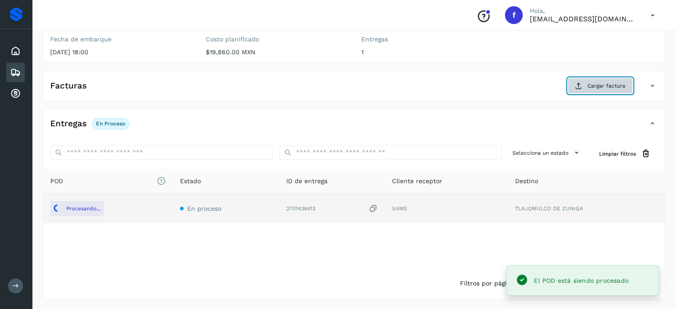
click at [609, 86] on span "Cargar factura" at bounding box center [606, 86] width 38 height 8
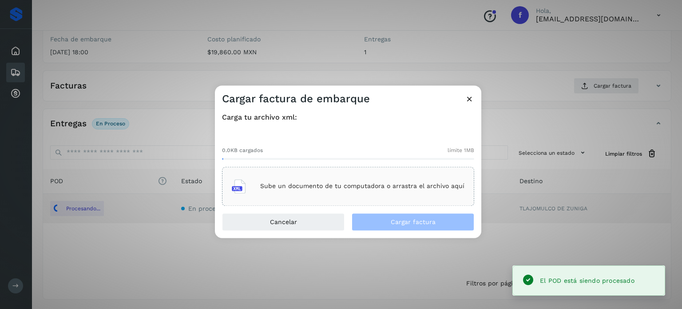
click at [320, 185] on p "Sube un documento de tu computadora o arrastra el archivo aquí" at bounding box center [362, 187] width 204 height 8
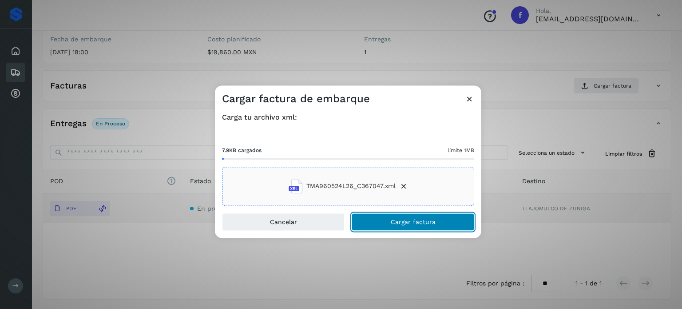
click at [393, 214] on button "Cargar factura" at bounding box center [413, 222] width 123 height 18
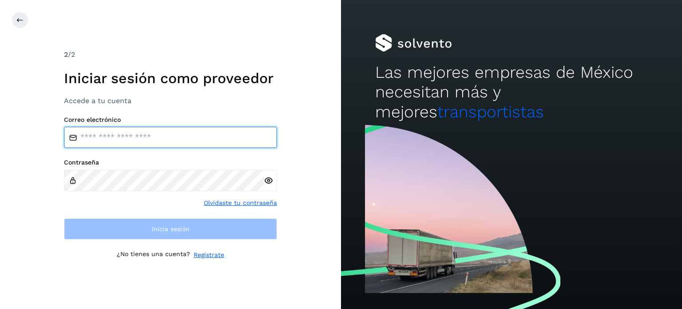
type input "**********"
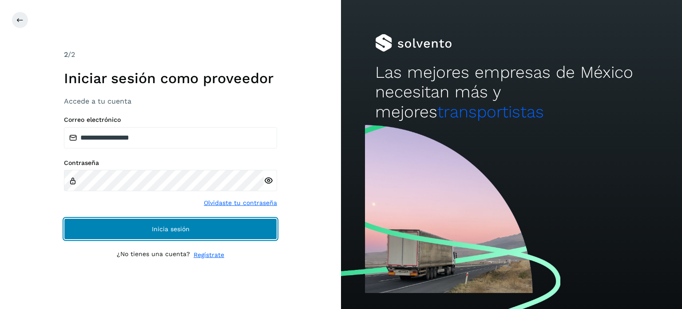
click at [148, 231] on button "Inicia sesión" at bounding box center [170, 228] width 213 height 21
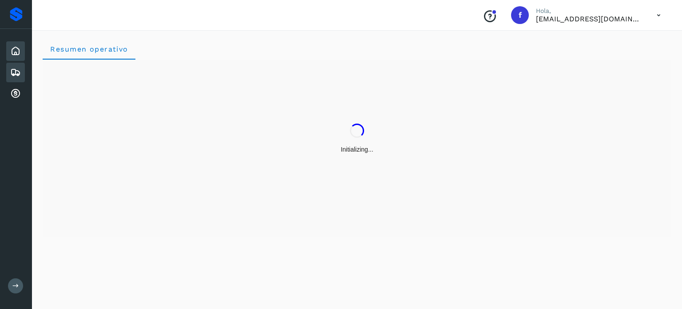
click at [12, 71] on icon at bounding box center [15, 72] width 11 height 11
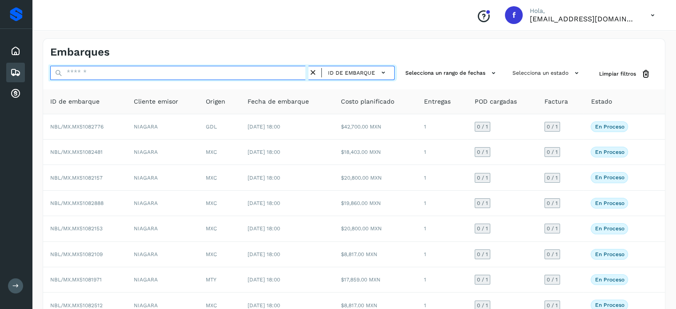
click at [79, 77] on input "text" at bounding box center [179, 73] width 258 height 14
paste input "**********"
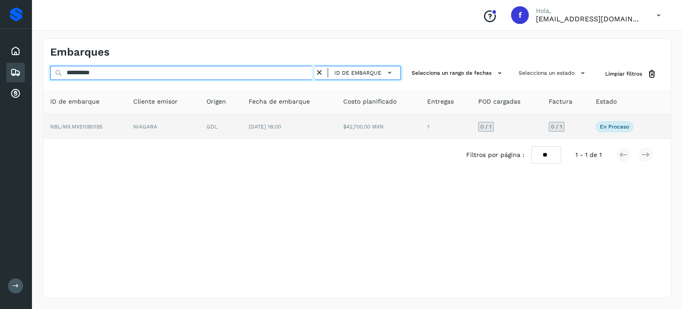
type input "**********"
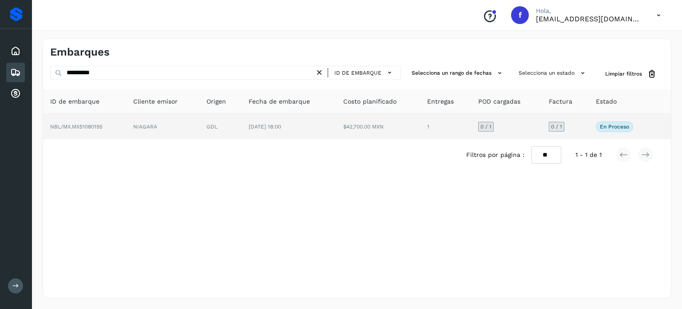
click at [278, 126] on span "[DATE] 18:00" at bounding box center [265, 127] width 32 height 6
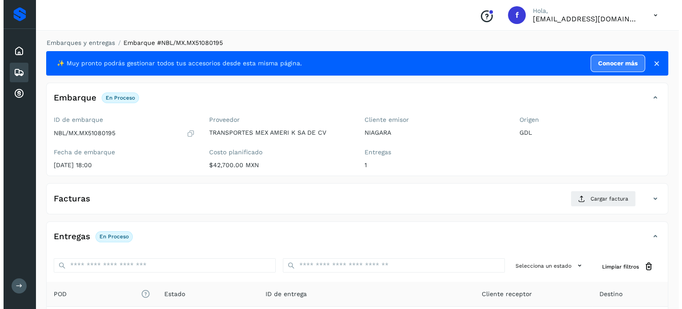
scroll to position [113, 0]
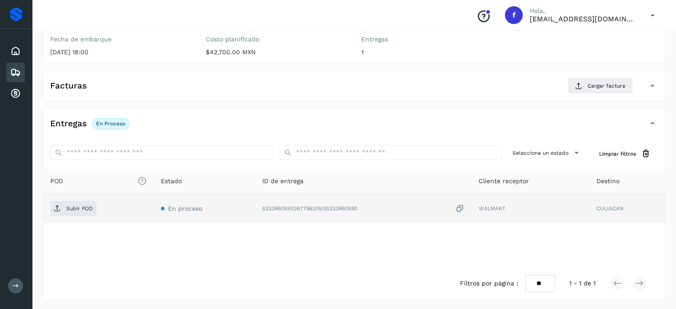
click at [463, 207] on icon at bounding box center [459, 208] width 9 height 9
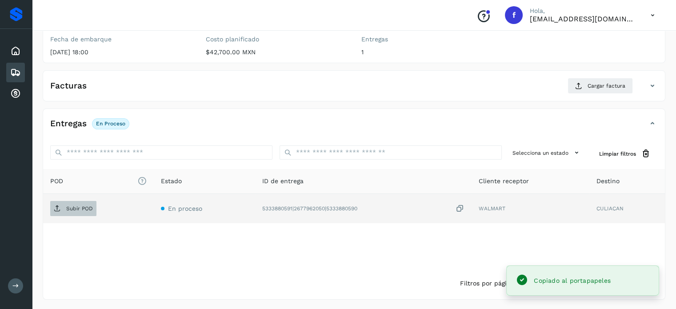
click at [83, 212] on span "Subir POD" at bounding box center [73, 208] width 46 height 14
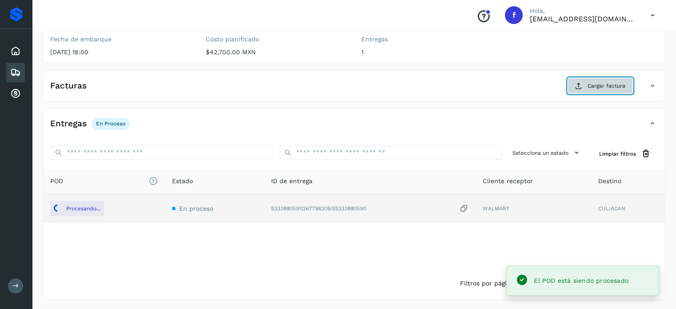
click at [597, 83] on span "Cargar factura" at bounding box center [606, 86] width 38 height 8
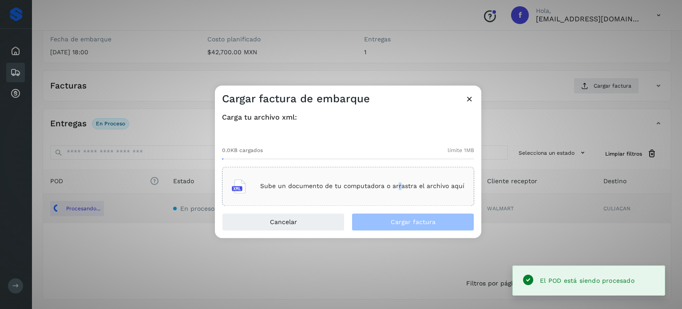
click at [398, 188] on p "Sube un documento de tu computadora o arrastra el archivo aquí" at bounding box center [362, 187] width 204 height 8
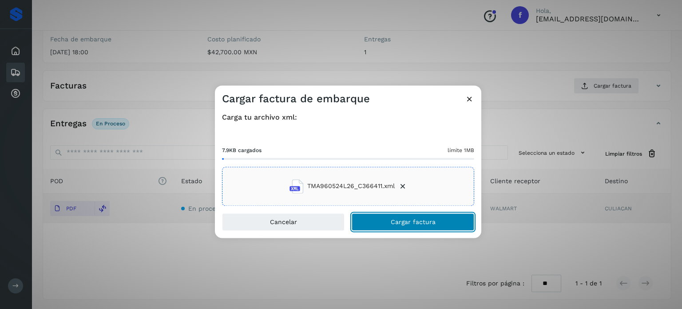
click at [380, 221] on button "Cargar factura" at bounding box center [413, 222] width 123 height 18
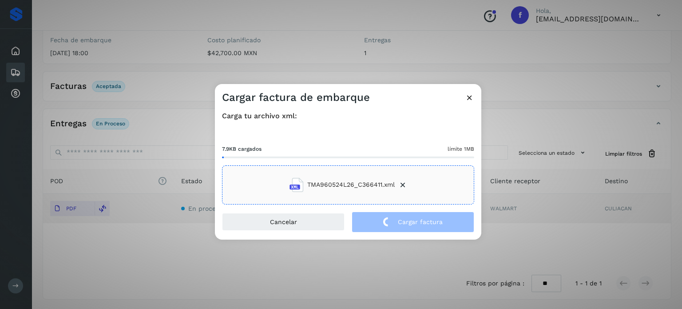
click at [179, 72] on div "Cargar factura de embarque Carga tu archivo xml: 7.9KB cargados límite 1MB TMA9…" at bounding box center [341, 154] width 682 height 309
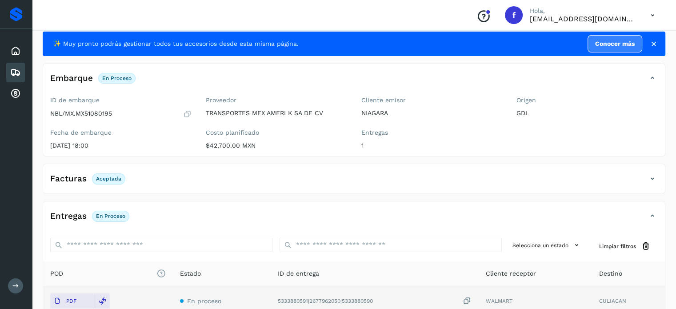
scroll to position [0, 0]
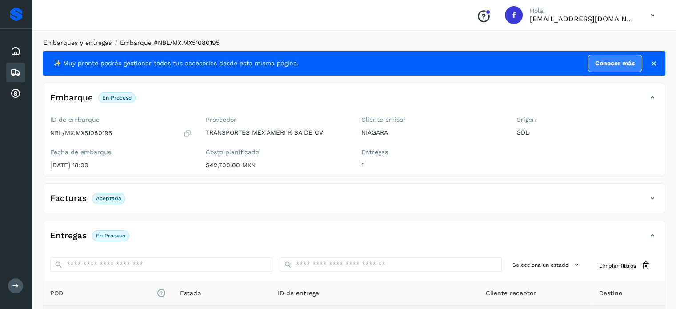
click at [89, 42] on link "Embarques y entregas" at bounding box center [77, 42] width 68 height 7
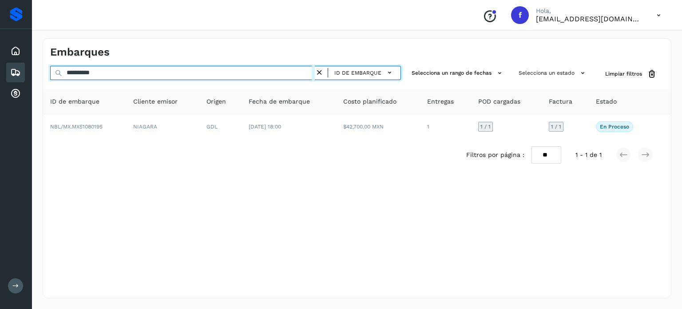
click at [96, 73] on input "**********" at bounding box center [182, 73] width 265 height 14
paste input "text"
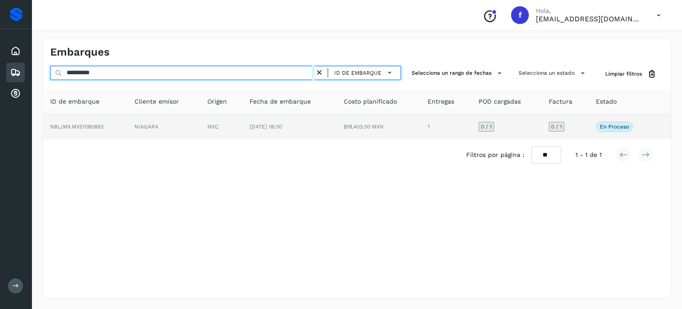
type input "**********"
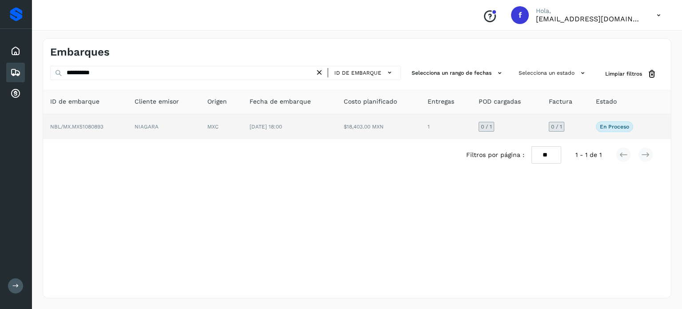
click at [260, 125] on span "[DATE] 18:00" at bounding box center [266, 127] width 32 height 6
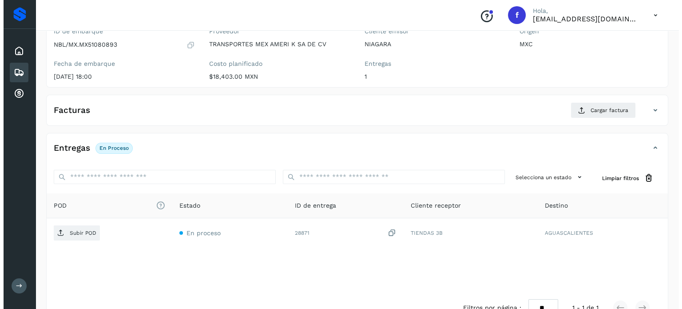
scroll to position [113, 0]
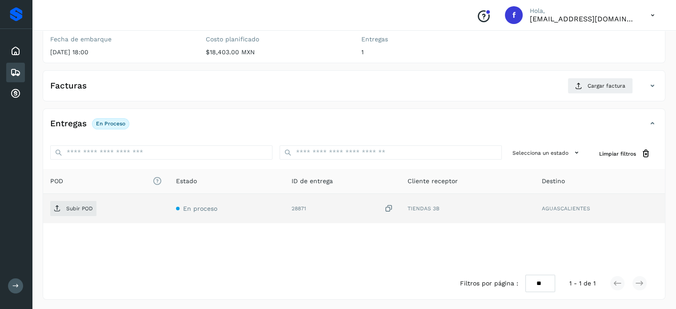
click at [392, 204] on icon at bounding box center [388, 208] width 9 height 9
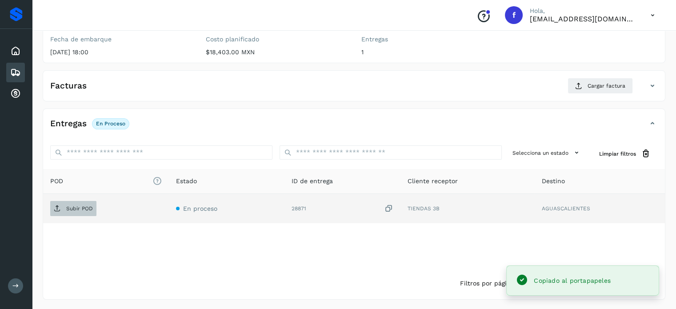
click at [72, 209] on p "Subir POD" at bounding box center [79, 208] width 27 height 6
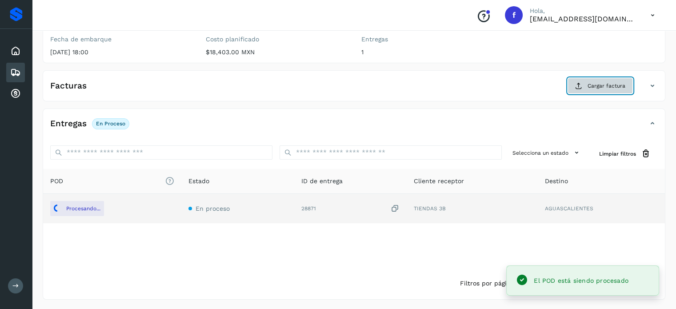
click at [580, 89] on button "Cargar factura" at bounding box center [599, 86] width 65 height 16
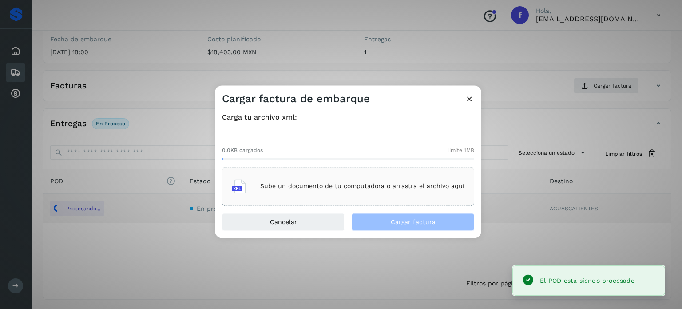
click at [386, 179] on div "Sube un documento de tu computadora o arrastra el archivo aquí" at bounding box center [348, 186] width 233 height 24
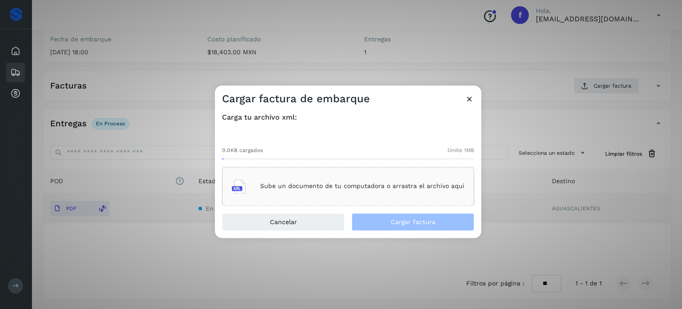
drag, startPoint x: 386, startPoint y: 179, endPoint x: 236, endPoint y: 51, distance: 196.3
click at [236, 51] on div "Cargar factura de embarque Carga tu archivo xml: 0.0KB cargados límite 1MB Sube…" at bounding box center [341, 154] width 682 height 309
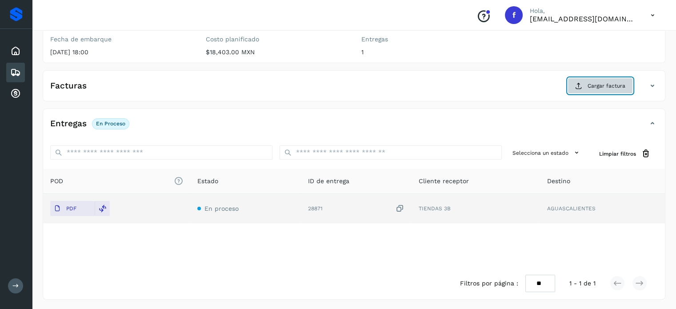
click at [570, 78] on button "Cargar factura" at bounding box center [599, 86] width 65 height 16
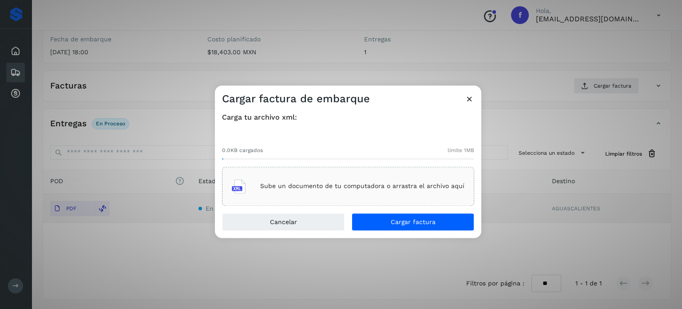
click at [383, 182] on div "Sube un documento de tu computadora o arrastra el archivo aquí" at bounding box center [348, 186] width 233 height 24
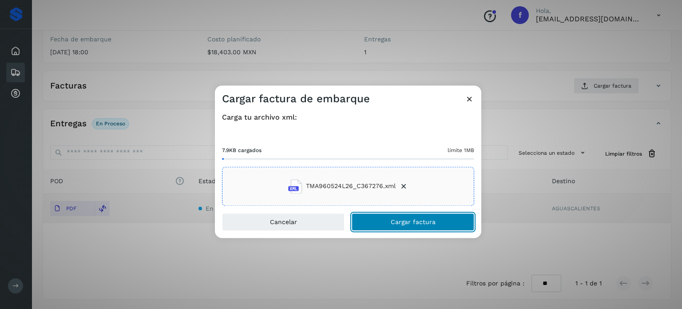
click at [385, 221] on button "Cargar factura" at bounding box center [413, 222] width 123 height 18
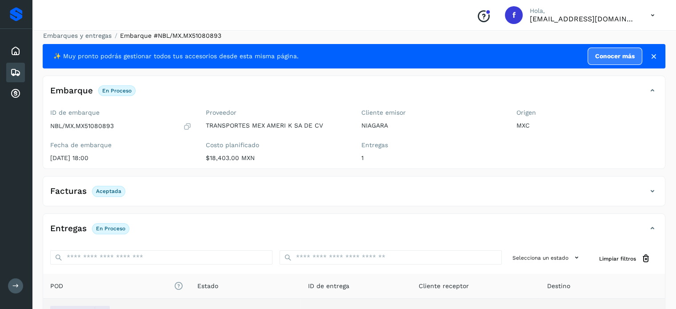
scroll to position [0, 0]
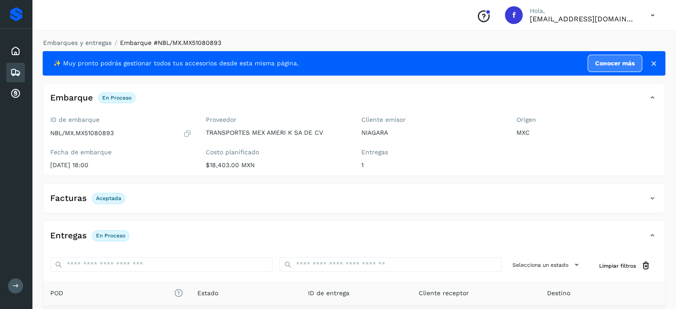
click at [68, 36] on div "Embarques y entregas Embarque #NBL/MX.MX51080893 ✨ Muy pronto podrás gestionar …" at bounding box center [354, 225] width 644 height 395
click at [71, 39] on link "Embarques y entregas" at bounding box center [77, 42] width 68 height 7
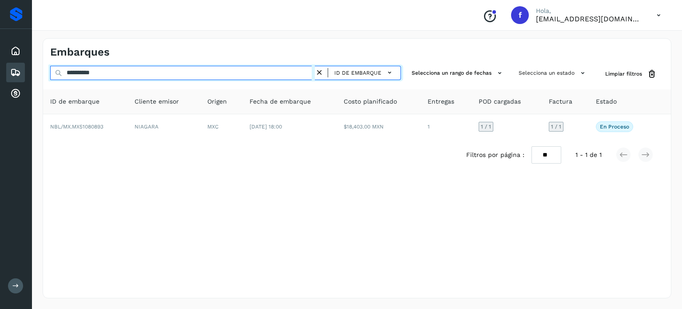
click at [87, 72] on input "**********" at bounding box center [182, 73] width 265 height 14
paste input "text"
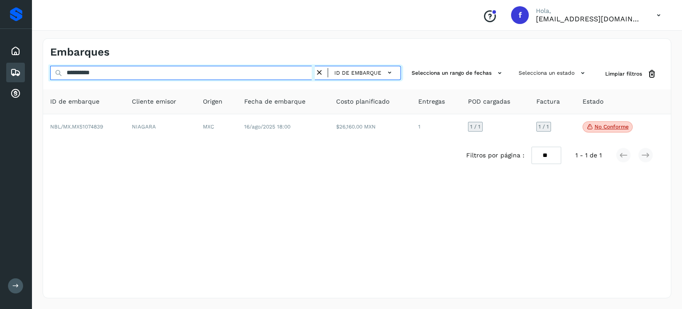
click at [94, 71] on input "**********" at bounding box center [182, 73] width 265 height 14
paste input "text"
click at [89, 74] on input "**********" at bounding box center [182, 73] width 265 height 14
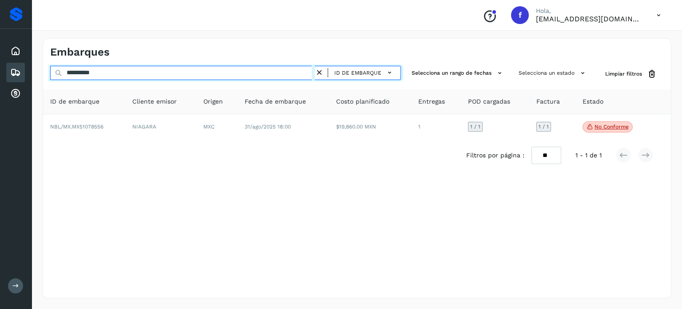
paste input "text"
type input "**********"
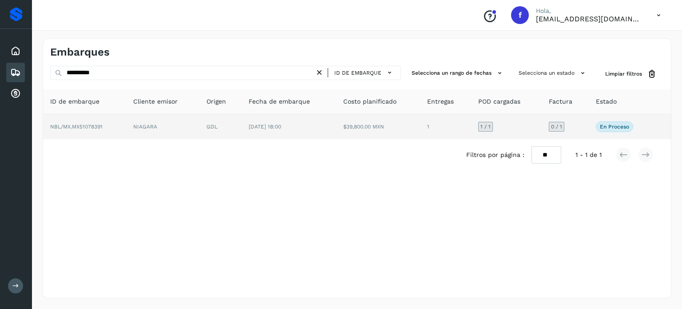
click at [447, 124] on td "1" at bounding box center [445, 126] width 51 height 25
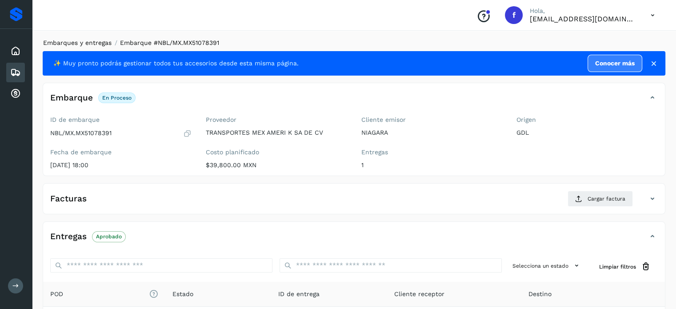
click at [83, 44] on link "Embarques y entregas" at bounding box center [77, 42] width 68 height 7
